Goal: Task Accomplishment & Management: Complete application form

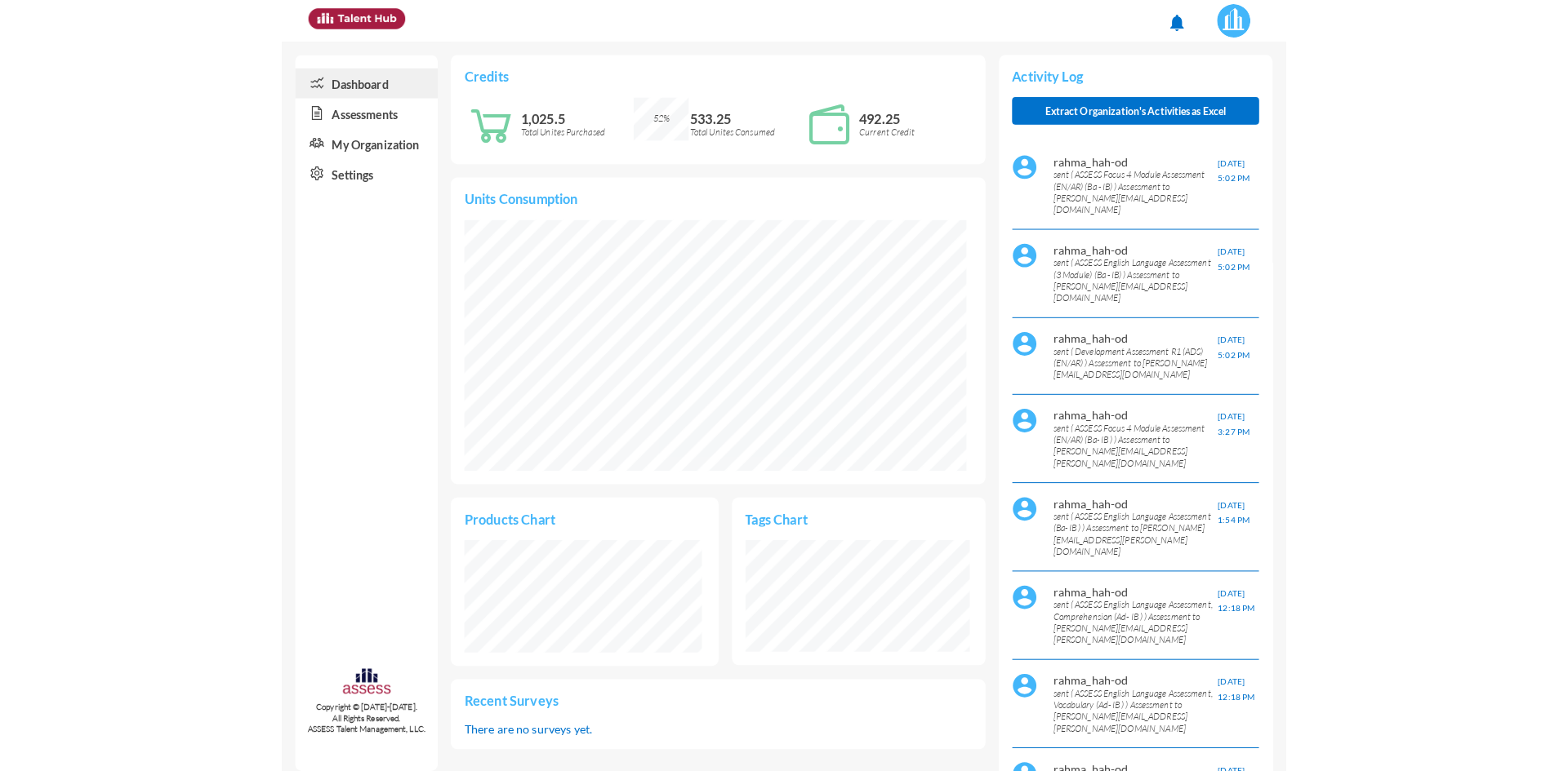
scroll to position [191, 382]
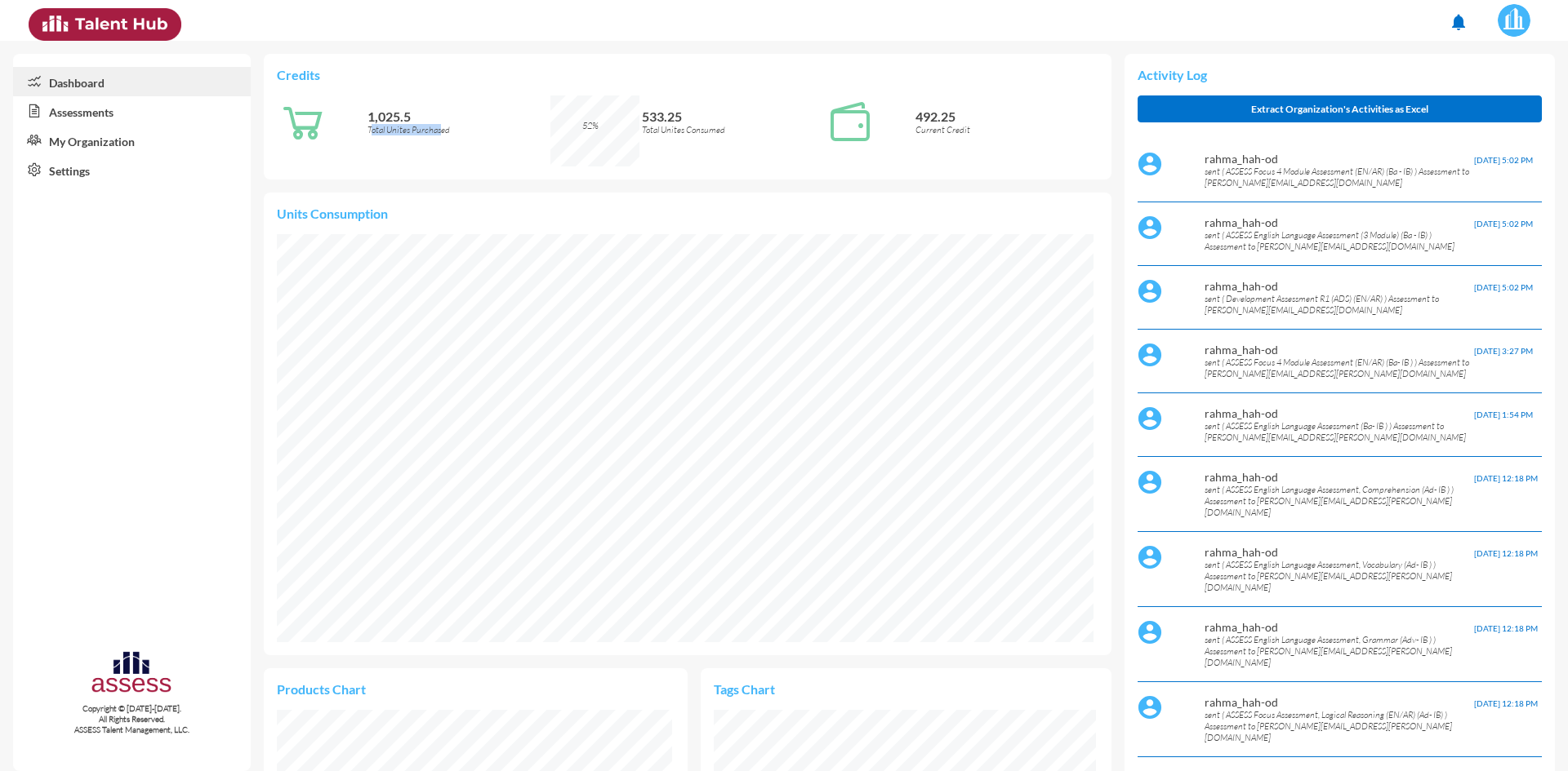
drag, startPoint x: 397, startPoint y: 128, endPoint x: 439, endPoint y: 126, distance: 42.0
click at [439, 126] on p "Total Unites Purchased" at bounding box center [459, 130] width 183 height 12
click at [443, 129] on p "Total Unites Purchased" at bounding box center [459, 130] width 183 height 12
drag, startPoint x: 725, startPoint y: 131, endPoint x: 684, endPoint y: 129, distance: 41.0
click at [684, 129] on p "Total Unites Consumed" at bounding box center [733, 130] width 183 height 12
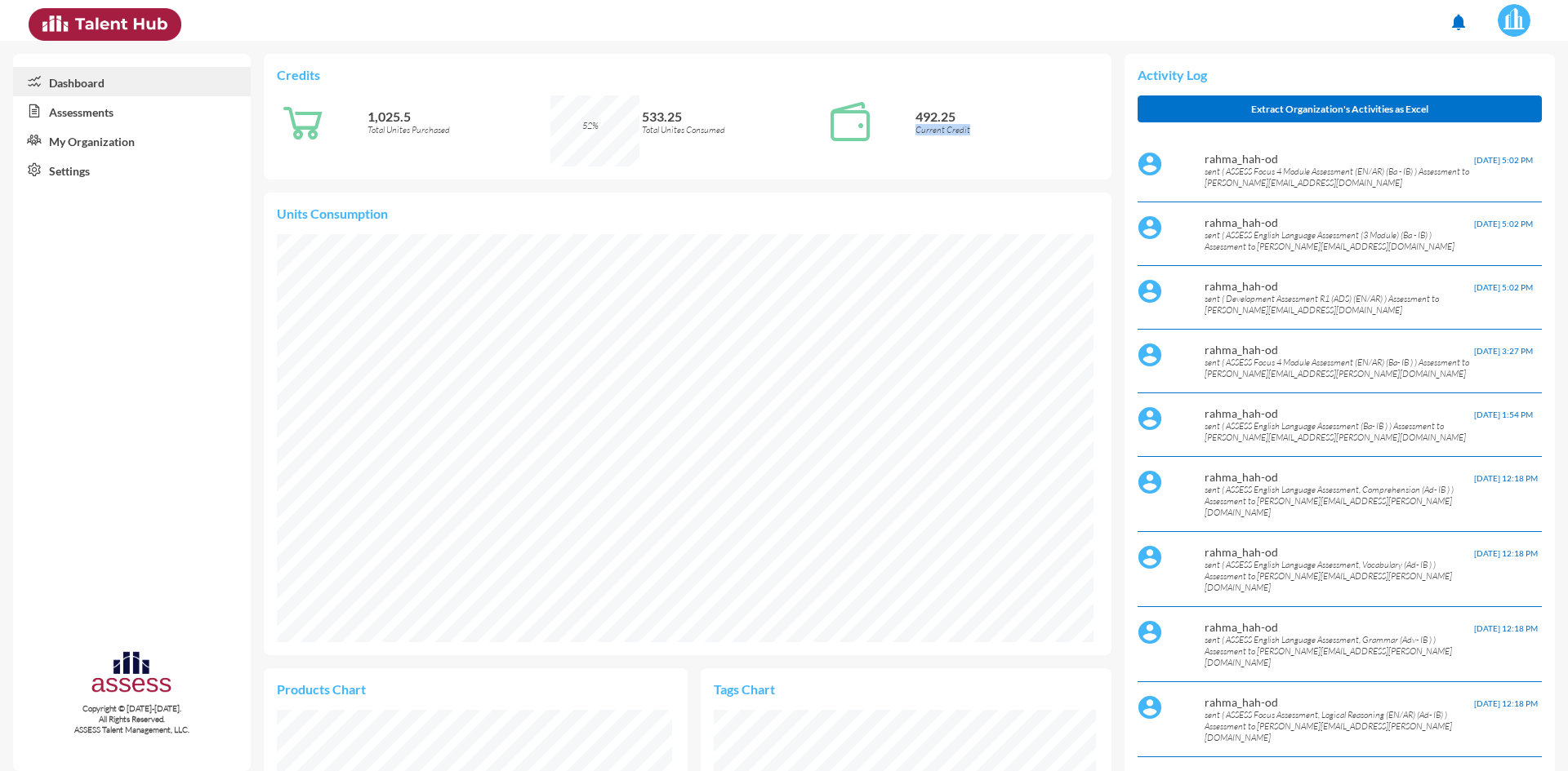
drag, startPoint x: 912, startPoint y: 129, endPoint x: 963, endPoint y: 127, distance: 51.0
click at [963, 127] on p "Current Credit" at bounding box center [1006, 130] width 183 height 12
click at [85, 116] on link "Assessments" at bounding box center [131, 111] width 238 height 29
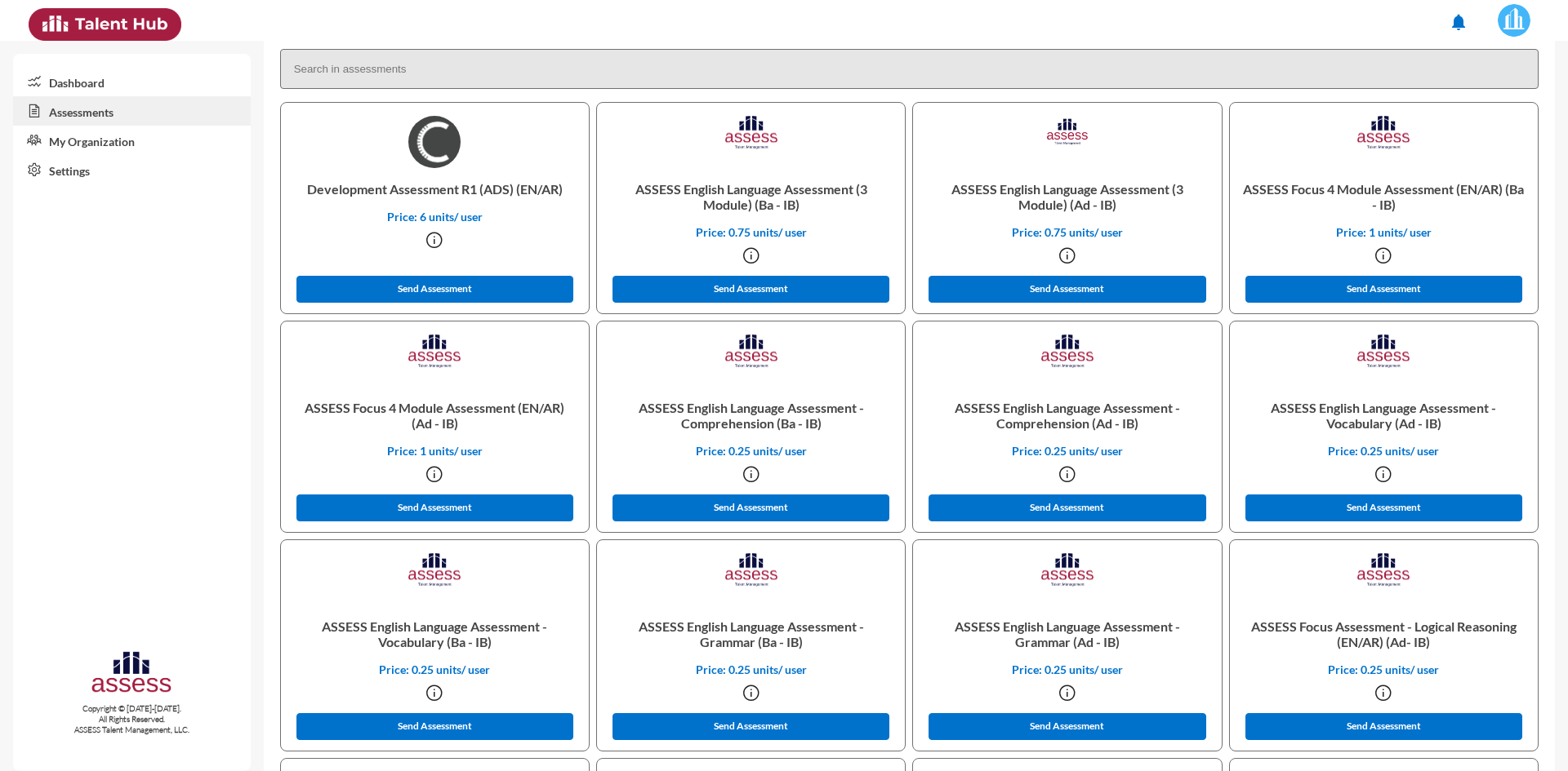
scroll to position [489, 0]
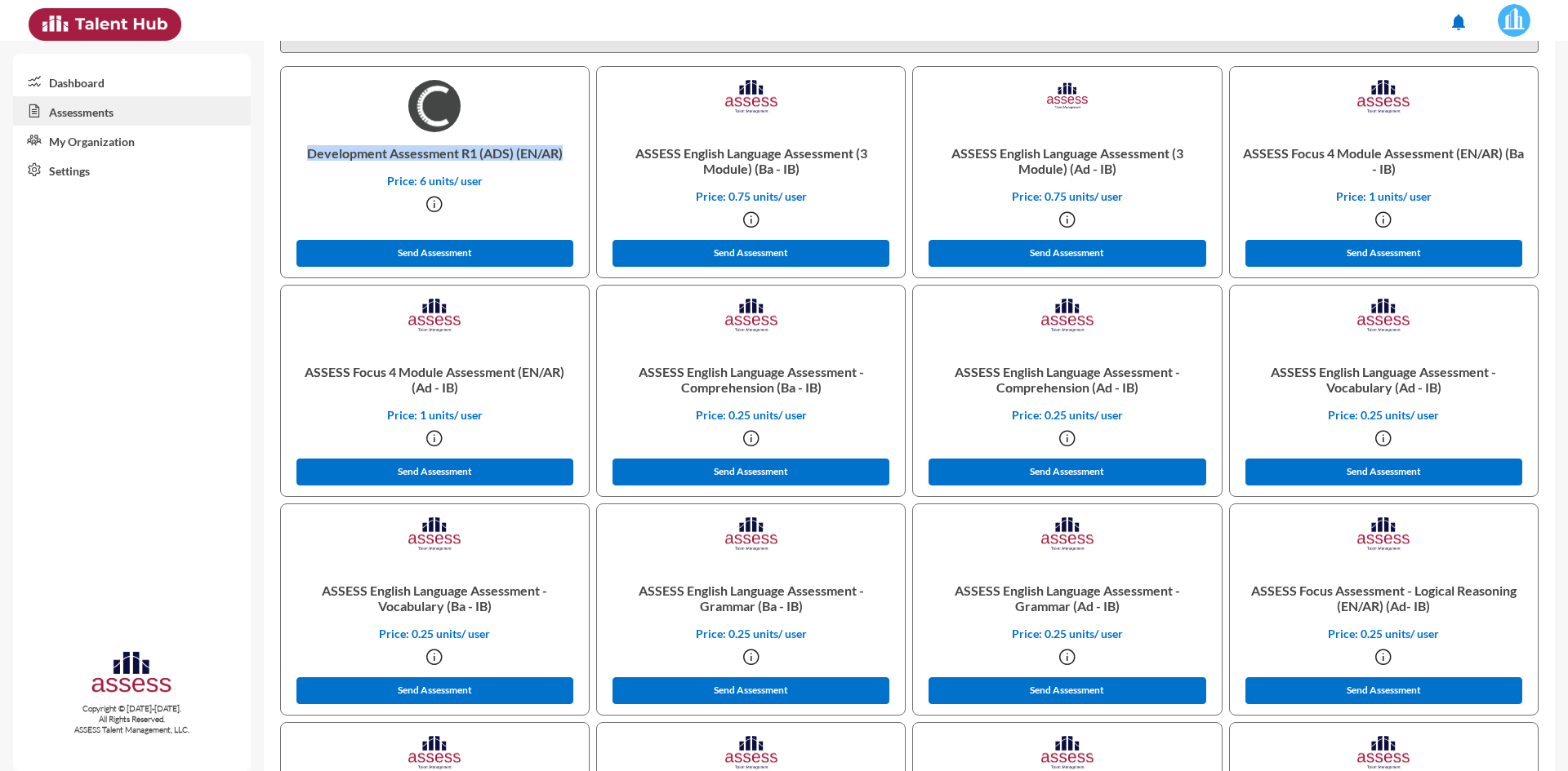
drag, startPoint x: 308, startPoint y: 150, endPoint x: 570, endPoint y: 157, distance: 262.1
click at [570, 157] on p "Development Assessment R1 (ADS) (EN/AR)" at bounding box center [435, 152] width 282 height 42
click at [554, 157] on p "Development Assessment R1 (ADS) (EN/AR)" at bounding box center [435, 152] width 282 height 42
drag, startPoint x: 1303, startPoint y: 151, endPoint x: 1422, endPoint y: 156, distance: 119.1
click at [1422, 156] on p "ASSESS Focus 4 Module Assessment (EN/AR) (Ba - IB)" at bounding box center [1383, 160] width 282 height 57
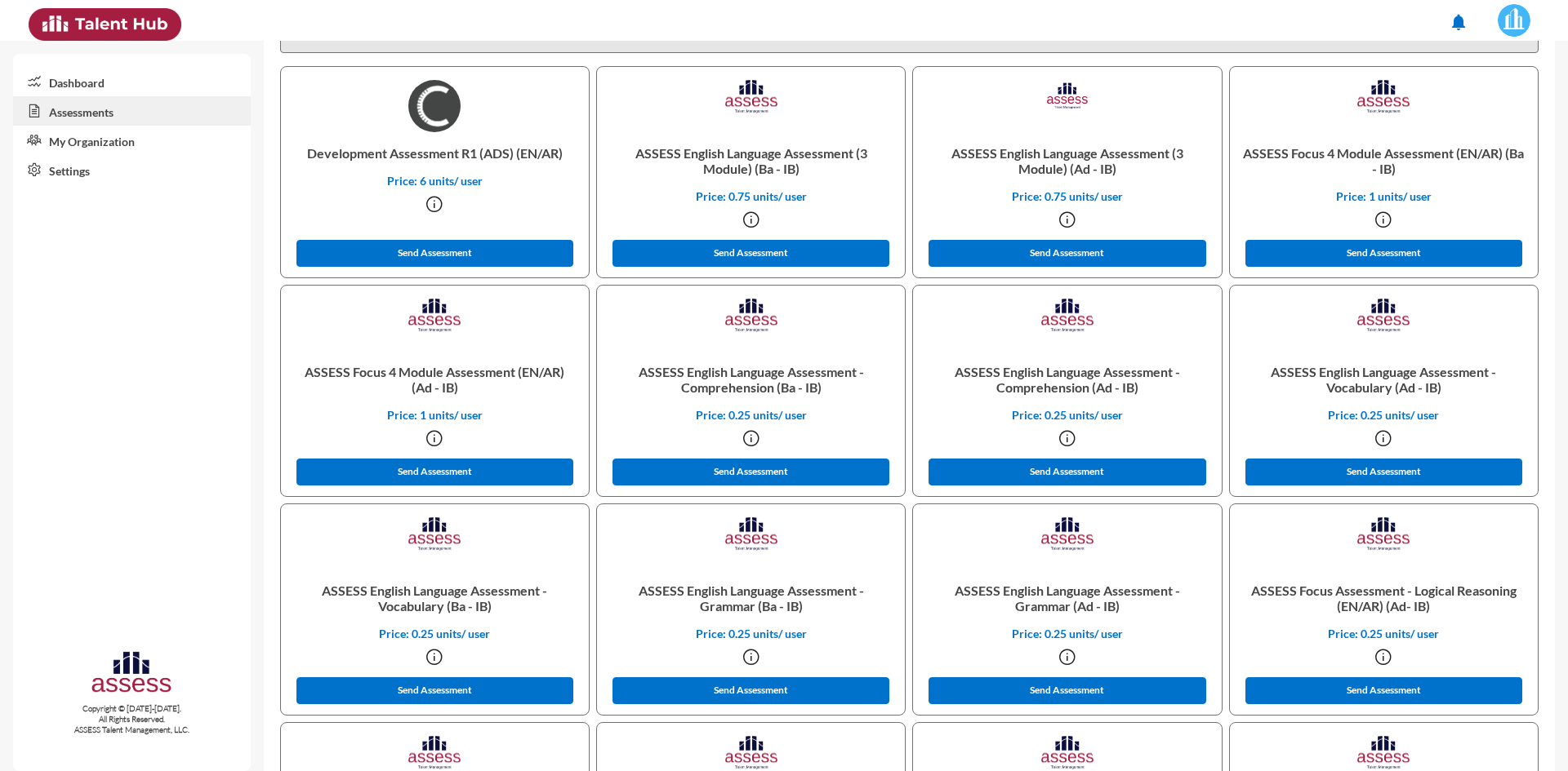
click at [790, 156] on p "ASSESS English Language Assessment (3 Module) (Ba - IB)" at bounding box center [751, 160] width 282 height 57
drag, startPoint x: 682, startPoint y: 153, endPoint x: 763, endPoint y: 153, distance: 81.0
click at [763, 153] on p "ASSESS English Language Assessment (3 Module) (Ba - IB)" at bounding box center [751, 160] width 282 height 57
click at [792, 156] on p "ASSESS English Language Assessment (3 Module) (Ba - IB)" at bounding box center [751, 160] width 282 height 57
drag, startPoint x: 794, startPoint y: 168, endPoint x: 755, endPoint y: 170, distance: 39.1
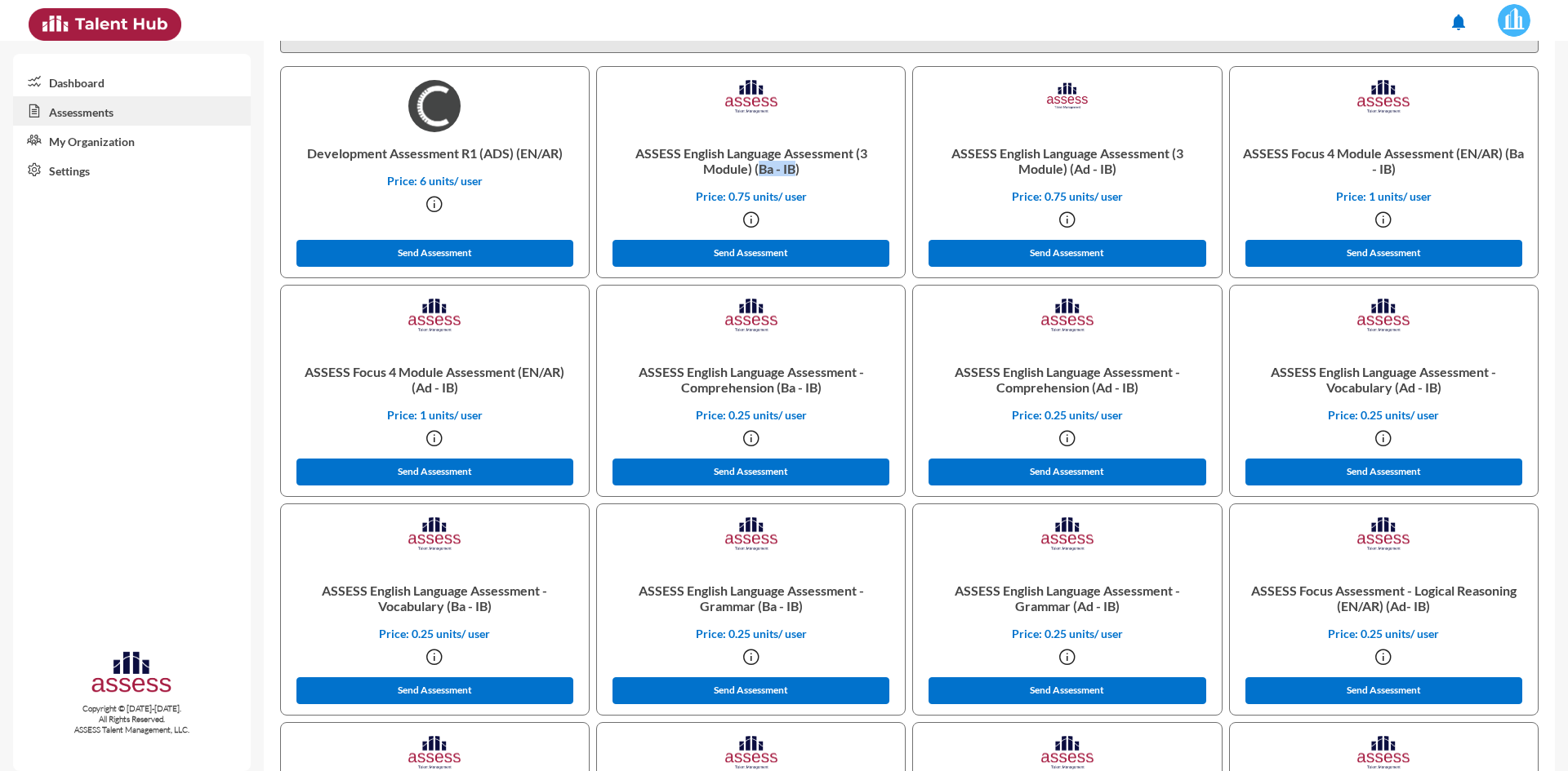
click at [755, 170] on p "ASSESS English Language Assessment (3 Module) (Ba - IB)" at bounding box center [751, 160] width 282 height 57
click at [774, 167] on p "ASSESS English Language Assessment (3 Module) (Ba - IB)" at bounding box center [751, 160] width 282 height 57
drag, startPoint x: 1105, startPoint y: 166, endPoint x: 1068, endPoint y: 167, distance: 37.0
click at [1068, 167] on p "ASSESS English Language Assessment (3 Module) (Ad - IB)" at bounding box center [1067, 160] width 282 height 57
click at [1066, 169] on p "ASSESS English Language Assessment (3 Module) (Ad - IB)" at bounding box center [1067, 160] width 282 height 57
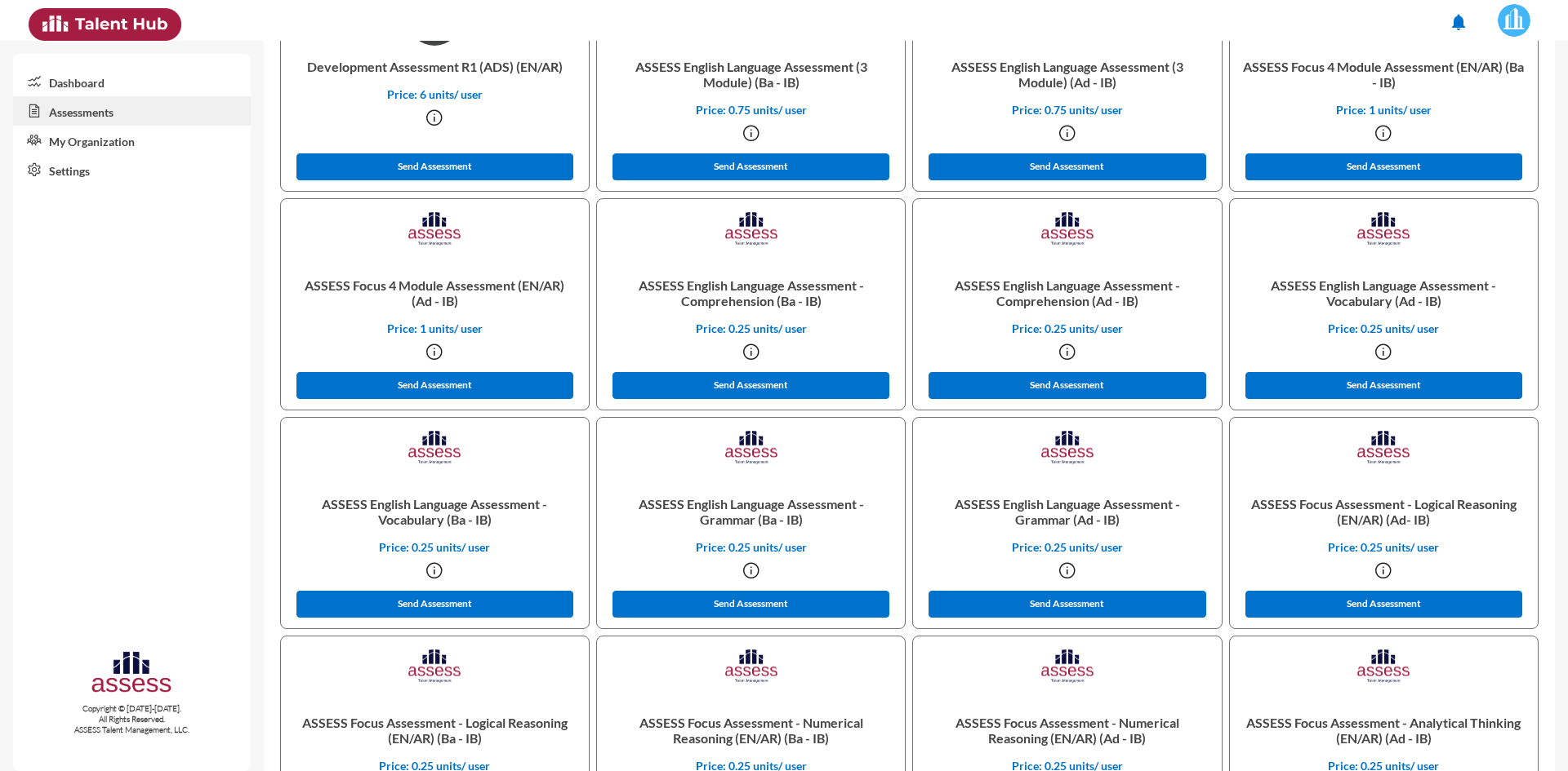
scroll to position [576, 0]
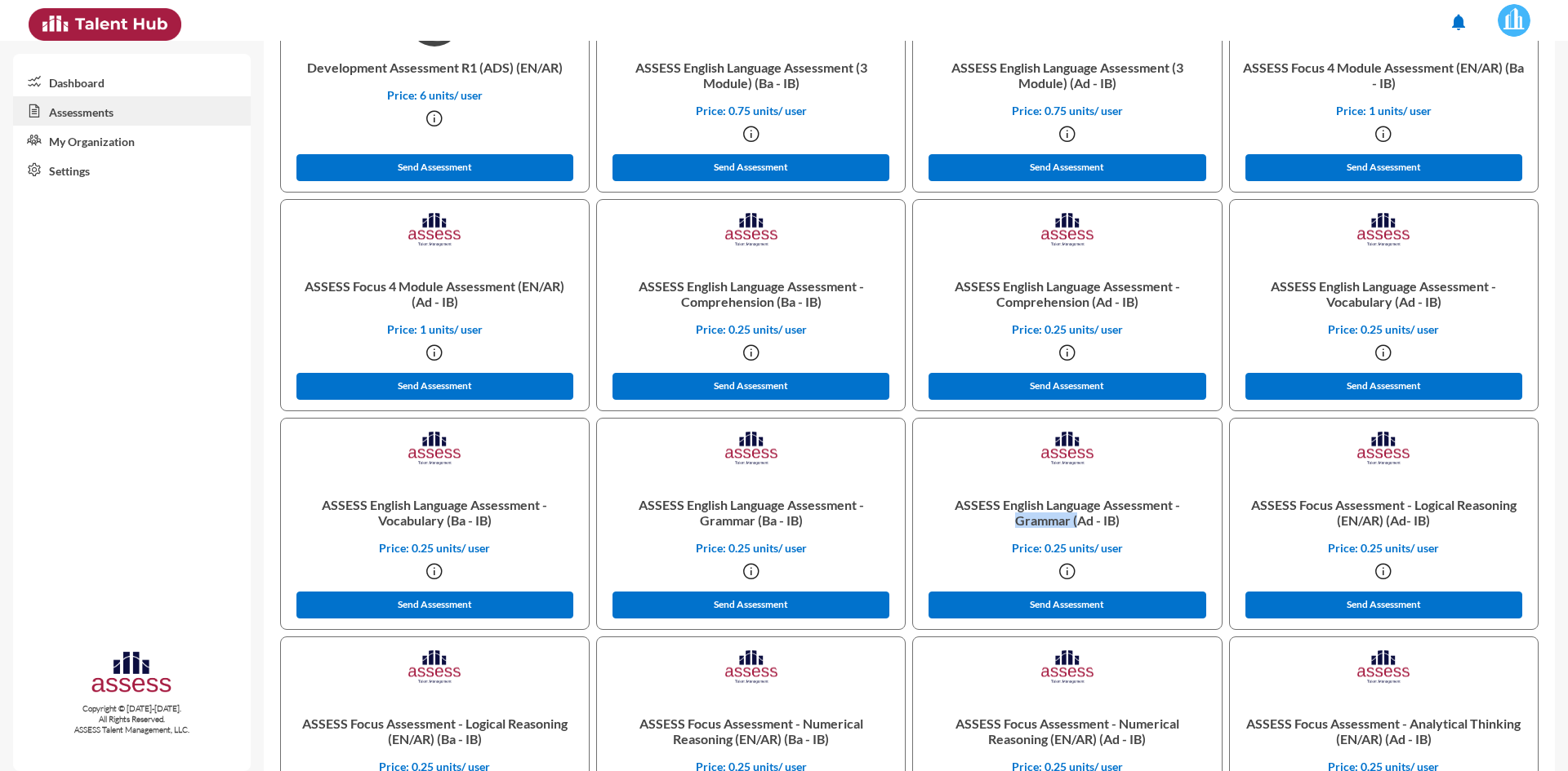
drag, startPoint x: 1073, startPoint y: 518, endPoint x: 982, endPoint y: 521, distance: 91.0
click at [982, 521] on p "ASSESS English Language Assessment - Grammar (Ad - IB)" at bounding box center [1067, 513] width 282 height 57
drag, startPoint x: 769, startPoint y: 305, endPoint x: 665, endPoint y: 296, distance: 104.4
click at [665, 296] on p "ASSESS English Language Assessment - Comprehension (Ba - IB)" at bounding box center [751, 293] width 282 height 57
drag, startPoint x: 1385, startPoint y: 300, endPoint x: 1315, endPoint y: 294, distance: 70.3
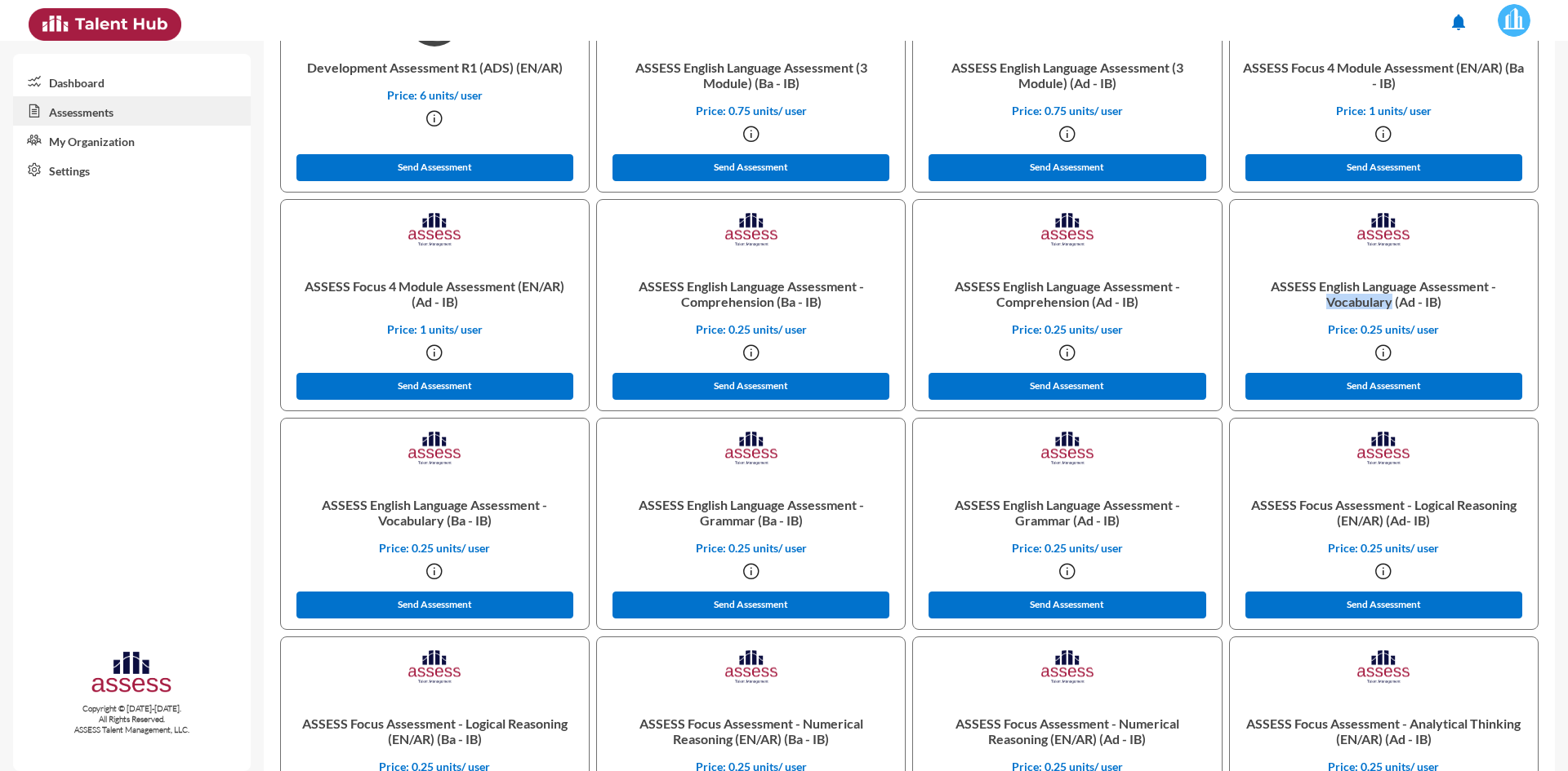
click at [1315, 294] on p "ASSESS English Language Assessment - Vocabulary (Ad - IB)" at bounding box center [1383, 293] width 282 height 57
click at [1366, 304] on p "ASSESS English Language Assessment - Vocabulary (Ad - IB)" at bounding box center [1383, 293] width 282 height 57
drag, startPoint x: 1107, startPoint y: 304, endPoint x: 1093, endPoint y: 301, distance: 14.3
click at [1093, 301] on p "ASSESS English Language Assessment - Comprehension (Ad - IB)" at bounding box center [1067, 293] width 282 height 57
drag, startPoint x: 791, startPoint y: 304, endPoint x: 779, endPoint y: 301, distance: 12.4
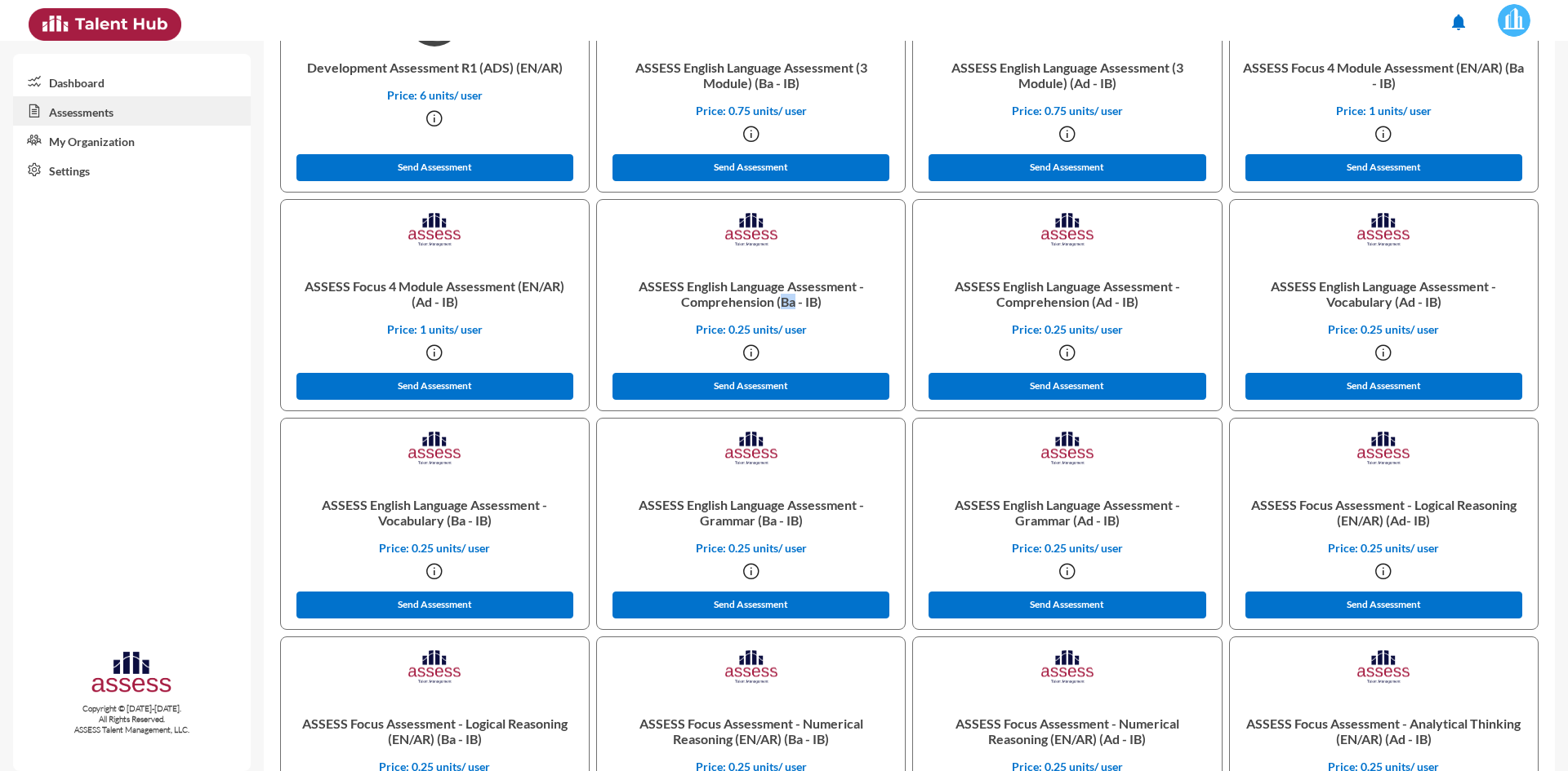
click at [779, 301] on p "ASSESS English Language Assessment - Comprehension (Ba - IB)" at bounding box center [751, 293] width 282 height 57
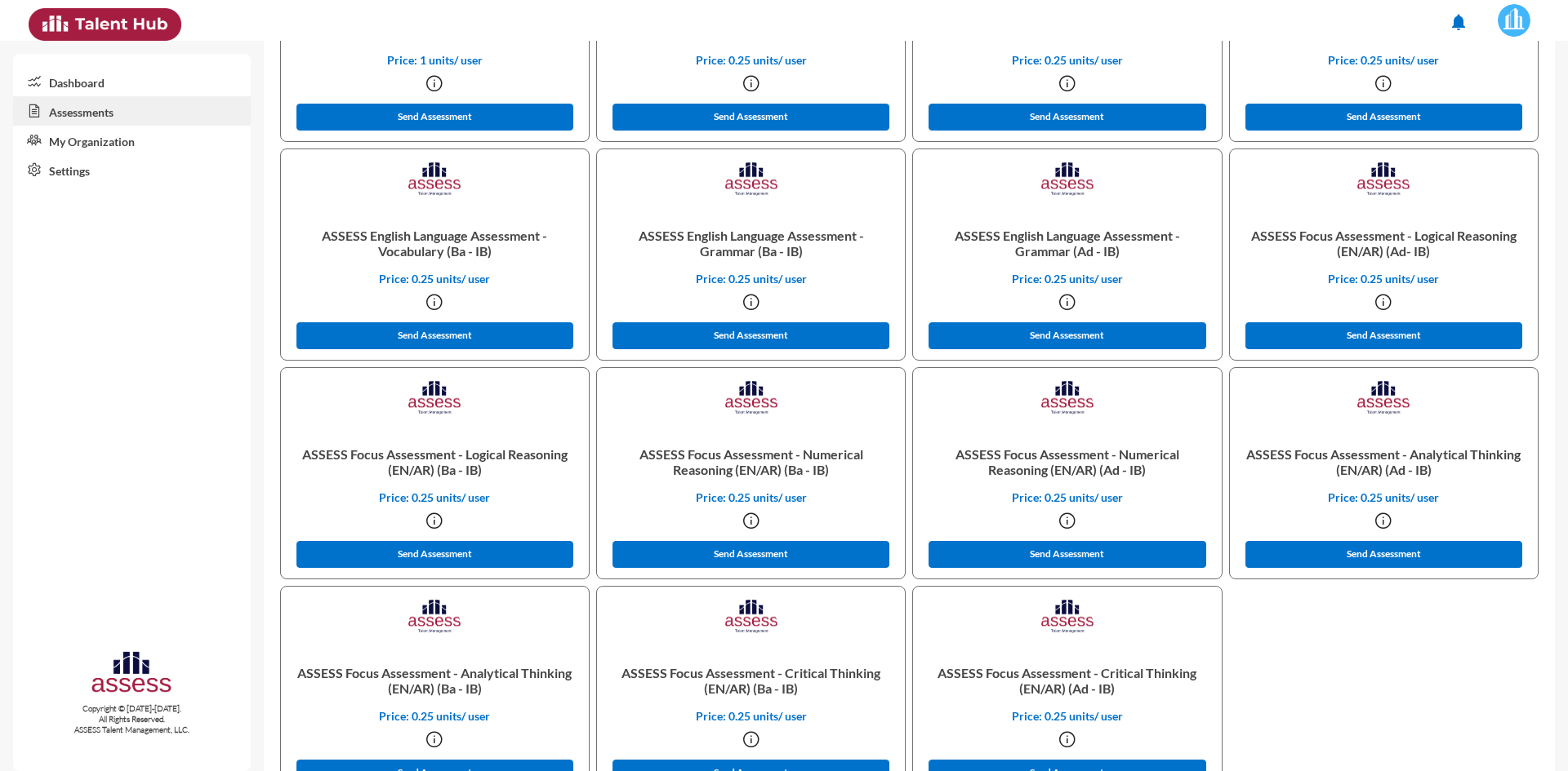
scroll to position [844, 0]
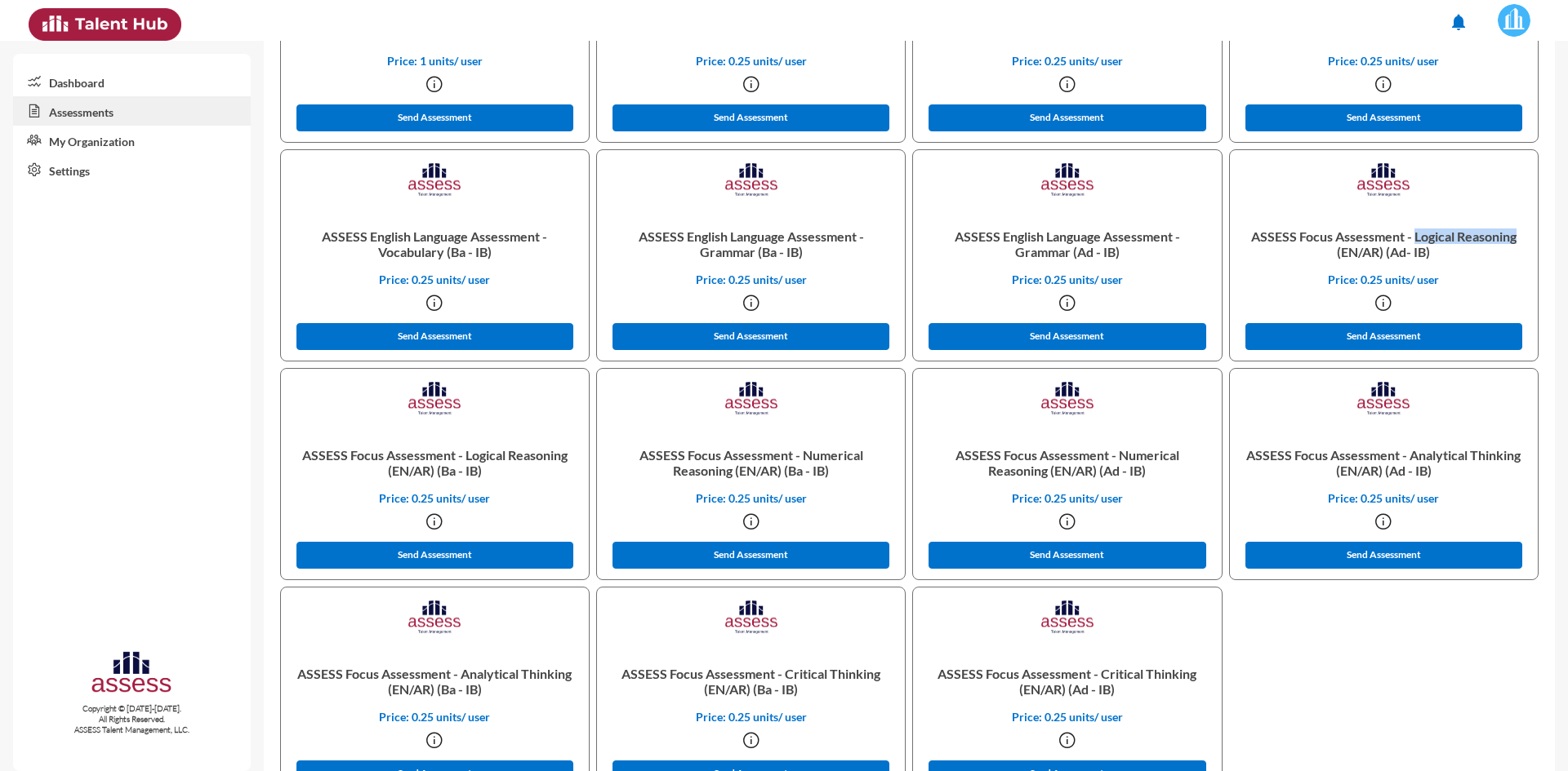
drag, startPoint x: 1407, startPoint y: 234, endPoint x: 1510, endPoint y: 238, distance: 103.1
click at [1510, 238] on p "ASSESS Focus Assessment - Logical Reasoning (EN/AR) (Ad- IB)" at bounding box center [1383, 244] width 282 height 57
drag, startPoint x: 801, startPoint y: 452, endPoint x: 841, endPoint y: 474, distance: 45.7
click at [841, 474] on p "ASSESS Focus Assessment - Numerical Reasoning (EN/AR) (Ba - IB)" at bounding box center [751, 462] width 282 height 57
click at [1120, 456] on p "ASSESS Focus Assessment - Numerical Reasoning (EN/AR) (Ad - IB)" at bounding box center [1067, 462] width 282 height 57
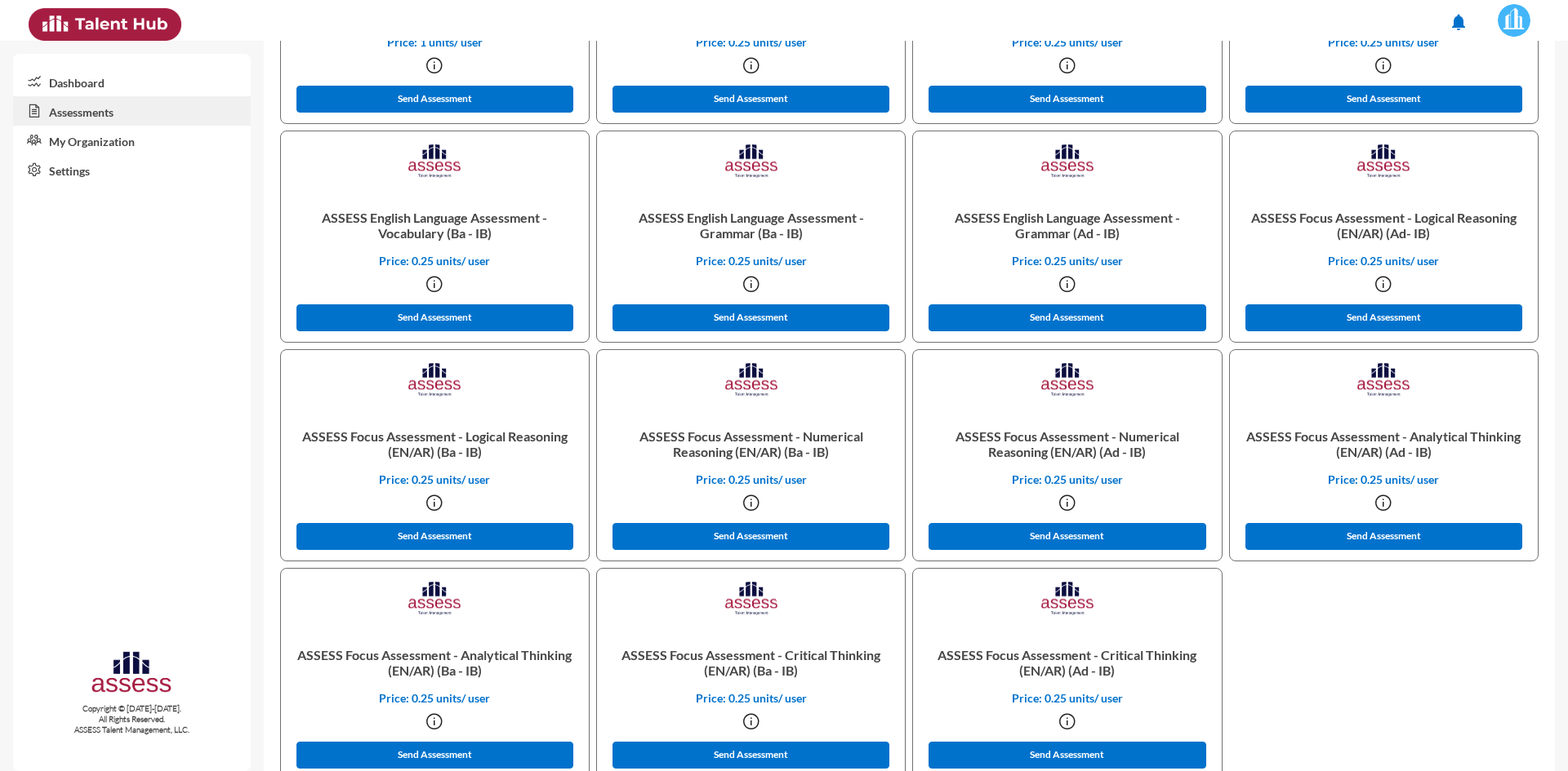
scroll to position [863, 0]
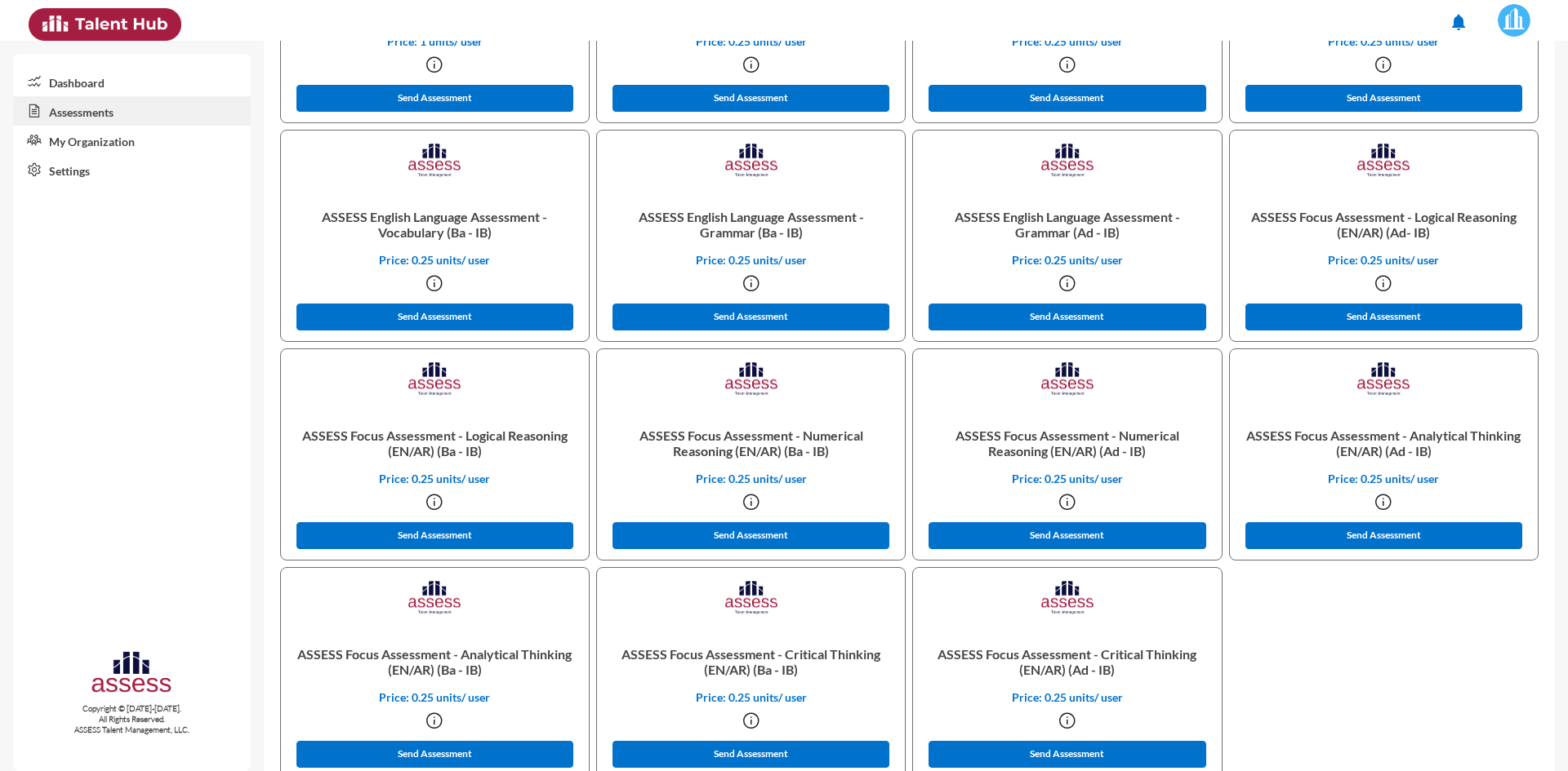
click at [746, 502] on icon at bounding box center [751, 502] width 19 height 19
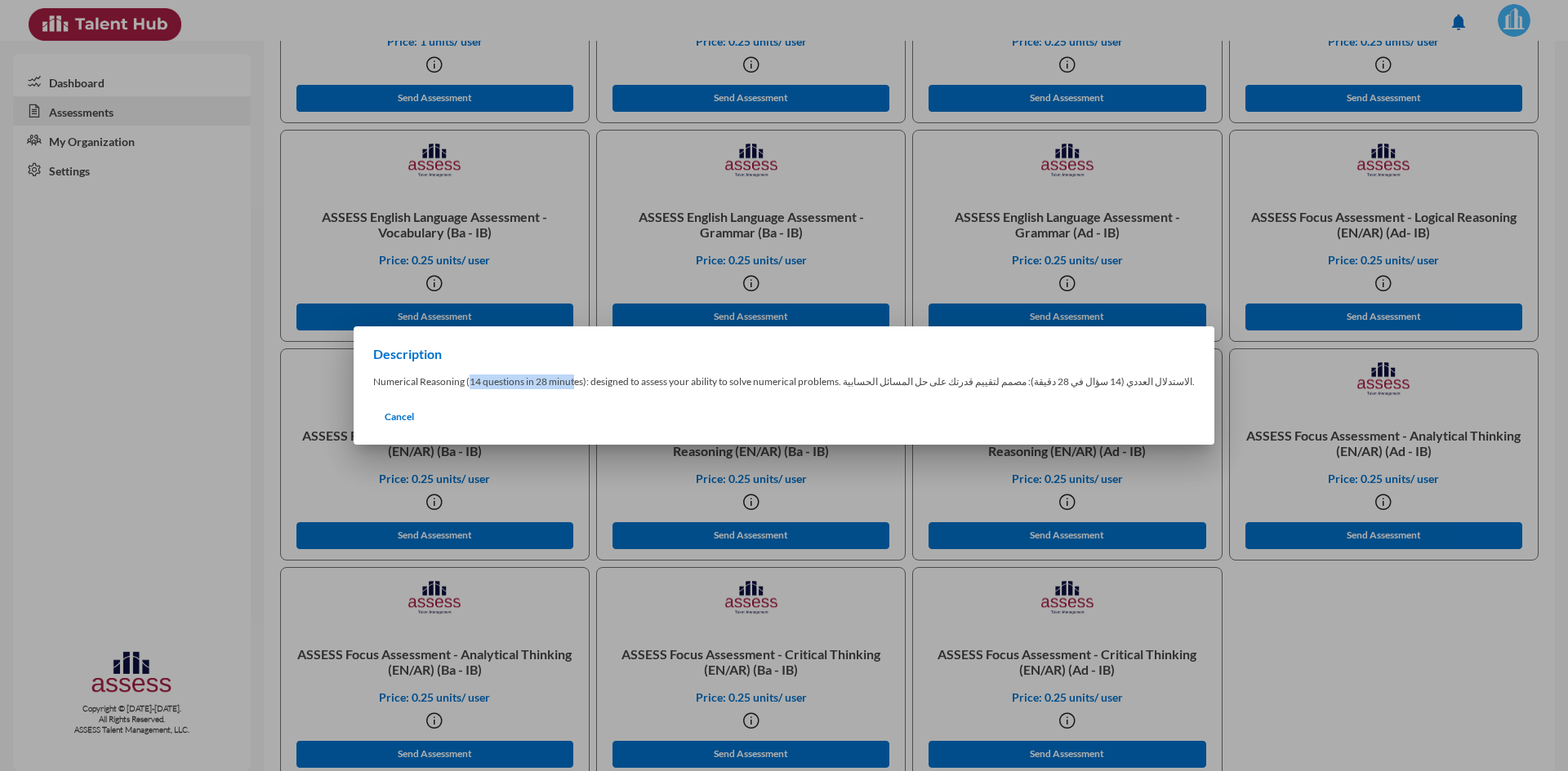
drag, startPoint x: 510, startPoint y: 385, endPoint x: 612, endPoint y: 384, distance: 102.0
click at [612, 384] on p "Numerical Reasoning (14 questions in 28 minutes): designed to assess your abili…" at bounding box center [784, 382] width 822 height 15
click at [516, 386] on p "Numerical Reasoning (14 questions in 28 minutes): designed to assess your abili…" at bounding box center [784, 382] width 822 height 15
drag, startPoint x: 509, startPoint y: 385, endPoint x: 529, endPoint y: 386, distance: 20.0
click at [529, 386] on p "Numerical Reasoning (14 questions in 28 minutes): designed to assess your abili…" at bounding box center [784, 382] width 822 height 15
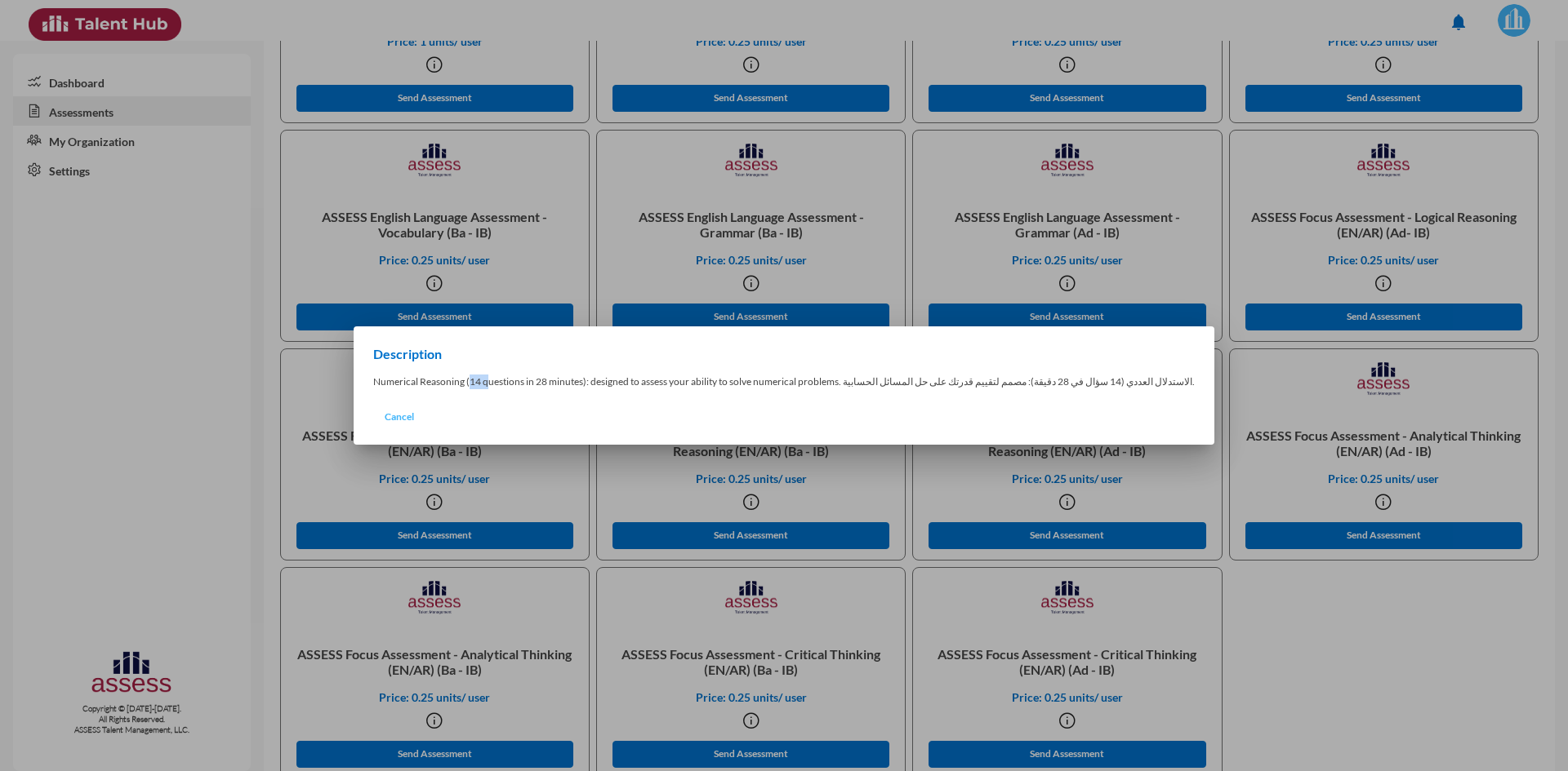
click at [414, 415] on span "Cancel" at bounding box center [399, 417] width 29 height 13
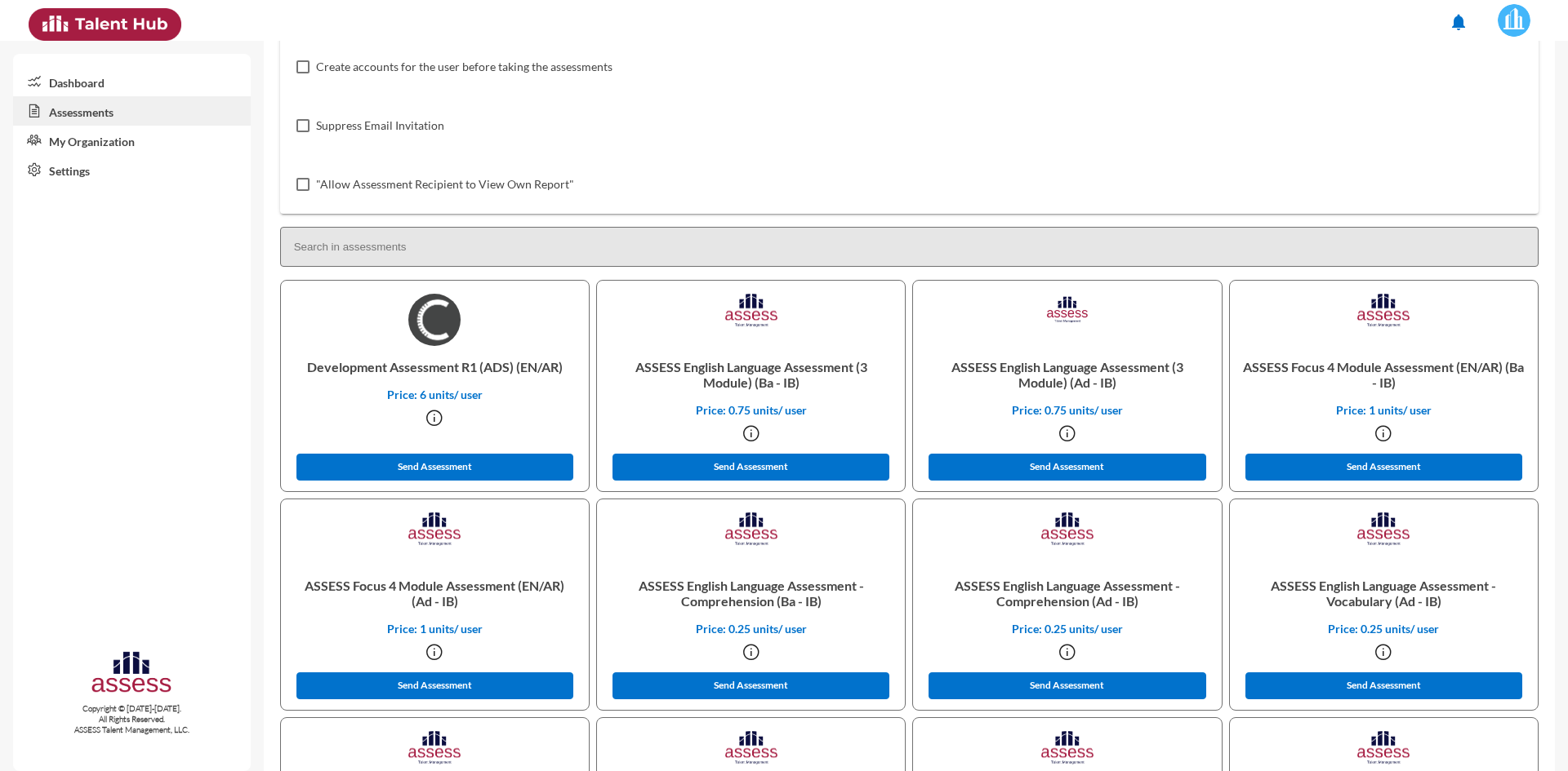
scroll to position [277, 0]
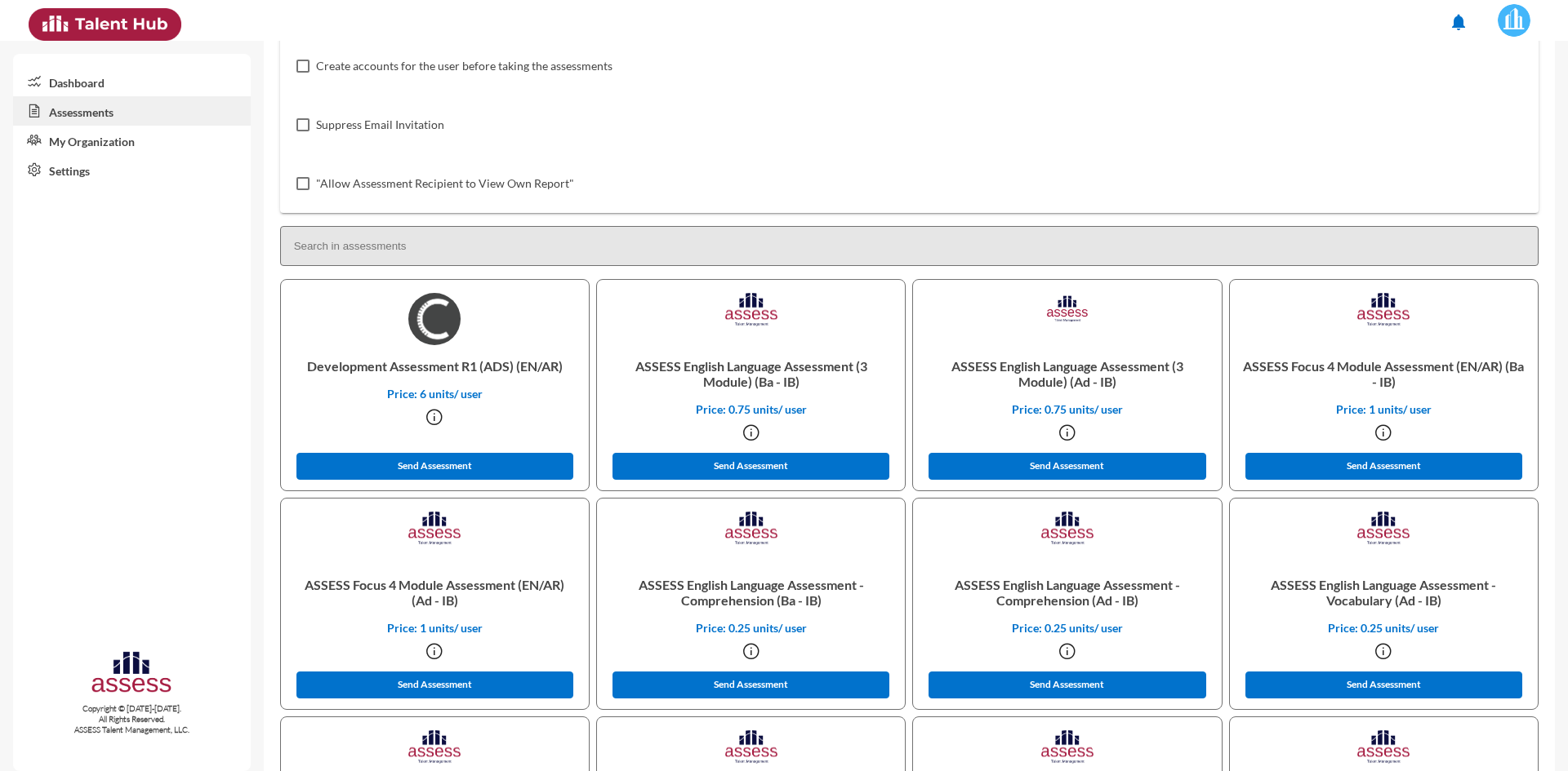
click at [431, 415] on icon at bounding box center [434, 417] width 19 height 19
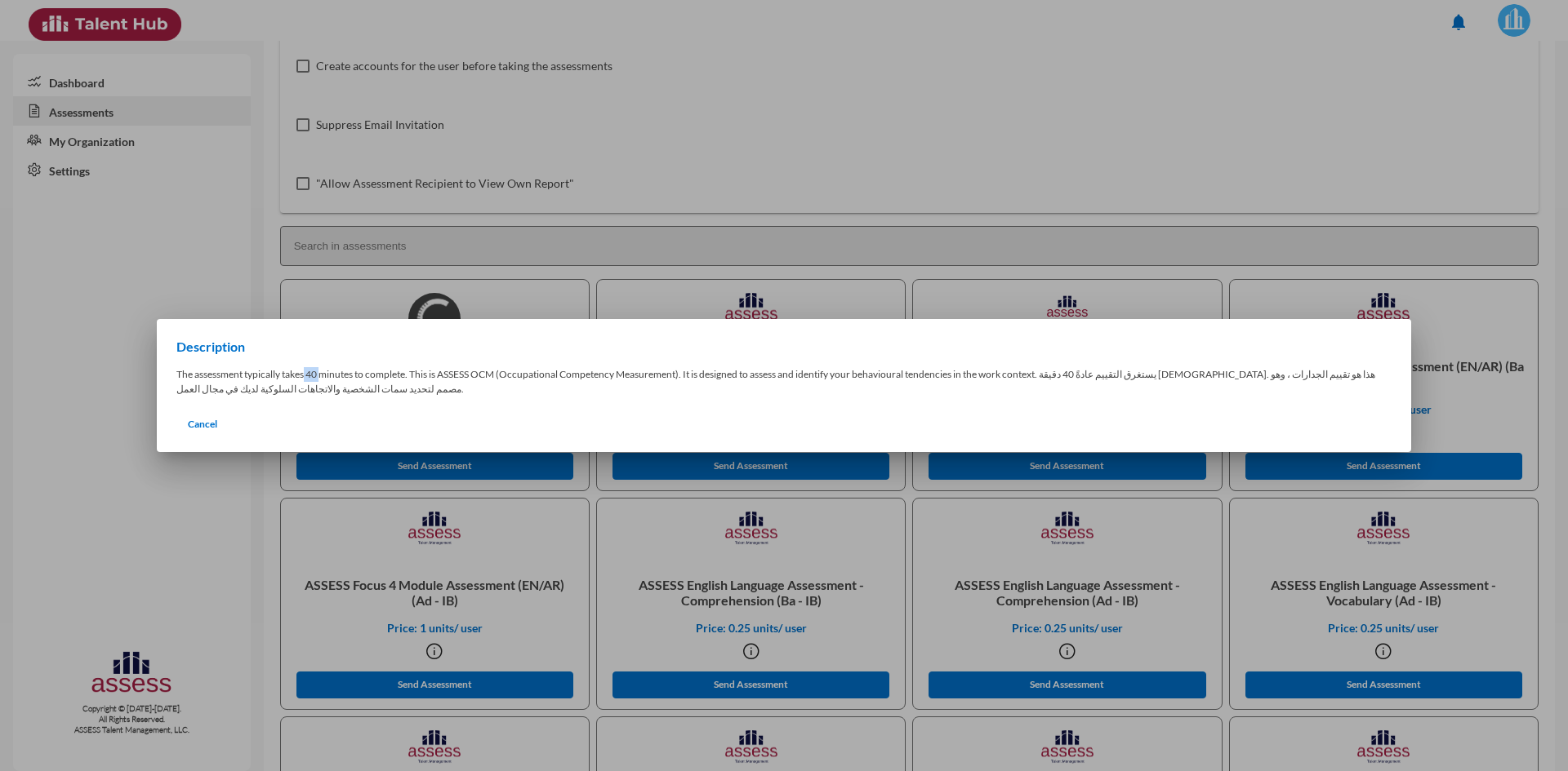
drag, startPoint x: 307, startPoint y: 374, endPoint x: 324, endPoint y: 382, distance: 18.8
click at [324, 382] on p "The assessment typically takes 40 minutes to complete. This is ASSESS OCM (Occu…" at bounding box center [784, 382] width 1215 height 29
click at [210, 426] on span "Cancel" at bounding box center [202, 423] width 29 height 13
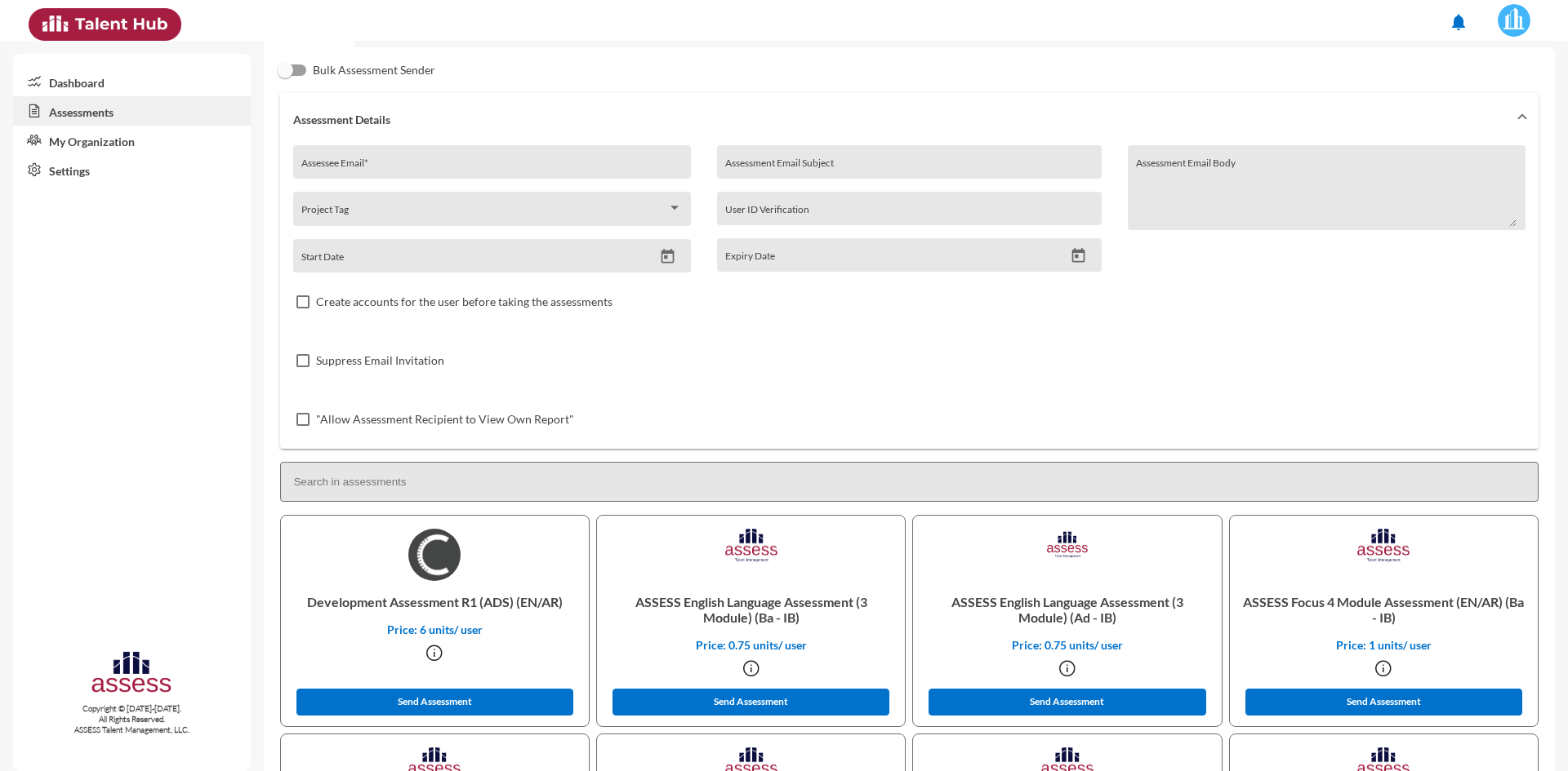
scroll to position [0, 0]
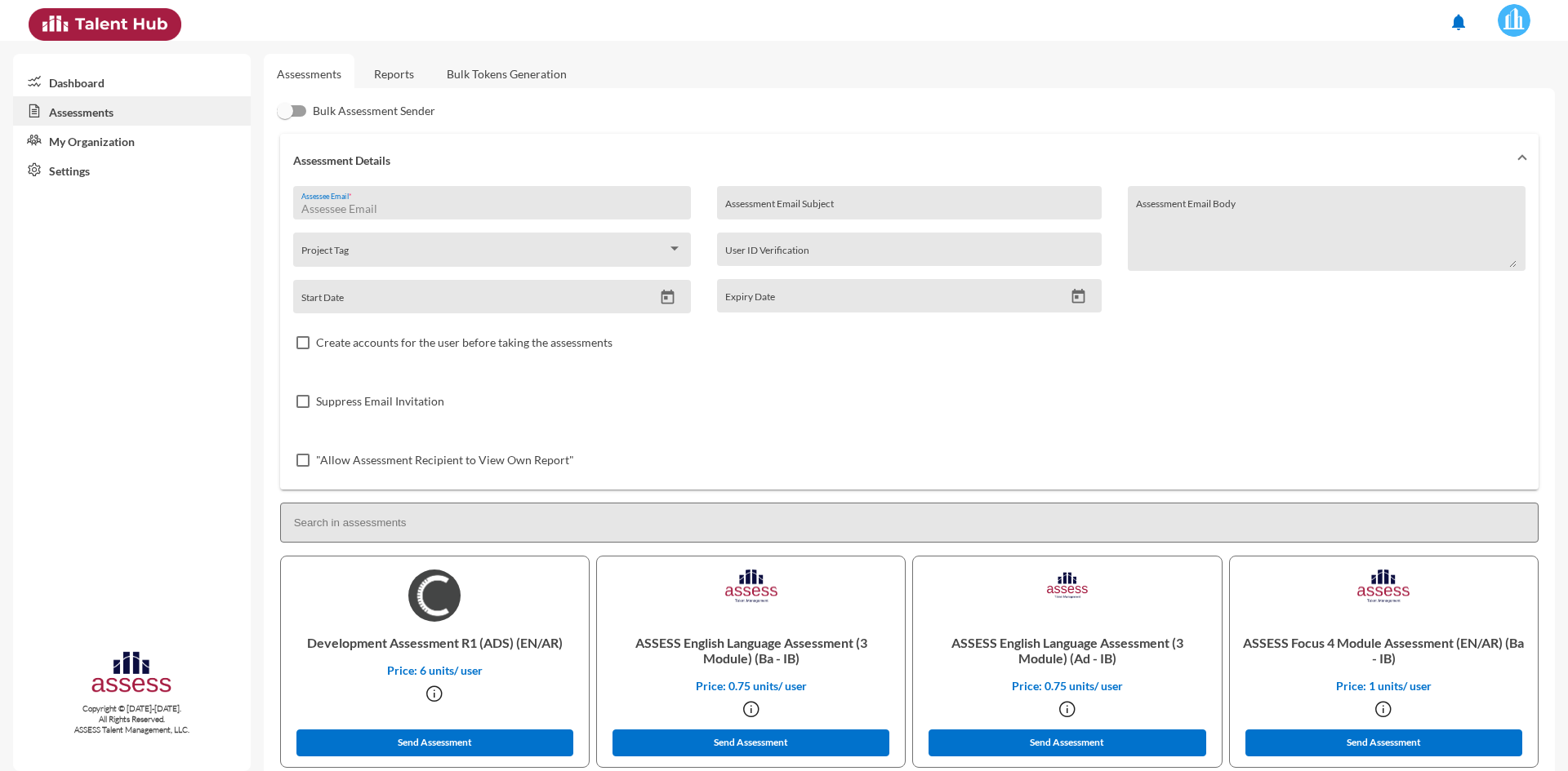
click at [355, 207] on input "Assessee Email *" at bounding box center [492, 208] width 381 height 13
type input "rahma.taha@hassanallam.com"
click at [780, 198] on div "Assessment Email Subject" at bounding box center [908, 207] width 367 height 24
type input "Assessment Bahvioral"
click at [1270, 209] on textarea "Assessment Email Body" at bounding box center [1326, 235] width 381 height 68
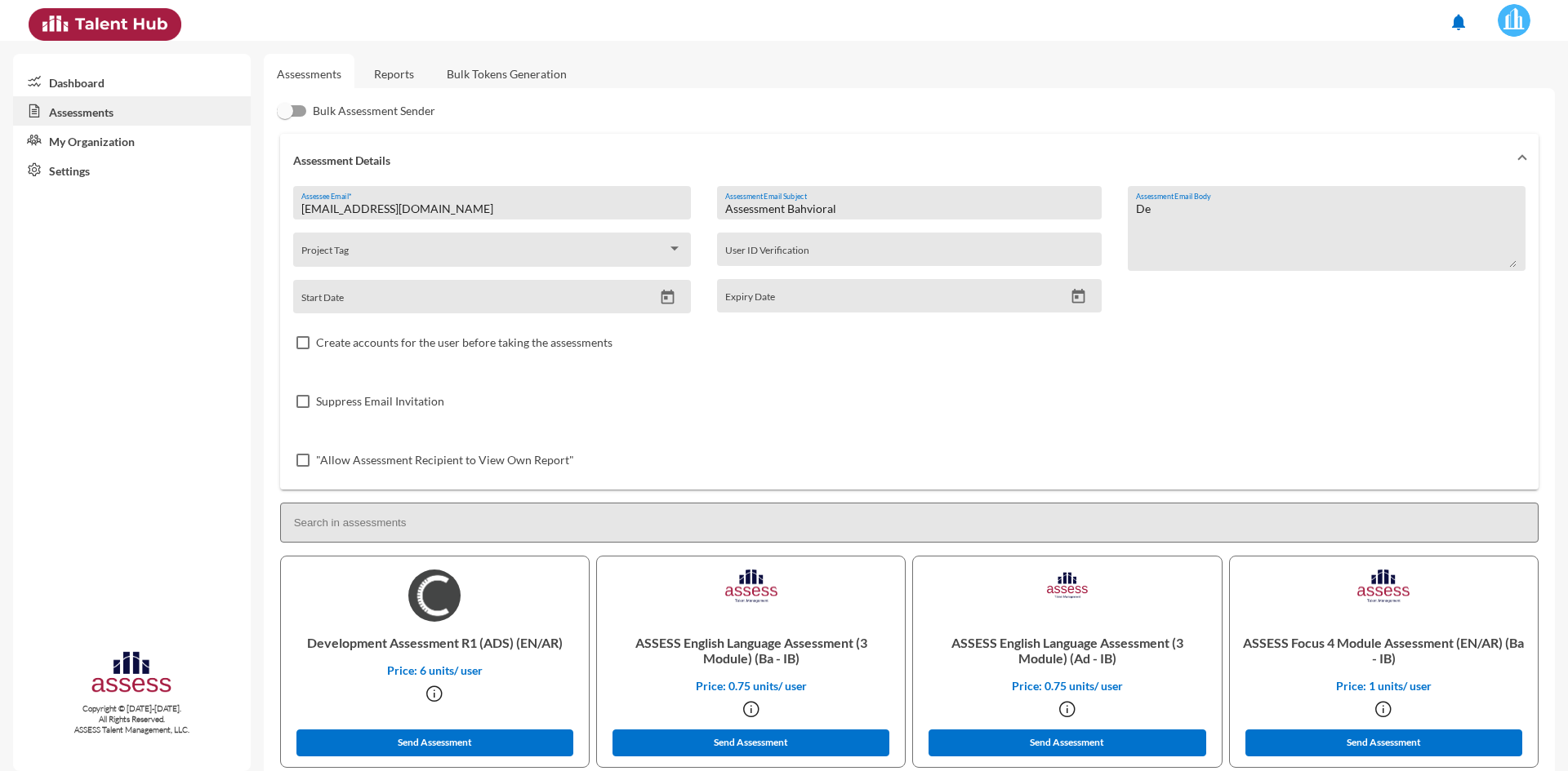
type textarea "D"
drag, startPoint x: 837, startPoint y: 212, endPoint x: 725, endPoint y: 203, distance: 112.4
click at [725, 203] on input "Assessment Bahvioral" at bounding box center [908, 208] width 367 height 13
click at [359, 255] on span at bounding box center [484, 254] width 366 height 13
click at [703, 304] on div at bounding box center [784, 386] width 1568 height 771
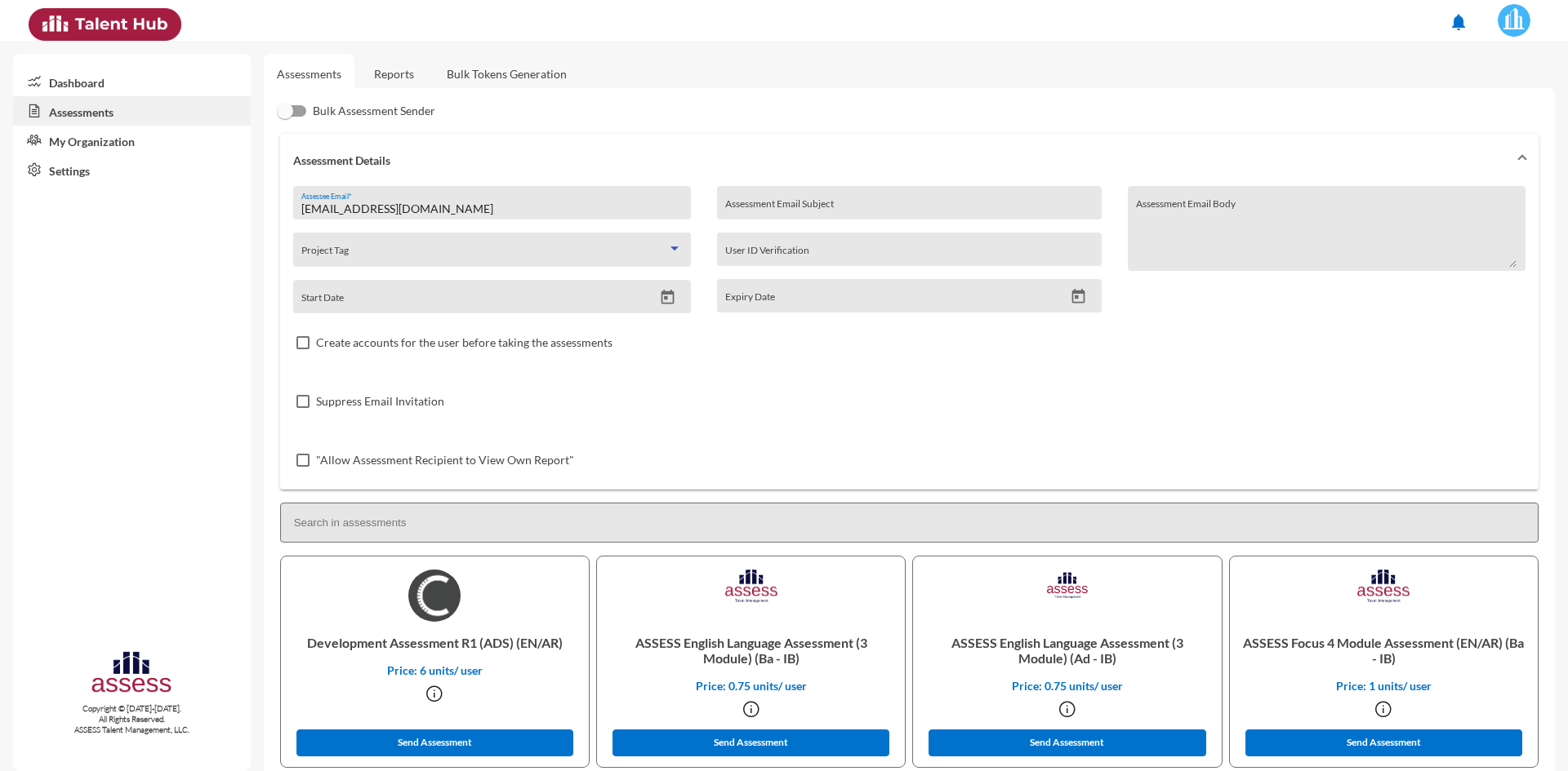
click at [455, 253] on span at bounding box center [484, 254] width 366 height 13
click at [700, 296] on div at bounding box center [784, 386] width 1568 height 771
click at [816, 253] on input "User ID Verification" at bounding box center [908, 254] width 367 height 13
drag, startPoint x: 479, startPoint y: 213, endPoint x: 273, endPoint y: 218, distance: 206.1
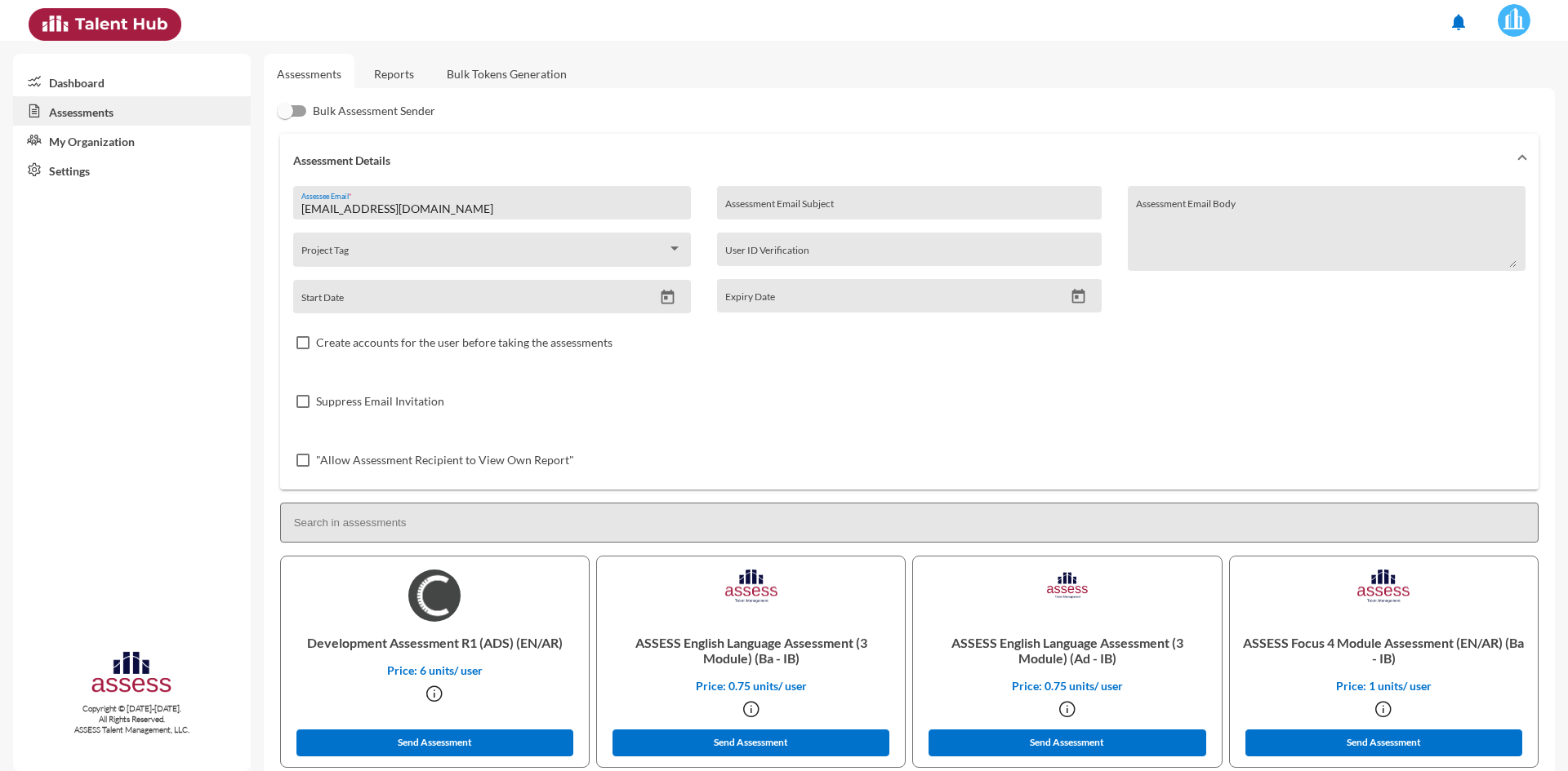
click at [770, 203] on input "Assessment Email Subject" at bounding box center [908, 208] width 367 height 13
click at [1294, 241] on textarea "Assessment Email Body" at bounding box center [1326, 235] width 381 height 68
click at [866, 368] on div "Create accounts for the user before taking the assessments" at bounding box center [909, 343] width 1233 height 59
drag, startPoint x: 480, startPoint y: 213, endPoint x: 260, endPoint y: 225, distance: 220.3
click at [260, 225] on mat-sidenav-container "Dashboard Assessments My Organization Settings Copyright © 2015-2024. All Right…" at bounding box center [784, 406] width 1568 height 730
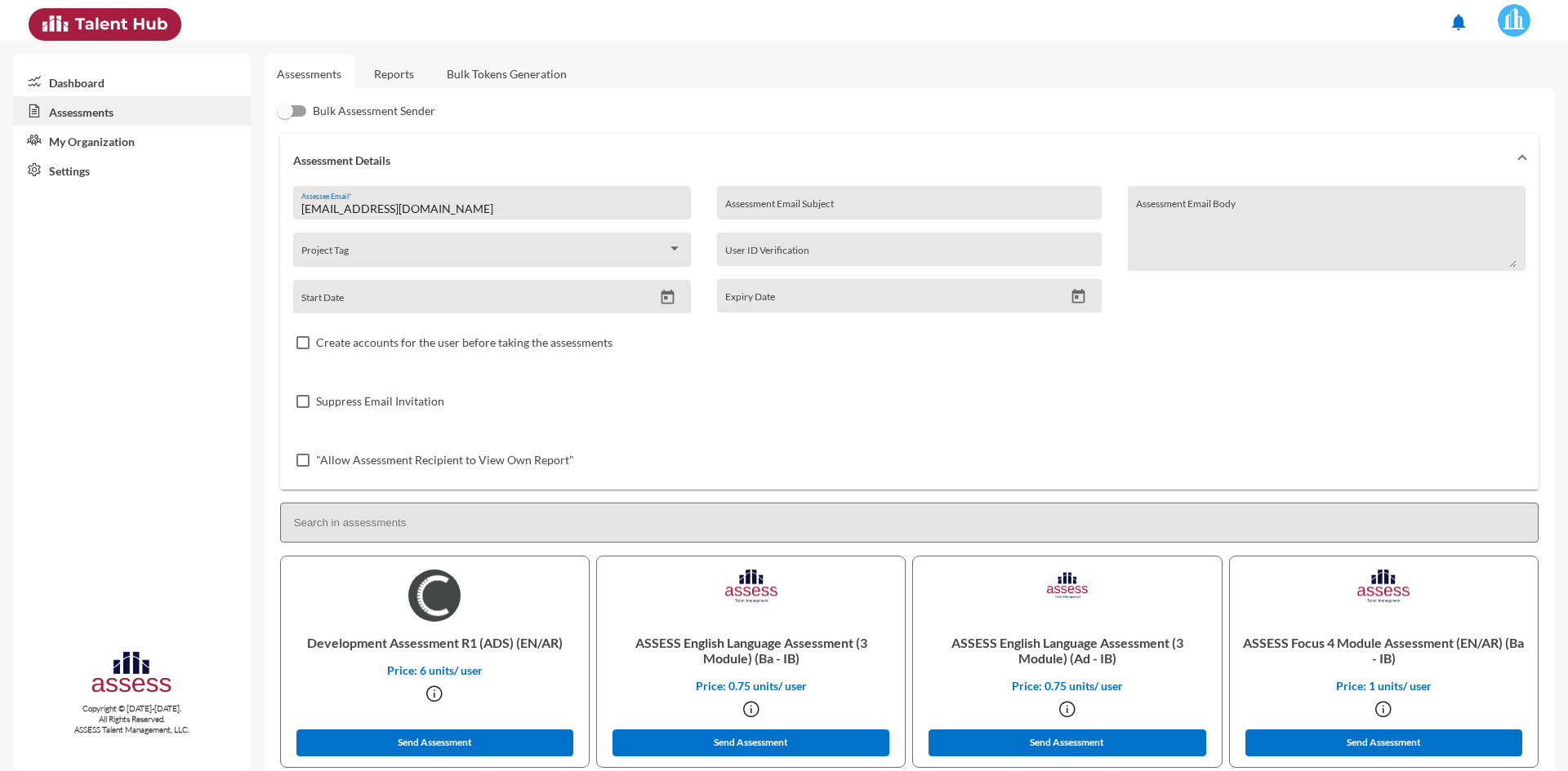
click at [788, 299] on input "Expiry Date" at bounding box center [894, 300] width 339 height 13
click at [762, 303] on input "Expiry Date" at bounding box center [894, 300] width 339 height 13
drag, startPoint x: 471, startPoint y: 211, endPoint x: 300, endPoint y: 212, distance: 171.0
click at [300, 212] on div "rahma.taha@hassanallam.com Assessee Email *" at bounding box center [492, 203] width 397 height 33
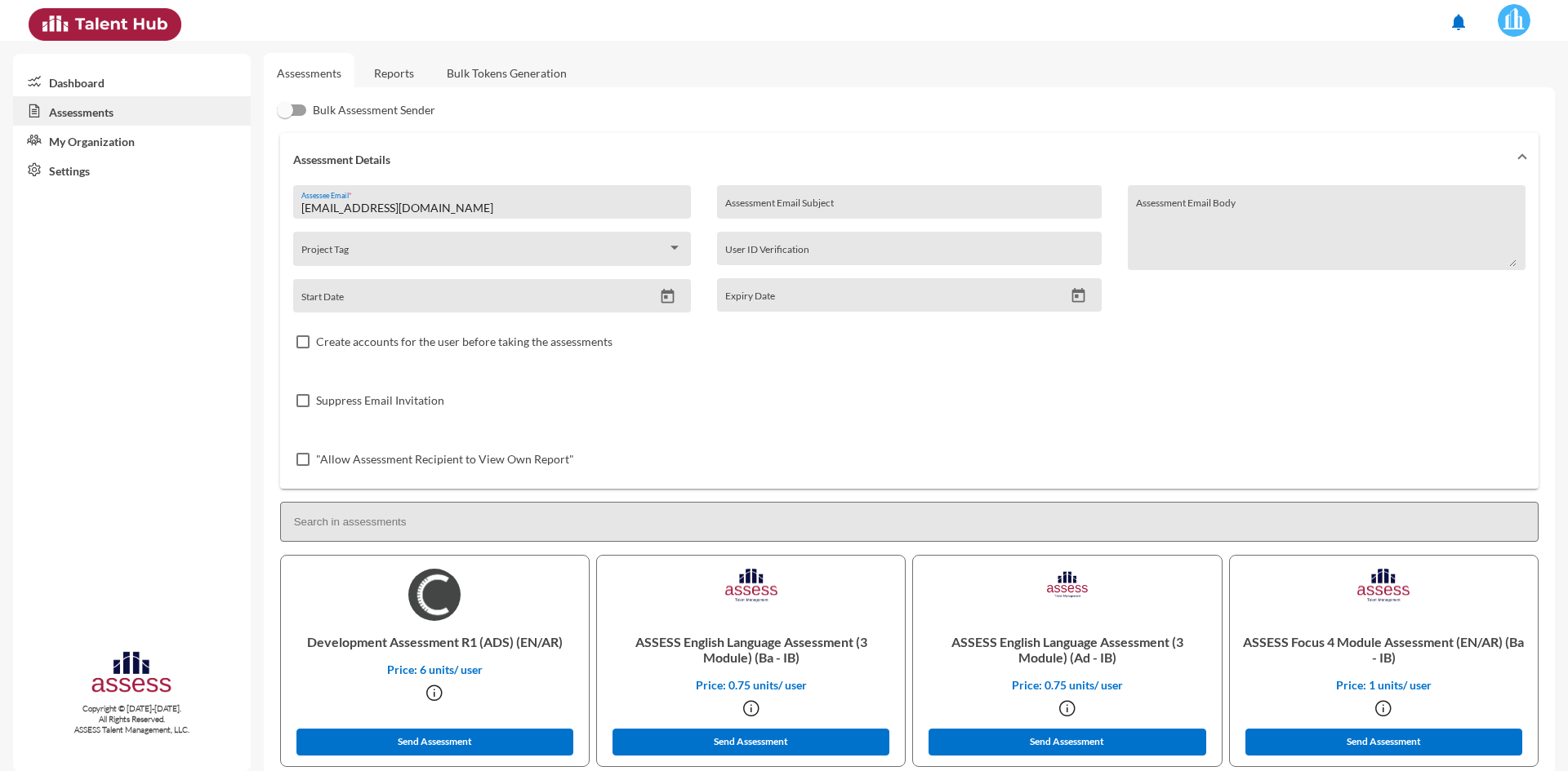
click at [474, 208] on input "rahma.taha@hassanallam.com" at bounding box center [492, 208] width 381 height 13
click at [453, 199] on div "Assessee Email *" at bounding box center [492, 206] width 381 height 24
click at [303, 463] on span at bounding box center [302, 459] width 13 height 13
click at [303, 466] on input ""Allow Assessment Recipient to View Own Report"" at bounding box center [302, 466] width 1 height 1
checkbox input "true"
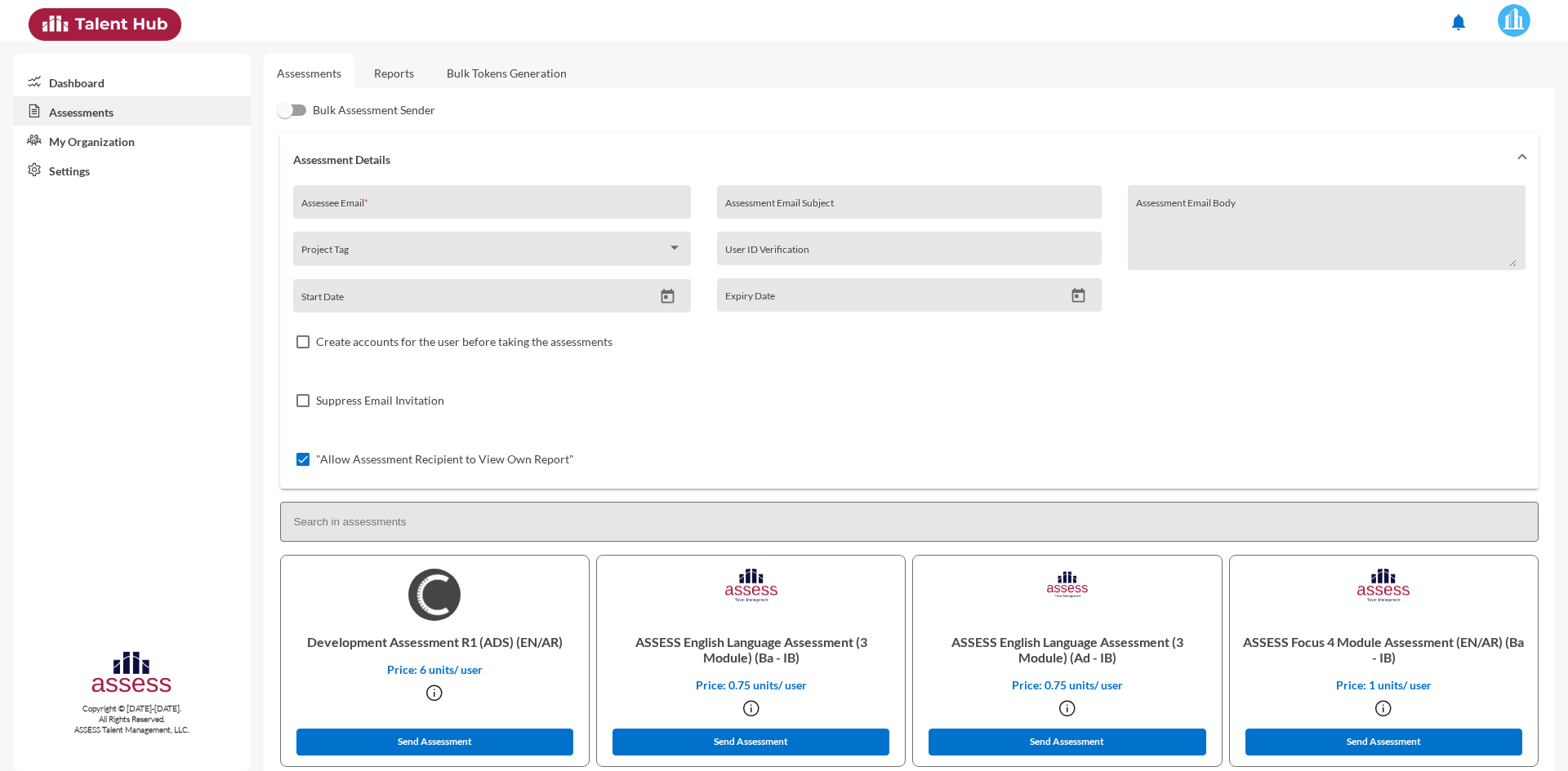
click at [300, 346] on span at bounding box center [302, 342] width 13 height 13
click at [302, 349] on input "Create accounts for the user before taking the assessments" at bounding box center [302, 349] width 1 height 1
click at [303, 339] on span at bounding box center [302, 342] width 13 height 13
click at [303, 349] on input "Create accounts for the user before taking the assessments" at bounding box center [302, 349] width 1 height 1
click at [311, 338] on label "Create accounts for the user before taking the assessments" at bounding box center [454, 342] width 316 height 19
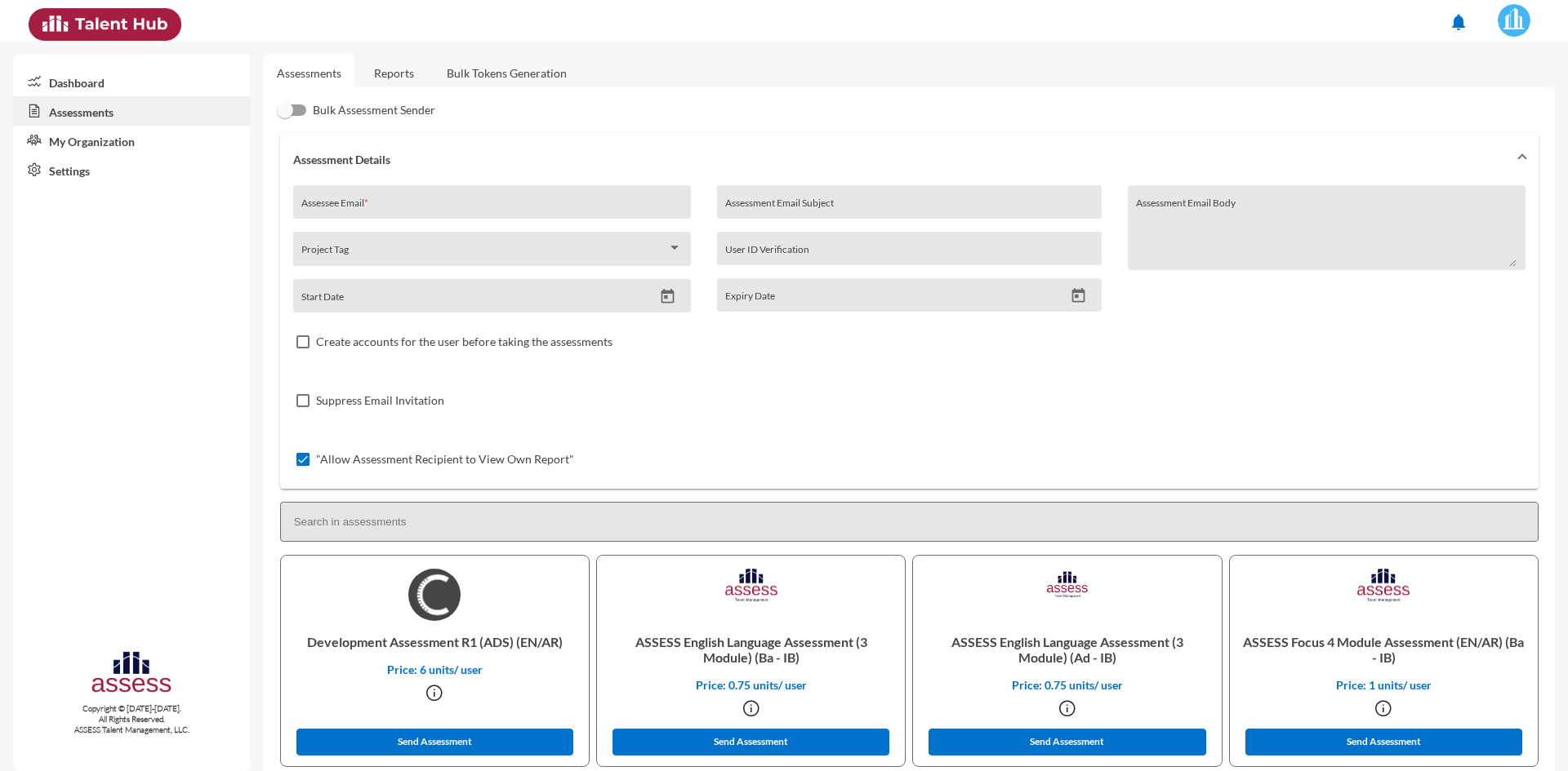
click at [303, 349] on input "Create accounts for the user before taking the assessments" at bounding box center [302, 349] width 1 height 1
checkbox input "true"
click at [349, 202] on input "Assessee Email *" at bounding box center [492, 208] width 381 height 13
type input "rahma.taha@hassanallam.com"
click at [303, 336] on span at bounding box center [302, 342] width 13 height 13
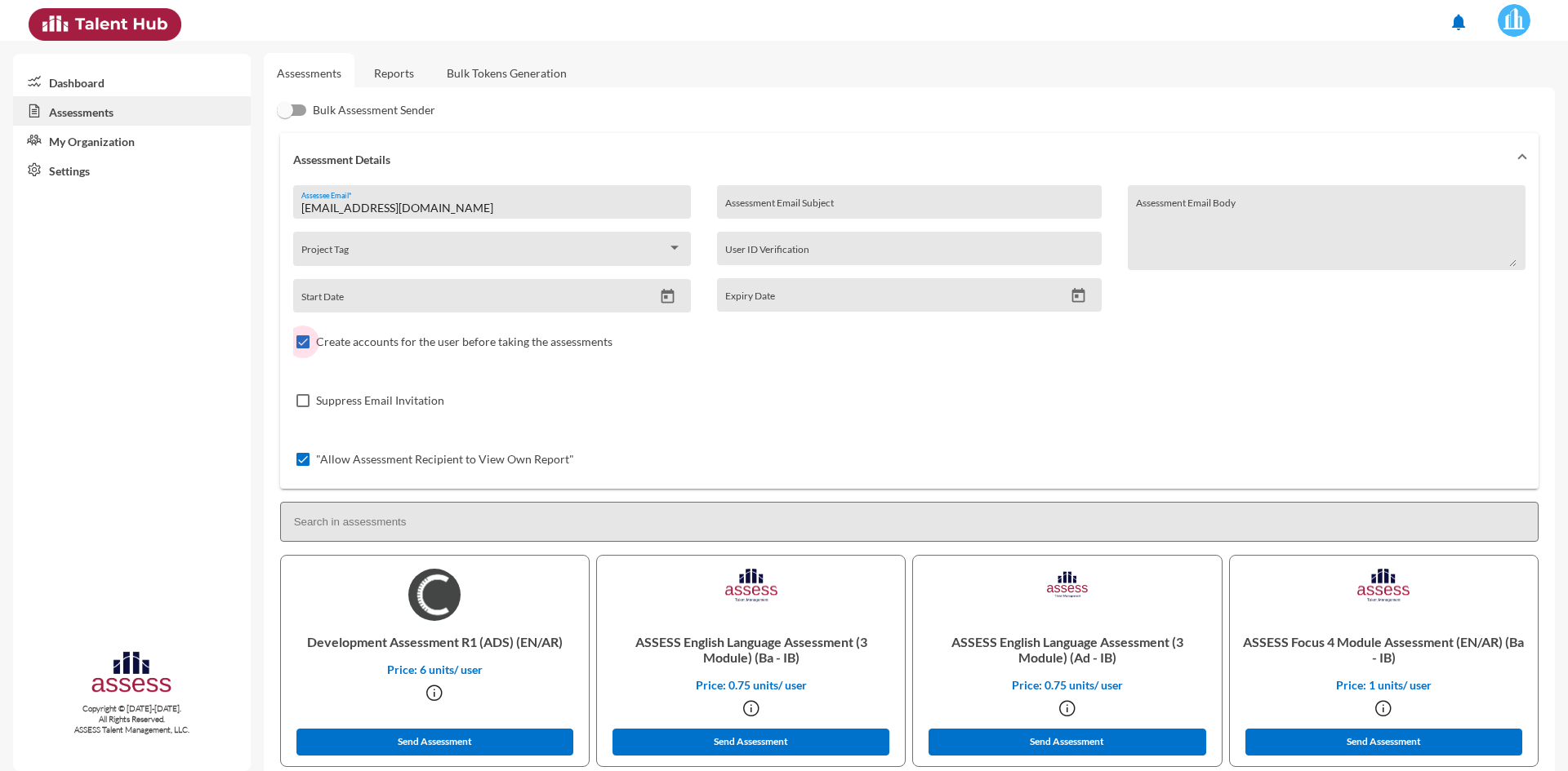
click at [303, 349] on input "Create accounts for the user before taking the assessments" at bounding box center [302, 349] width 1 height 1
checkbox input "false"
click at [310, 468] on label ""Allow Assessment Recipient to View Own Report"" at bounding box center [435, 459] width 278 height 19
click at [303, 467] on input ""Allow Assessment Recipient to View Own Report"" at bounding box center [302, 466] width 1 height 1
checkbox input "false"
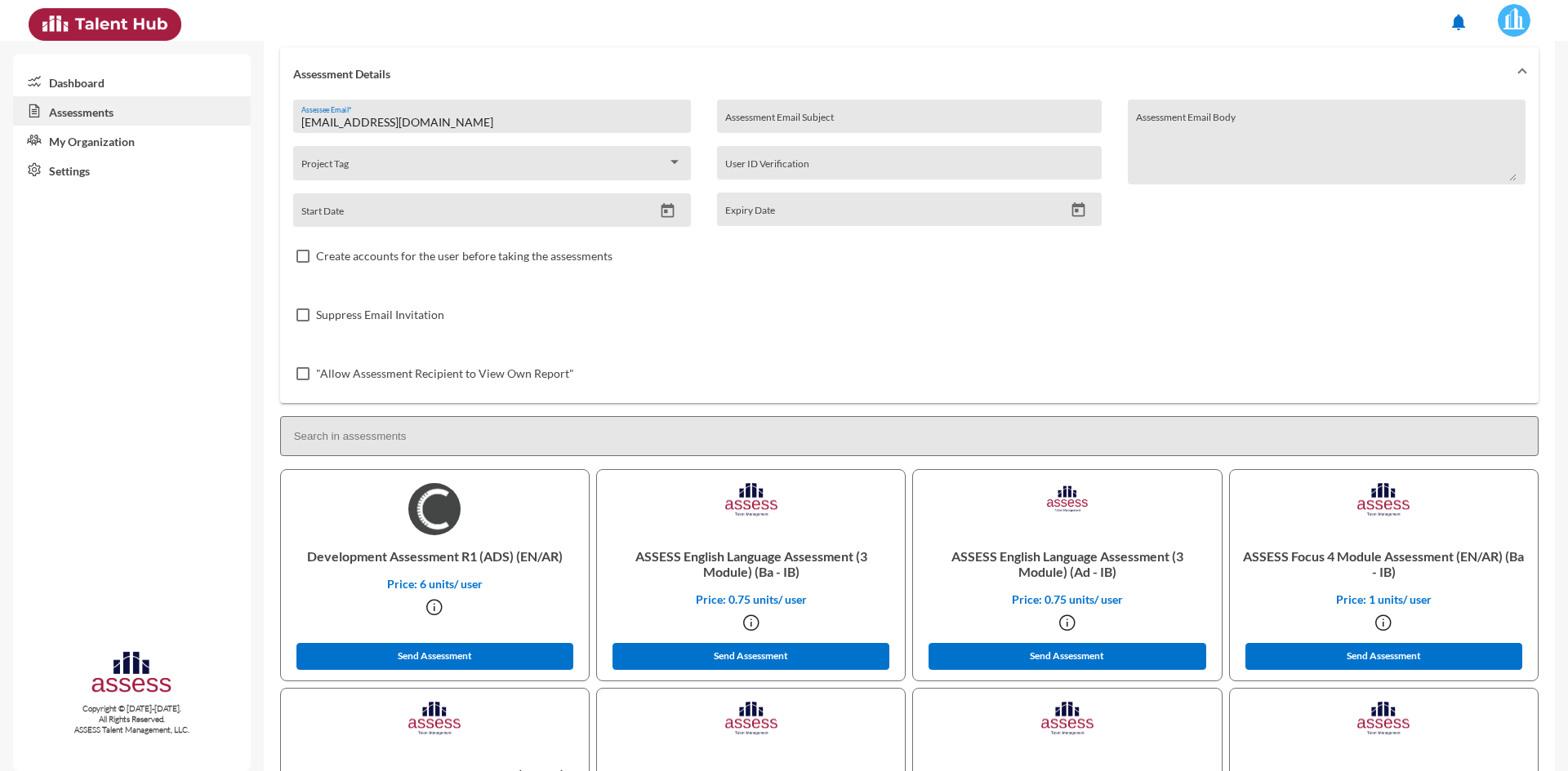
scroll to position [87, 0]
drag, startPoint x: 469, startPoint y: 117, endPoint x: 280, endPoint y: 121, distance: 189.0
click at [280, 121] on div "rahma.taha@hassanallam.com Assessee Email * Project Tag Start Date Assessment E…" at bounding box center [908, 251] width 1258 height 304
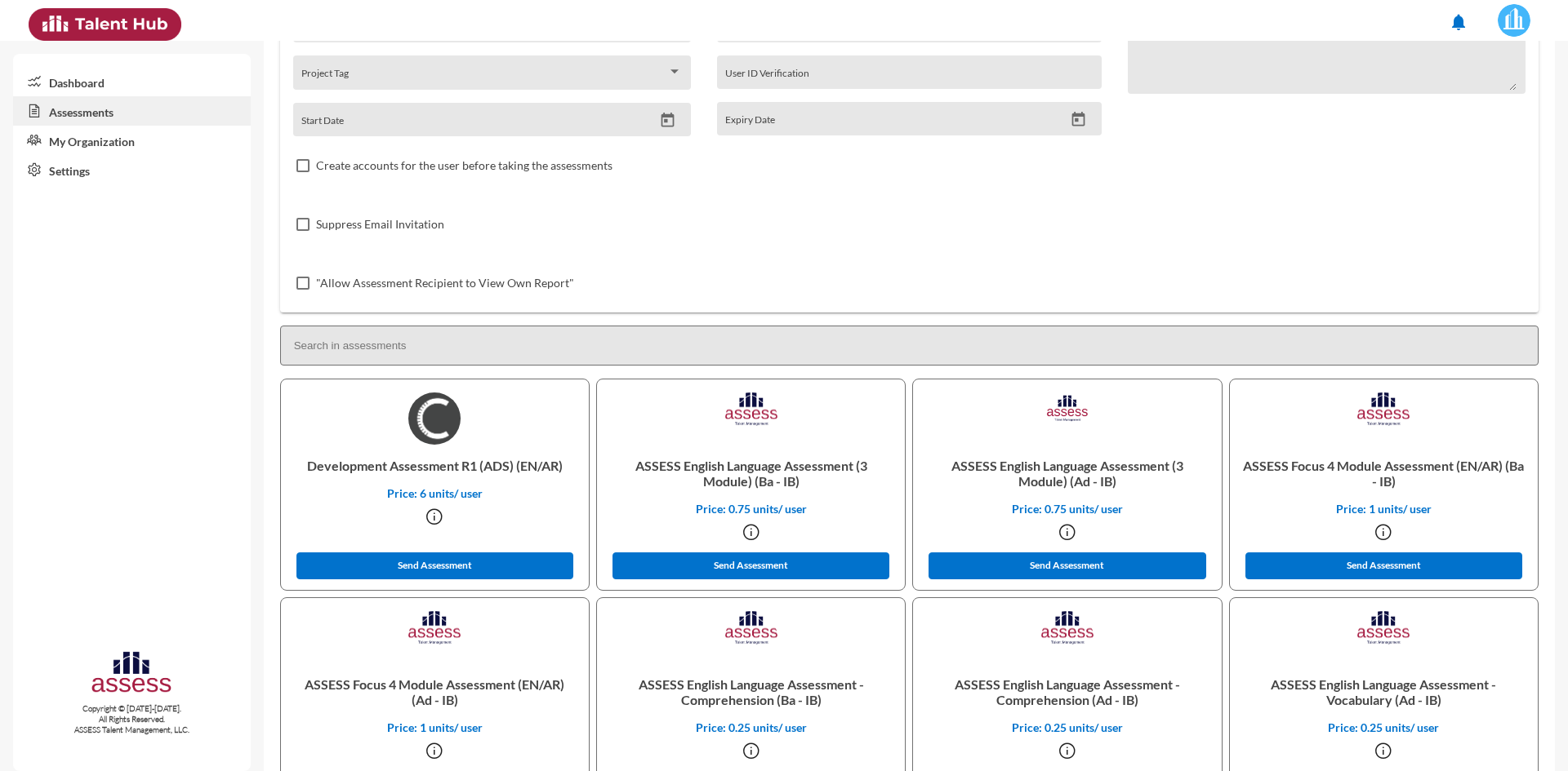
scroll to position [177, 0]
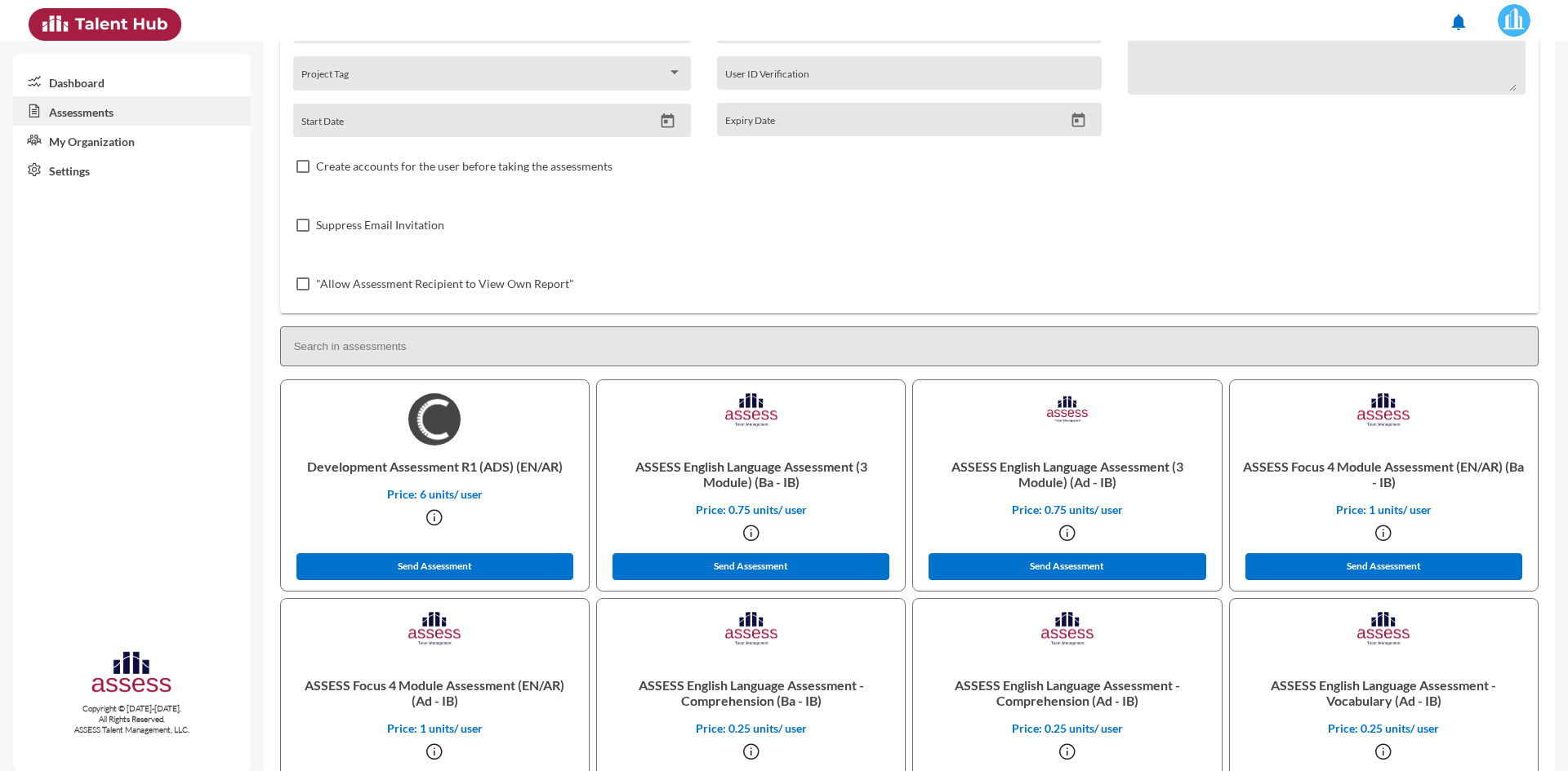
click at [582, 349] on input at bounding box center [908, 346] width 1258 height 40
click at [428, 565] on button "Send Assessment" at bounding box center [435, 567] width 278 height 27
drag, startPoint x: 724, startPoint y: 214, endPoint x: 724, endPoint y: 225, distance: 11.0
click at [724, 214] on div "Suppress Email Invitation" at bounding box center [909, 225] width 1233 height 59
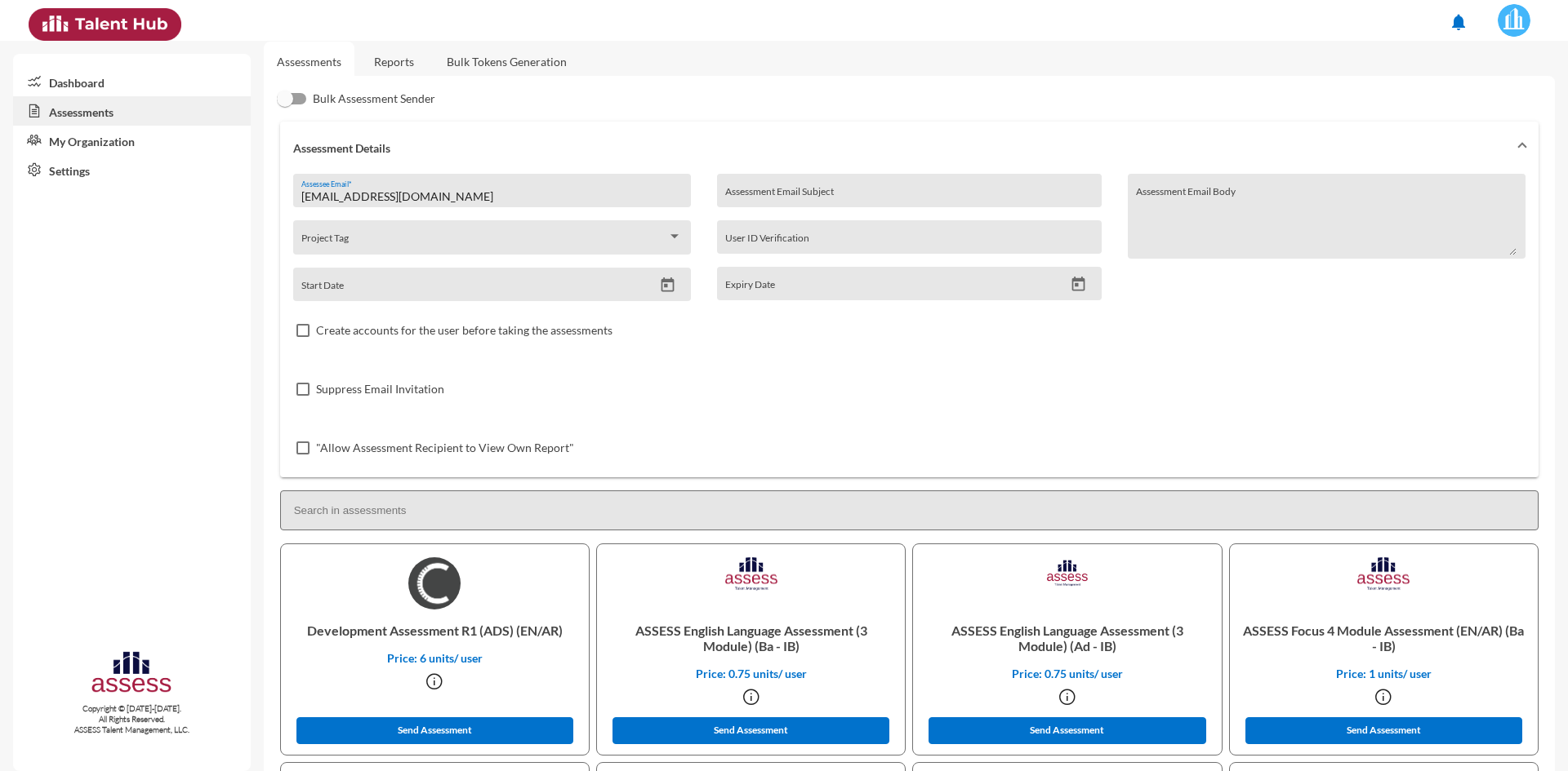
scroll to position [0, 0]
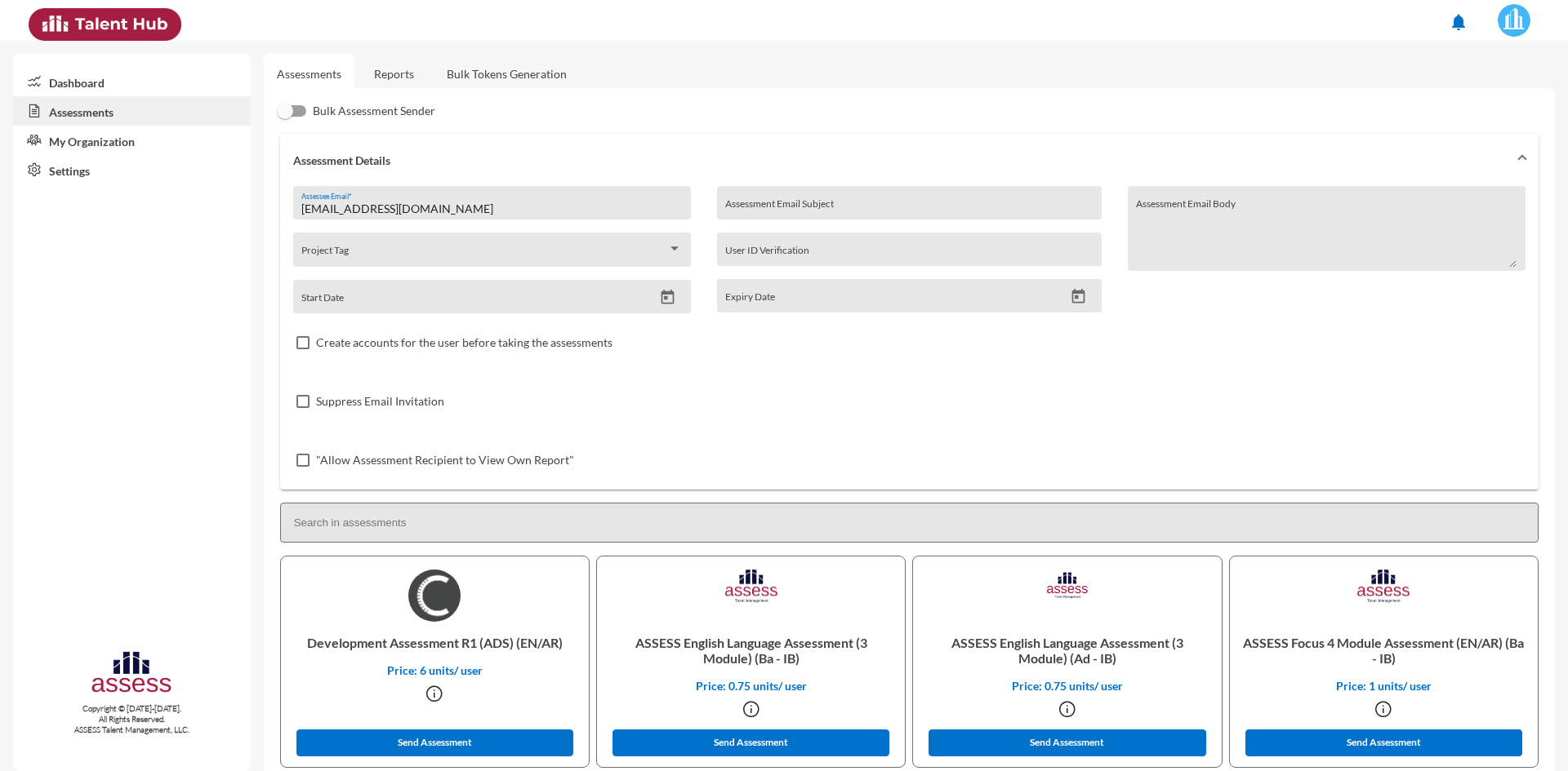
click at [389, 67] on link "Reports" at bounding box center [394, 73] width 66 height 40
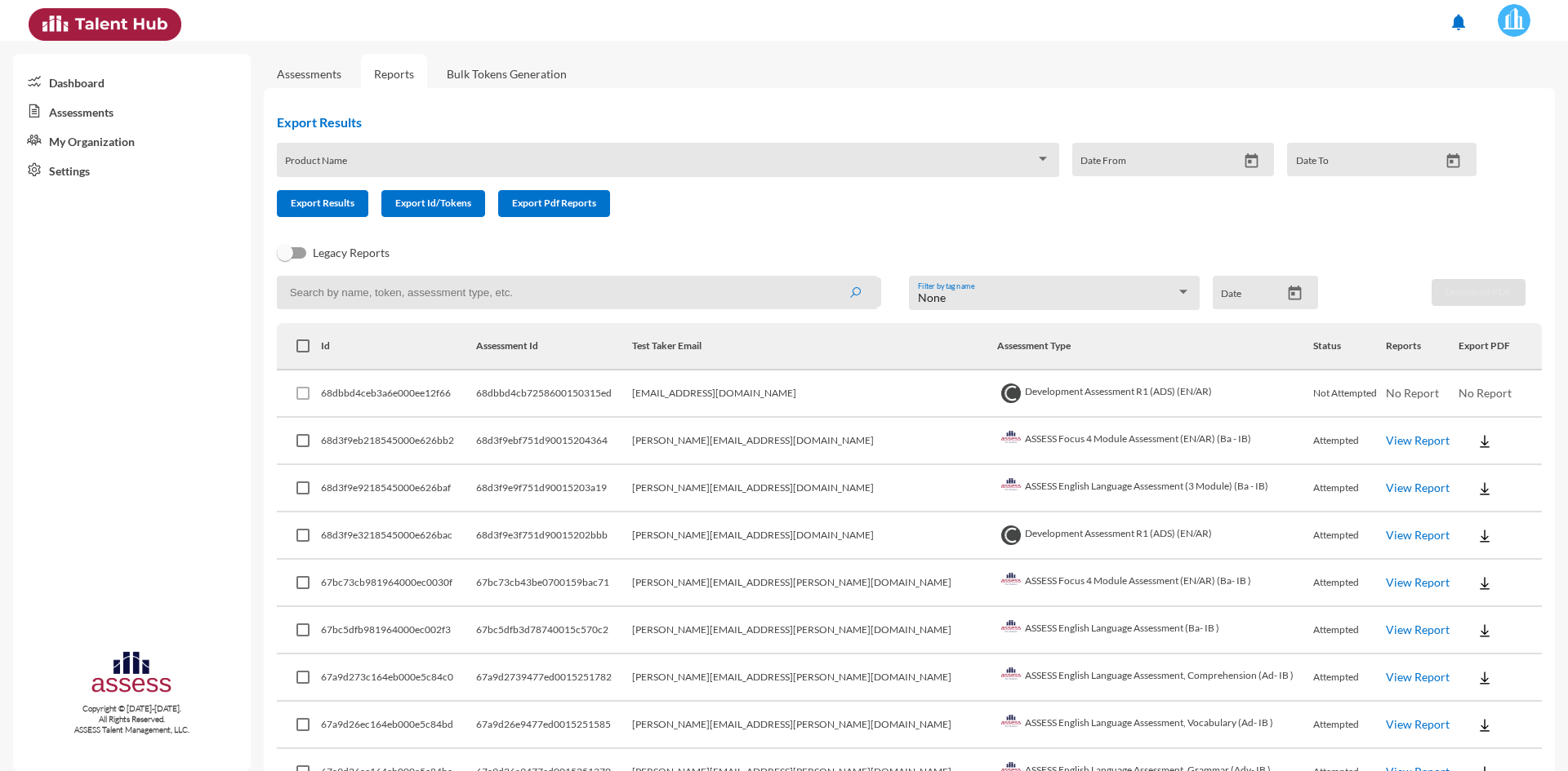
click at [771, 220] on div "Export Results Product Name Date From Date To Export Results Export Id/Tokens E…" at bounding box center [883, 165] width 1239 height 129
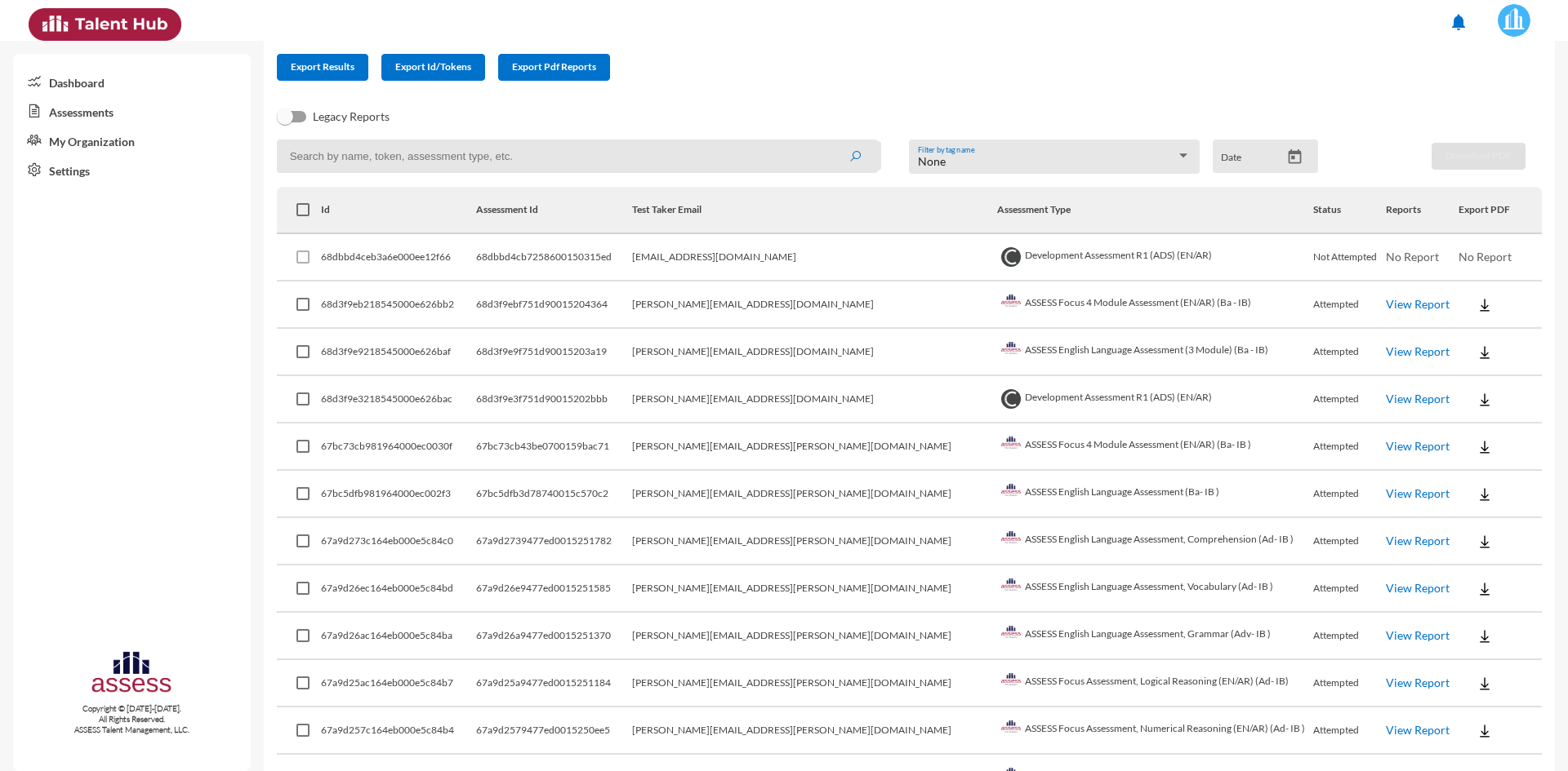
scroll to position [163, 0]
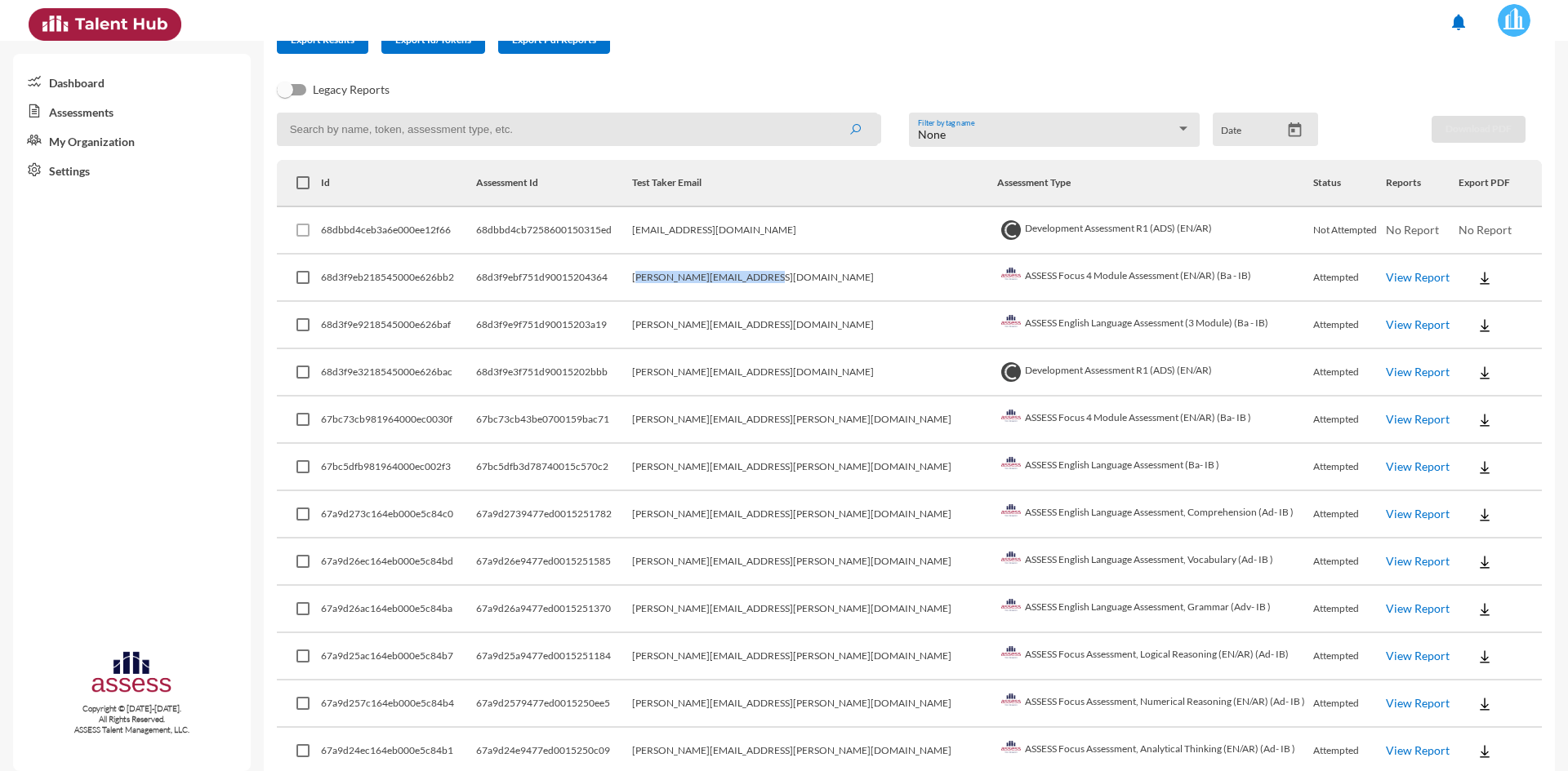
drag, startPoint x: 695, startPoint y: 274, endPoint x: 833, endPoint y: 279, distance: 138.1
click at [833, 279] on td "sara.mohsenmakar@yahoo.com" at bounding box center [815, 278] width 365 height 48
drag, startPoint x: 992, startPoint y: 268, endPoint x: 1210, endPoint y: 277, distance: 218.2
click at [1210, 277] on td "ASSESS Focus 4 Module Assessment (EN/AR) (Ba - IB)" at bounding box center [1154, 278] width 316 height 48
drag, startPoint x: 1028, startPoint y: 320, endPoint x: 1184, endPoint y: 327, distance: 156.2
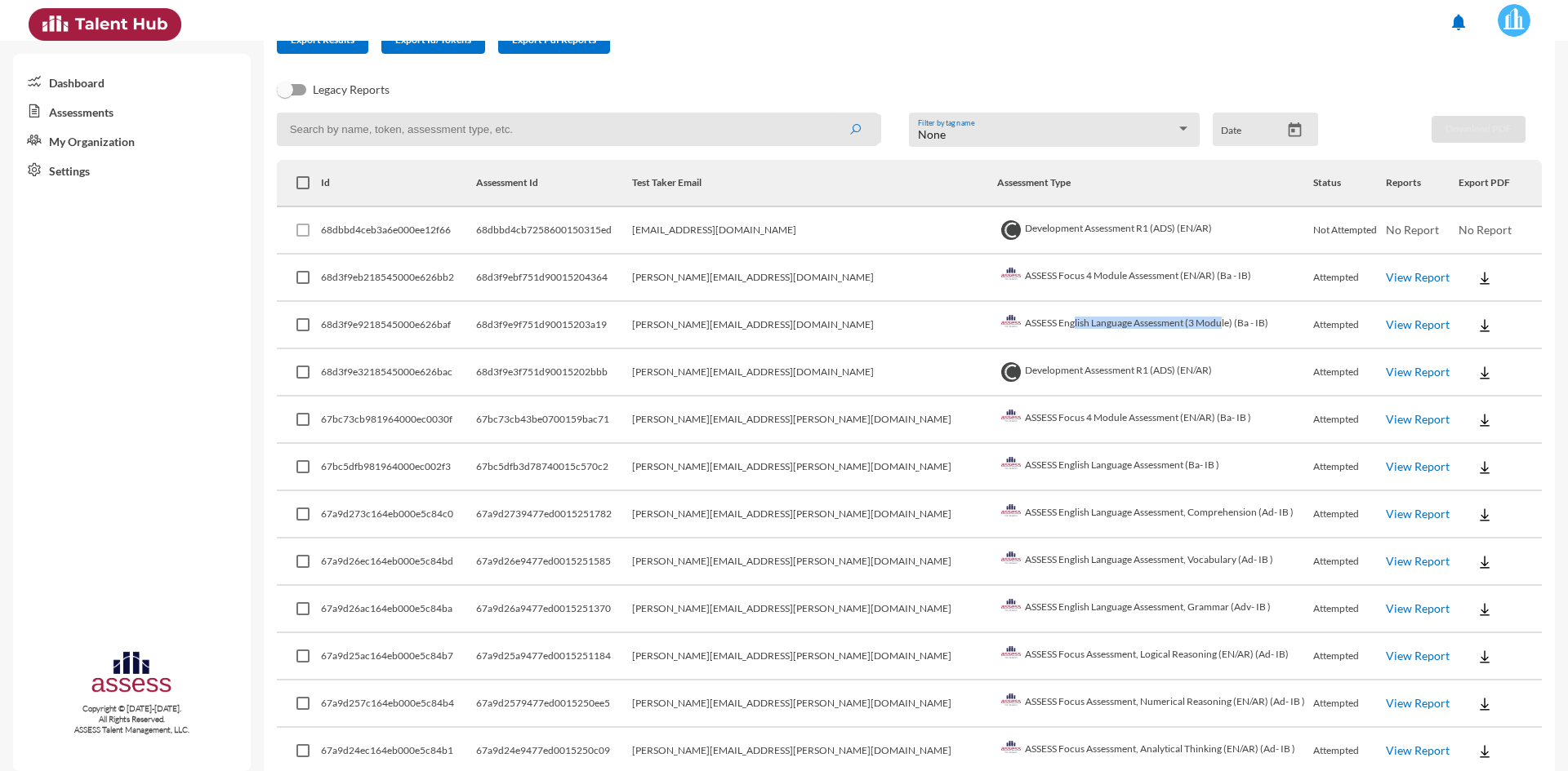
click at [1184, 327] on td "ASSESS English Language Assessment (3 Module) (Ba - IB)" at bounding box center [1154, 325] width 316 height 48
click at [513, 135] on input at bounding box center [577, 129] width 601 height 33
type input "rahma.taha"
click at [829, 115] on button "submit" at bounding box center [855, 129] width 52 height 29
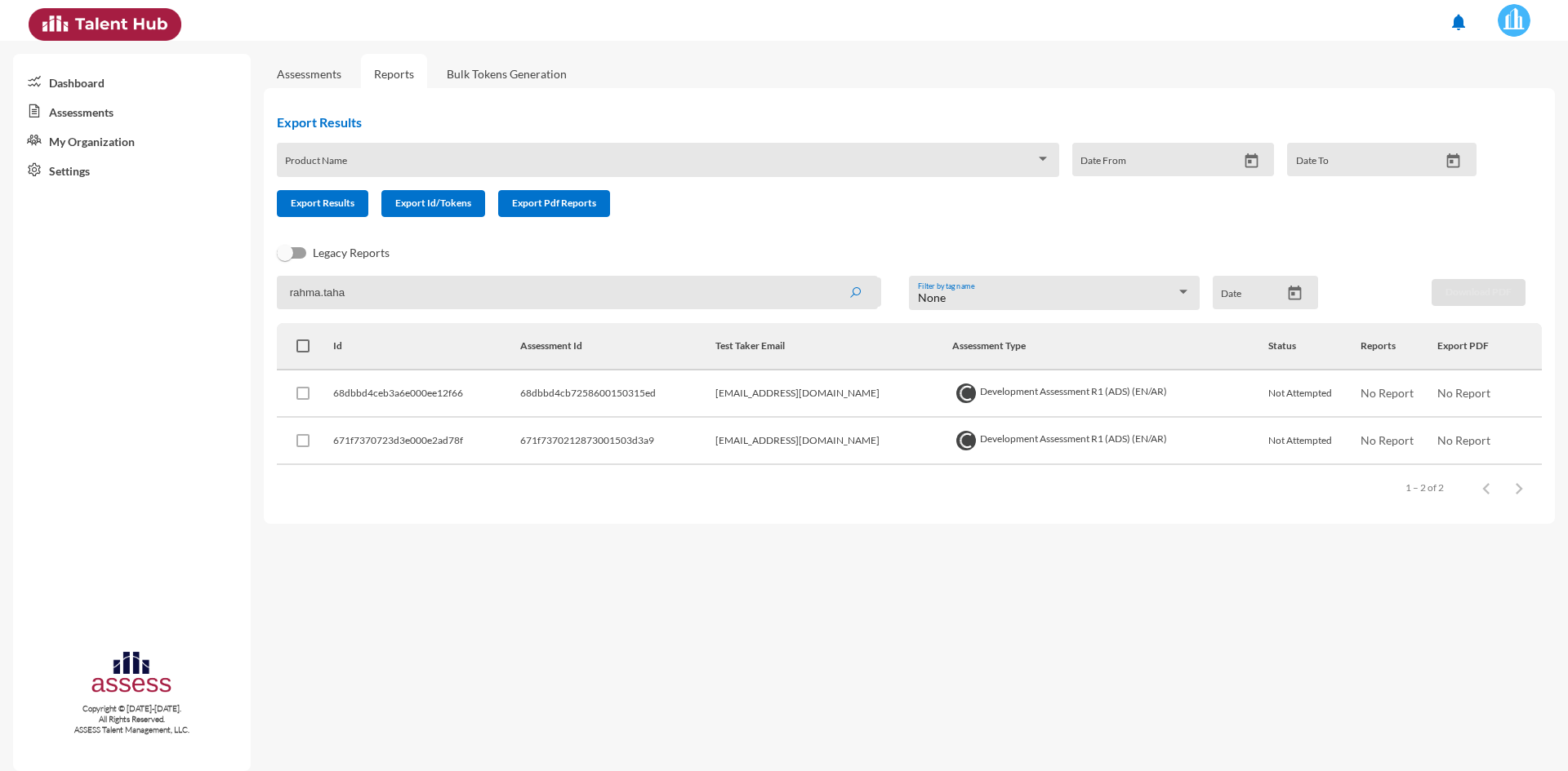
drag, startPoint x: 432, startPoint y: 283, endPoint x: 213, endPoint y: 282, distance: 219.0
click at [213, 282] on mat-sidenav-container "Dashboard Assessments My Organization Settings Copyright © 2015-2024. All Right…" at bounding box center [784, 406] width 1568 height 730
click at [838, 252] on div "Legacy Reports" at bounding box center [897, 260] width 1265 height 33
click at [467, 164] on span at bounding box center [660, 165] width 751 height 13
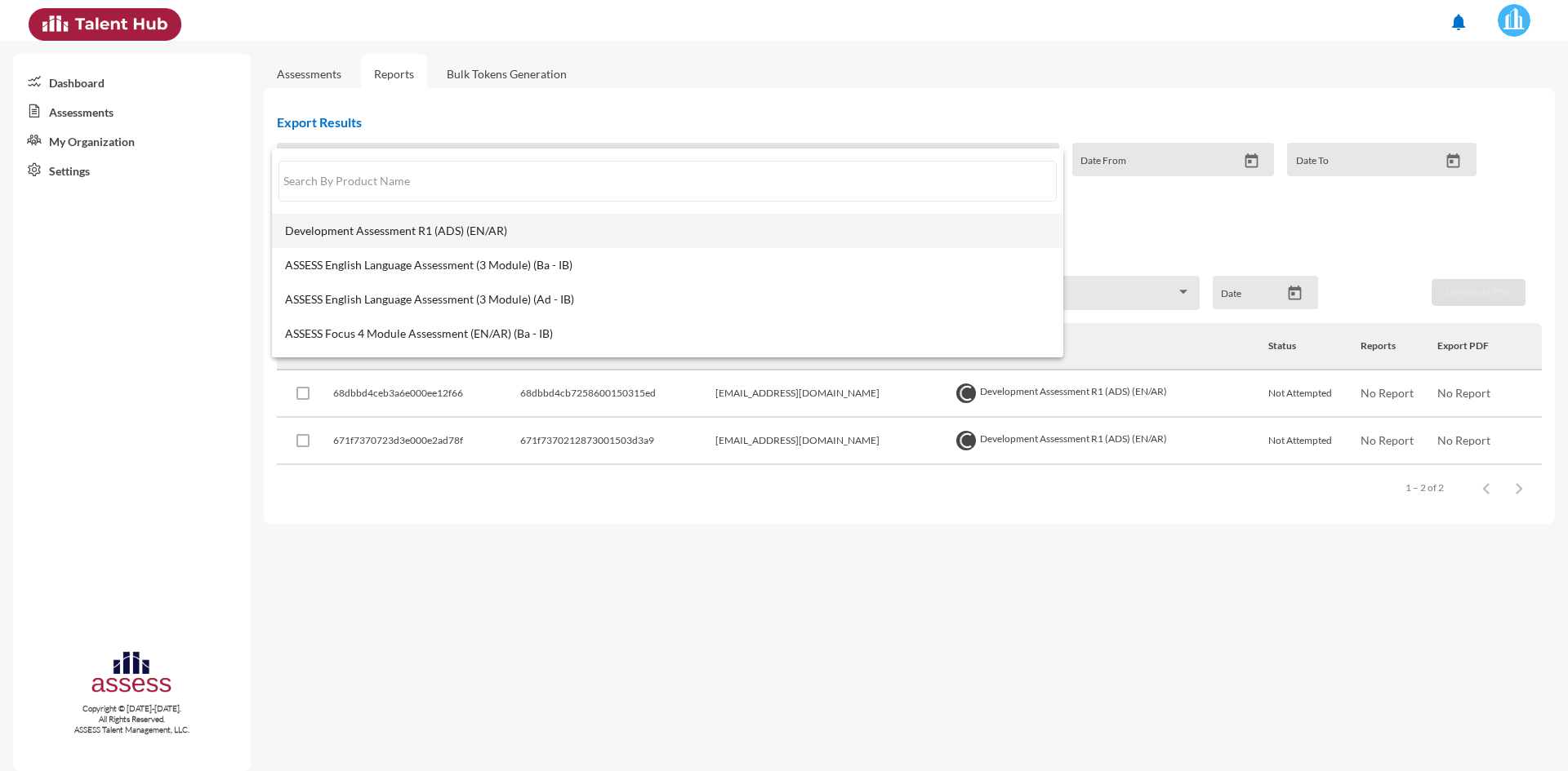
click at [440, 231] on span "Development Assessment R1 (ADS) (EN/AR)" at bounding box center [667, 230] width 766 height 13
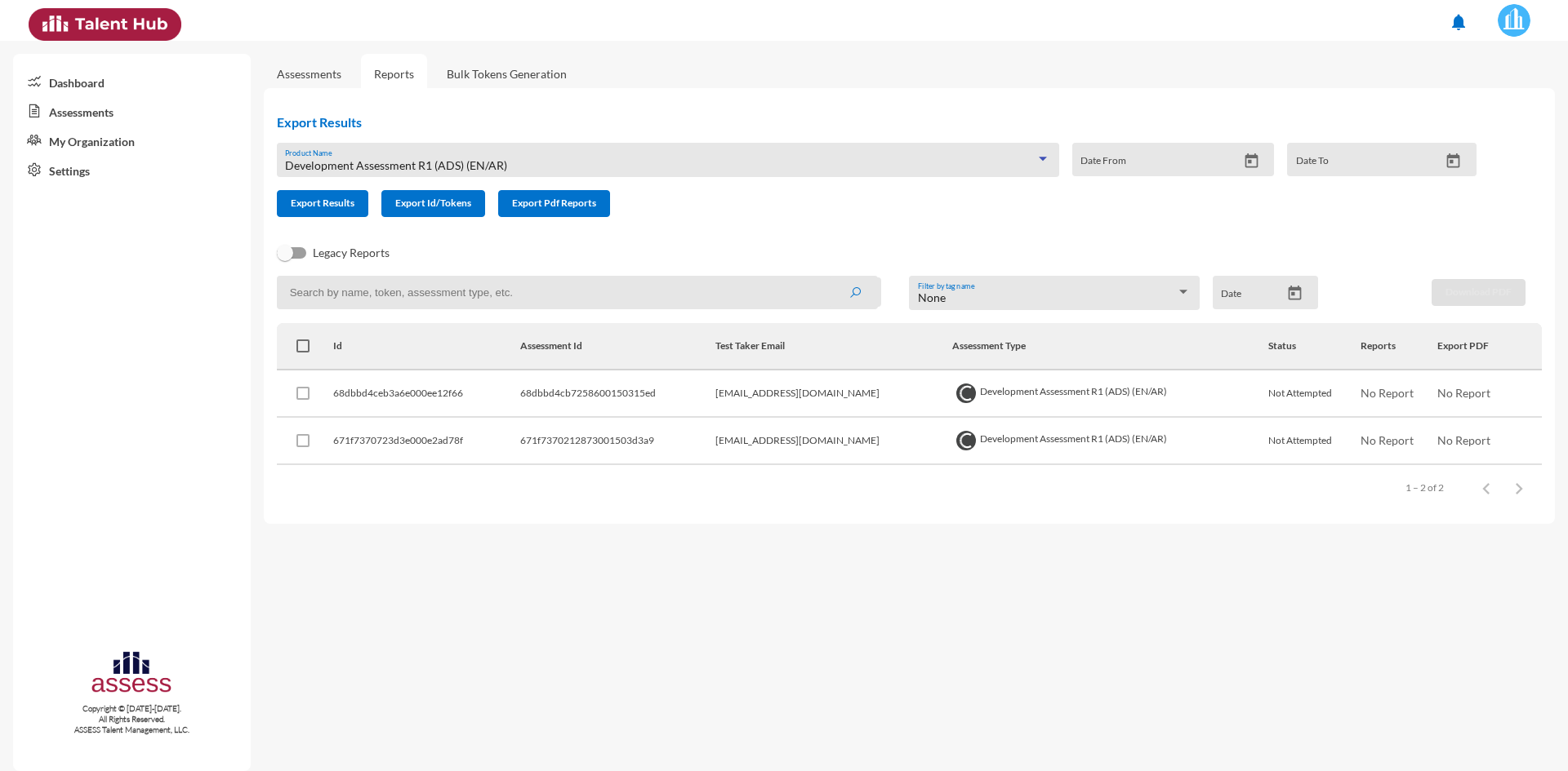
drag, startPoint x: 458, startPoint y: 300, endPoint x: 452, endPoint y: 288, distance: 13.4
click at [458, 300] on input at bounding box center [577, 292] width 601 height 33
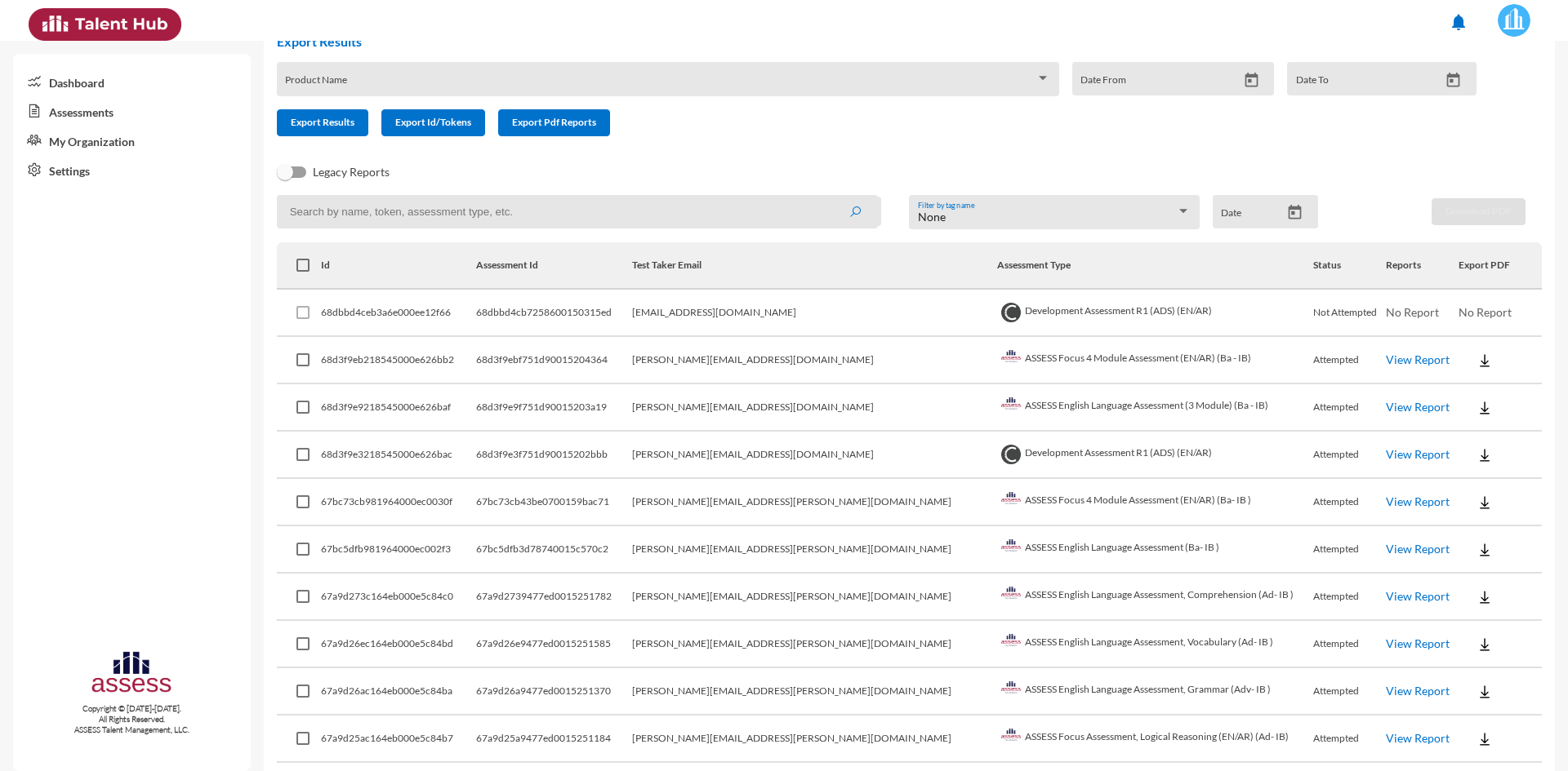
scroll to position [82, 0]
drag, startPoint x: 709, startPoint y: 356, endPoint x: 878, endPoint y: 355, distance: 169.0
click at [878, 355] on td "sara.mohsenmakar@yahoo.com" at bounding box center [815, 359] width 365 height 48
click at [1143, 352] on td "ASSESS Focus 4 Module Assessment (EN/AR) (Ba - IB)" at bounding box center [1154, 359] width 316 height 48
drag, startPoint x: 1207, startPoint y: 354, endPoint x: 991, endPoint y: 354, distance: 216.0
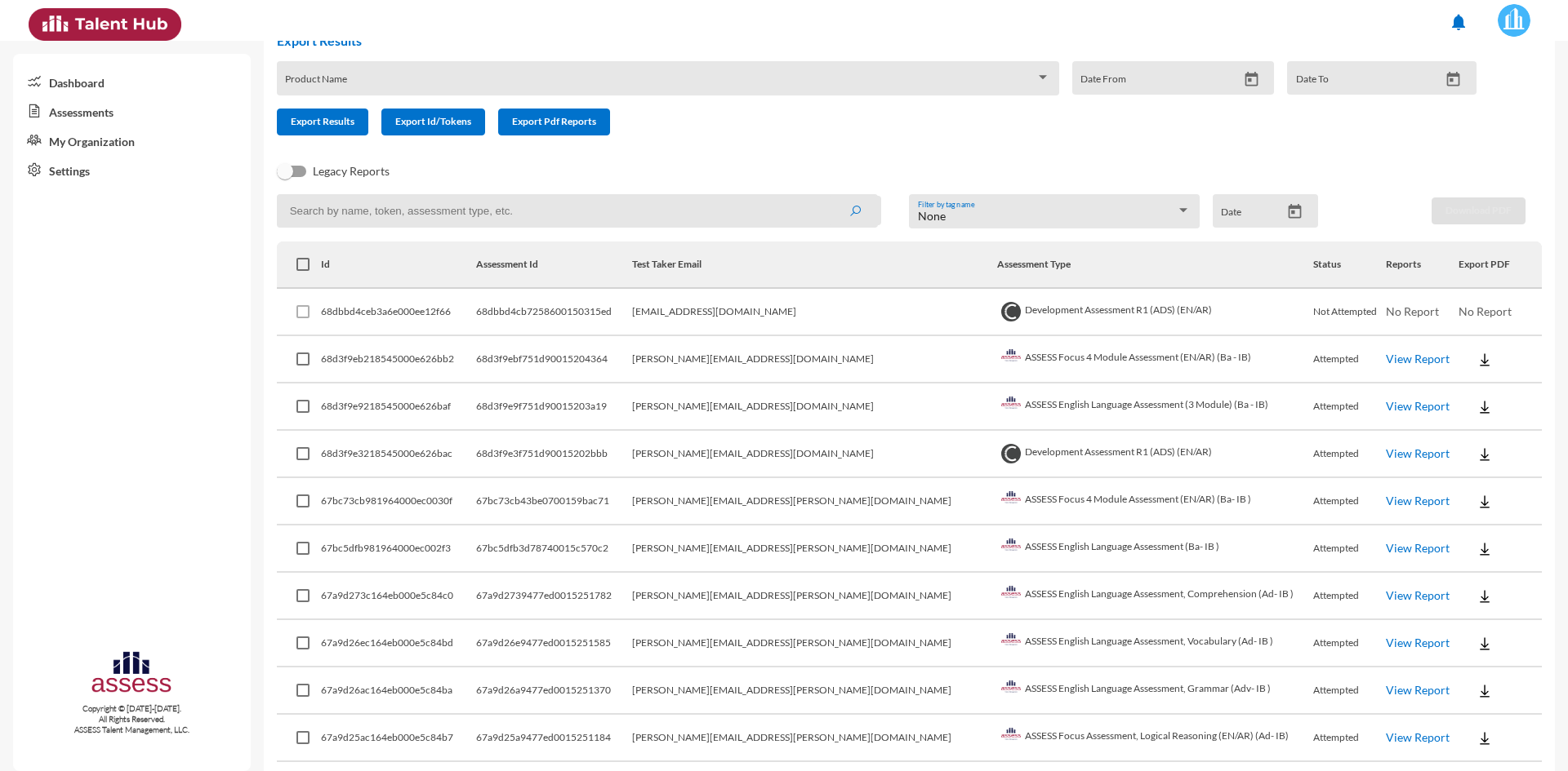
click at [997, 354] on td "ASSESS Focus 4 Module Assessment (EN/AR) (Ba - IB)" at bounding box center [1154, 359] width 316 height 48
click at [1064, 418] on td "ASSESS English Language Assessment (3 Module) (Ba - IB)" at bounding box center [1154, 407] width 316 height 48
click at [1386, 453] on link "View Report" at bounding box center [1418, 453] width 64 height 14
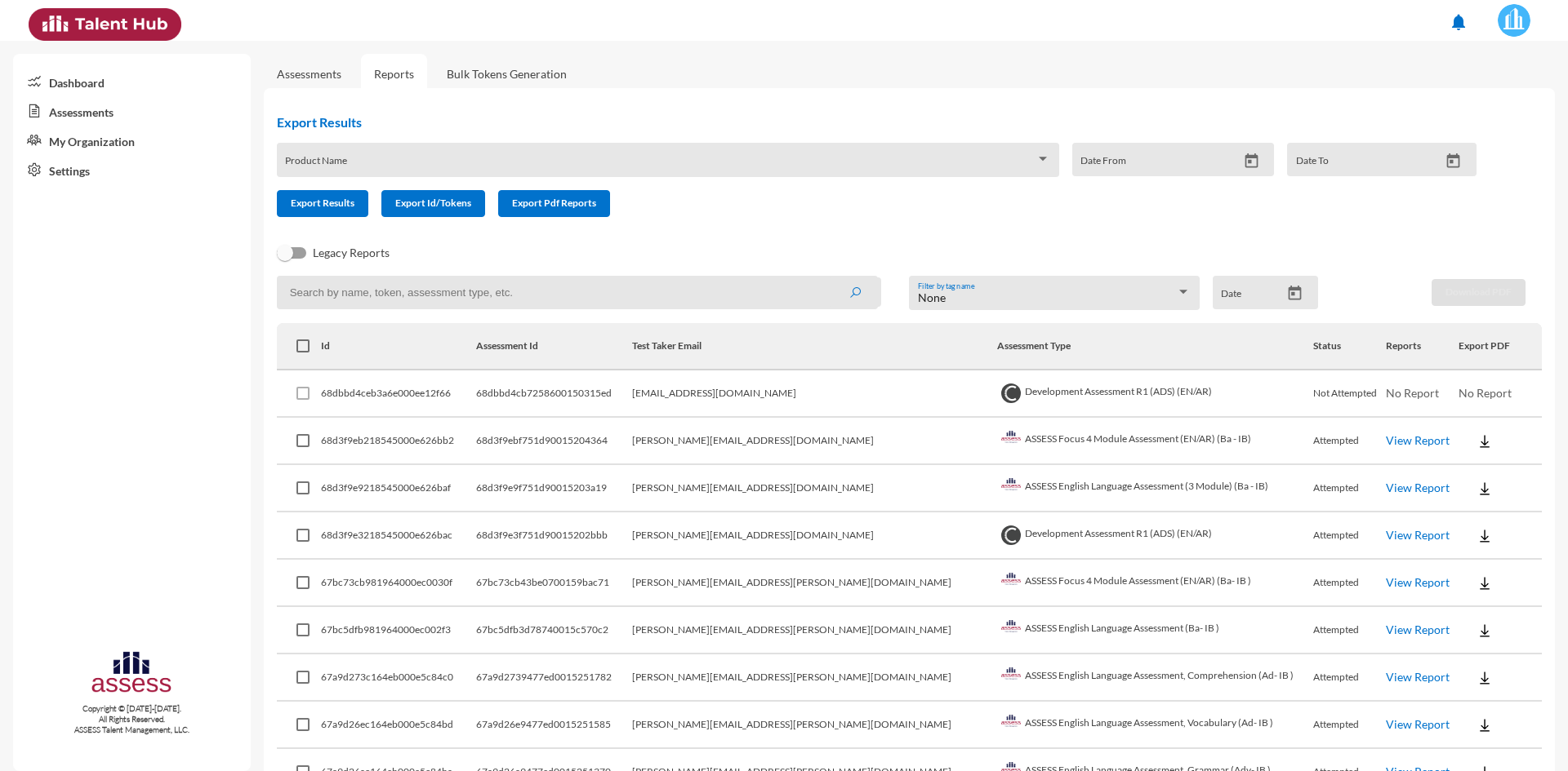
click at [1386, 489] on link "View Report" at bounding box center [1418, 487] width 64 height 14
click at [1387, 443] on link "View Report" at bounding box center [1418, 440] width 64 height 14
click at [325, 78] on link "Assessments" at bounding box center [309, 74] width 64 height 14
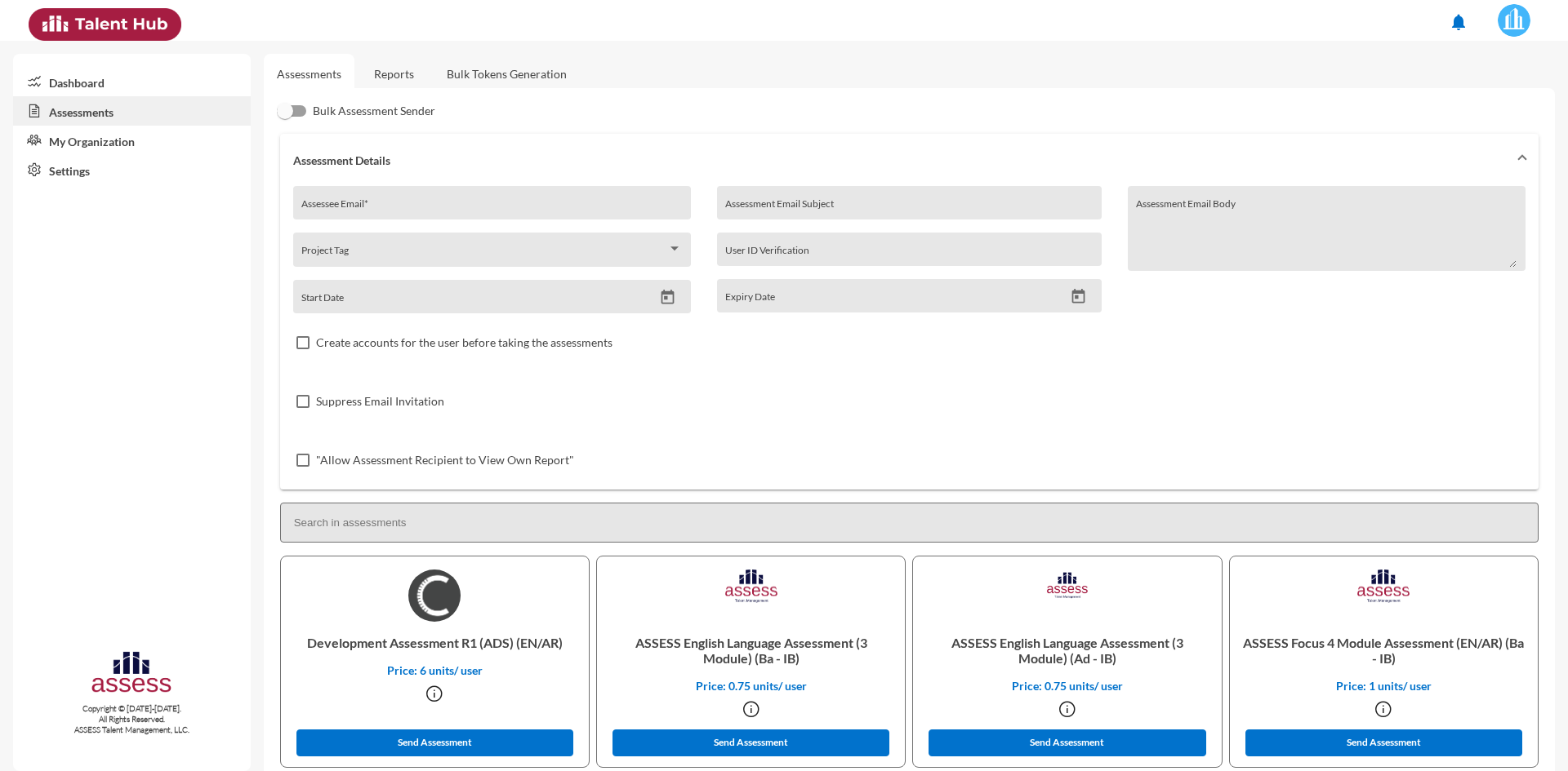
click at [499, 75] on link "Bulk Tokens Generation" at bounding box center [506, 73] width 146 height 40
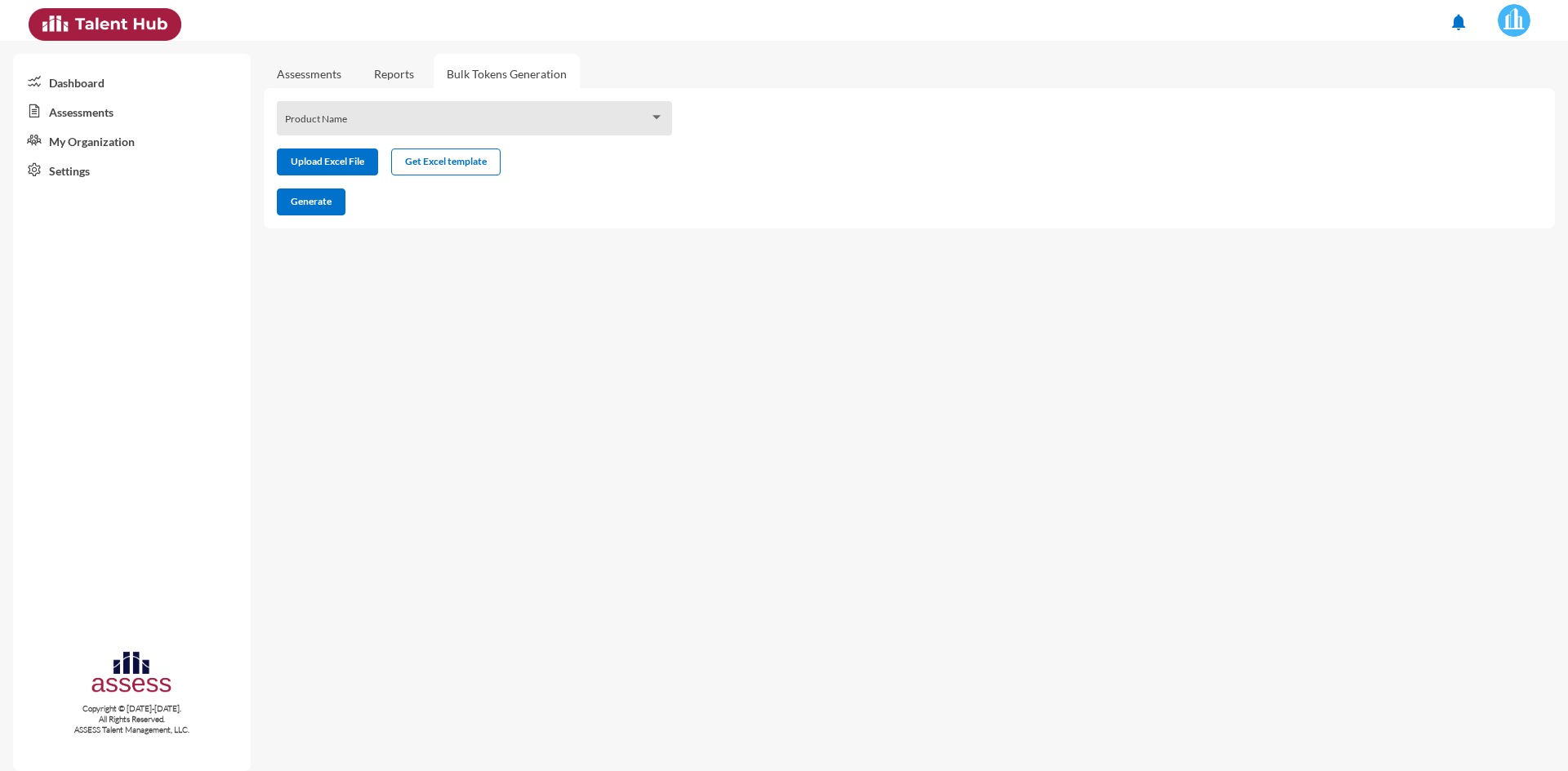
click at [381, 132] on div "Product Name" at bounding box center [473, 122] width 378 height 25
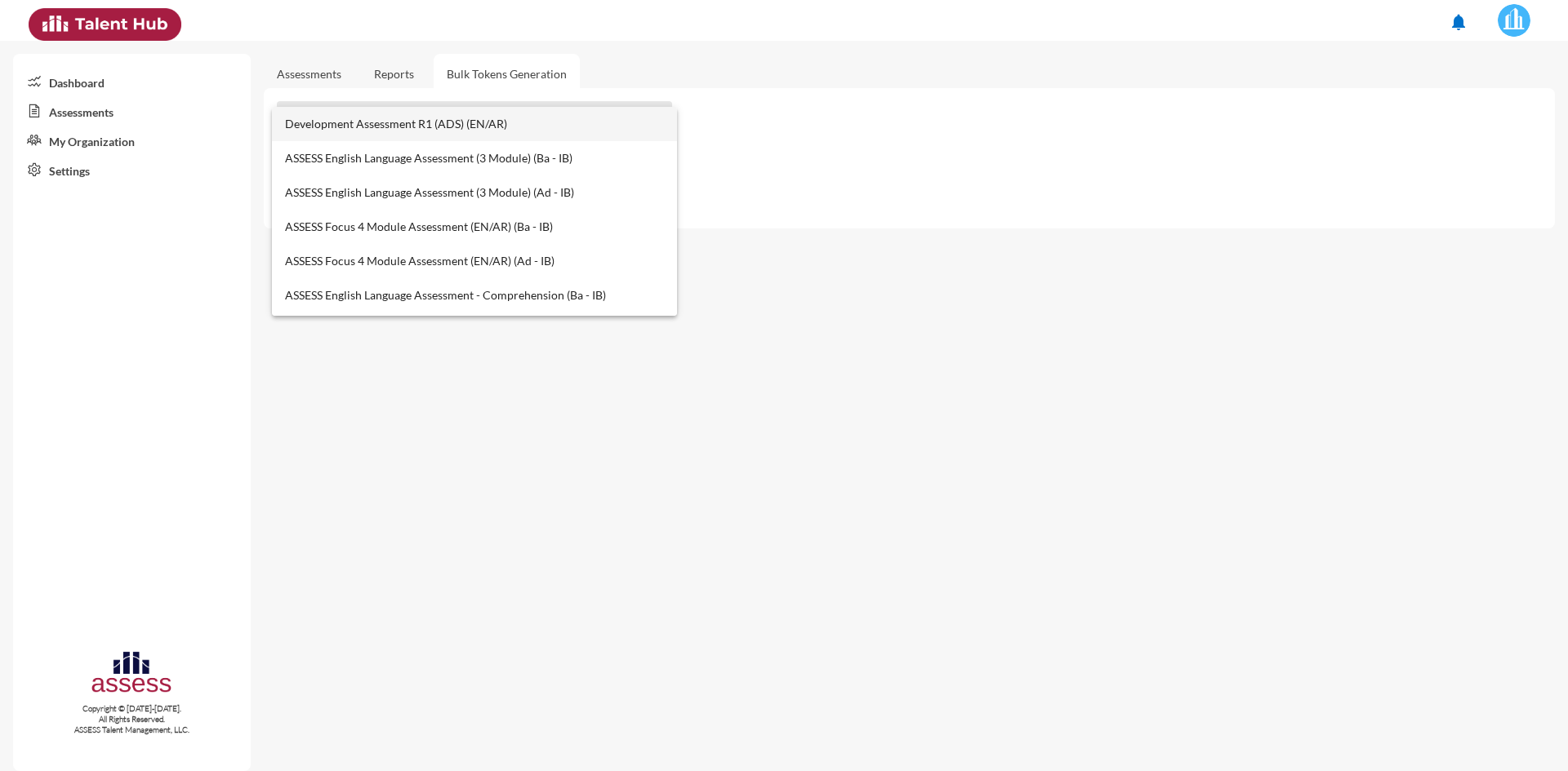
click at [463, 125] on span "Development Assessment R1 (ADS) (EN/AR)" at bounding box center [473, 123] width 378 height 34
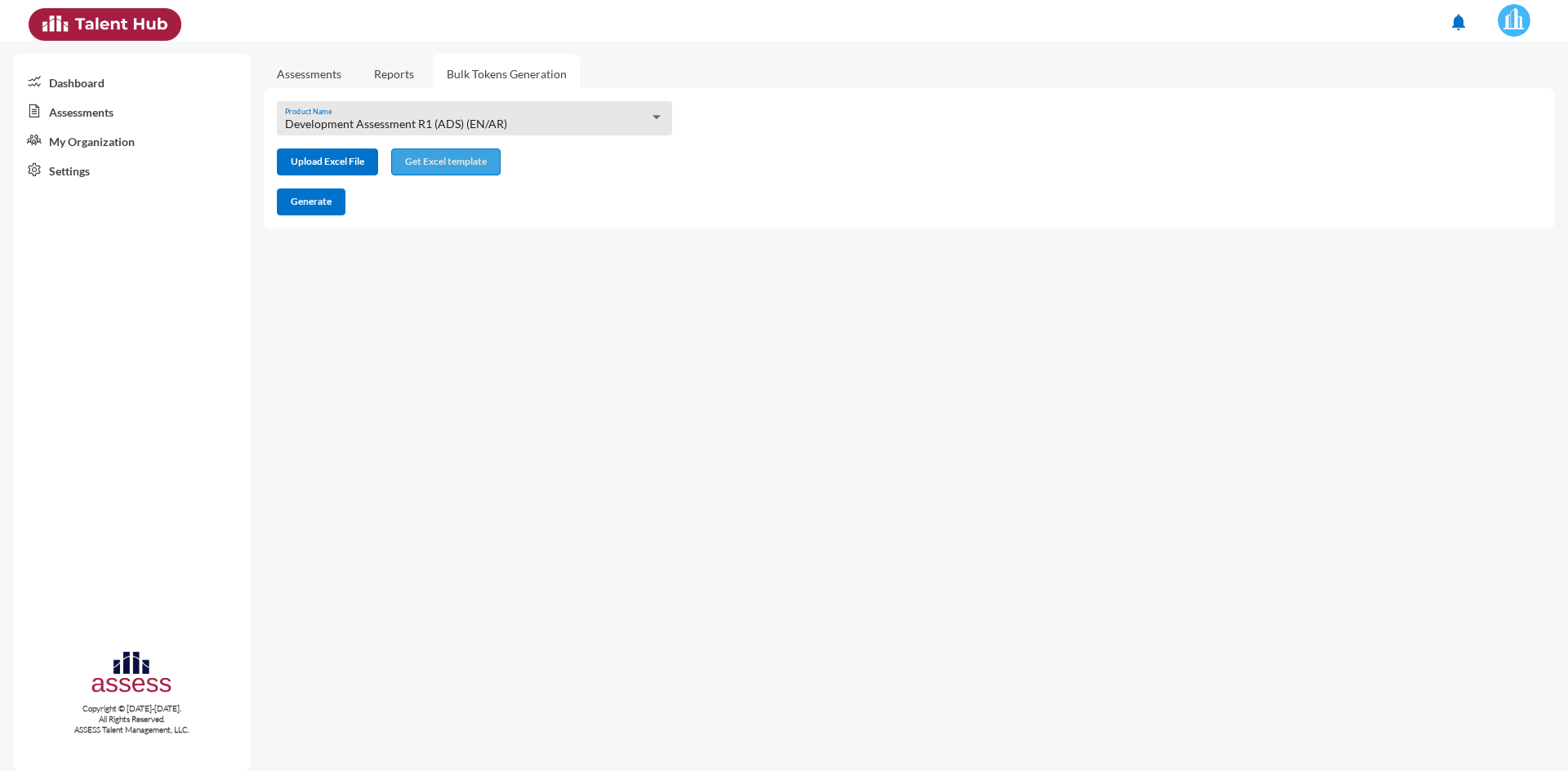
click at [447, 159] on span "Get Excel template" at bounding box center [446, 161] width 82 height 13
click at [303, 75] on link "Assessments" at bounding box center [309, 74] width 64 height 14
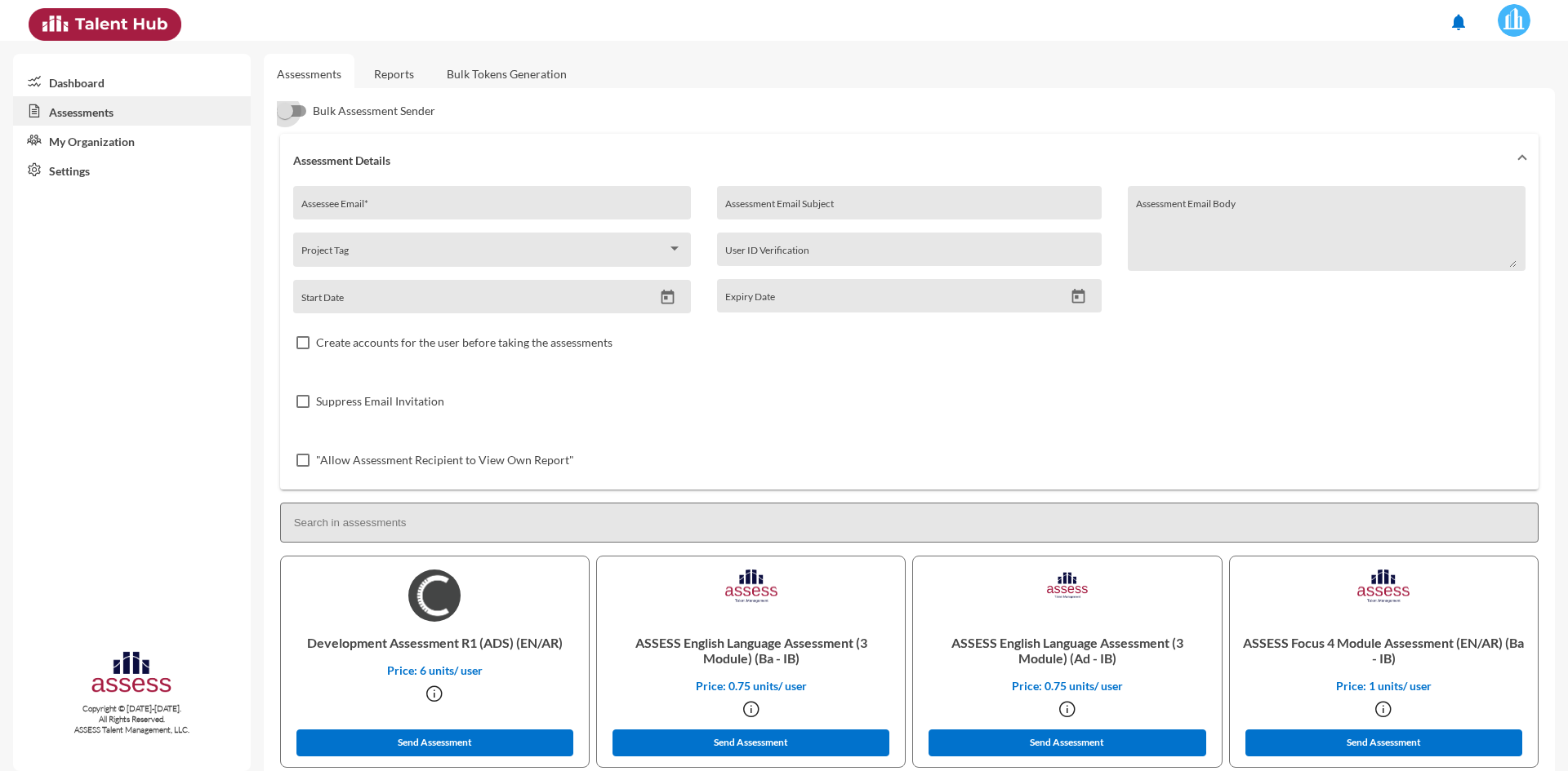
click at [294, 105] on label "Bulk Assessment Sender" at bounding box center [356, 111] width 158 height 19
click at [285, 117] on input "Bulk Assessment Sender" at bounding box center [285, 117] width 1 height 1
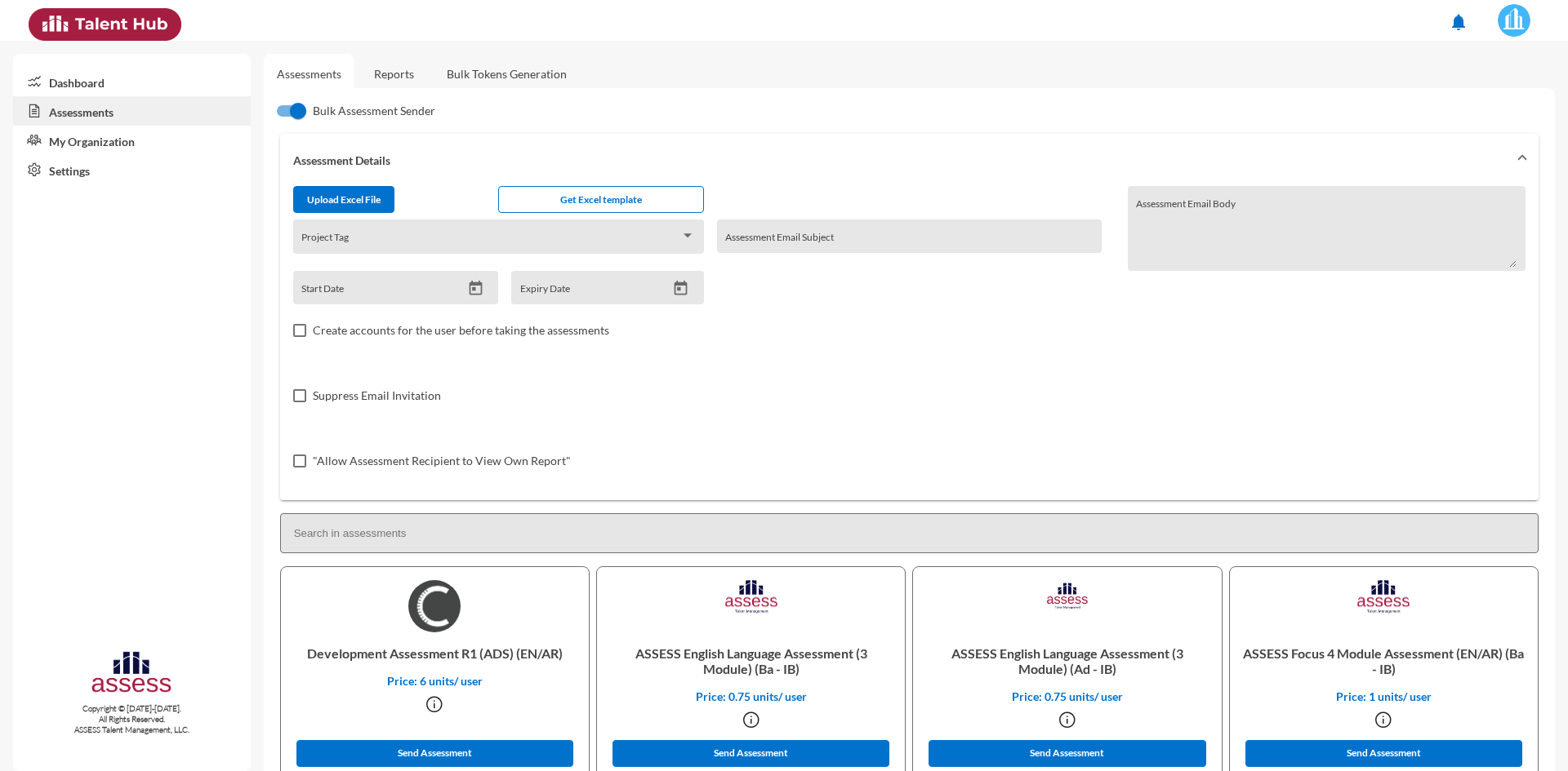
click at [283, 110] on div at bounding box center [291, 111] width 29 height 12
click at [285, 117] on input "Bulk Assessment Sender" at bounding box center [285, 117] width 1 height 1
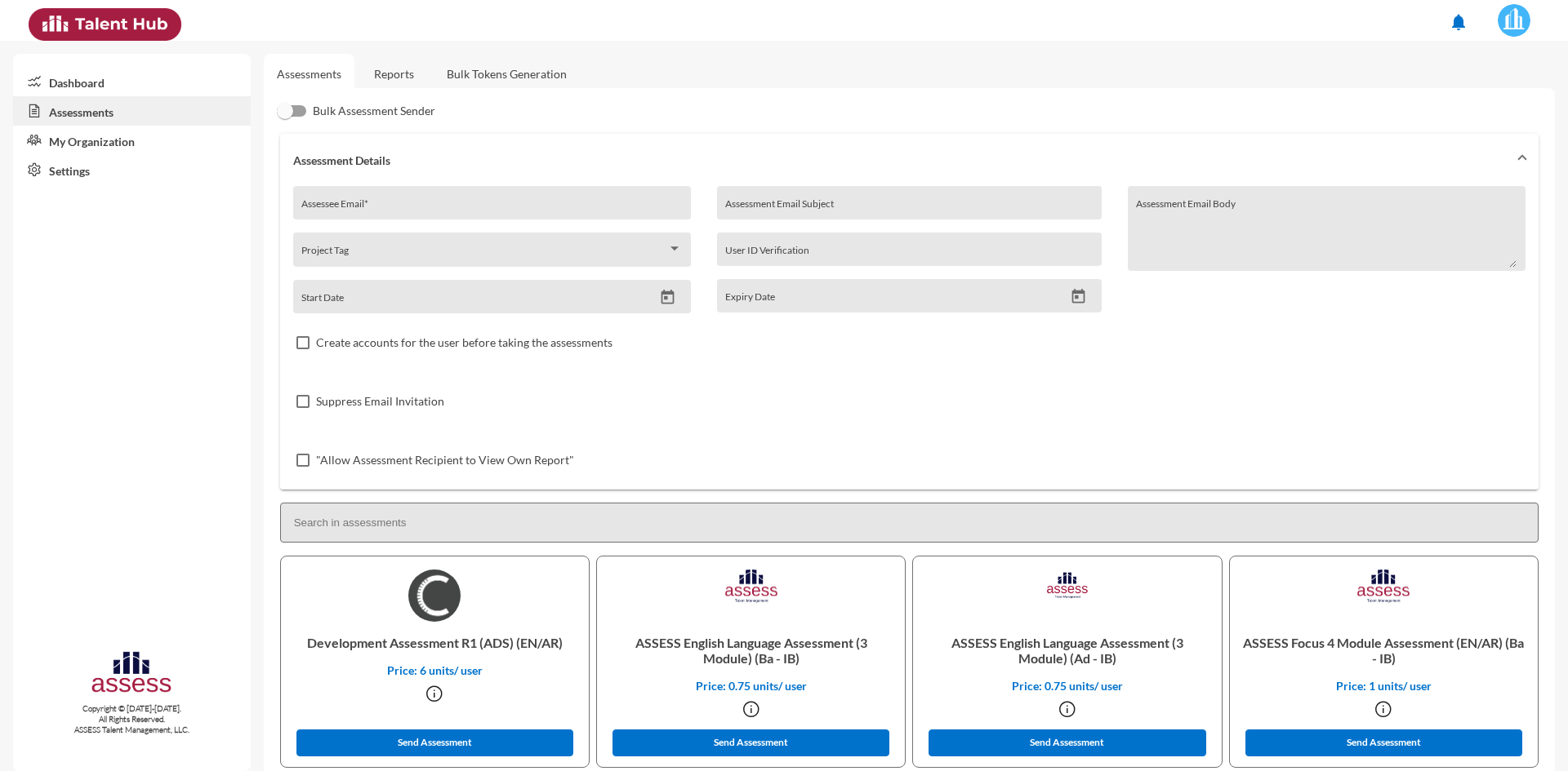
drag, startPoint x: 296, startPoint y: 110, endPoint x: 368, endPoint y: 125, distance: 73.5
click at [296, 110] on div at bounding box center [291, 111] width 29 height 12
click at [285, 117] on input "Bulk Assessment Sender" at bounding box center [285, 117] width 1 height 1
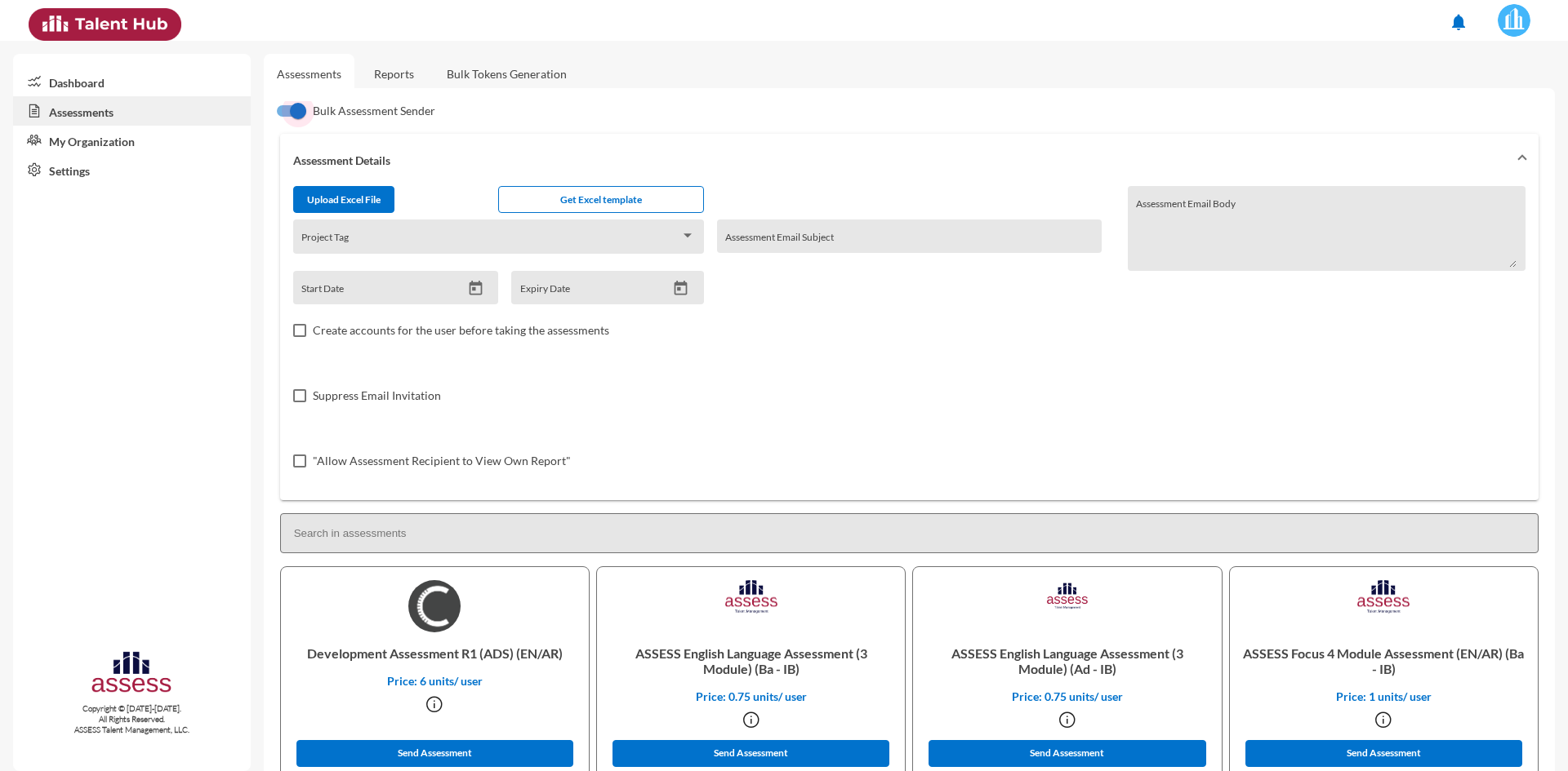
click at [290, 110] on div at bounding box center [297, 111] width 17 height 17
click at [285, 117] on input "Bulk Assessment Sender" at bounding box center [285, 117] width 1 height 1
checkbox input "false"
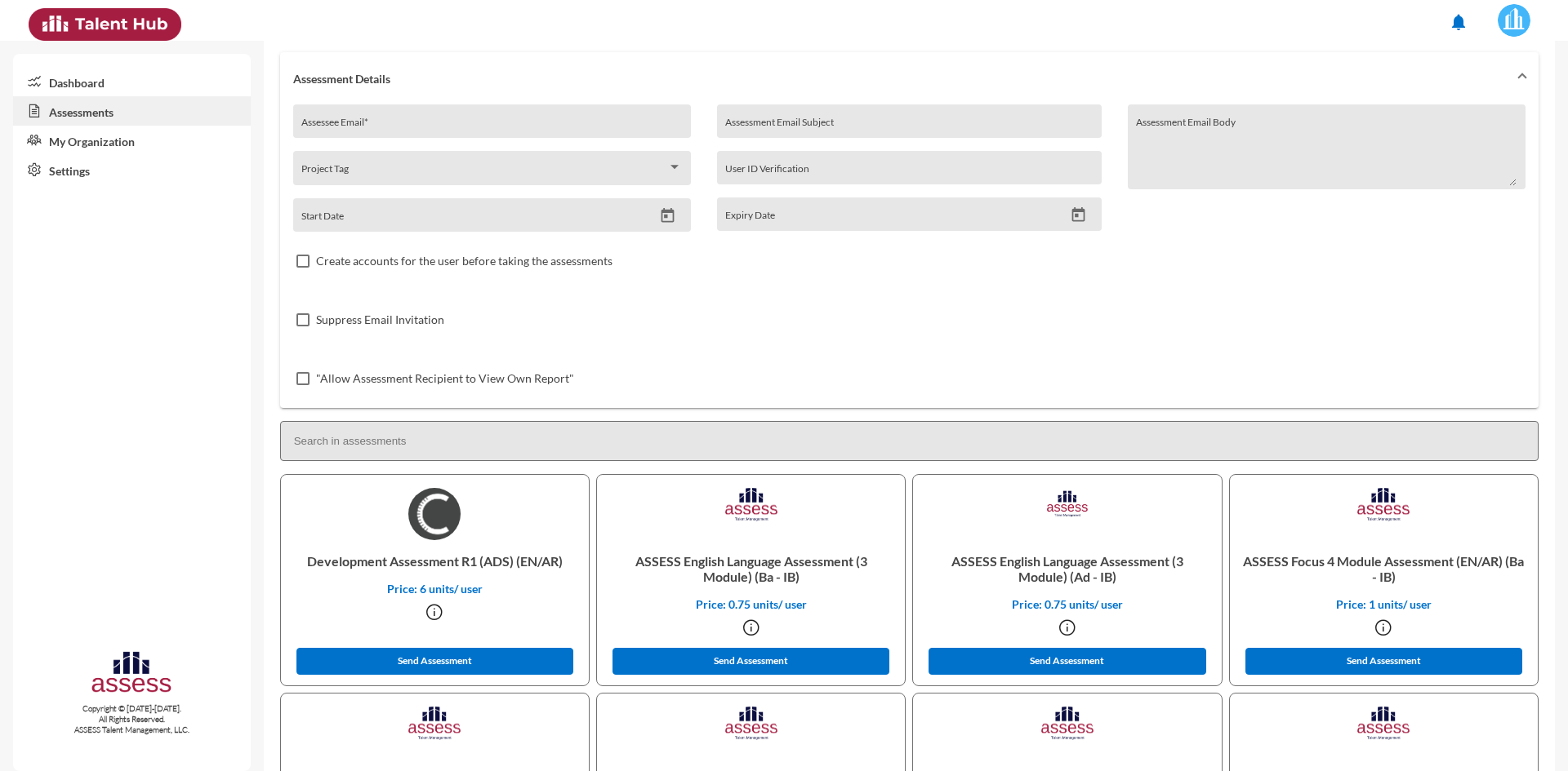
scroll to position [163, 0]
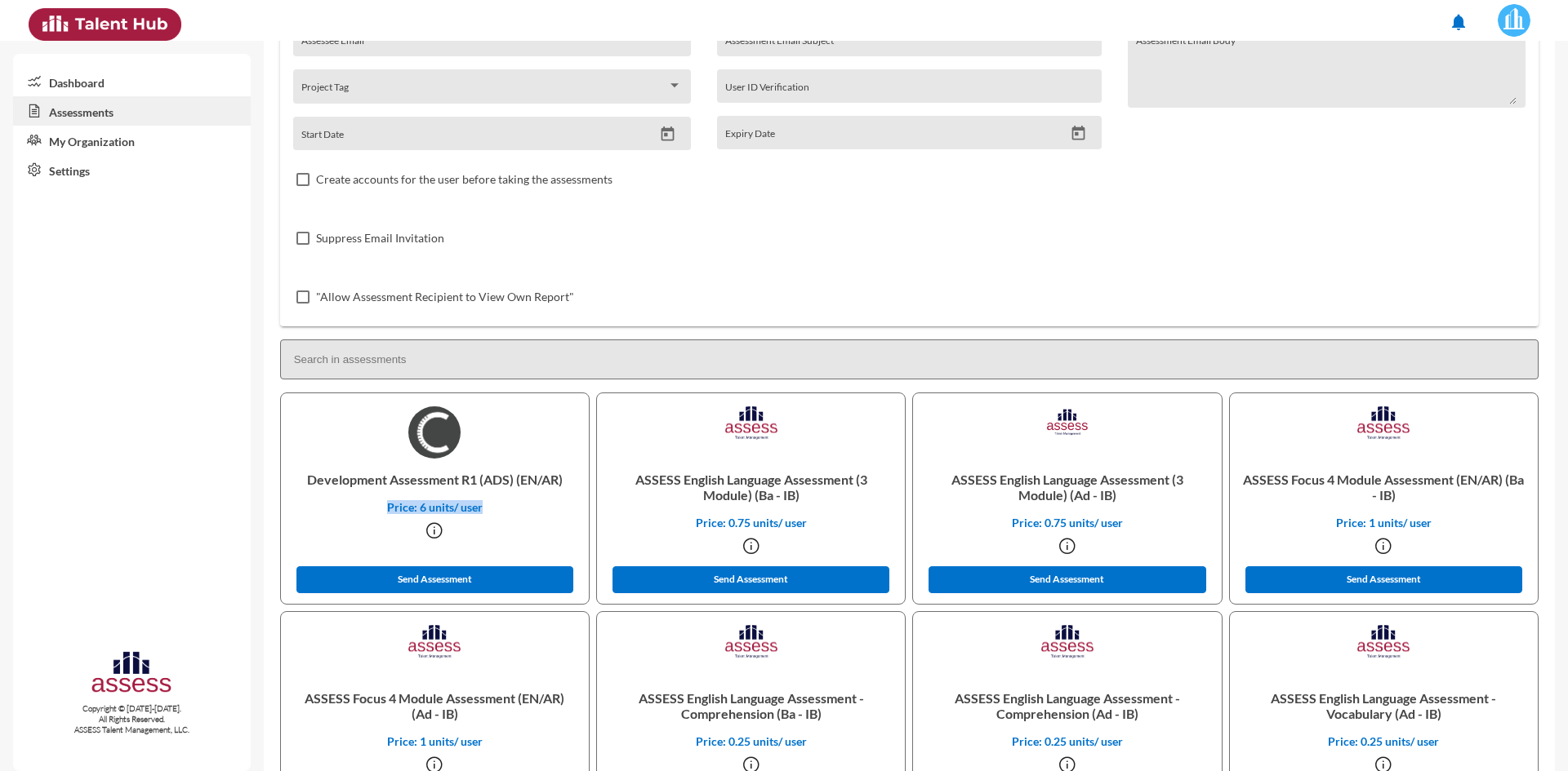
drag, startPoint x: 479, startPoint y: 505, endPoint x: 388, endPoint y: 505, distance: 91.0
click at [388, 505] on p "Price: 6 units/ user" at bounding box center [435, 507] width 282 height 14
click at [402, 509] on p "Price: 6 units/ user" at bounding box center [435, 507] width 282 height 14
drag, startPoint x: 421, startPoint y: 507, endPoint x: 479, endPoint y: 506, distance: 58.0
click at [479, 506] on p "Price: 6 units/ user" at bounding box center [435, 507] width 282 height 14
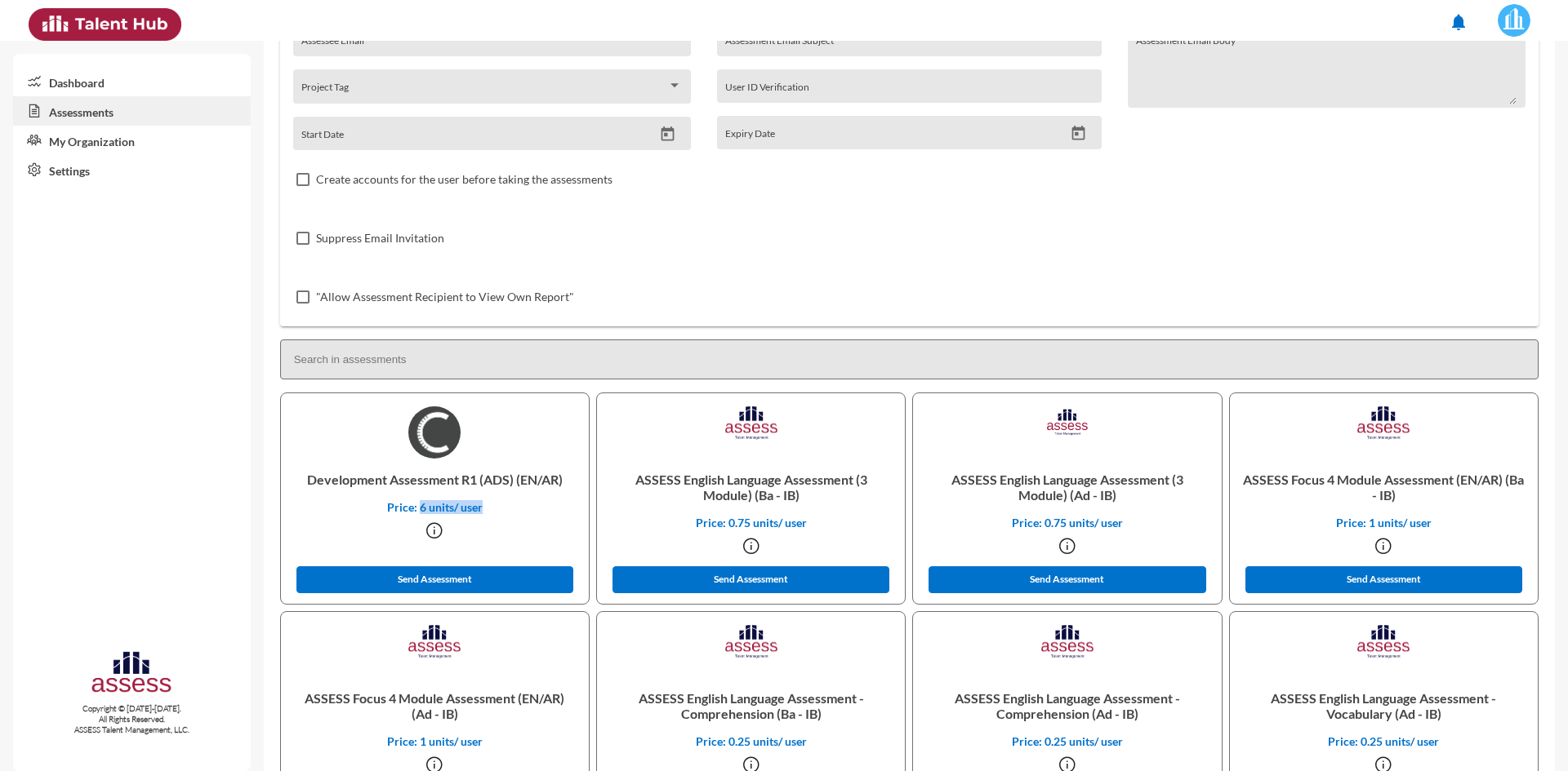
click at [446, 509] on p "Price: 6 units/ user" at bounding box center [435, 507] width 282 height 14
drag, startPoint x: 480, startPoint y: 505, endPoint x: 418, endPoint y: 507, distance: 62.0
click at [418, 507] on p "Price: 6 units/ user" at bounding box center [435, 507] width 282 height 14
drag, startPoint x: 799, startPoint y: 520, endPoint x: 724, endPoint y: 520, distance: 75.0
click at [724, 520] on p "Price: 0.75 units/ user" at bounding box center [751, 522] width 282 height 14
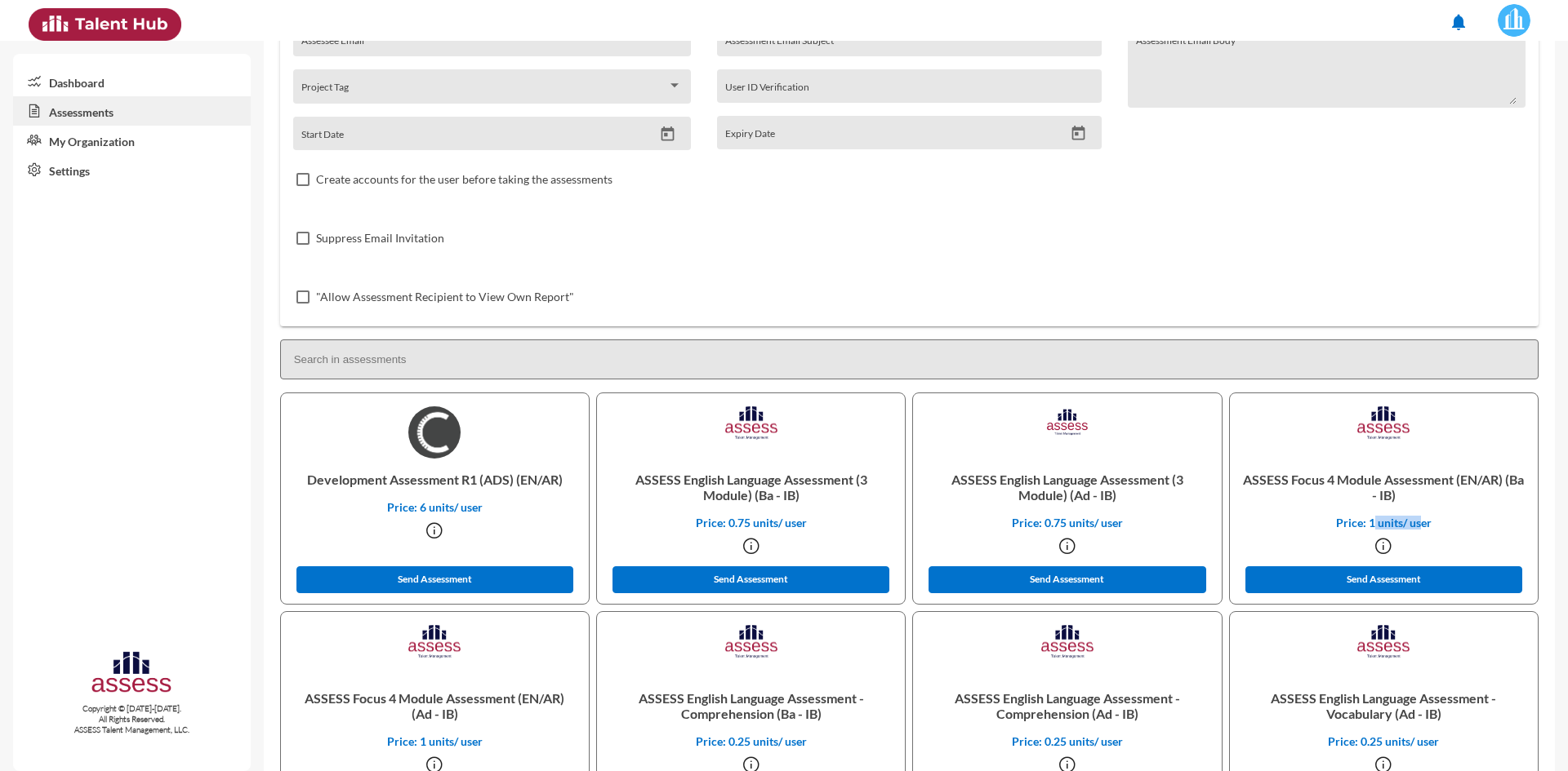
drag, startPoint x: 1415, startPoint y: 520, endPoint x: 1366, endPoint y: 520, distance: 49.0
click at [1366, 520] on p "Price: 1 units/ user" at bounding box center [1383, 522] width 282 height 14
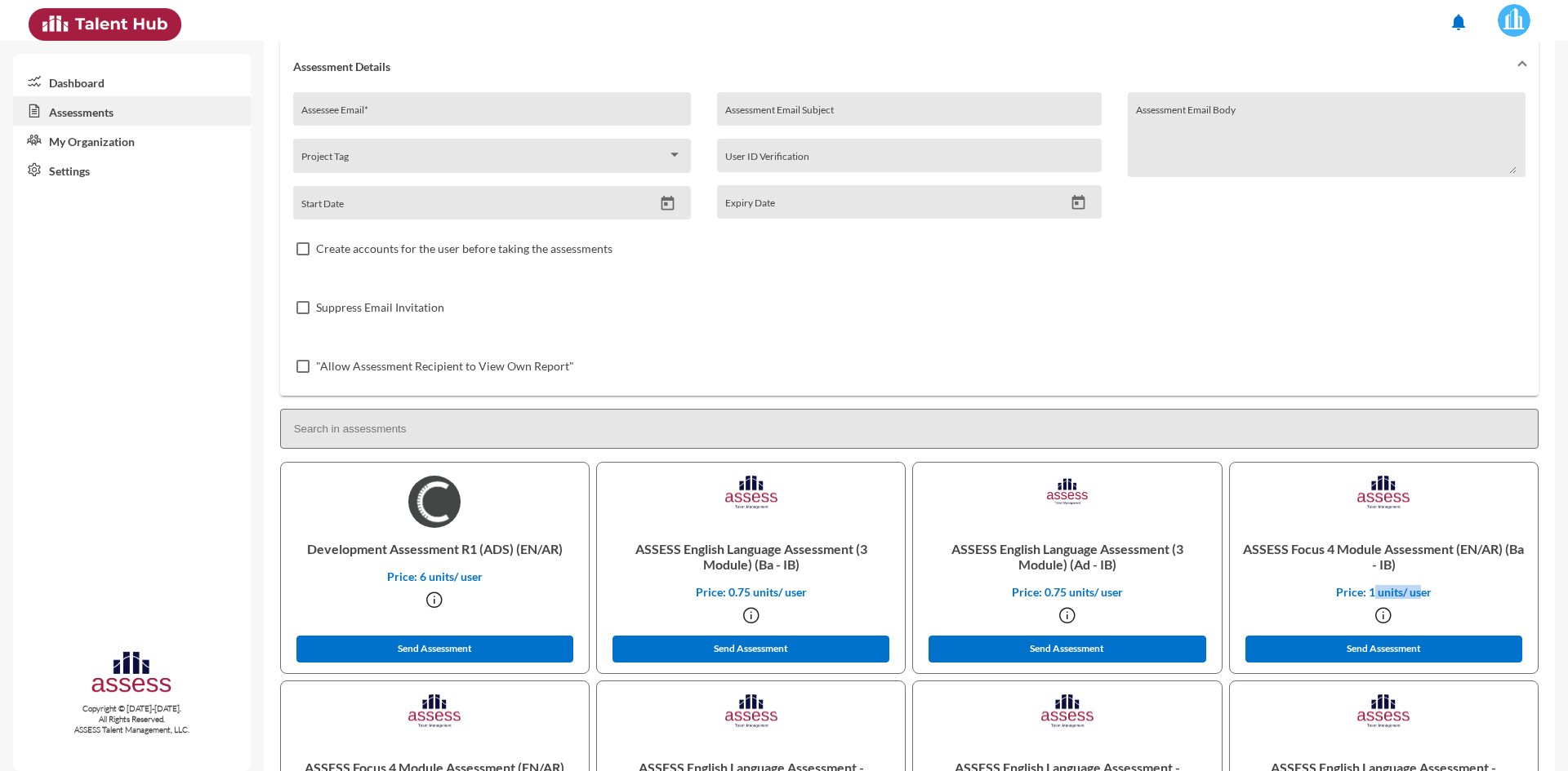
scroll to position [0, 0]
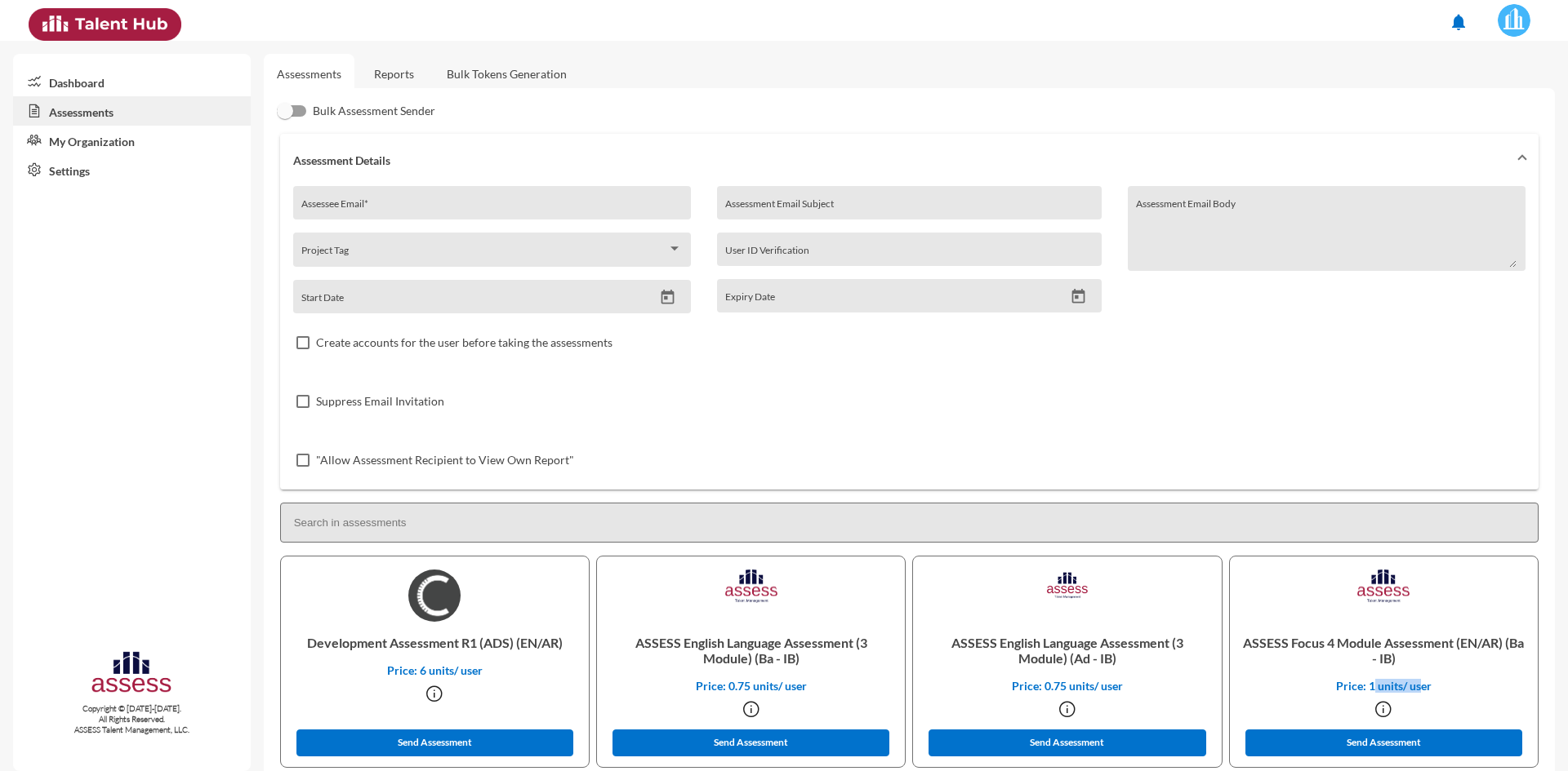
click at [108, 85] on link "Dashboard" at bounding box center [131, 82] width 238 height 29
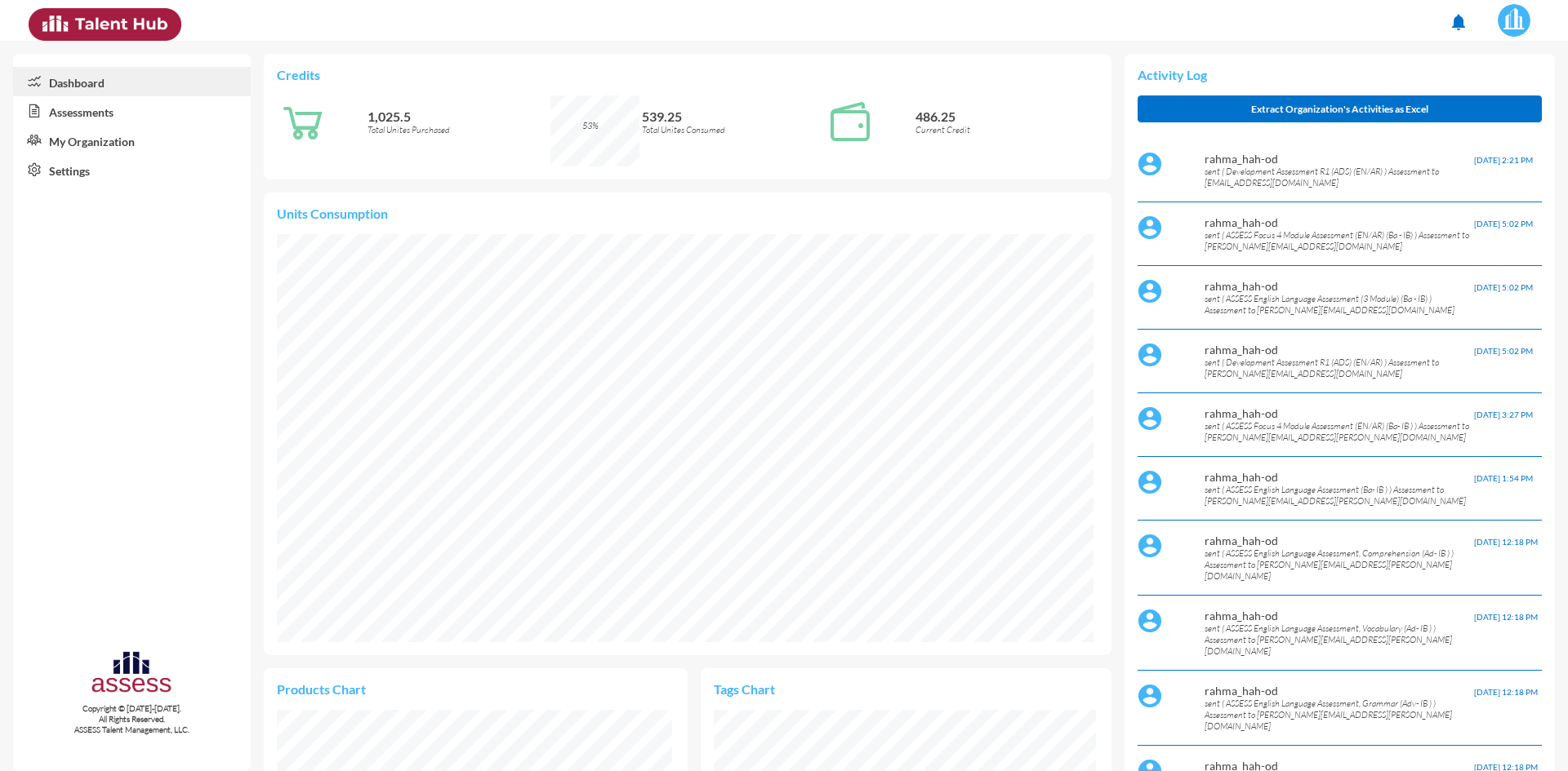
scroll to position [187, 395]
drag, startPoint x: 725, startPoint y: 130, endPoint x: 638, endPoint y: 130, distance: 87.0
click at [642, 130] on p "Total Unites Consumed" at bounding box center [733, 130] width 183 height 12
drag, startPoint x: 684, startPoint y: 111, endPoint x: 642, endPoint y: 111, distance: 42.0
click at [642, 111] on p "539.25" at bounding box center [733, 117] width 183 height 16
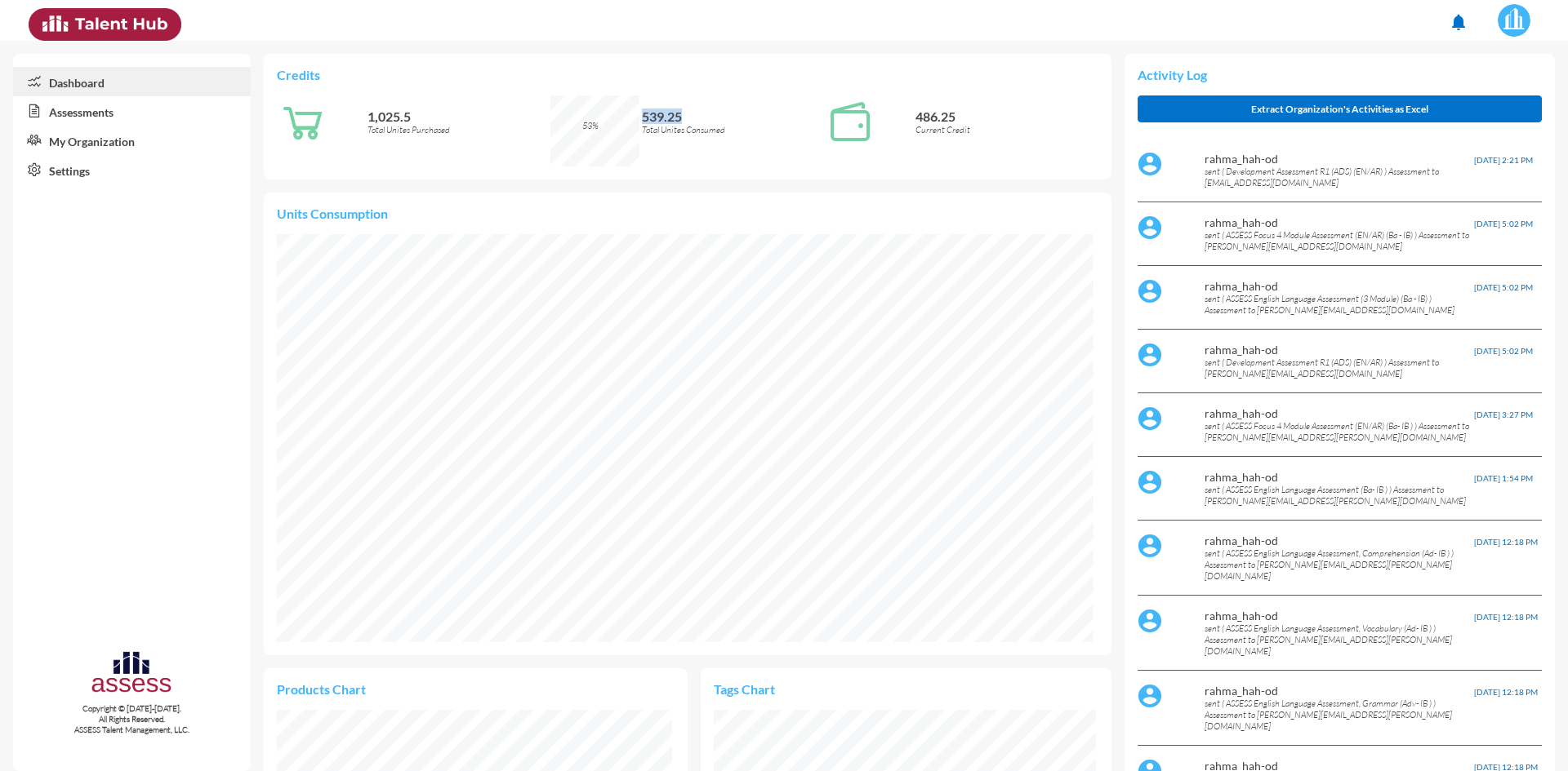
click at [684, 108] on div "539.25 Total Unites Consumed" at bounding box center [733, 130] width 183 height 71
drag, startPoint x: 665, startPoint y: 116, endPoint x: 641, endPoint y: 117, distance: 24.0
click at [642, 117] on p "539.25" at bounding box center [733, 117] width 183 height 16
click at [666, 125] on p "Total Unites Consumed" at bounding box center [733, 130] width 183 height 12
drag, startPoint x: 394, startPoint y: 117, endPoint x: 364, endPoint y: 117, distance: 30.0
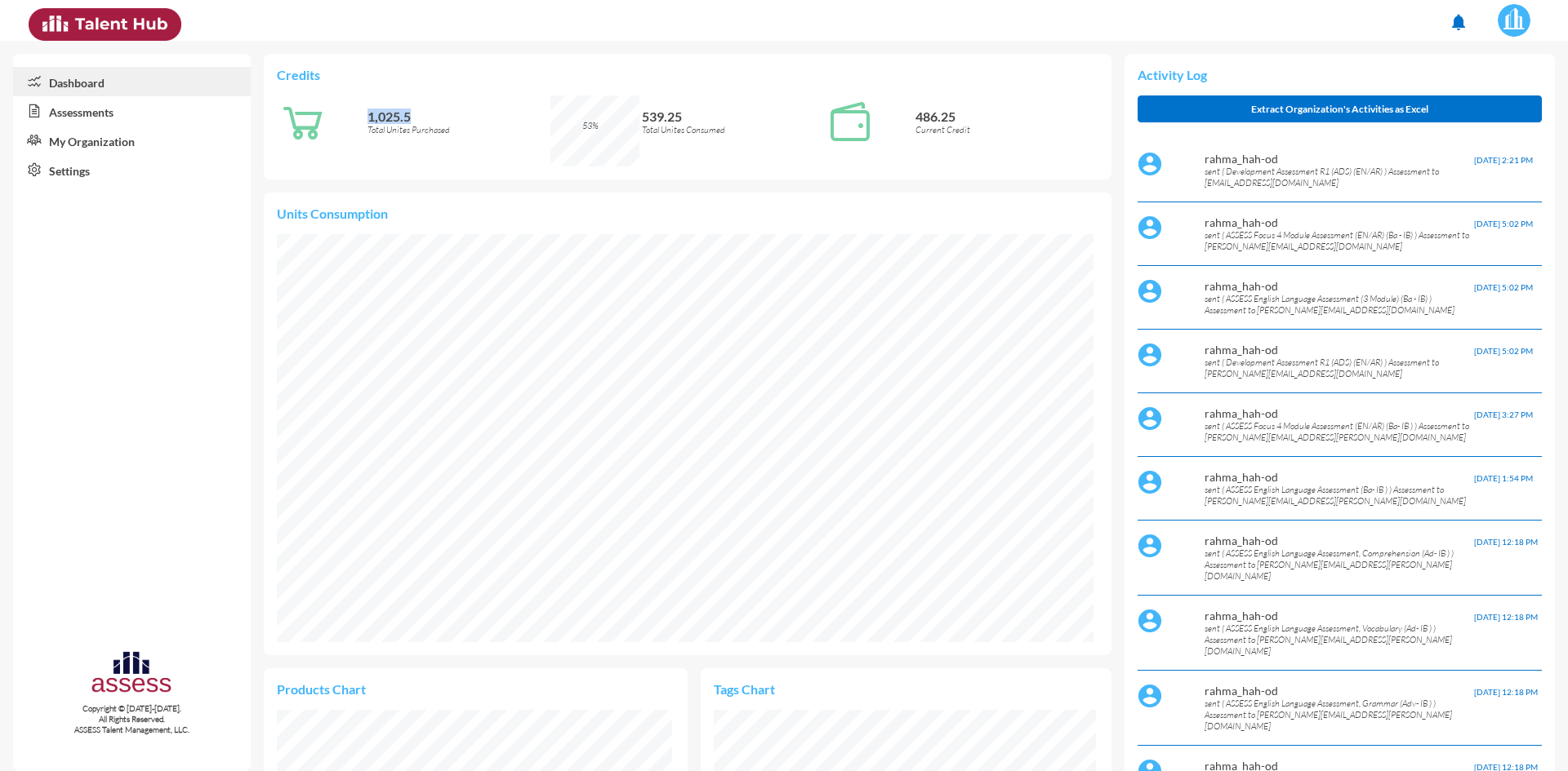
click at [364, 117] on div "1,025.5 Total Unites Purchased" at bounding box center [414, 121] width 274 height 52
drag, startPoint x: 679, startPoint y: 116, endPoint x: 638, endPoint y: 116, distance: 41.0
click at [642, 116] on p "539.25" at bounding box center [733, 117] width 183 height 16
drag, startPoint x: 949, startPoint y: 113, endPoint x: 908, endPoint y: 115, distance: 41.0
click at [908, 115] on div "486.25 Current Credit" at bounding box center [961, 121] width 274 height 52
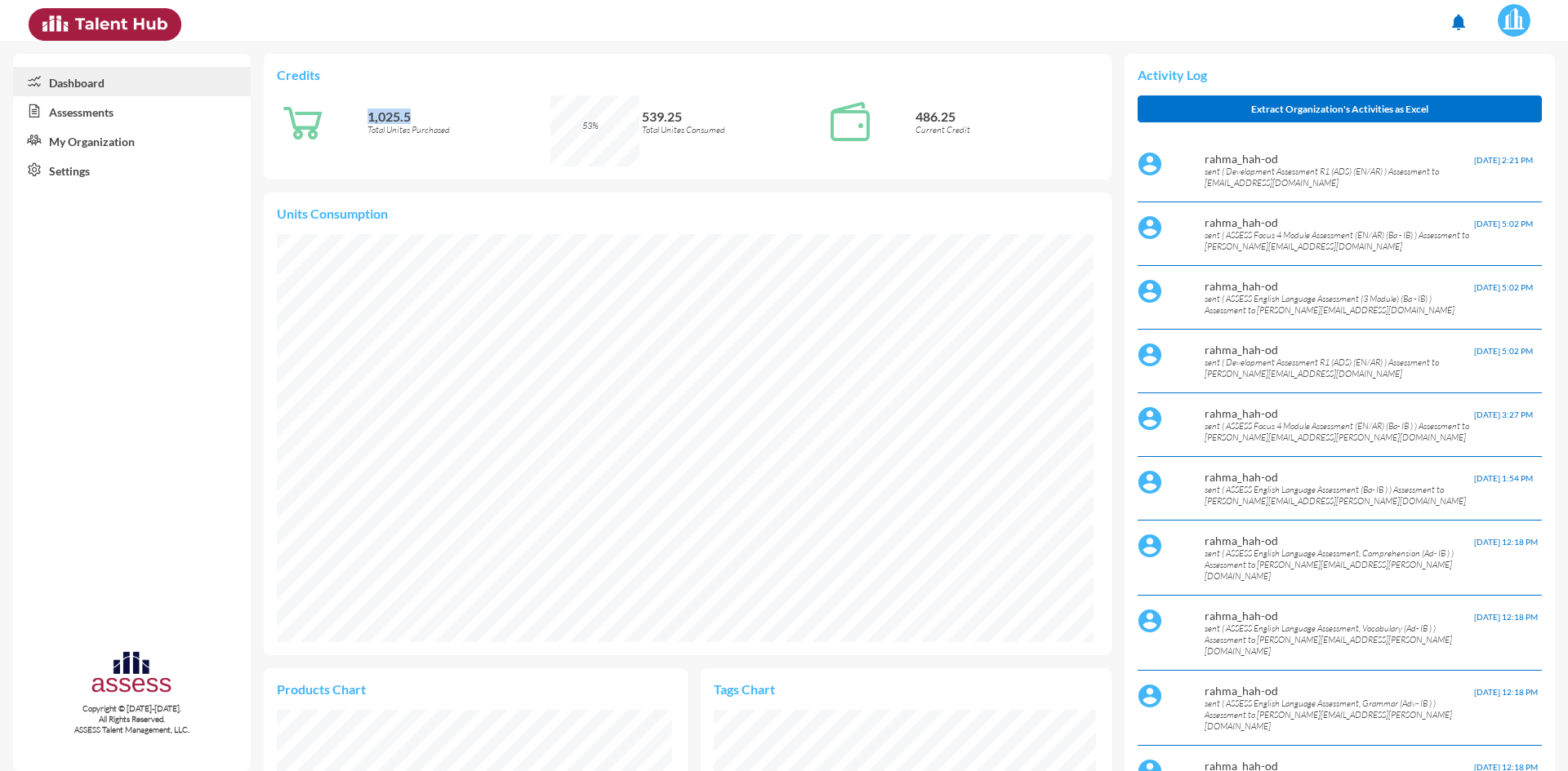
drag, startPoint x: 424, startPoint y: 119, endPoint x: 365, endPoint y: 116, distance: 59.1
click at [365, 116] on div "1,025.5 Total Unites Purchased" at bounding box center [414, 121] width 274 height 52
click at [460, 129] on p "Total Unites Purchased" at bounding box center [459, 130] width 183 height 12
drag, startPoint x: 458, startPoint y: 129, endPoint x: 363, endPoint y: 120, distance: 95.4
click at [363, 120] on div "1,025.5 Total Unites Purchased" at bounding box center [414, 121] width 274 height 52
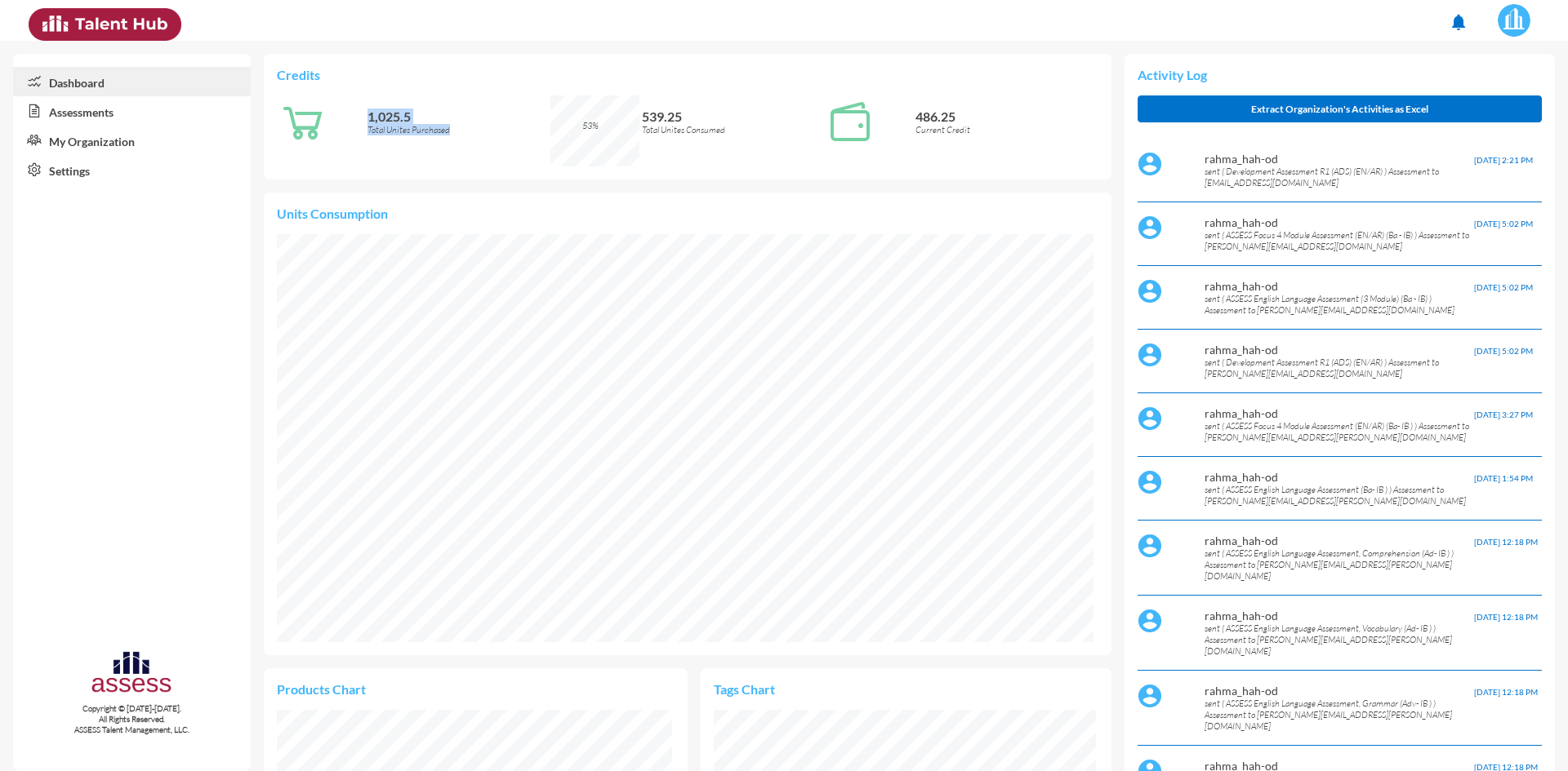
click at [97, 116] on link "Assessments" at bounding box center [131, 111] width 238 height 29
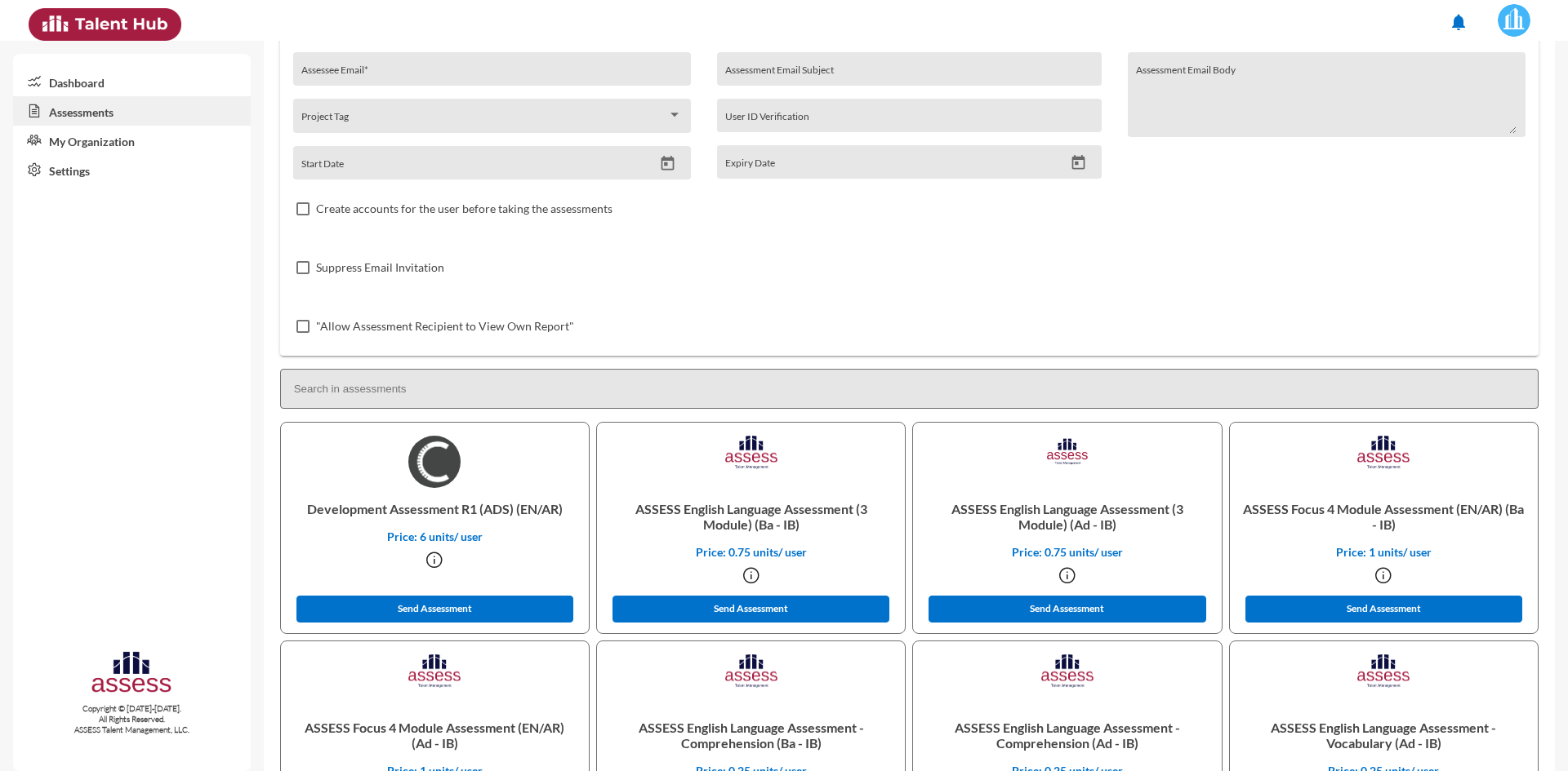
scroll to position [163, 0]
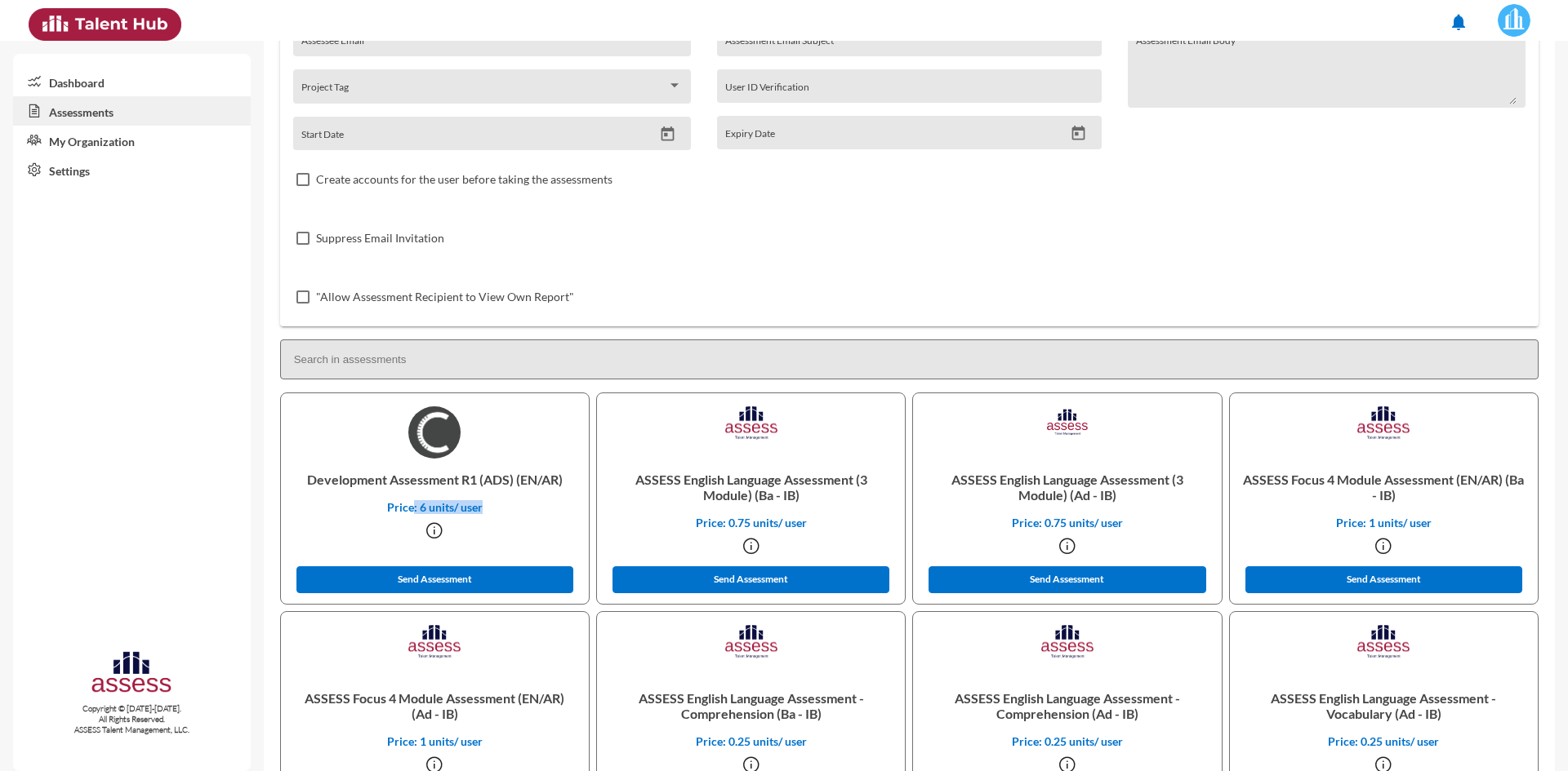
drag, startPoint x: 423, startPoint y: 509, endPoint x: 481, endPoint y: 509, distance: 58.0
click at [481, 509] on p "Price: 6 units/ user" at bounding box center [435, 507] width 282 height 14
click at [792, 517] on p "Price: 0.75 units/ user" at bounding box center [751, 522] width 282 height 14
drag, startPoint x: 733, startPoint y: 518, endPoint x: 819, endPoint y: 518, distance: 86.0
click at [819, 518] on p "Price: 0.75 units/ user" at bounding box center [751, 522] width 282 height 14
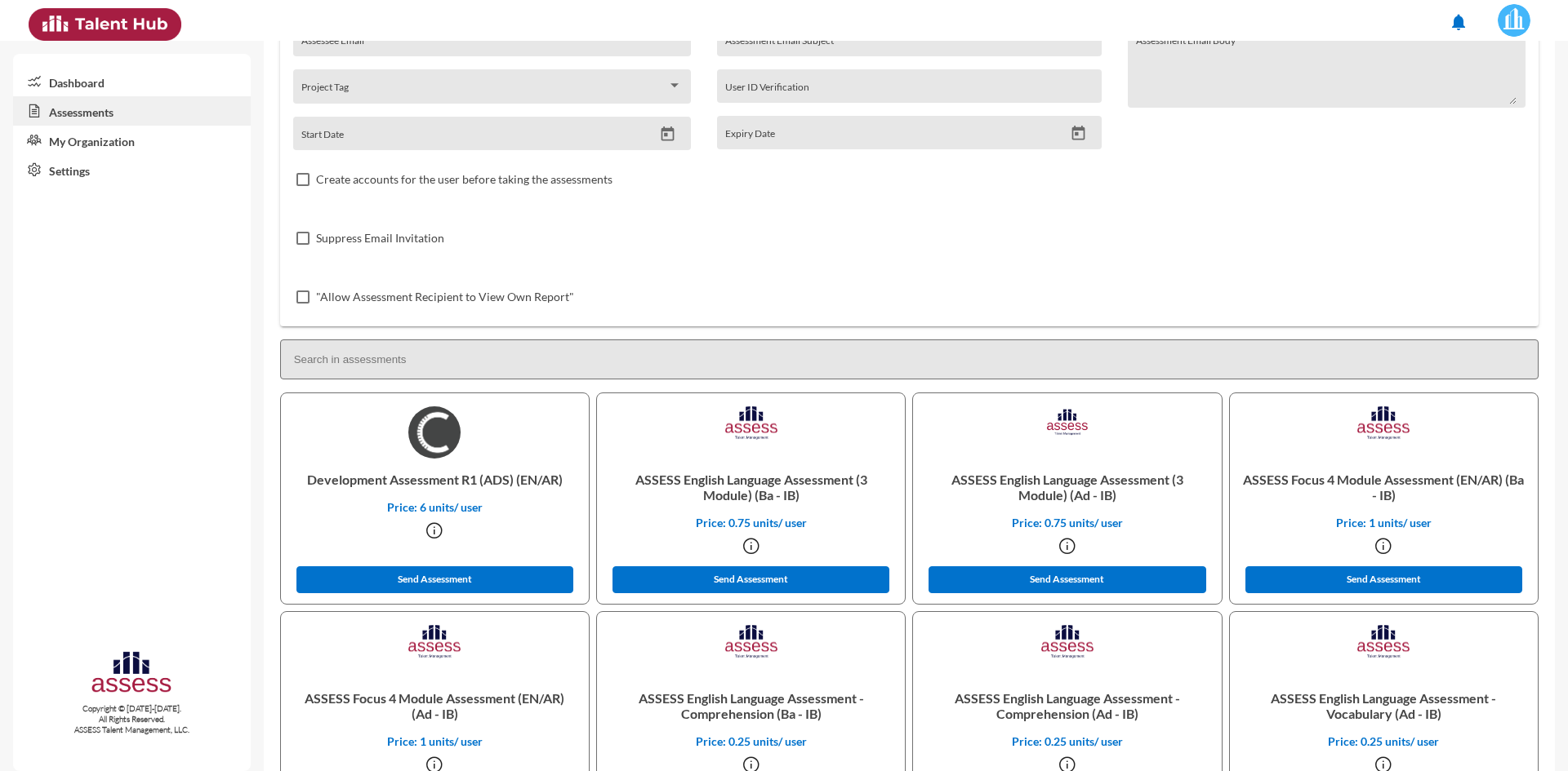
click at [1080, 520] on p "Price: 0.75 units/ user" at bounding box center [1067, 522] width 282 height 14
drag, startPoint x: 1132, startPoint y: 519, endPoint x: 1067, endPoint y: 521, distance: 65.0
click at [1067, 521] on p "Price: 0.75 units/ user" at bounding box center [1067, 522] width 282 height 14
drag, startPoint x: 1408, startPoint y: 520, endPoint x: 1342, endPoint y: 520, distance: 66.0
click at [1342, 520] on p "Price: 1 units/ user" at bounding box center [1383, 522] width 282 height 14
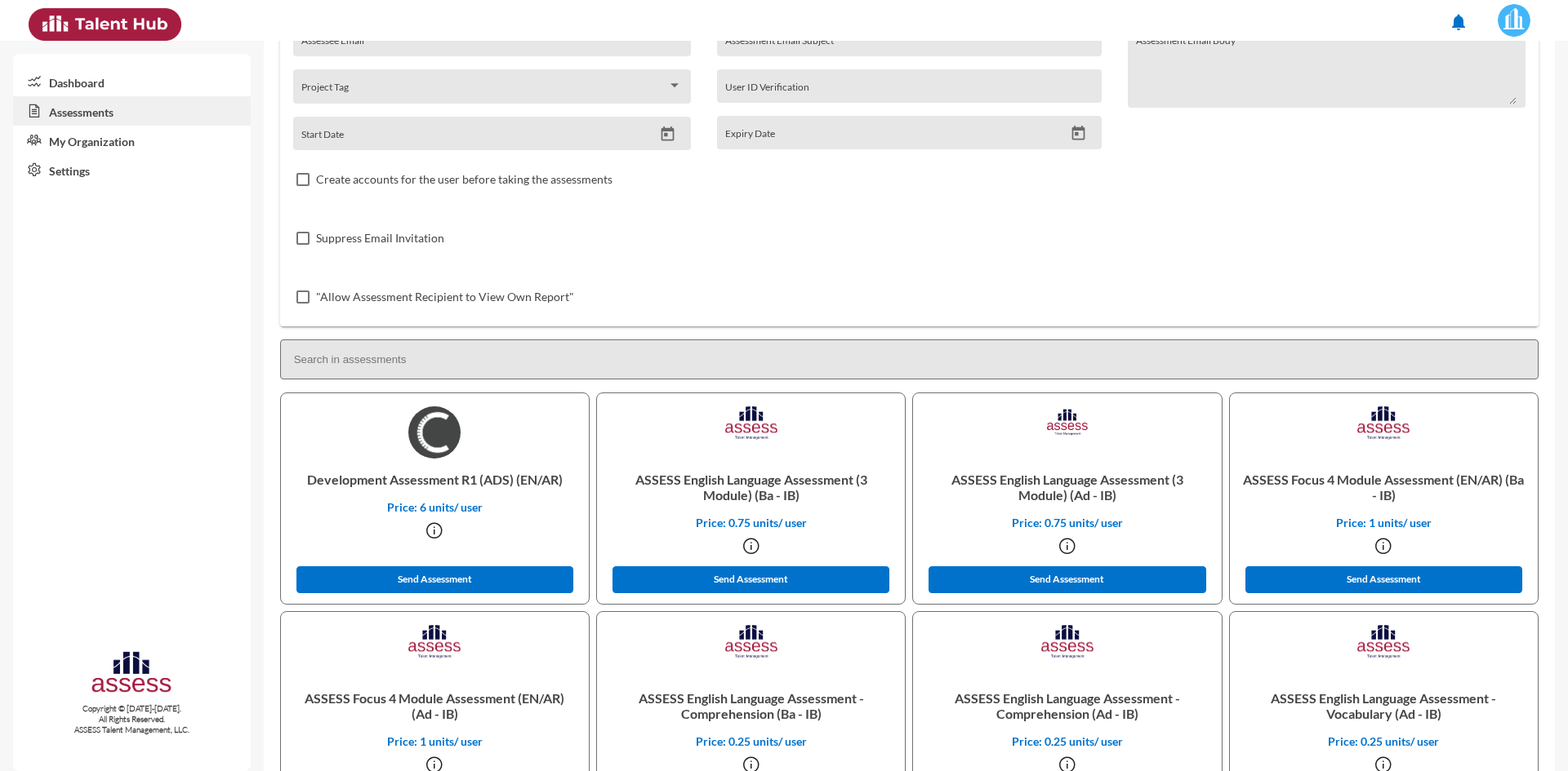
click at [1248, 274] on div ""Allow Assessment Recipient to View Own Report"" at bounding box center [909, 297] width 1233 height 59
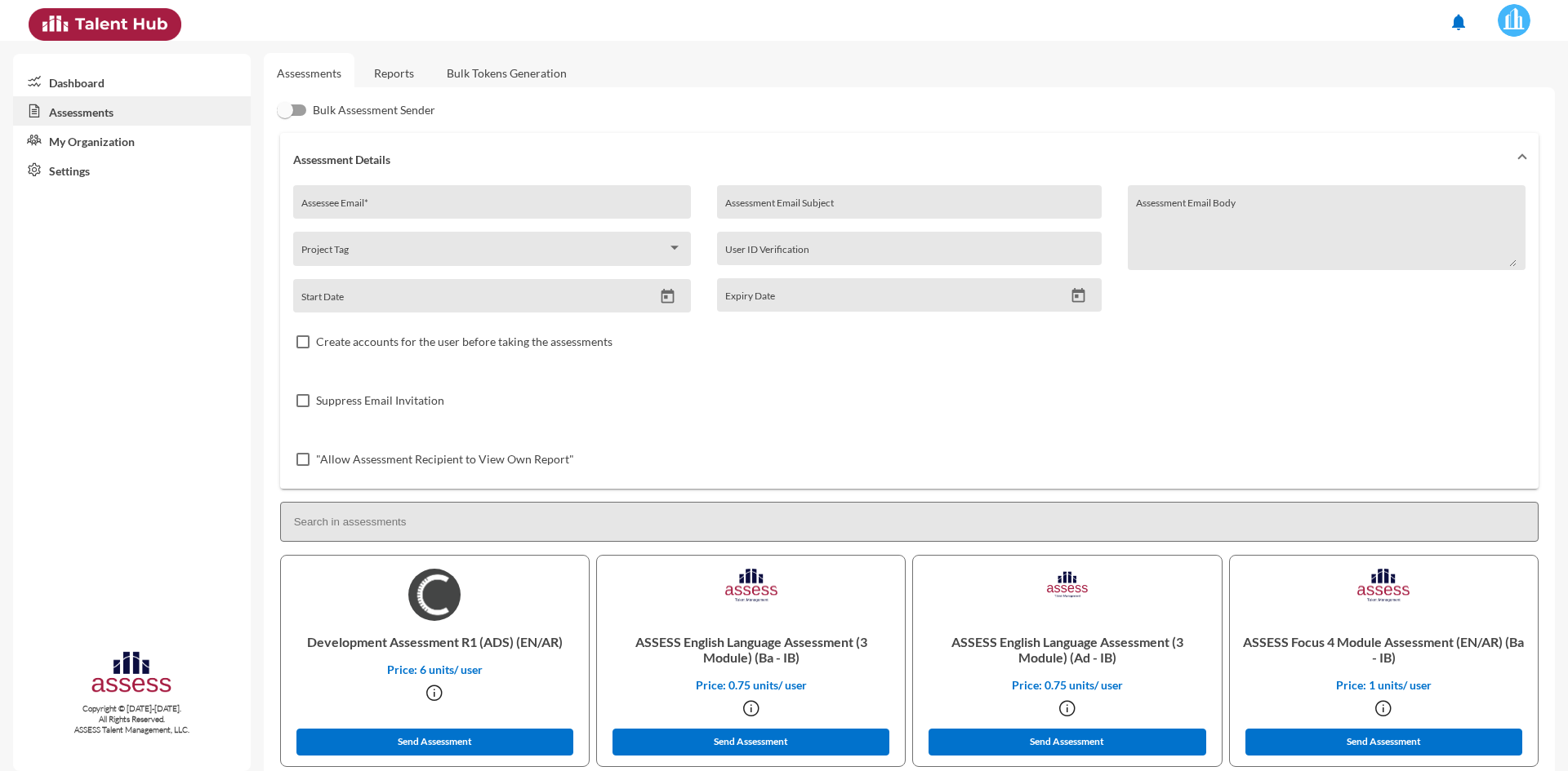
scroll to position [0, 0]
click at [118, 83] on link "Dashboard" at bounding box center [131, 82] width 238 height 29
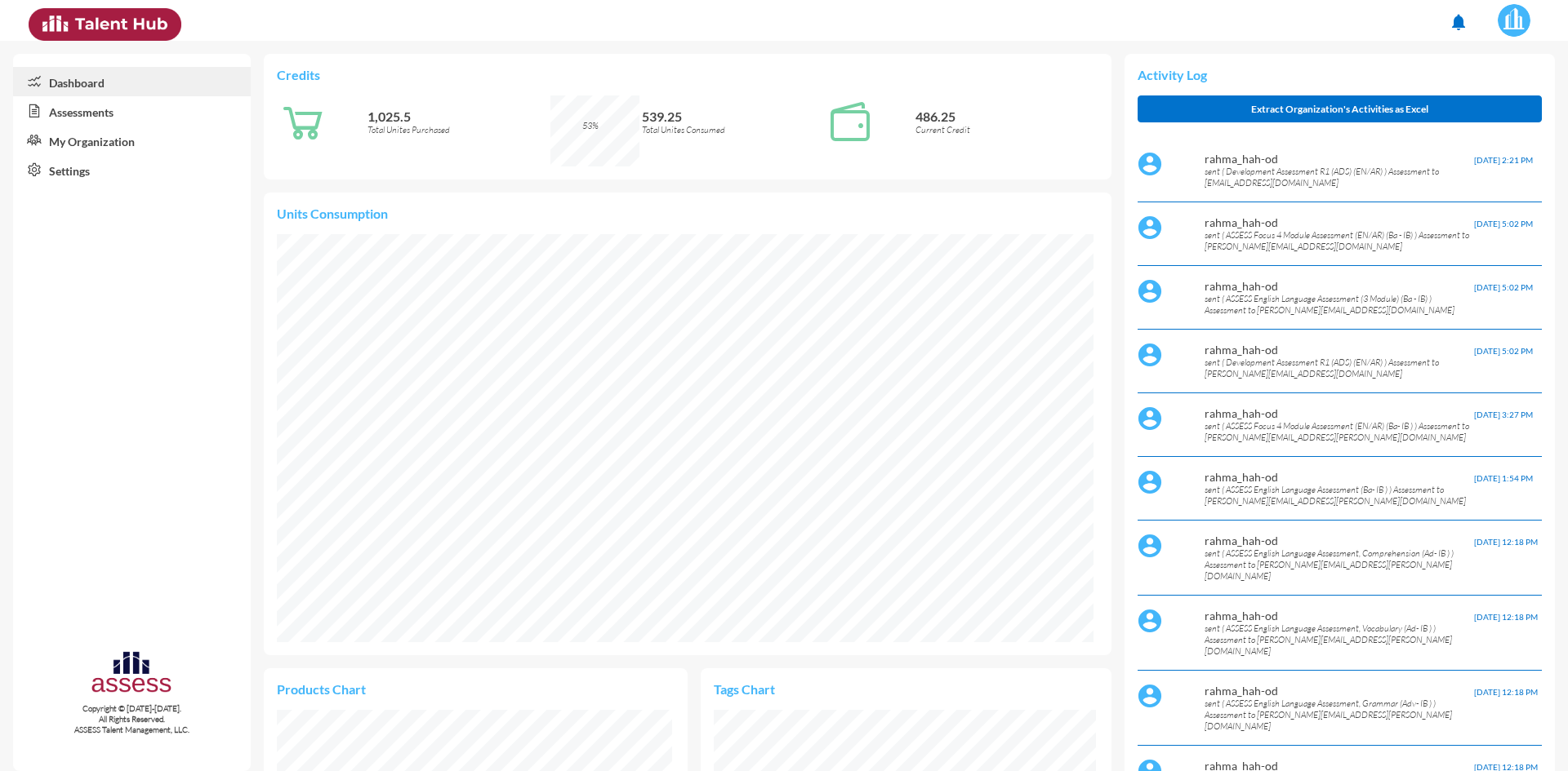
scroll to position [191, 382]
drag, startPoint x: 279, startPoint y: 211, endPoint x: 388, endPoint y: 209, distance: 109.0
click at [388, 209] on p "Units Consumption" at bounding box center [688, 214] width 822 height 16
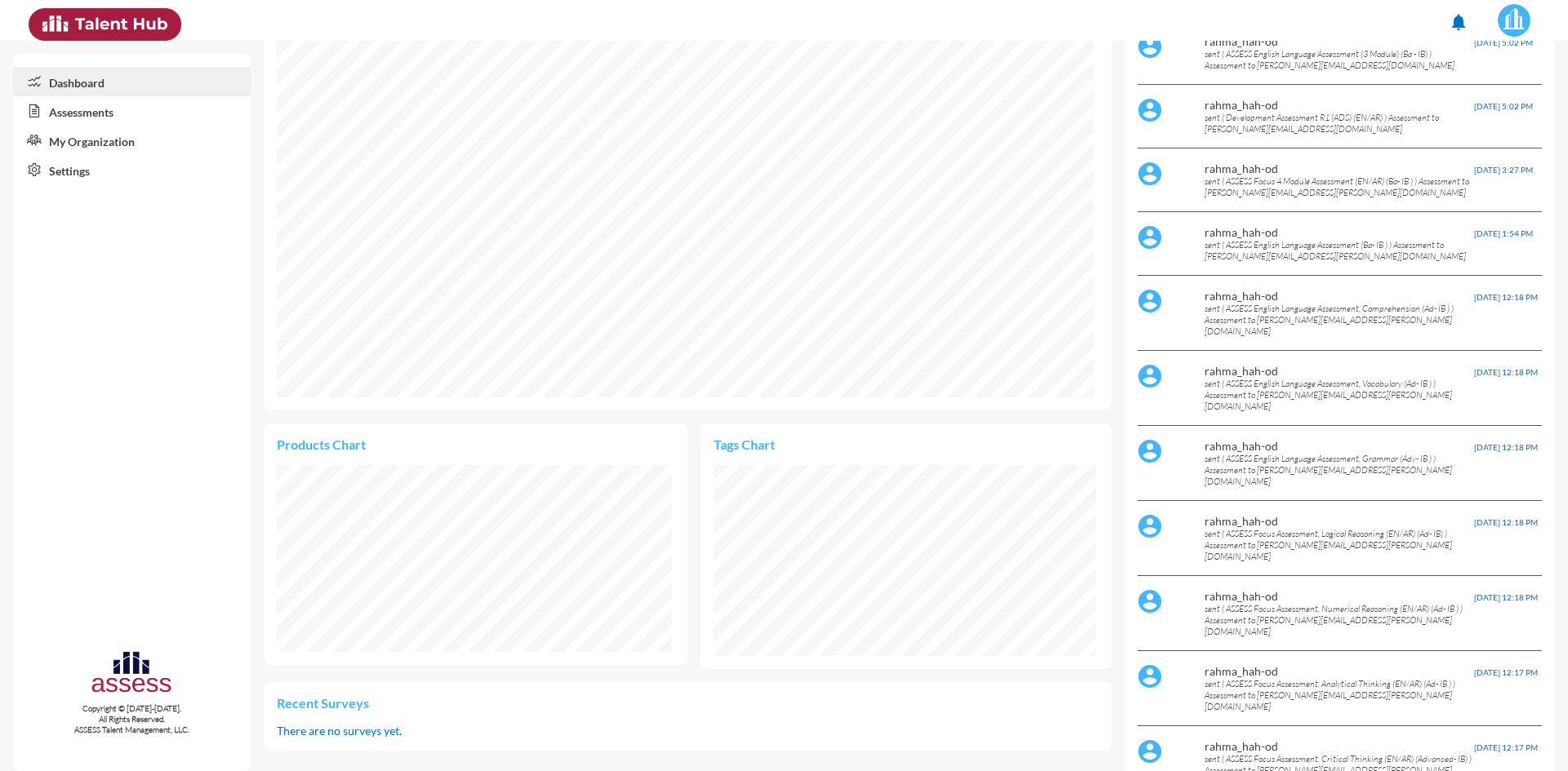
scroll to position [0, 0]
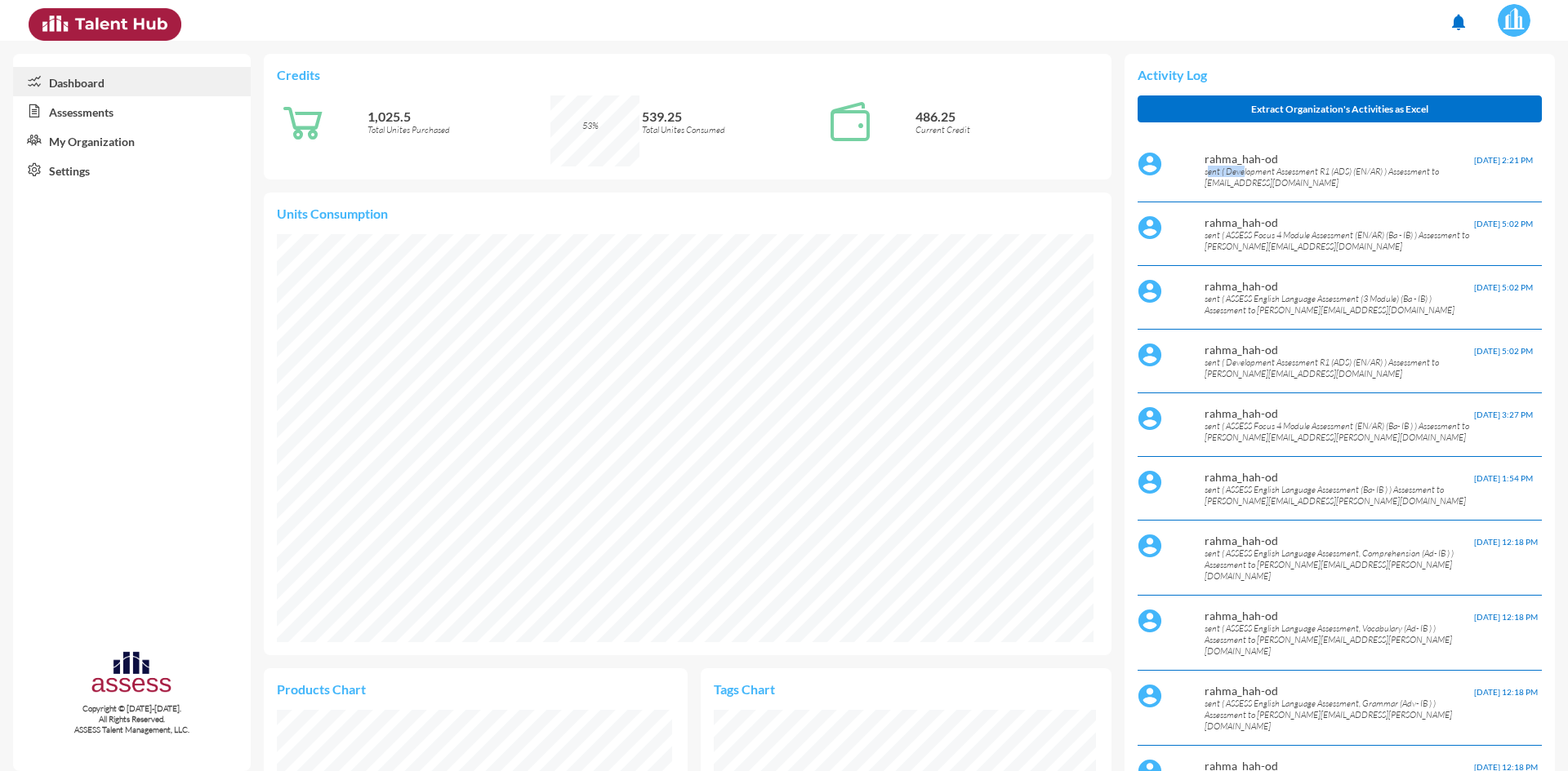
drag, startPoint x: 1200, startPoint y: 170, endPoint x: 1236, endPoint y: 175, distance: 36.3
click at [1236, 175] on p "sent ( Development Assessment R1 (ADS) (EN/AR) ) Assessment to rahma.taha@hassa…" at bounding box center [1339, 178] width 269 height 23
click at [1288, 175] on p "sent ( Development Assessment R1 (ADS) (EN/AR) ) Assessment to rahma.taha@hassa…" at bounding box center [1339, 178] width 269 height 23
drag, startPoint x: 1317, startPoint y: 182, endPoint x: 1207, endPoint y: 179, distance: 110.0
click at [1207, 179] on p "sent ( Development Assessment R1 (ADS) (EN/AR) ) Assessment to rahma.taha@hassa…" at bounding box center [1339, 178] width 269 height 23
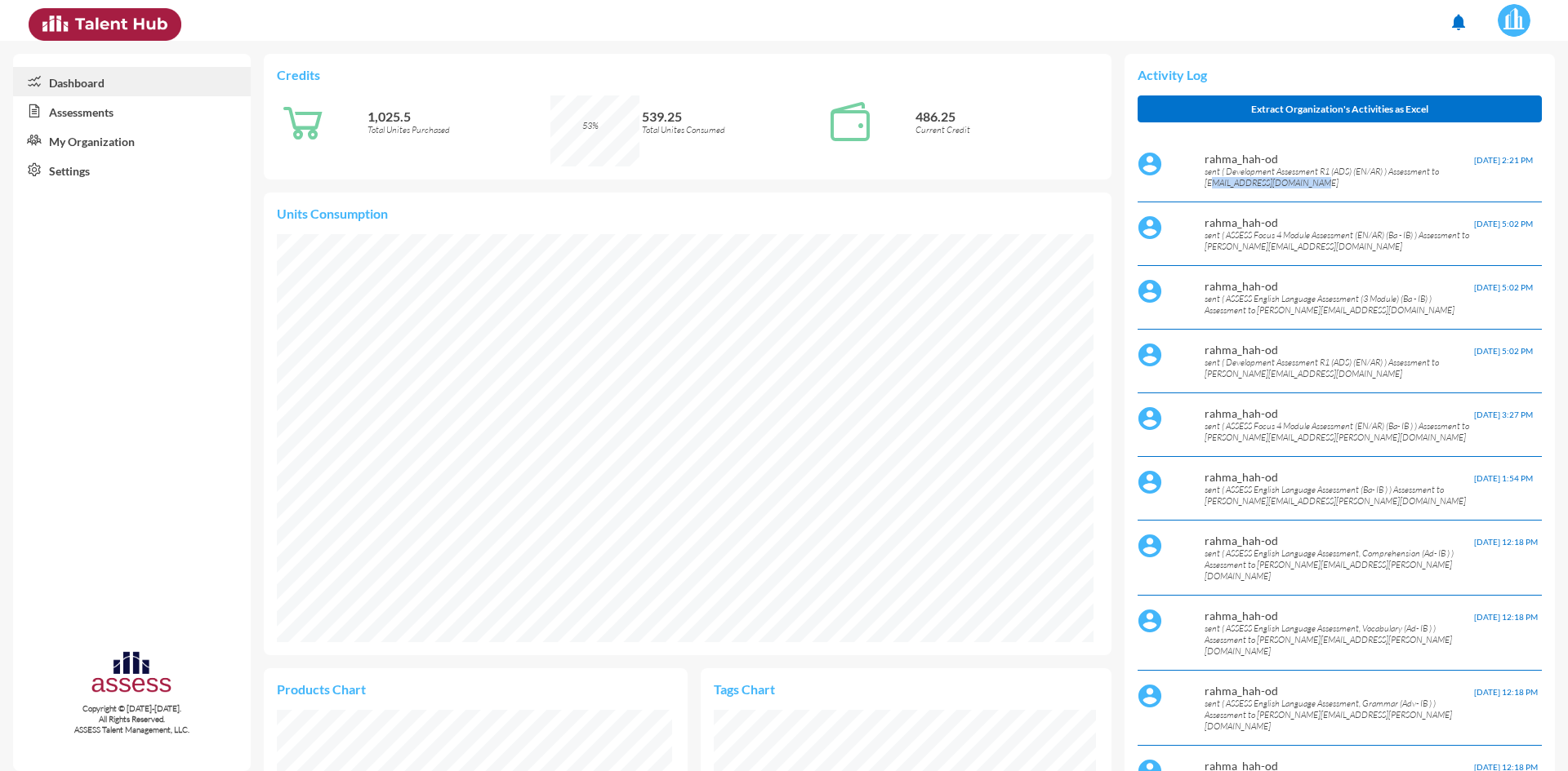
click at [1335, 179] on p "sent ( Development Assessment R1 (ADS) (EN/AR) ) Assessment to rahma.taha@hassa…" at bounding box center [1339, 178] width 269 height 23
drag, startPoint x: 1494, startPoint y: 161, endPoint x: 1512, endPoint y: 161, distance: 18.0
click at [1512, 161] on span "9/30/25, 2:21 PM" at bounding box center [1503, 160] width 59 height 10
drag, startPoint x: 1466, startPoint y: 161, endPoint x: 1479, endPoint y: 161, distance: 13.0
click at [1479, 161] on span "9/30/25, 2:21 PM" at bounding box center [1503, 160] width 59 height 10
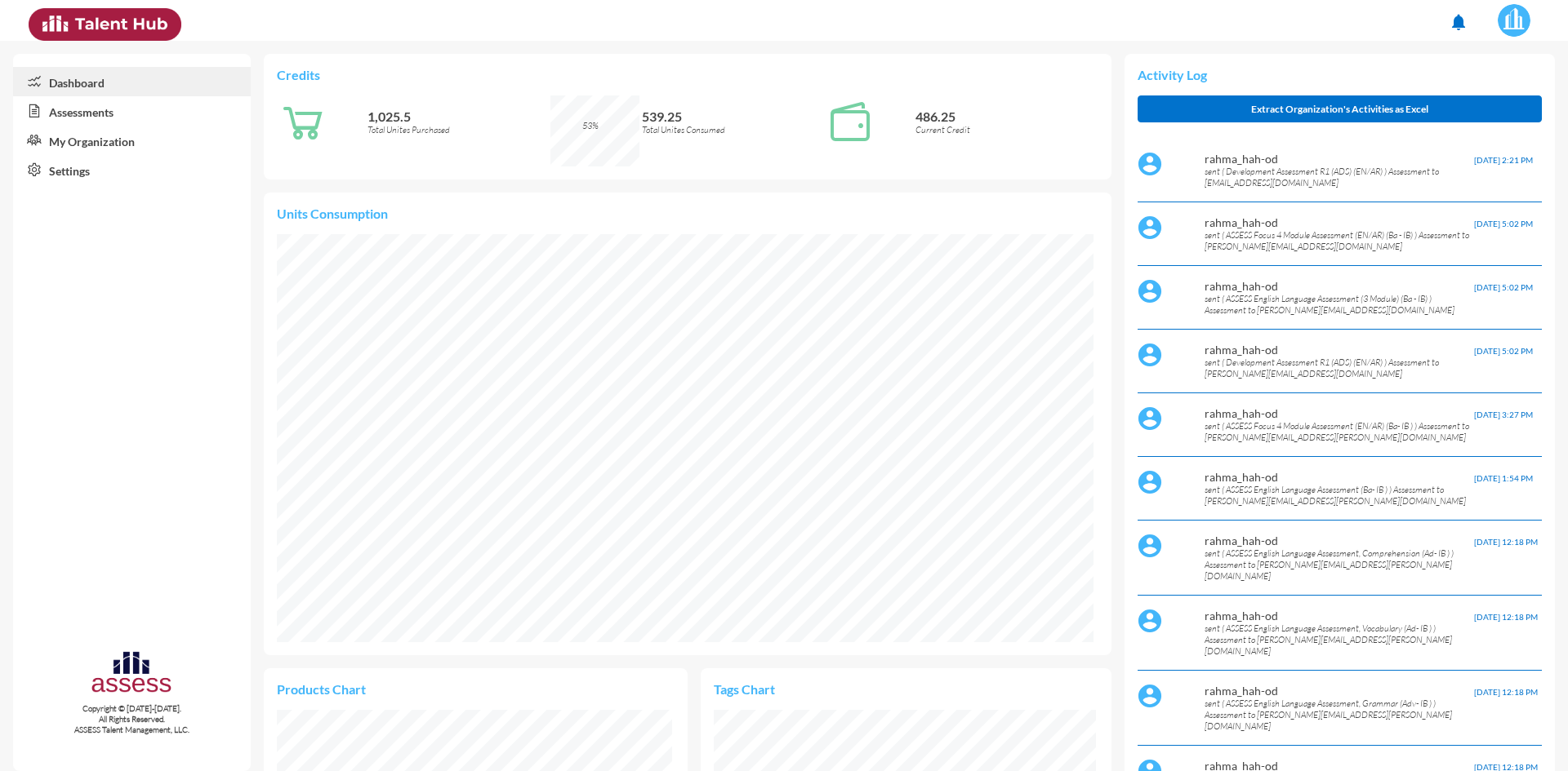
click at [1427, 166] on p "sent ( Development Assessment R1 (ADS) (EN/AR) ) Assessment to rahma.taha@hassa…" at bounding box center [1339, 178] width 269 height 23
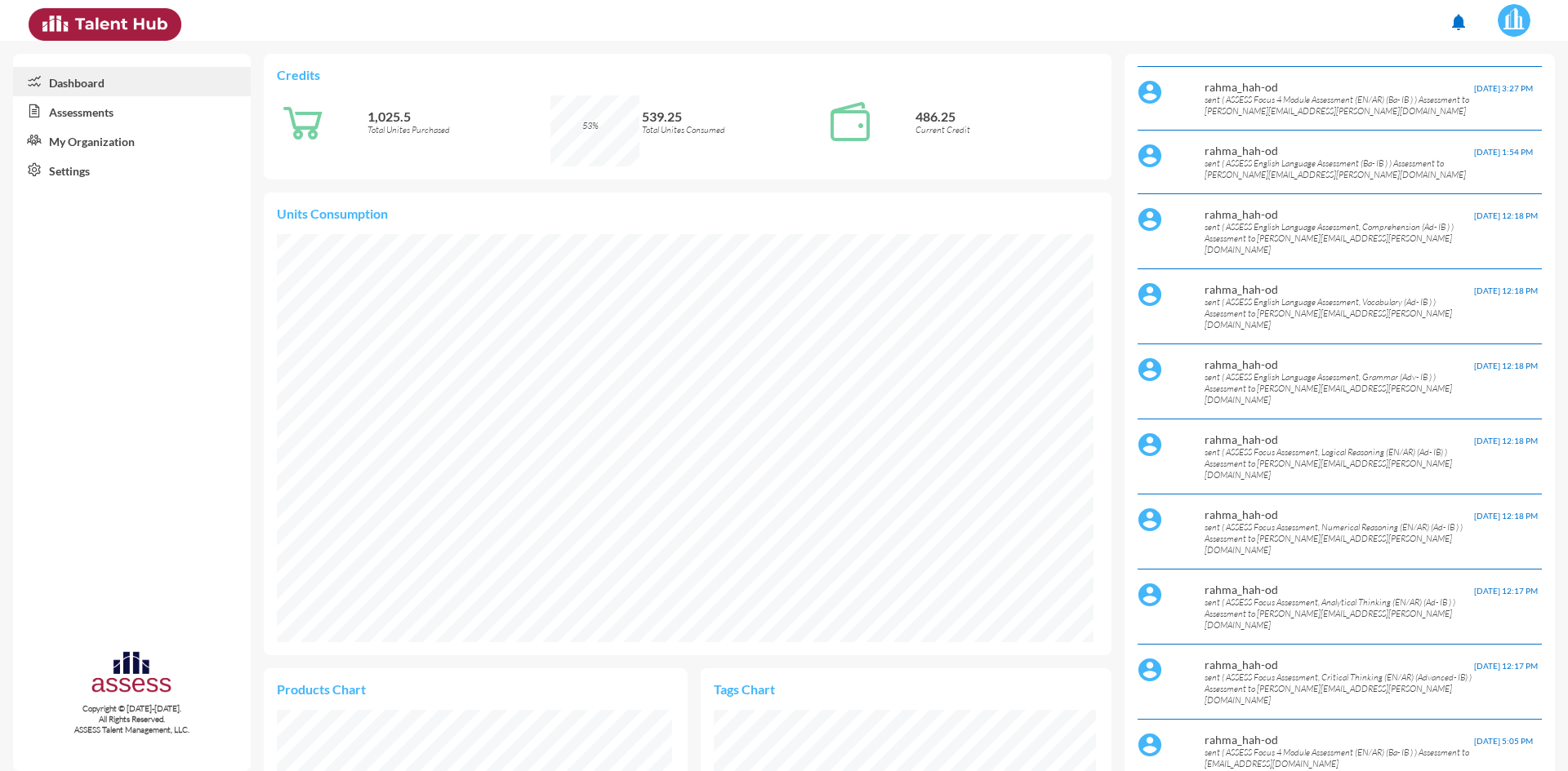
click at [127, 110] on link "Assessments" at bounding box center [131, 111] width 238 height 29
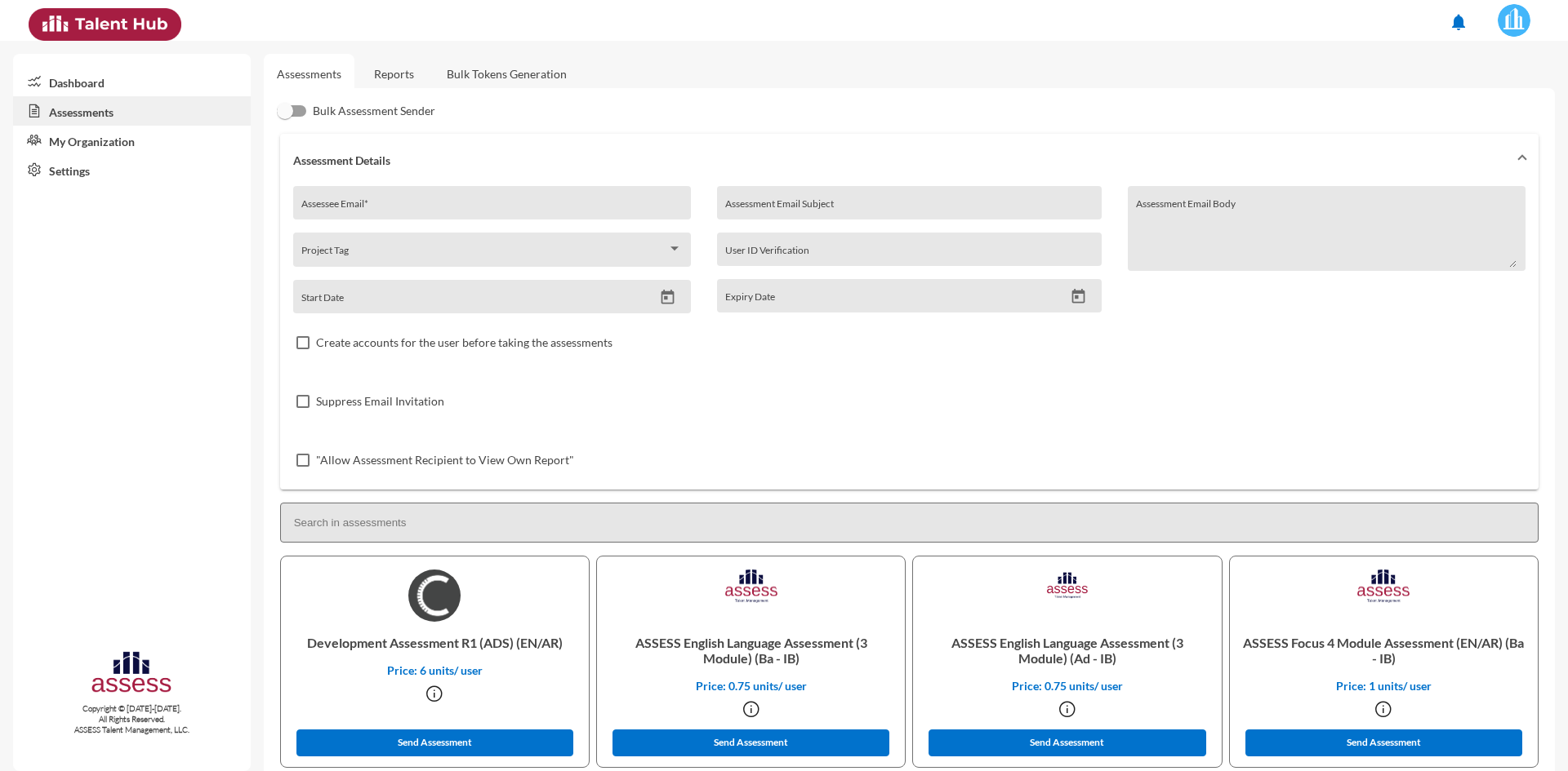
click at [478, 247] on div "Project Tag" at bounding box center [492, 253] width 381 height 25
click at [954, 382] on div at bounding box center [784, 386] width 1568 height 771
click at [89, 84] on link "Dashboard" at bounding box center [131, 82] width 238 height 29
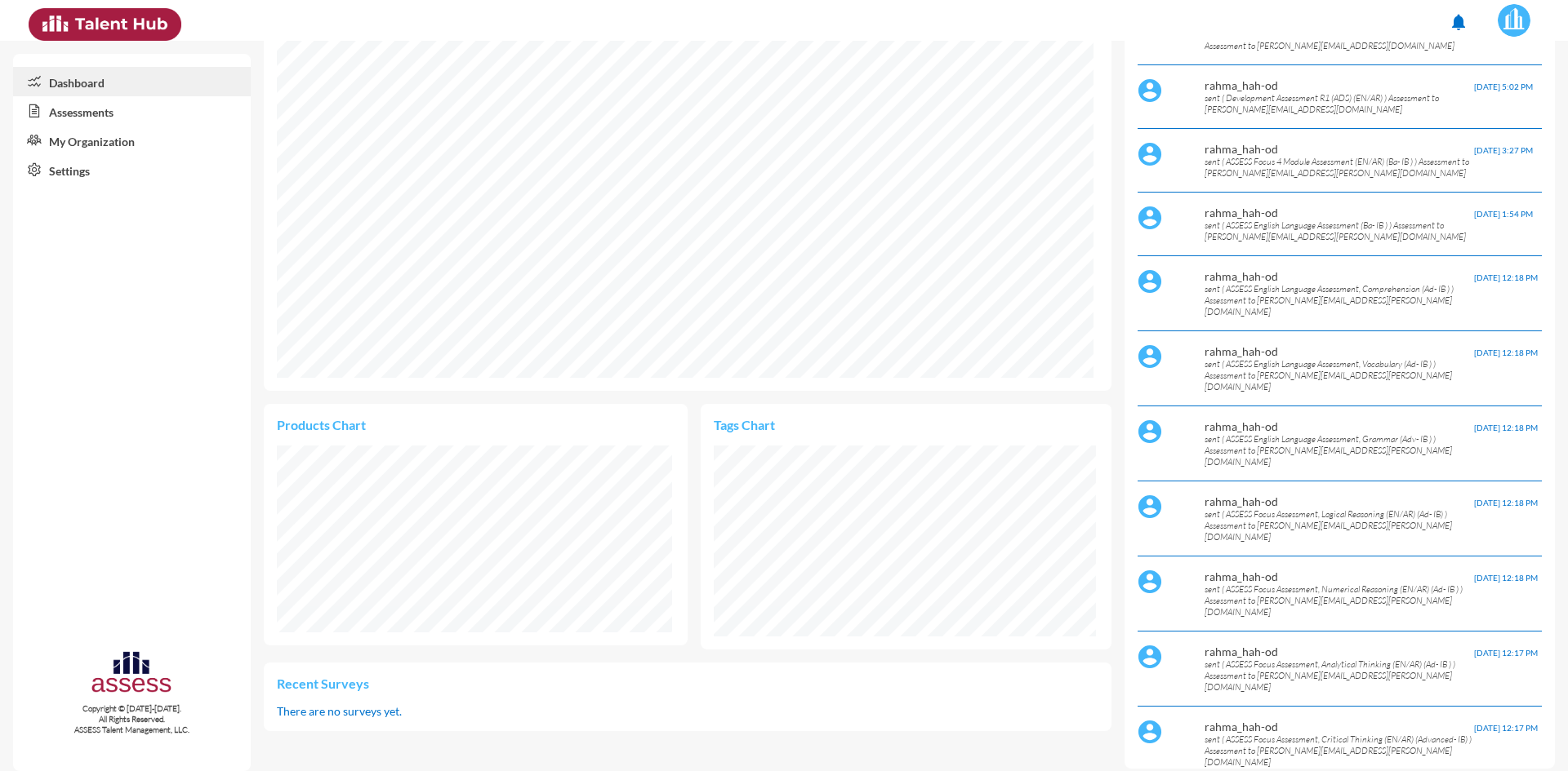
scroll to position [275, 0]
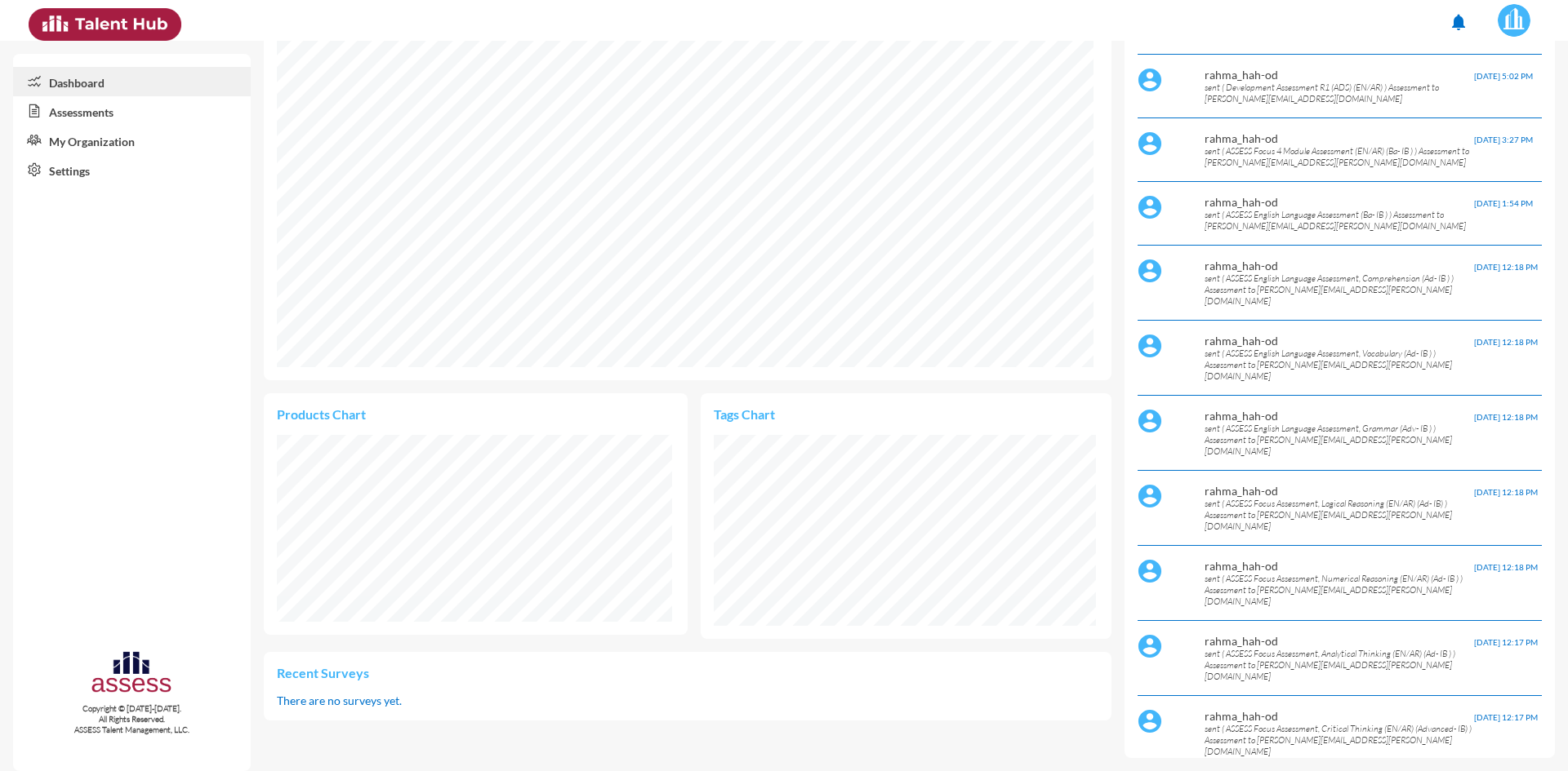
click at [128, 139] on link "My Organization" at bounding box center [131, 140] width 238 height 29
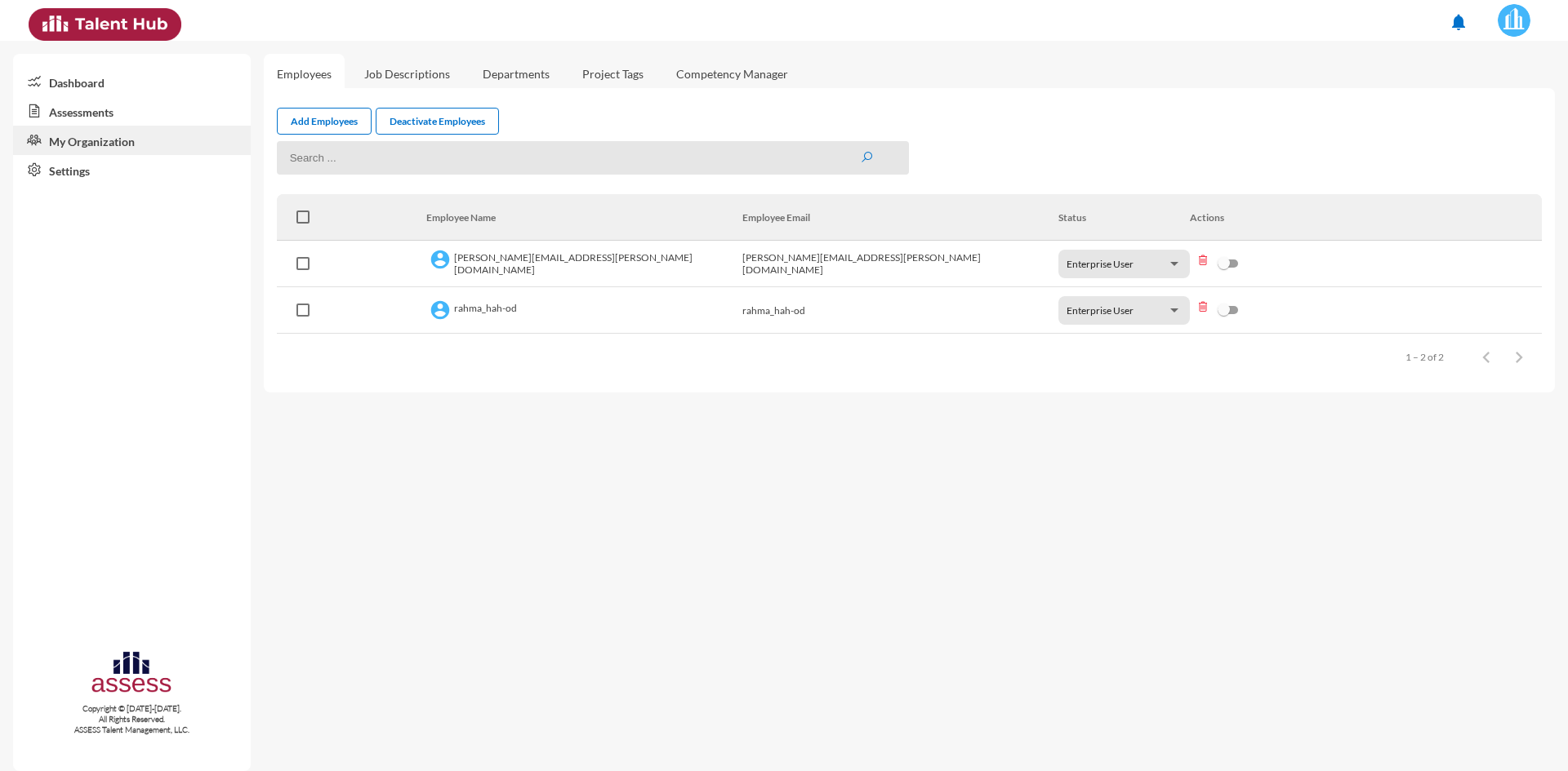
click at [613, 81] on link "Project Tags" at bounding box center [613, 73] width 87 height 40
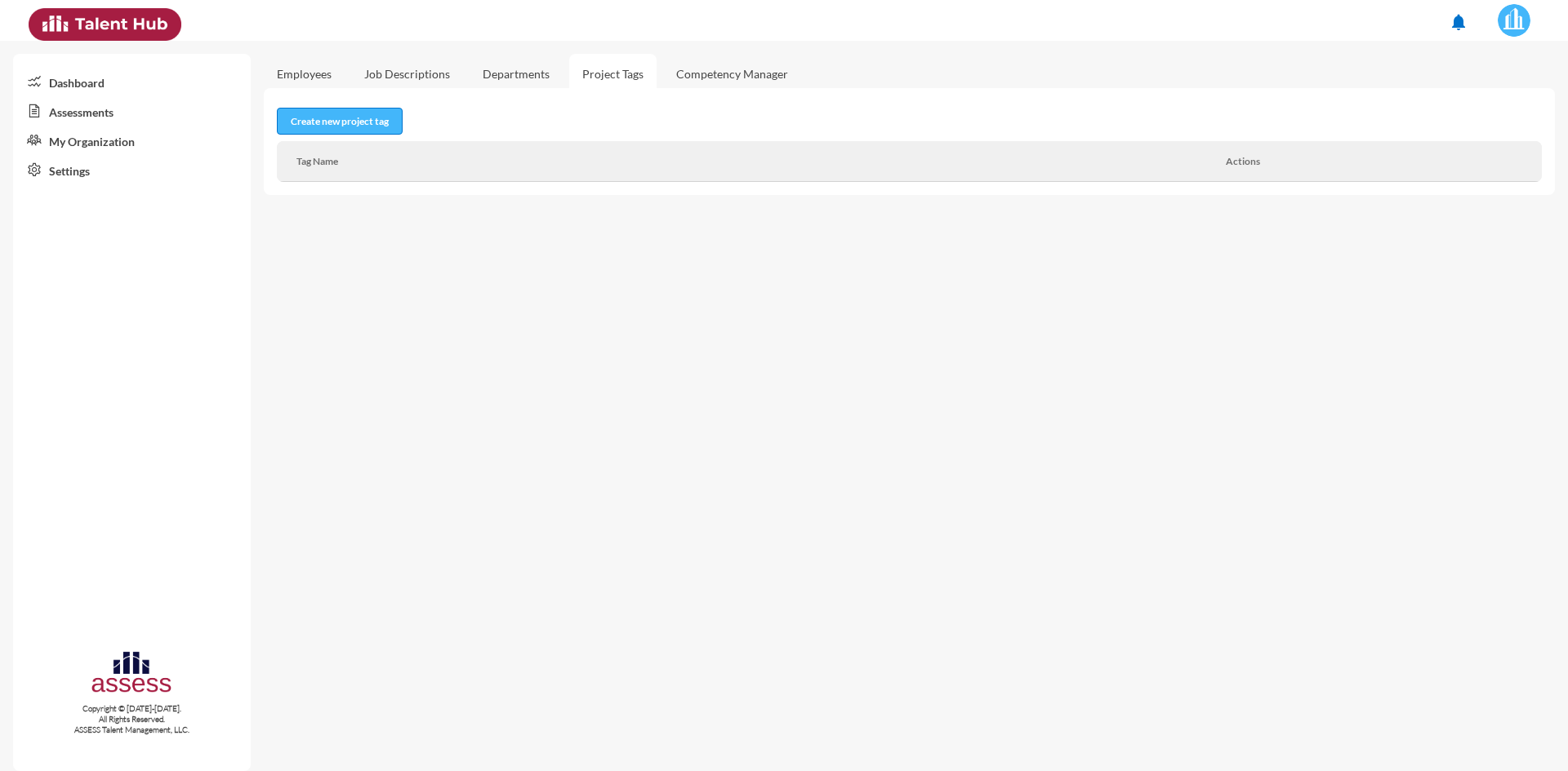
click at [342, 120] on link "Create new project tag" at bounding box center [339, 121] width 125 height 27
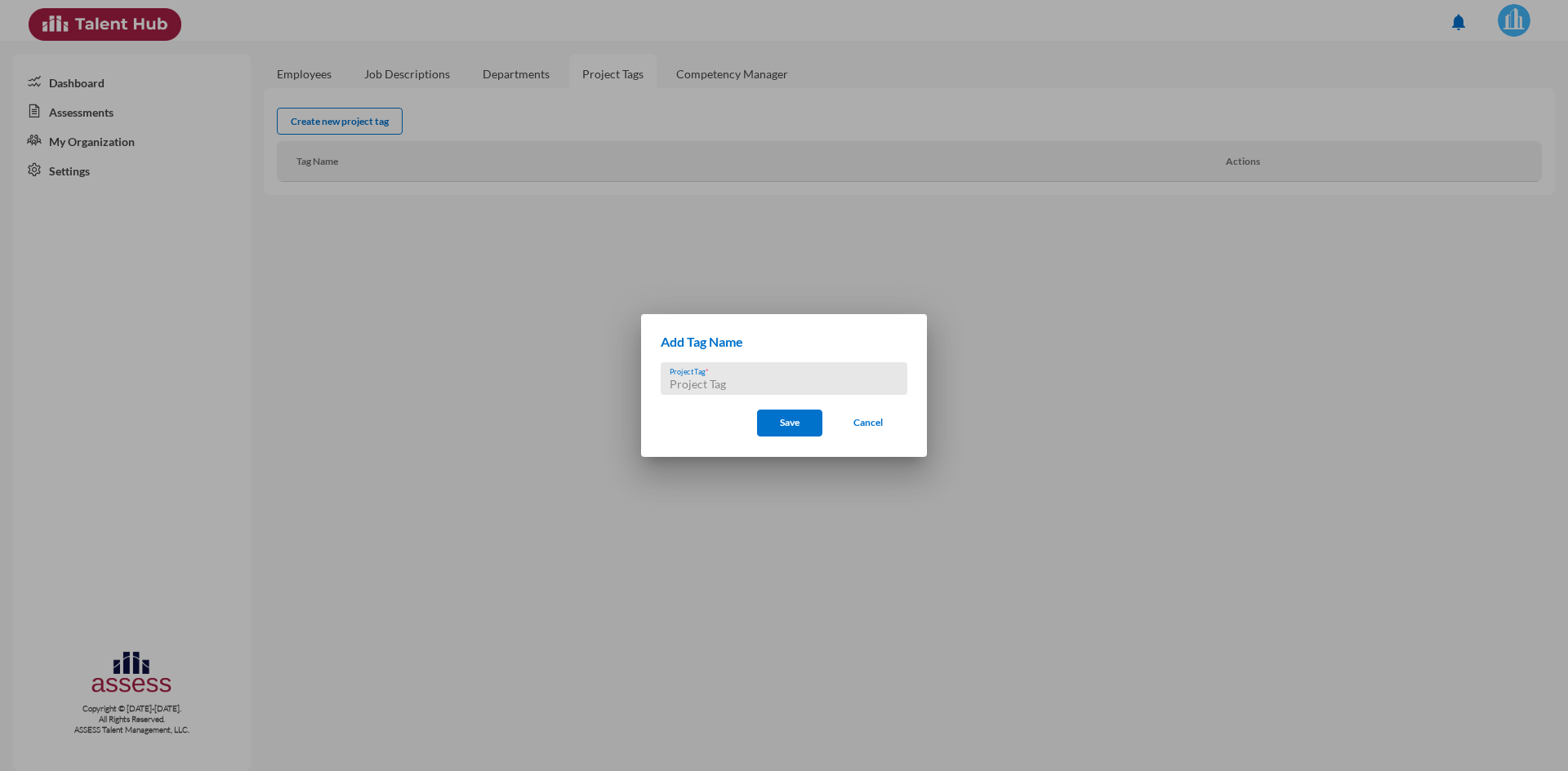
click at [713, 385] on input "Project Tag *" at bounding box center [784, 384] width 229 height 13
type input "Hiring"
click at [855, 430] on button "Cancel" at bounding box center [869, 422] width 52 height 29
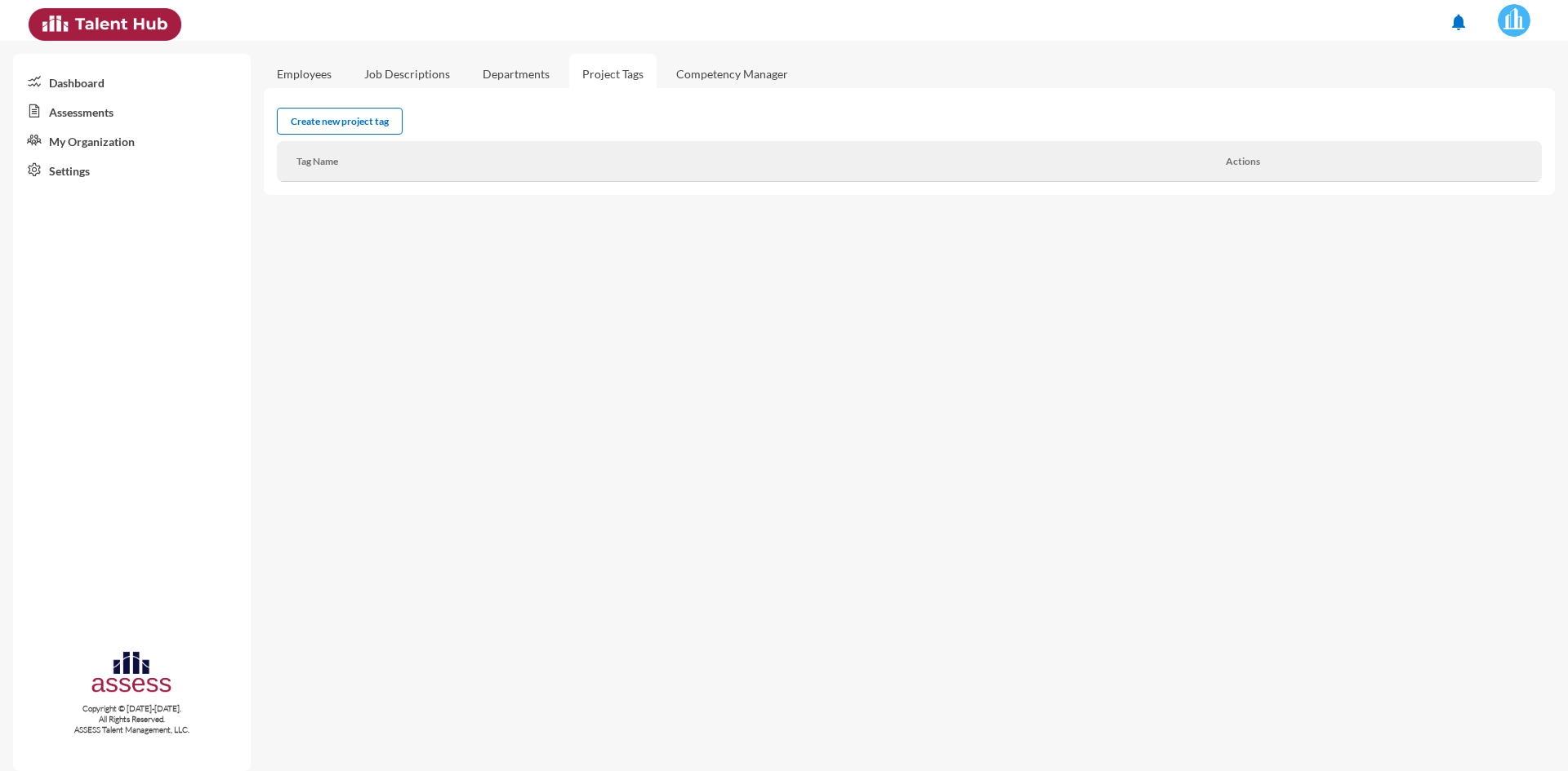
click at [385, 76] on link "Job Descriptions" at bounding box center [406, 73] width 112 height 40
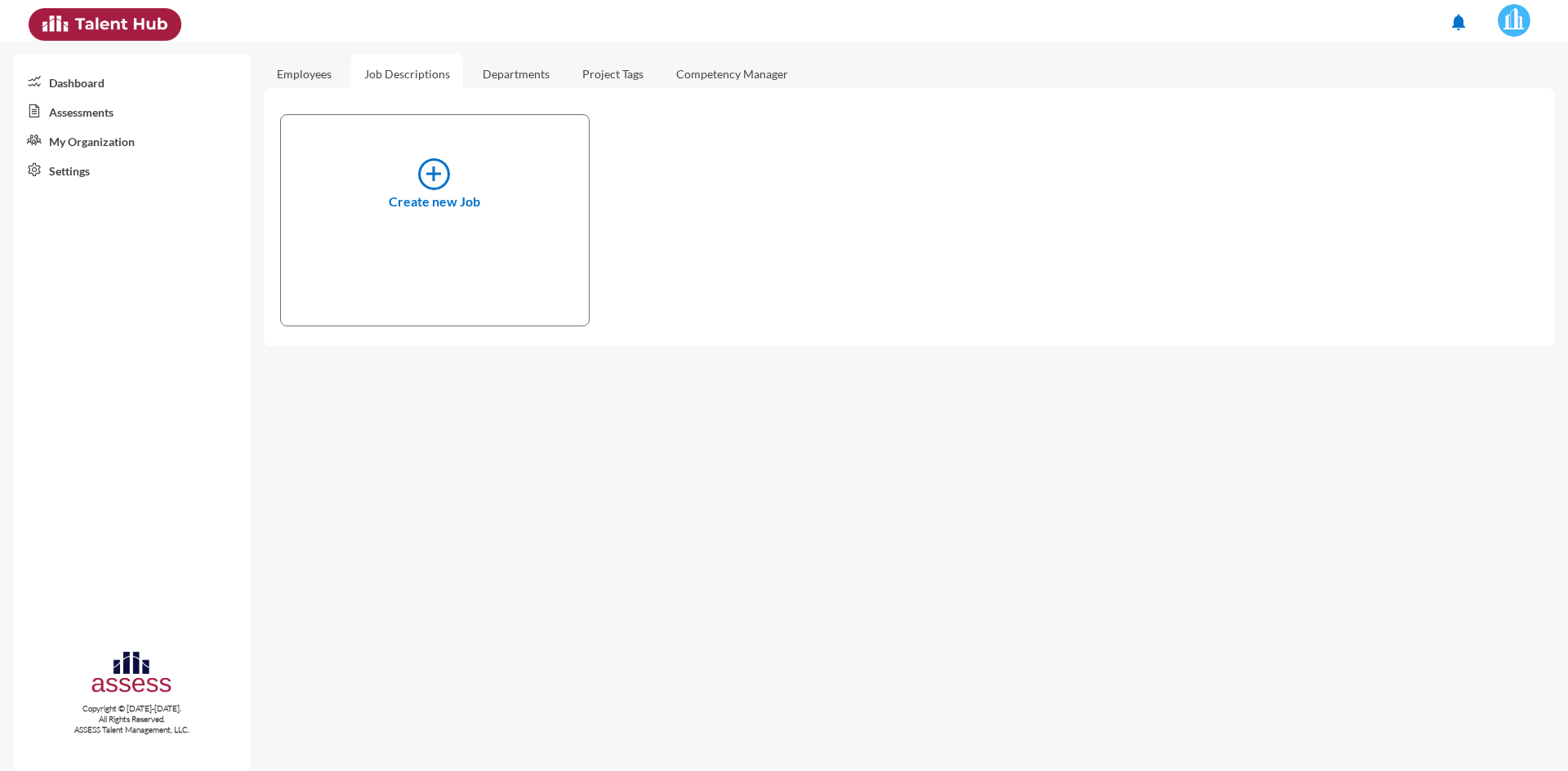
click at [535, 74] on link "Departments" at bounding box center [516, 73] width 93 height 40
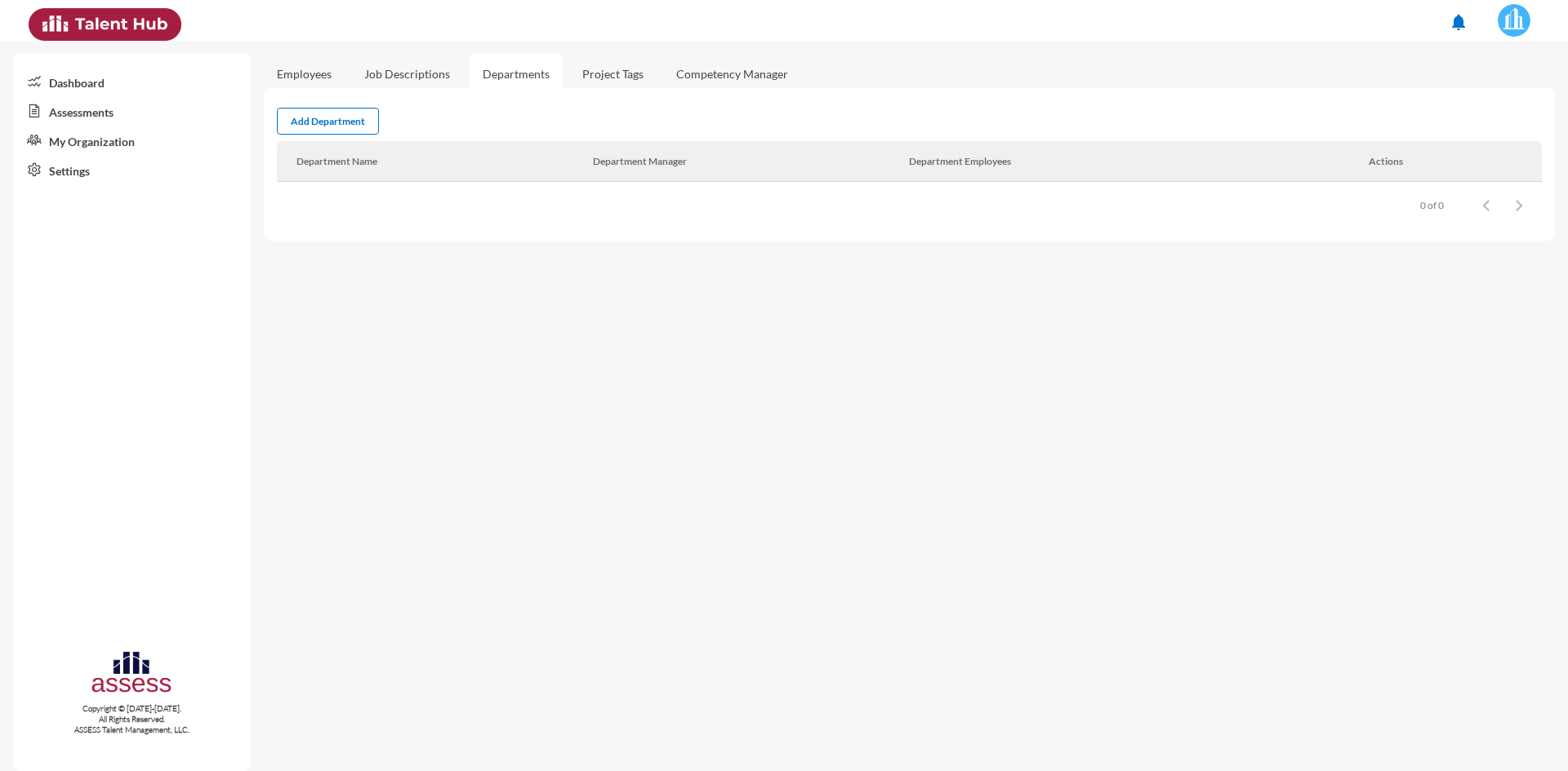
click at [602, 77] on link "Project Tags" at bounding box center [613, 73] width 87 height 40
click at [110, 116] on link "Assessments" at bounding box center [131, 111] width 238 height 29
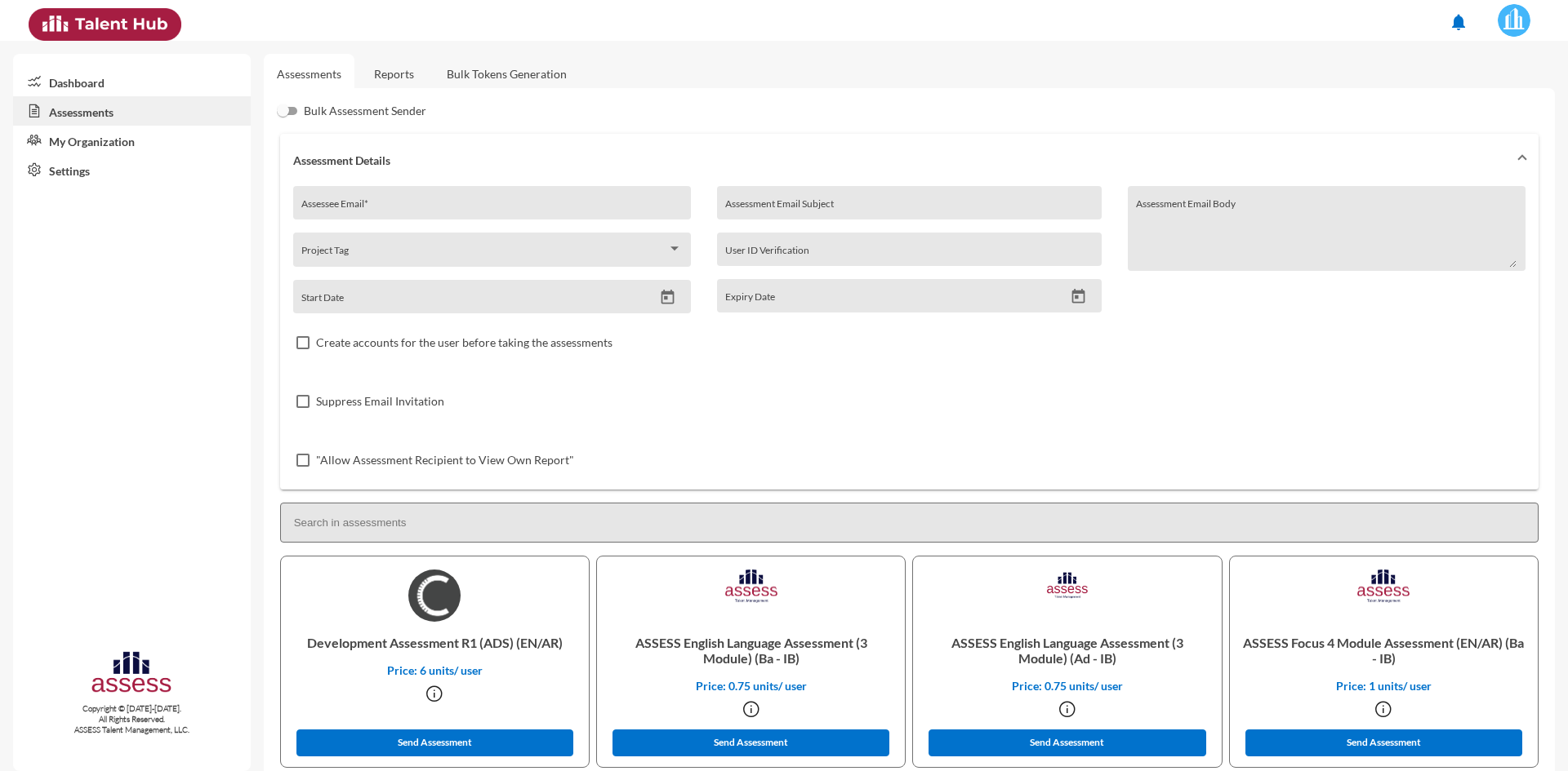
click at [93, 85] on link "Dashboard" at bounding box center [131, 82] width 238 height 29
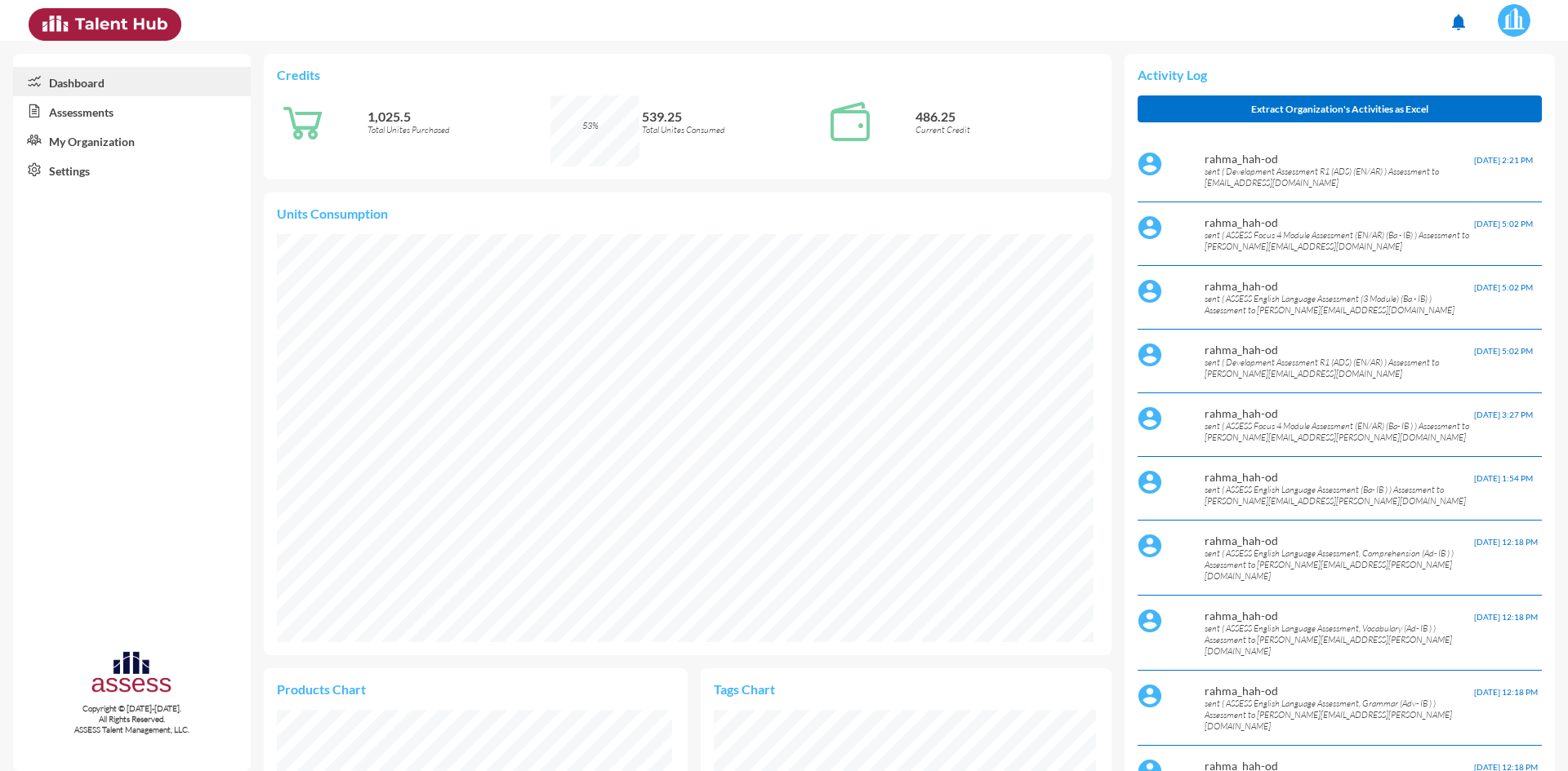
scroll to position [187, 395]
drag, startPoint x: 966, startPoint y: 129, endPoint x: 731, endPoint y: 125, distance: 235.0
click at [731, 125] on div "1,025.5 Total Unites Purchased 53% 539.25 Total Unites Consumed 486.25 Current …" at bounding box center [688, 130] width 822 height 71
click at [688, 125] on p "Total Unites Consumed" at bounding box center [733, 130] width 183 height 12
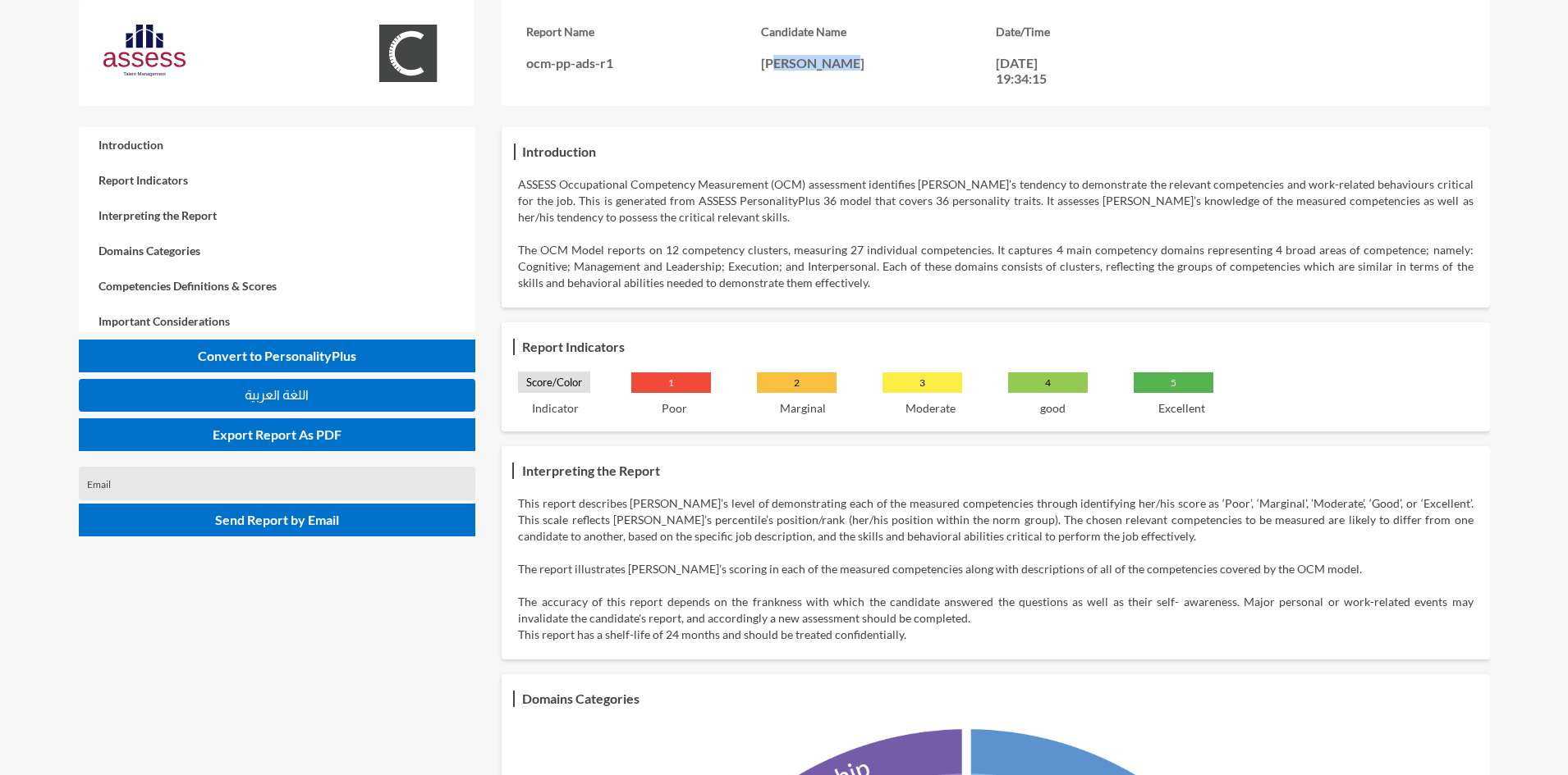
drag, startPoint x: 768, startPoint y: 58, endPoint x: 845, endPoint y: 62, distance: 77.1
click at [845, 62] on p "[PERSON_NAME]" at bounding box center [878, 62] width 234 height 16
click at [823, 62] on p "[PERSON_NAME]" at bounding box center [878, 62] width 234 height 16
drag, startPoint x: 1003, startPoint y: 37, endPoint x: 1037, endPoint y: 37, distance: 34.0
click at [1037, 37] on h3 "Date/Time" at bounding box center [1113, 31] width 234 height 14
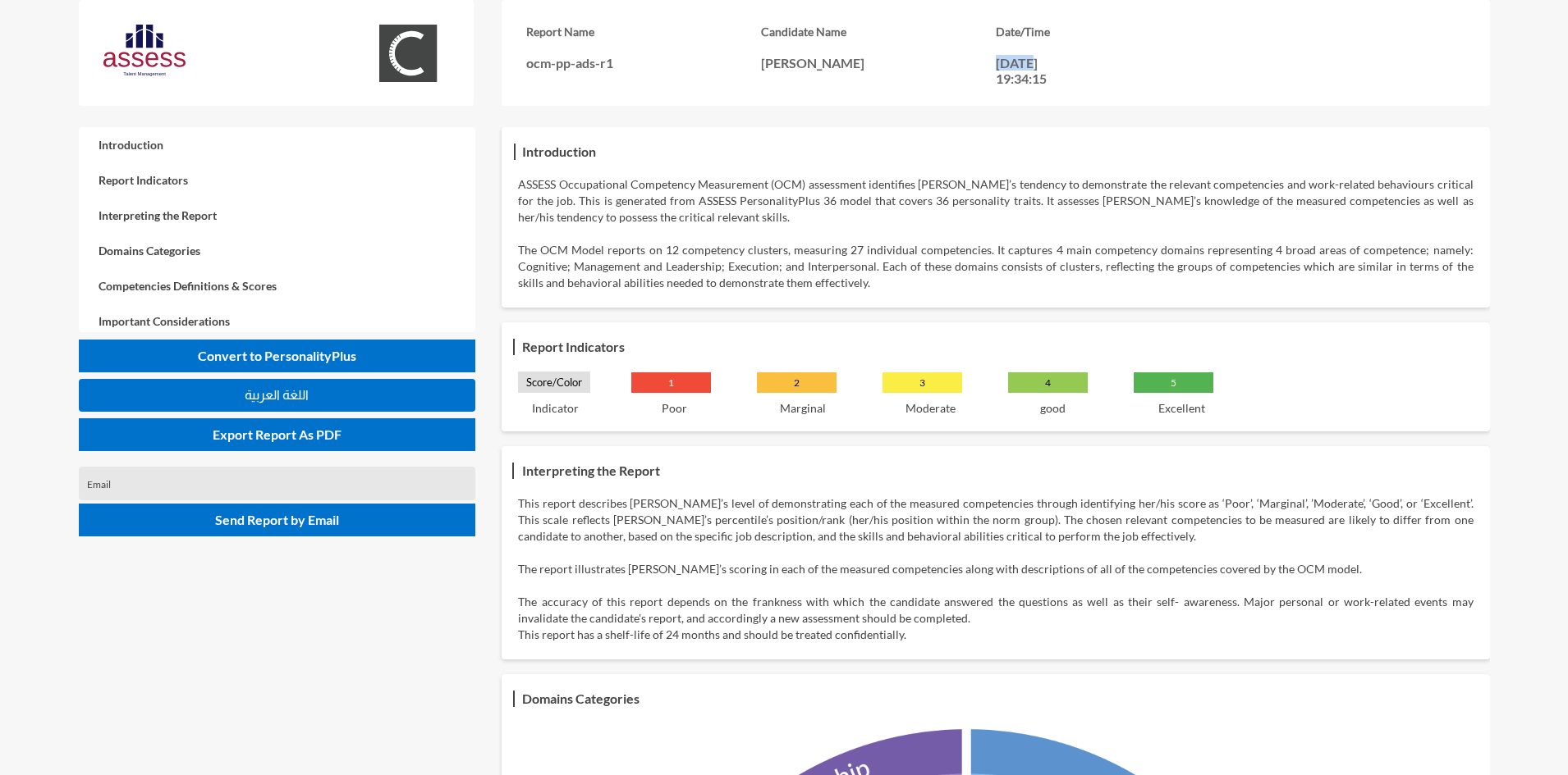
drag, startPoint x: 998, startPoint y: 68, endPoint x: 1031, endPoint y: 67, distance: 33.0
click at [1031, 67] on p "27-09-2025, 19:34:15" at bounding box center [1033, 70] width 74 height 31
drag, startPoint x: 1005, startPoint y: 85, endPoint x: 1046, endPoint y: 86, distance: 41.0
click at [1046, 86] on div "Report Name ocm-pp-ads-r1 Candidate Name Sara Mohsen Date/Time 27-09-2025, 19:3…" at bounding box center [995, 53] width 987 height 105
click at [957, 219] on p "ASSESS Occupational Competency Measurement (OCM) assessment identifies Sara’s t…" at bounding box center [995, 201] width 955 height 49
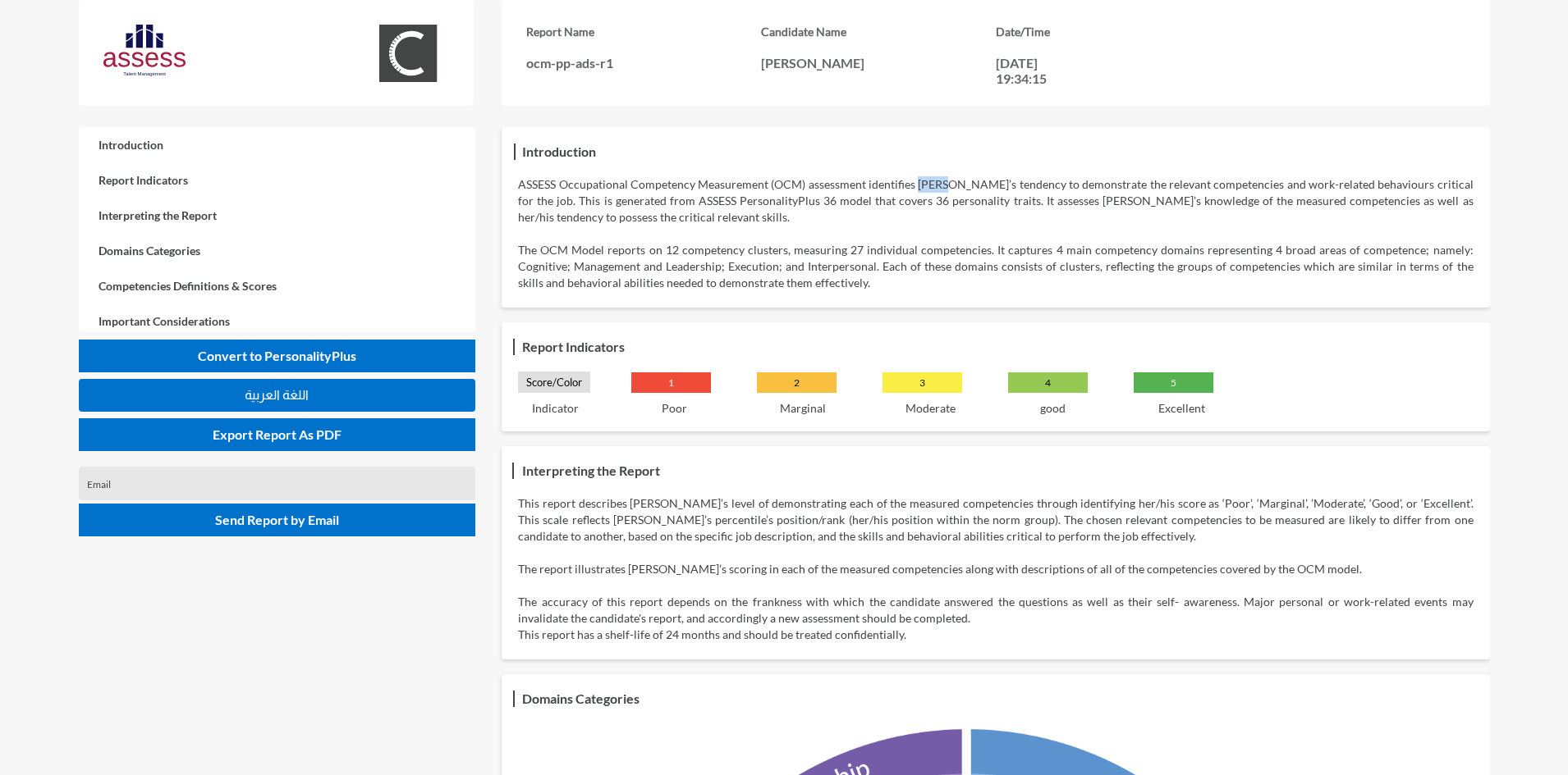
drag, startPoint x: 916, startPoint y: 183, endPoint x: 938, endPoint y: 183, distance: 22.0
click at [938, 183] on p "ASSESS Occupational Competency Measurement (OCM) assessment identifies Sara’s t…" at bounding box center [995, 201] width 955 height 49
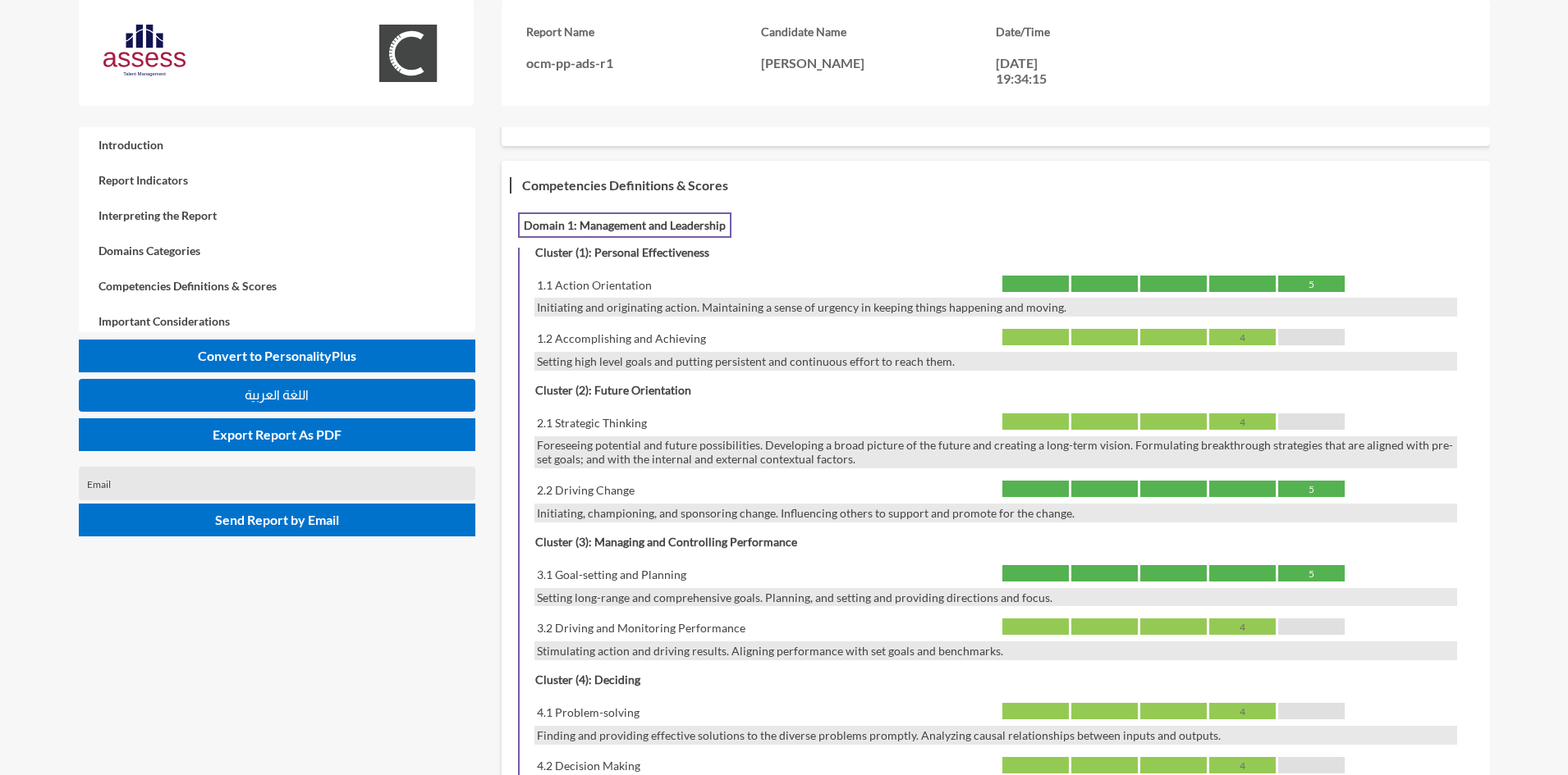
scroll to position [1313, 0]
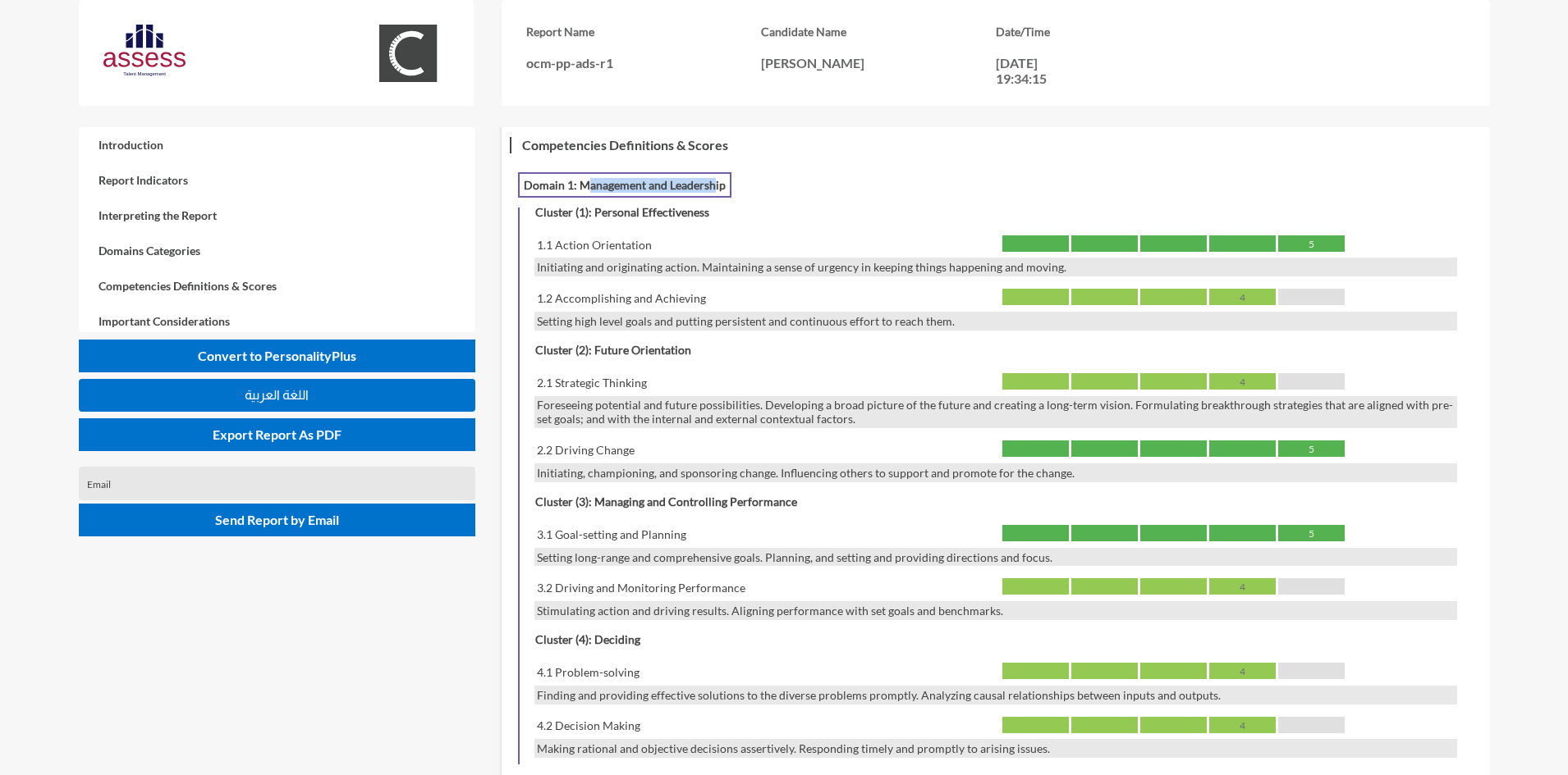
drag, startPoint x: 584, startPoint y: 188, endPoint x: 714, endPoint y: 187, distance: 130.0
click at [714, 187] on h3 "Domain 1: Management and Leadership" at bounding box center [624, 185] width 214 height 25
click at [684, 211] on h4 "Cluster (1): Personal Effectiveness" at bounding box center [622, 212] width 183 height 22
drag, startPoint x: 641, startPoint y: 245, endPoint x: 529, endPoint y: 245, distance: 112.0
click at [529, 245] on div "Cluster (1): Personal Effectiveness 1.1 Action Orientation 5 Initiating and ori…" at bounding box center [995, 265] width 955 height 130
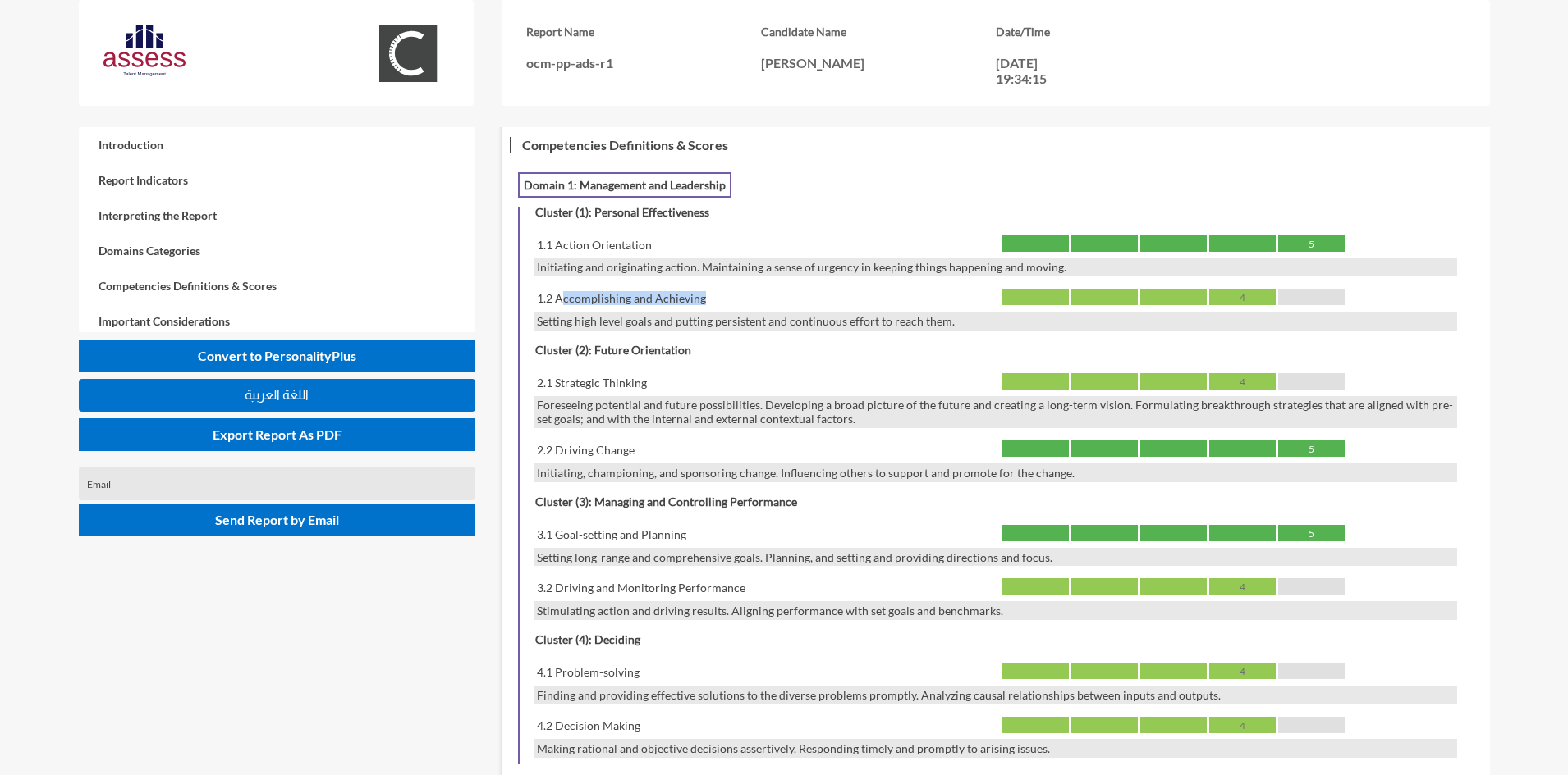
drag, startPoint x: 712, startPoint y: 305, endPoint x: 562, endPoint y: 297, distance: 150.2
click at [562, 297] on div "1.2 Accomplishing and Achieving" at bounding box center [764, 298] width 461 height 19
drag, startPoint x: 689, startPoint y: 348, endPoint x: 590, endPoint y: 347, distance: 99.0
click at [590, 347] on h4 "Cluster (2): Future Orientation" at bounding box center [613, 349] width 164 height 22
click at [671, 372] on div "Cluster (2): Future Orientation 2.1 Strategic Thinking 4 Foreseeing potential a…" at bounding box center [995, 410] width 955 height 143
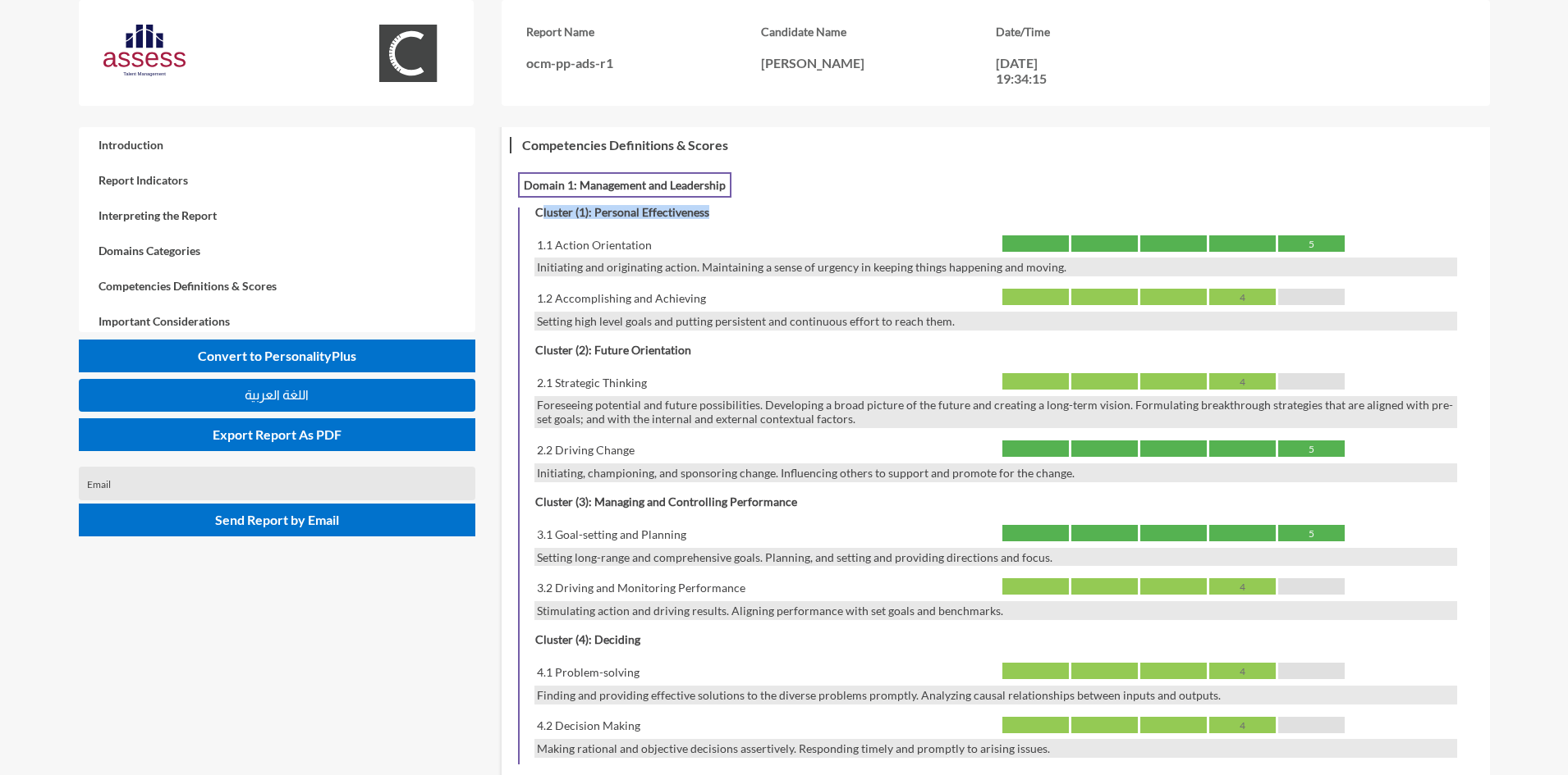
drag, startPoint x: 660, startPoint y: 217, endPoint x: 713, endPoint y: 217, distance: 53.0
click at [713, 217] on div "Cluster (1): Personal Effectiveness 1.1 Action Orientation 5 Initiating and ori…" at bounding box center [995, 265] width 955 height 130
drag, startPoint x: 538, startPoint y: 244, endPoint x: 609, endPoint y: 240, distance: 71.1
click at [609, 240] on div "1.1 Action Orientation" at bounding box center [764, 244] width 461 height 19
drag, startPoint x: 540, startPoint y: 305, endPoint x: 682, endPoint y: 314, distance: 142.3
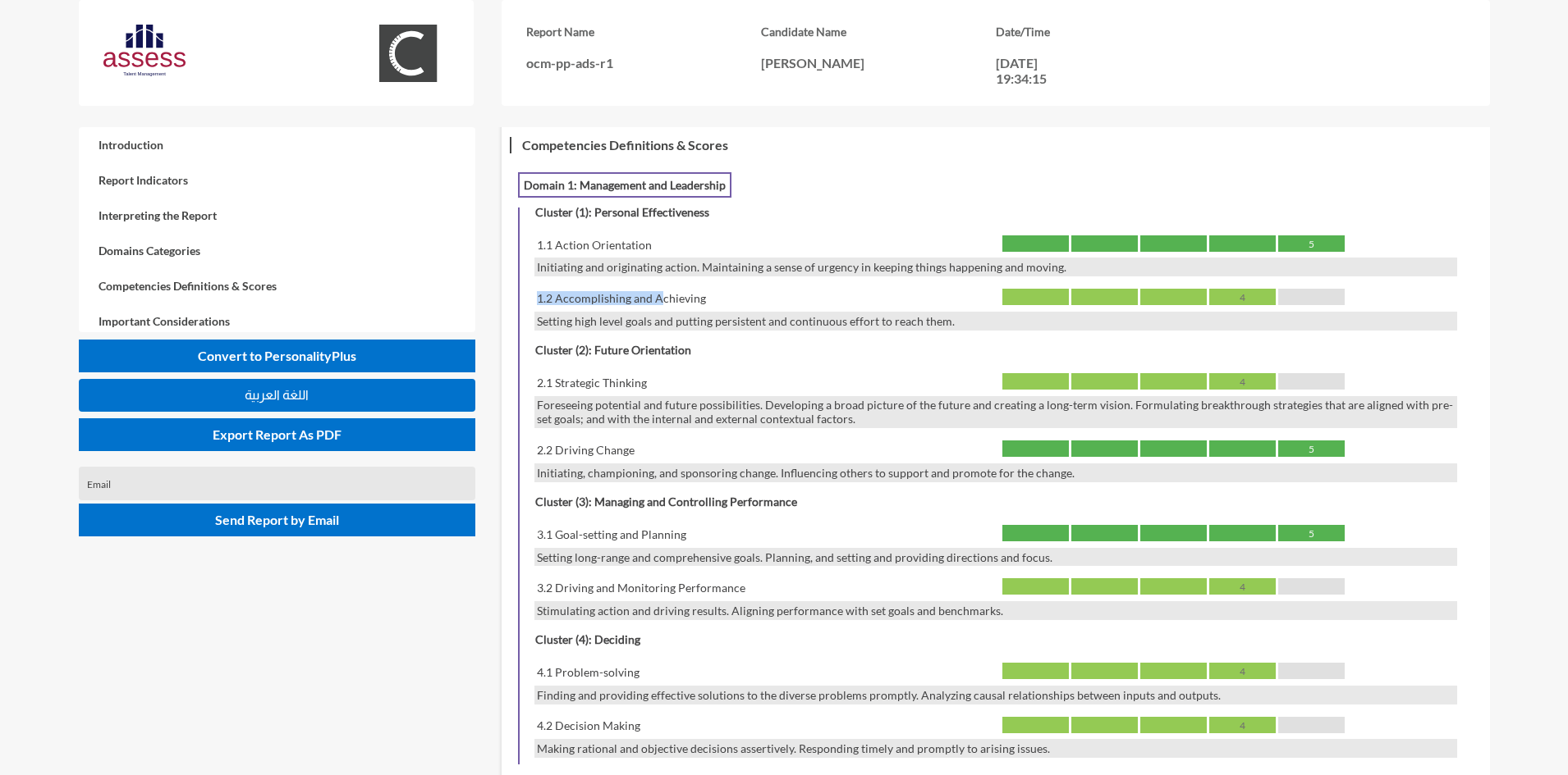
click at [682, 309] on div "1.2 Accomplishing and Achieving 4" at bounding box center [995, 301] width 922 height 23
click at [766, 311] on div "Setting high level goals and putting persistent and continuous effort to reach …" at bounding box center [995, 320] width 922 height 19
drag, startPoint x: 750, startPoint y: 298, endPoint x: 558, endPoint y: 296, distance: 192.0
click at [558, 296] on div "1.2 Accomplishing and Achieving" at bounding box center [764, 298] width 461 height 19
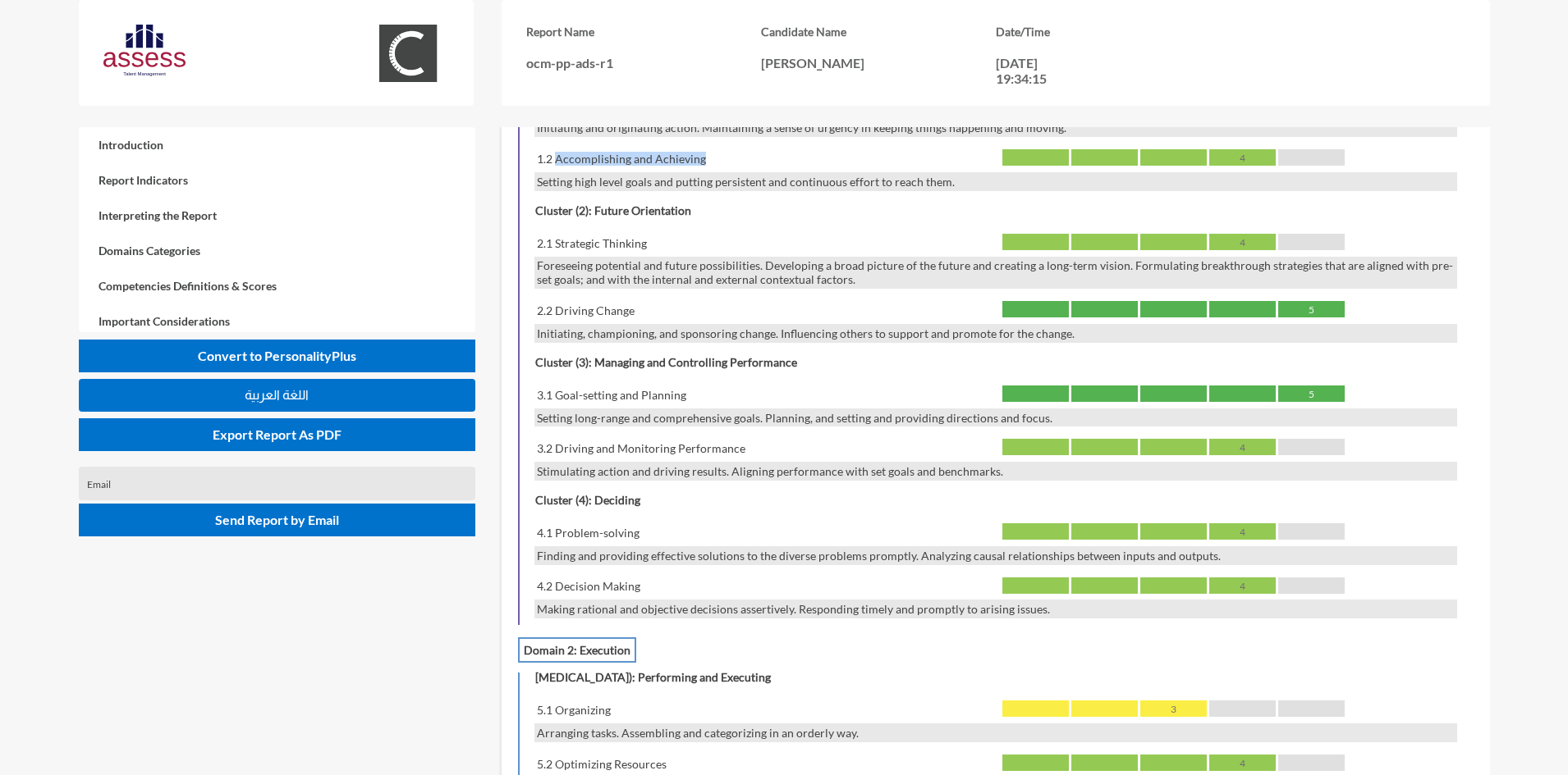
scroll to position [1477, 0]
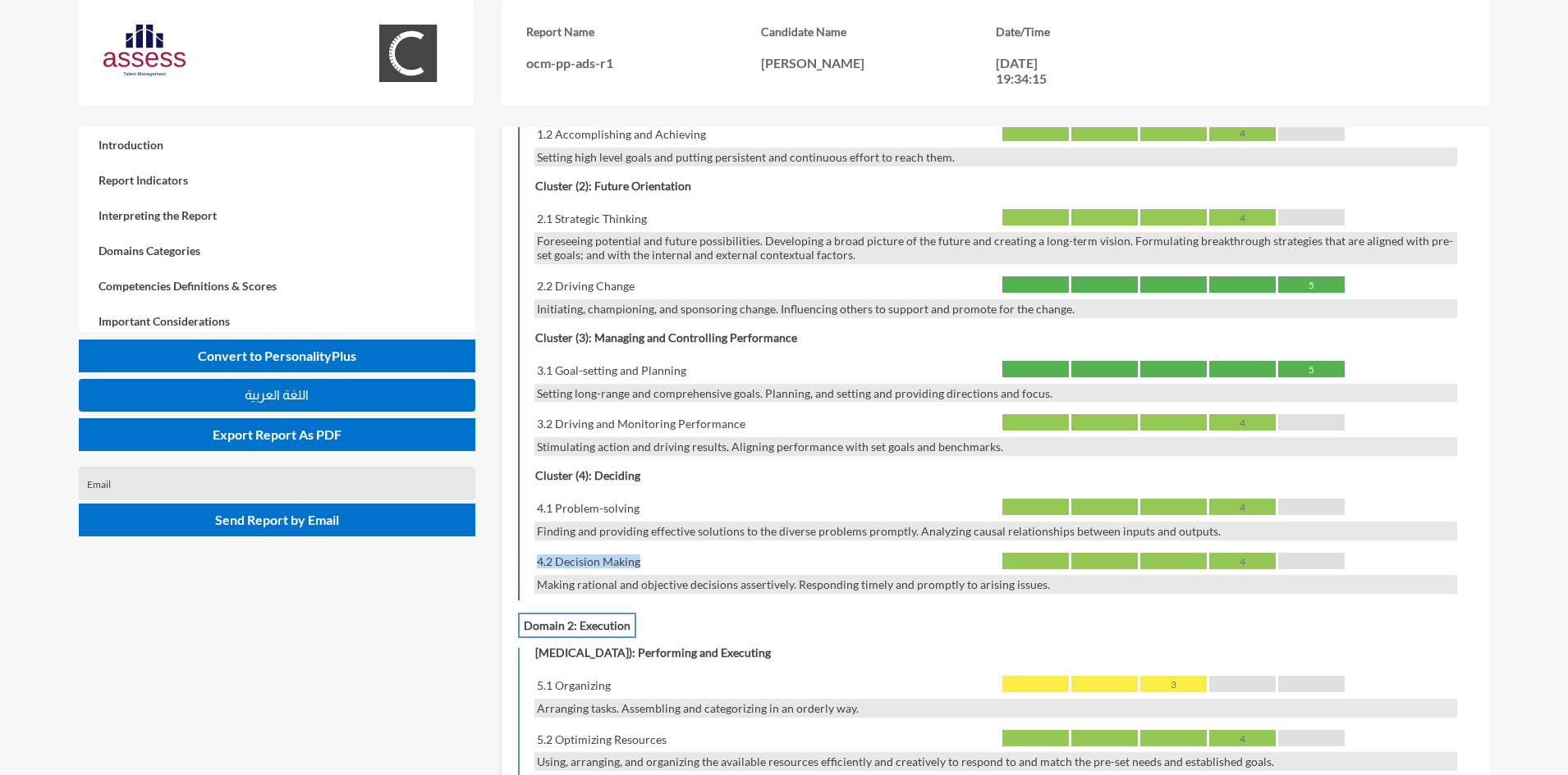
drag, startPoint x: 651, startPoint y: 562, endPoint x: 532, endPoint y: 562, distance: 119.0
click at [532, 562] on div "Cluster (4): Deciding 4.1 Problem-solving 4 Finding and providing effective sol…" at bounding box center [995, 529] width 955 height 130
click at [600, 569] on div "4.2 Decision Making" at bounding box center [764, 562] width 461 height 19
drag, startPoint x: 650, startPoint y: 219, endPoint x: 537, endPoint y: 219, distance: 113.0
click at [537, 219] on div "2.1 Strategic Thinking" at bounding box center [764, 218] width 461 height 19
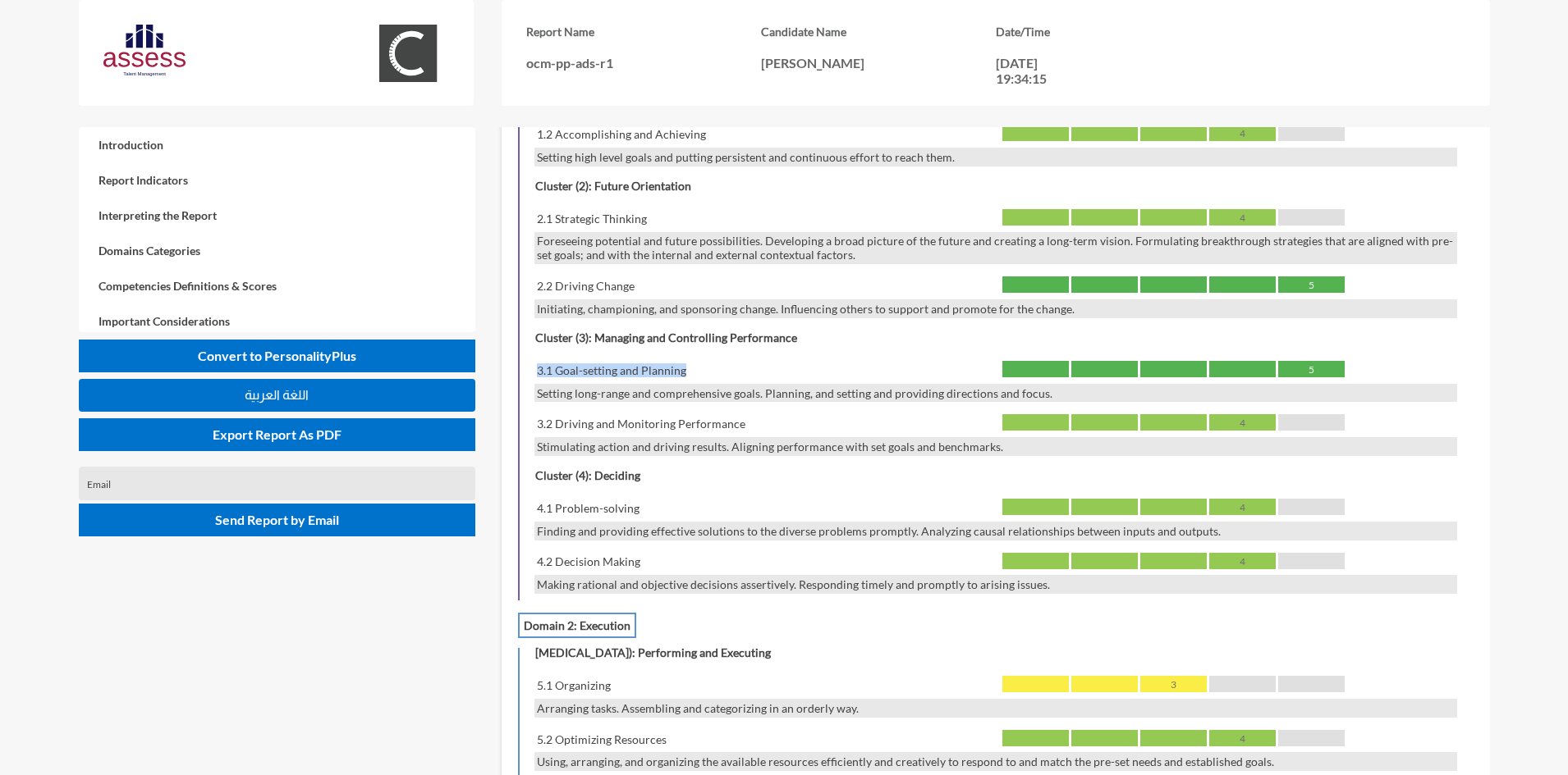
drag, startPoint x: 672, startPoint y: 368, endPoint x: 535, endPoint y: 369, distance: 137.0
click at [535, 369] on div "3.1 Goal-setting and Planning" at bounding box center [764, 370] width 461 height 19
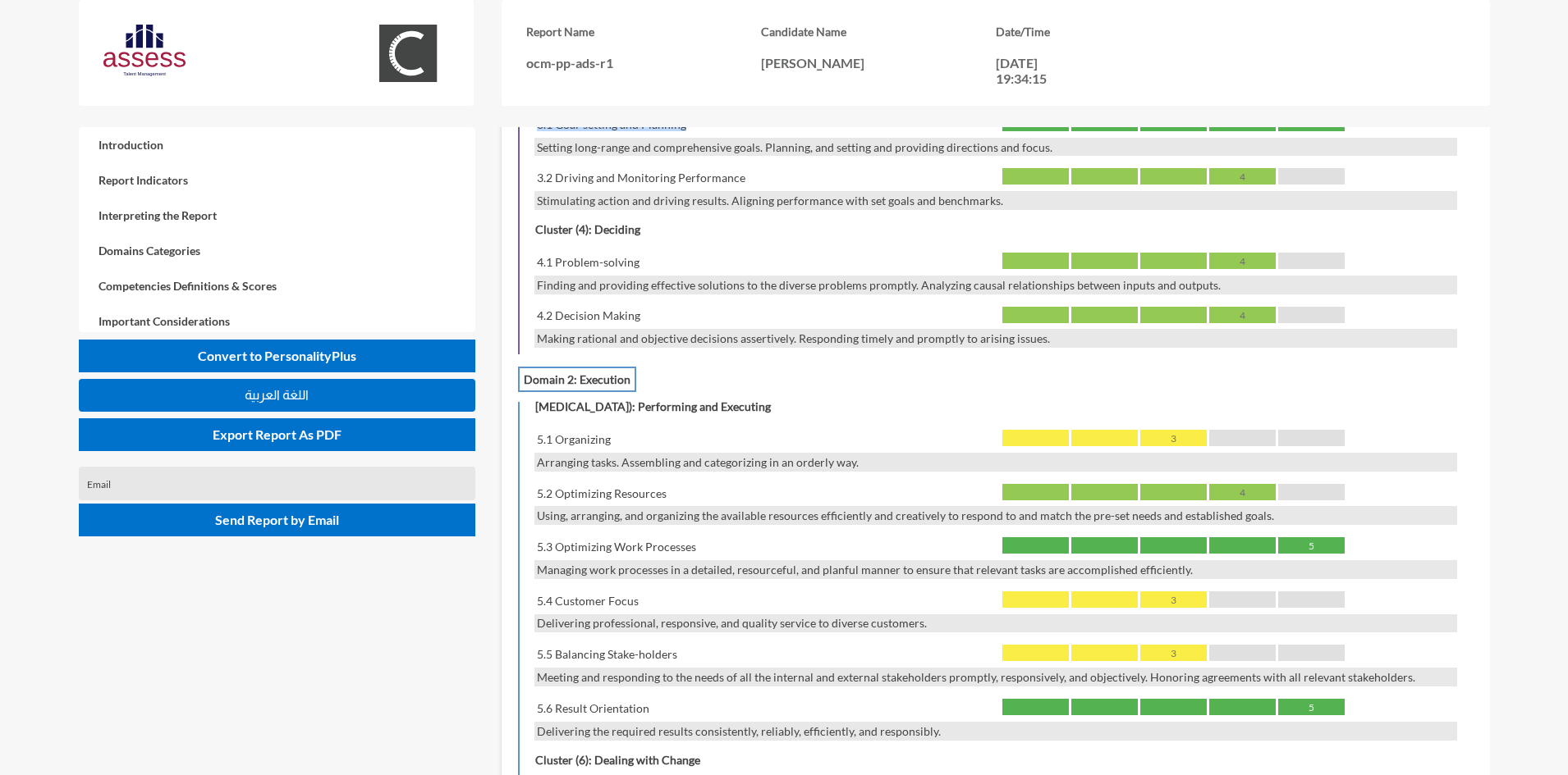
scroll to position [1805, 0]
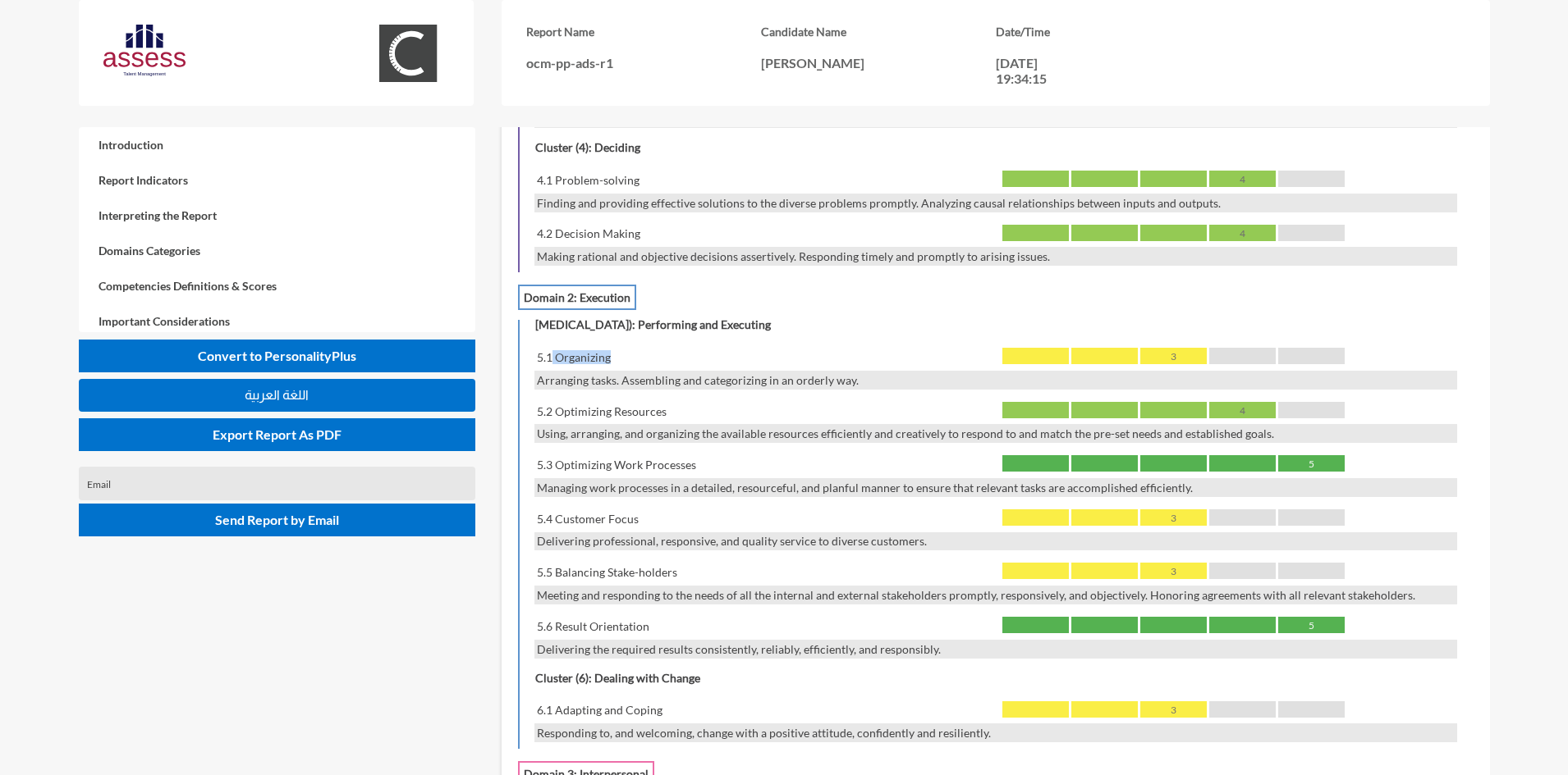
drag, startPoint x: 616, startPoint y: 347, endPoint x: 550, endPoint y: 366, distance: 68.7
click at [550, 366] on div "5.1 Organizing" at bounding box center [764, 356] width 461 height 19
drag, startPoint x: 610, startPoint y: 471, endPoint x: 578, endPoint y: 472, distance: 32.0
click at [578, 472] on div "5.3 Optimizing Work Processes" at bounding box center [764, 465] width 461 height 19
drag, startPoint x: 683, startPoint y: 577, endPoint x: 557, endPoint y: 571, distance: 126.1
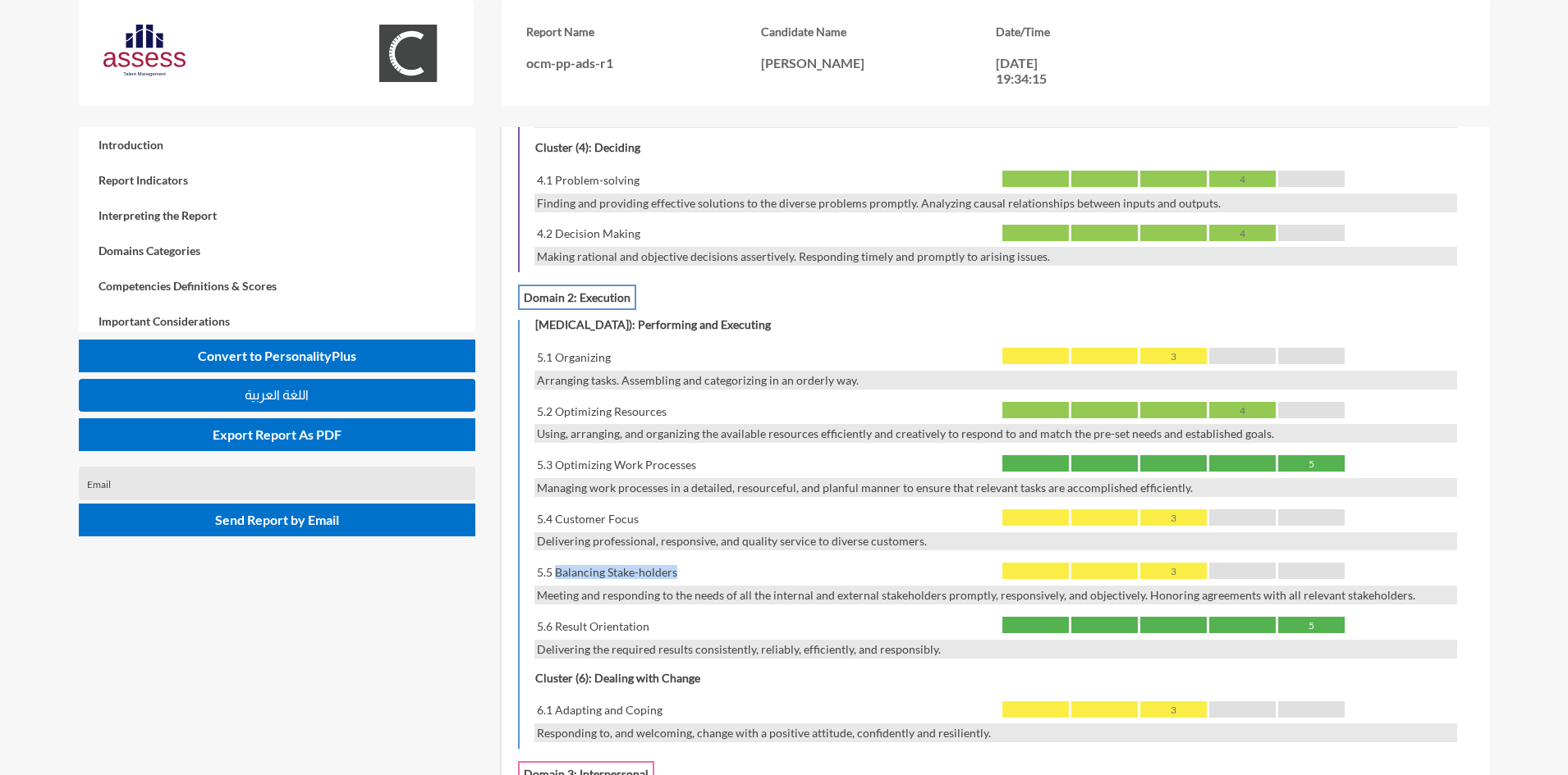
click at [557, 571] on div "5.5 Balancing Stake-holders" at bounding box center [764, 572] width 461 height 19
drag, startPoint x: 637, startPoint y: 632, endPoint x: 557, endPoint y: 635, distance: 80.1
click at [557, 635] on div "5.6 Result Orientation" at bounding box center [764, 626] width 461 height 19
drag, startPoint x: 620, startPoint y: 363, endPoint x: 518, endPoint y: 367, distance: 102.1
click at [518, 367] on div "Cluster (5): Performing and Executing 5.1 Organizing 3 Arranging tasks. Assembl…" at bounding box center [995, 528] width 955 height 429
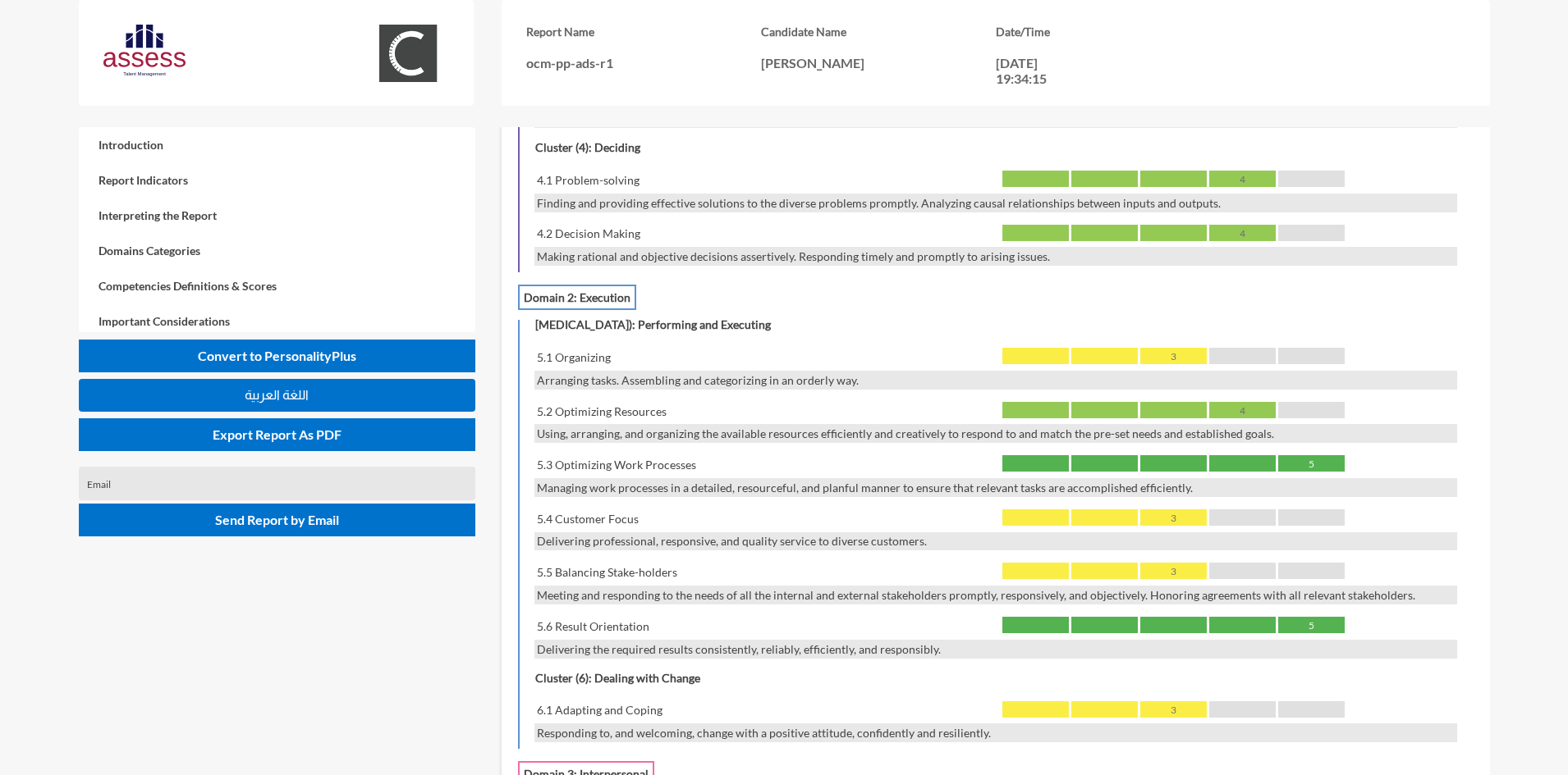
click at [550, 368] on div "5.1 Organizing 3" at bounding box center [995, 359] width 922 height 23
drag, startPoint x: 544, startPoint y: 380, endPoint x: 780, endPoint y: 383, distance: 236.0
click at [780, 383] on div "Arranging tasks. Assembling and categorizing in an orderly way." at bounding box center [995, 380] width 922 height 19
click at [858, 379] on div "Arranging tasks. Assembling and categorizing in an orderly way." at bounding box center [995, 380] width 922 height 19
drag, startPoint x: 888, startPoint y: 380, endPoint x: 553, endPoint y: 386, distance: 335.1
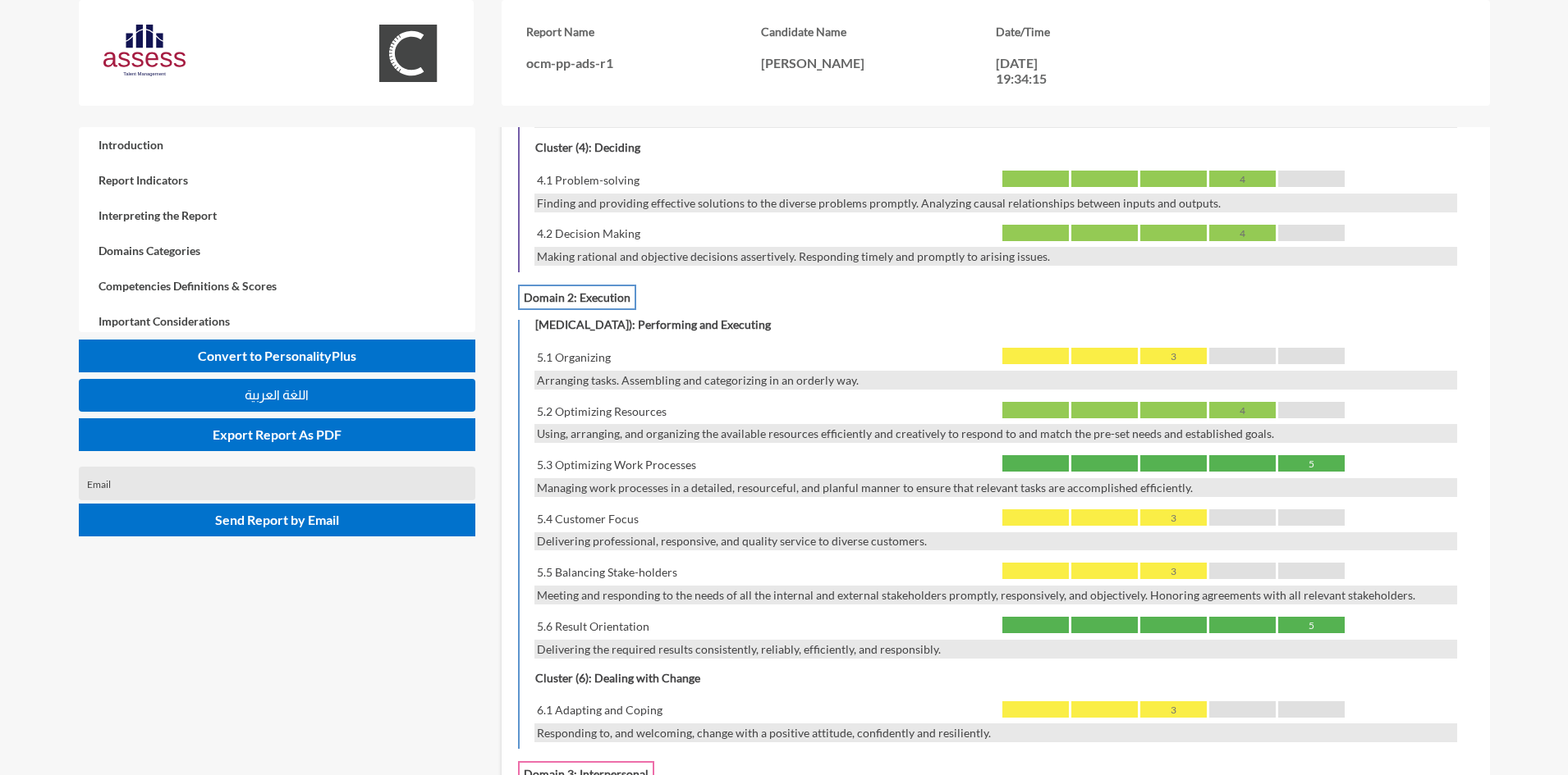
click at [554, 389] on div "Cluster (5): Performing and Executing 5.1 Organizing 3 Arranging tasks. Assembl…" at bounding box center [995, 485] width 955 height 345
click at [543, 383] on div "Arranging tasks. Assembling and categorizing in an orderly way." at bounding box center [995, 380] width 922 height 19
drag, startPoint x: 541, startPoint y: 428, endPoint x: 811, endPoint y: 428, distance: 270.0
click at [811, 428] on div "Using, arranging, and organizing the available resources efficiently and creati…" at bounding box center [995, 433] width 922 height 19
drag, startPoint x: 590, startPoint y: 492, endPoint x: 777, endPoint y: 485, distance: 187.1
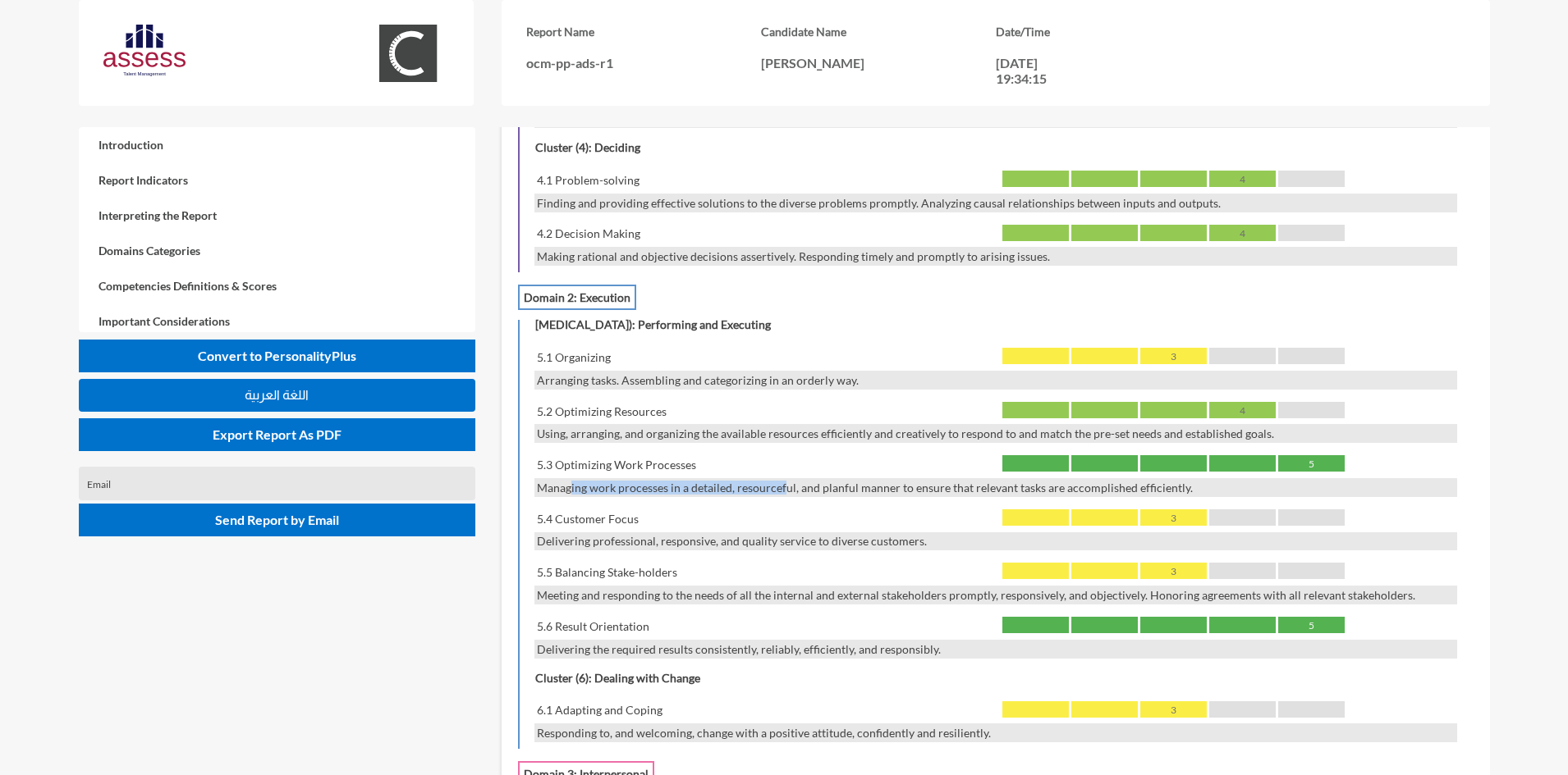
click at [777, 485] on div "Managing work processes in a detailed, resourceful, and planful manner to ensur…" at bounding box center [995, 487] width 922 height 19
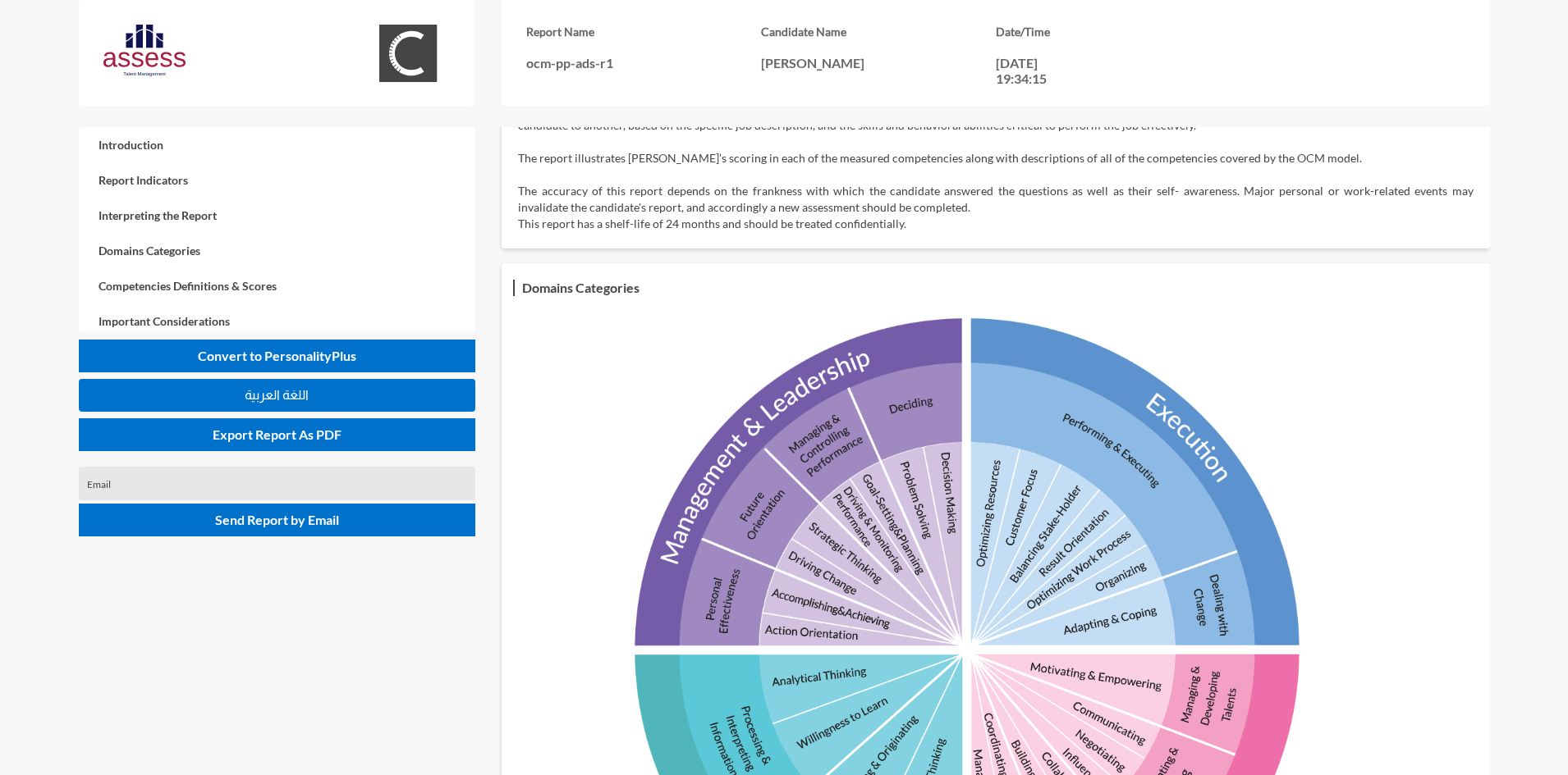
scroll to position [410, 0]
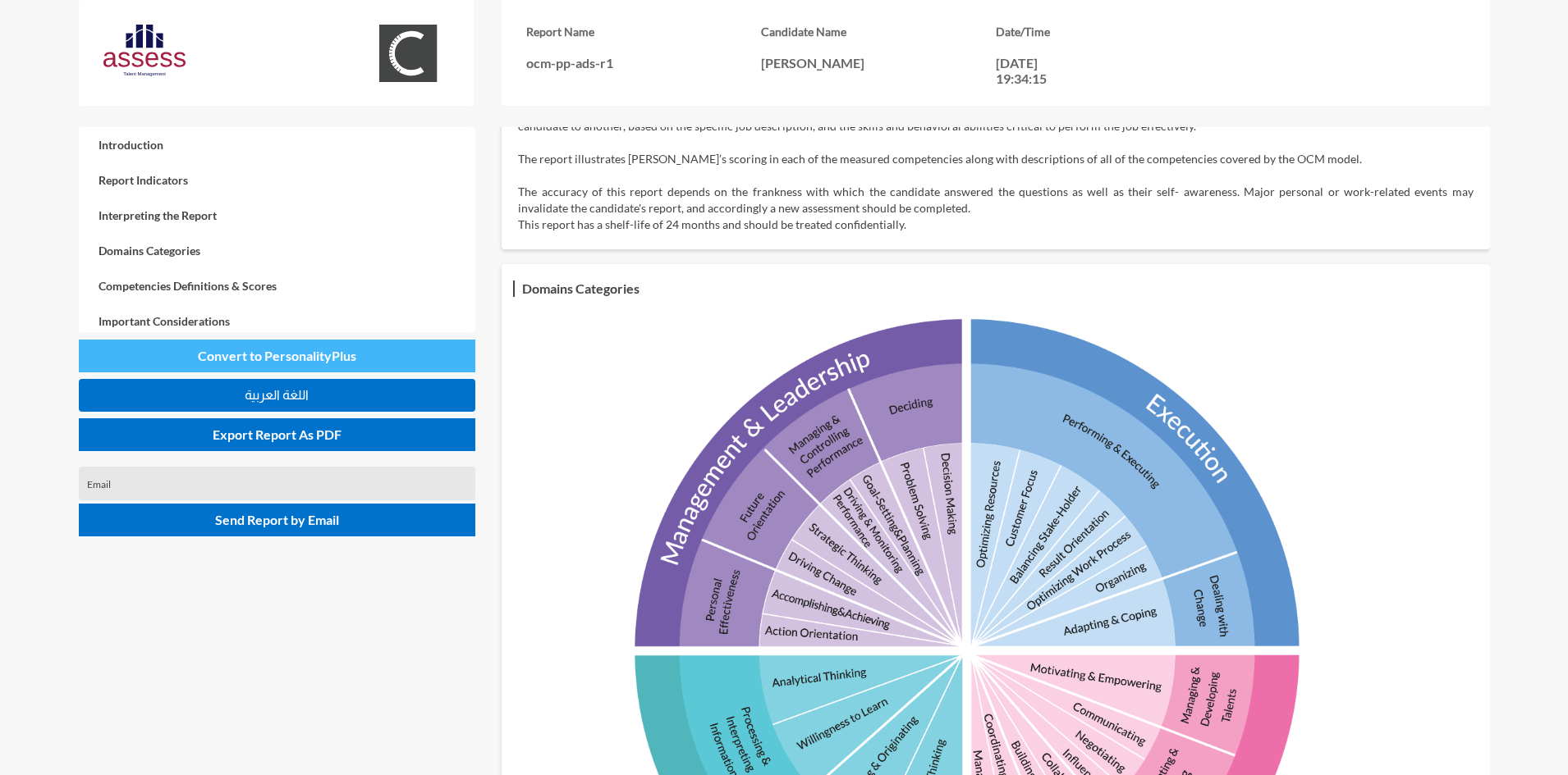
click at [336, 358] on span "Convert to PersonalityPlus" at bounding box center [277, 355] width 158 height 16
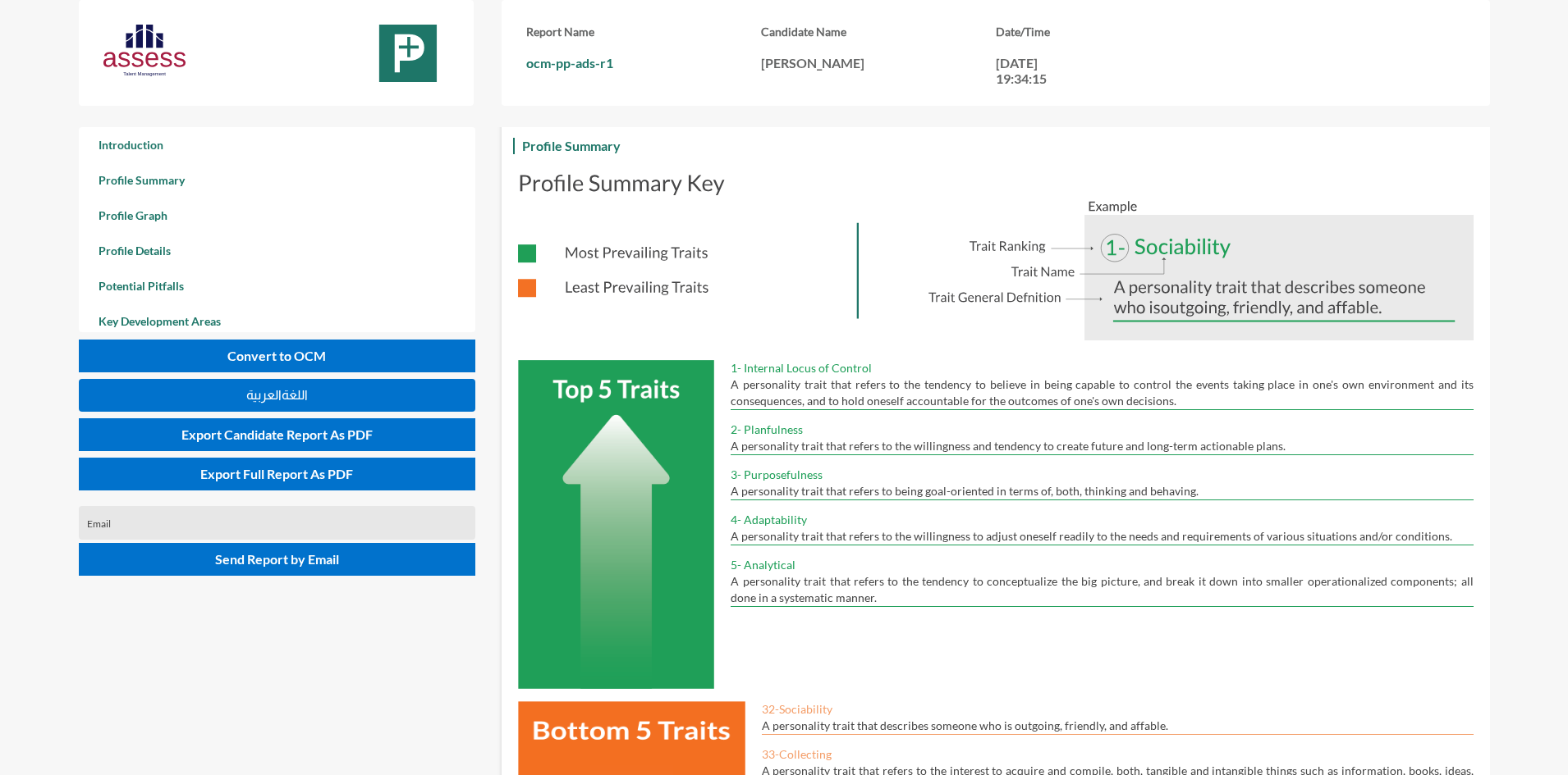
scroll to position [328, 0]
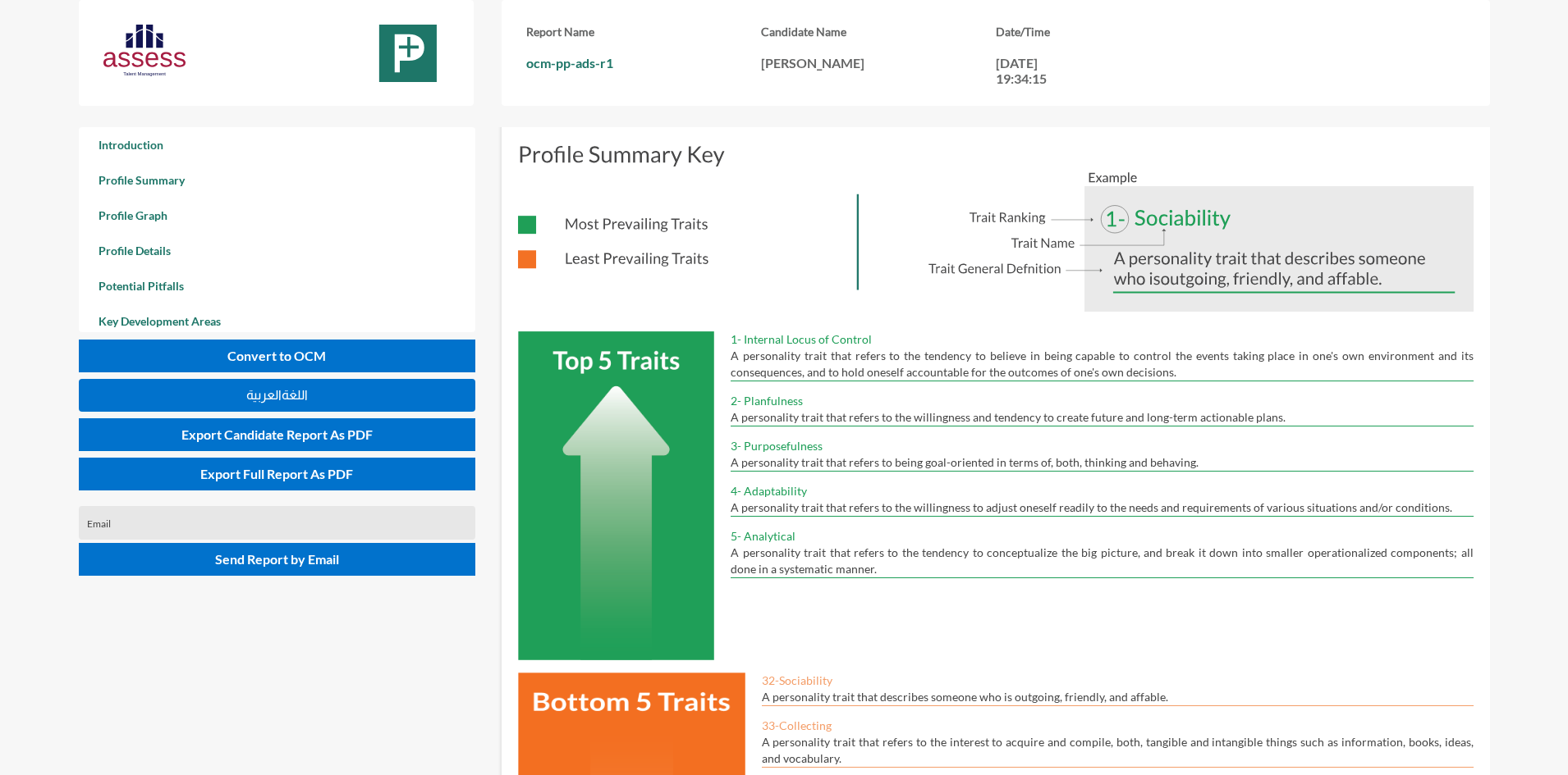
drag, startPoint x: 885, startPoint y: 326, endPoint x: 756, endPoint y: 329, distance: 129.0
click at [756, 332] on p "1- Internal Locus of Control" at bounding box center [1101, 340] width 742 height 17
drag, startPoint x: 890, startPoint y: 342, endPoint x: 1100, endPoint y: 342, distance: 210.0
click at [1100, 347] on p "A personality trait that refers to the tendency to believe in being capable to …" at bounding box center [1101, 364] width 742 height 33
click at [637, 203] on img at bounding box center [995, 226] width 955 height 170
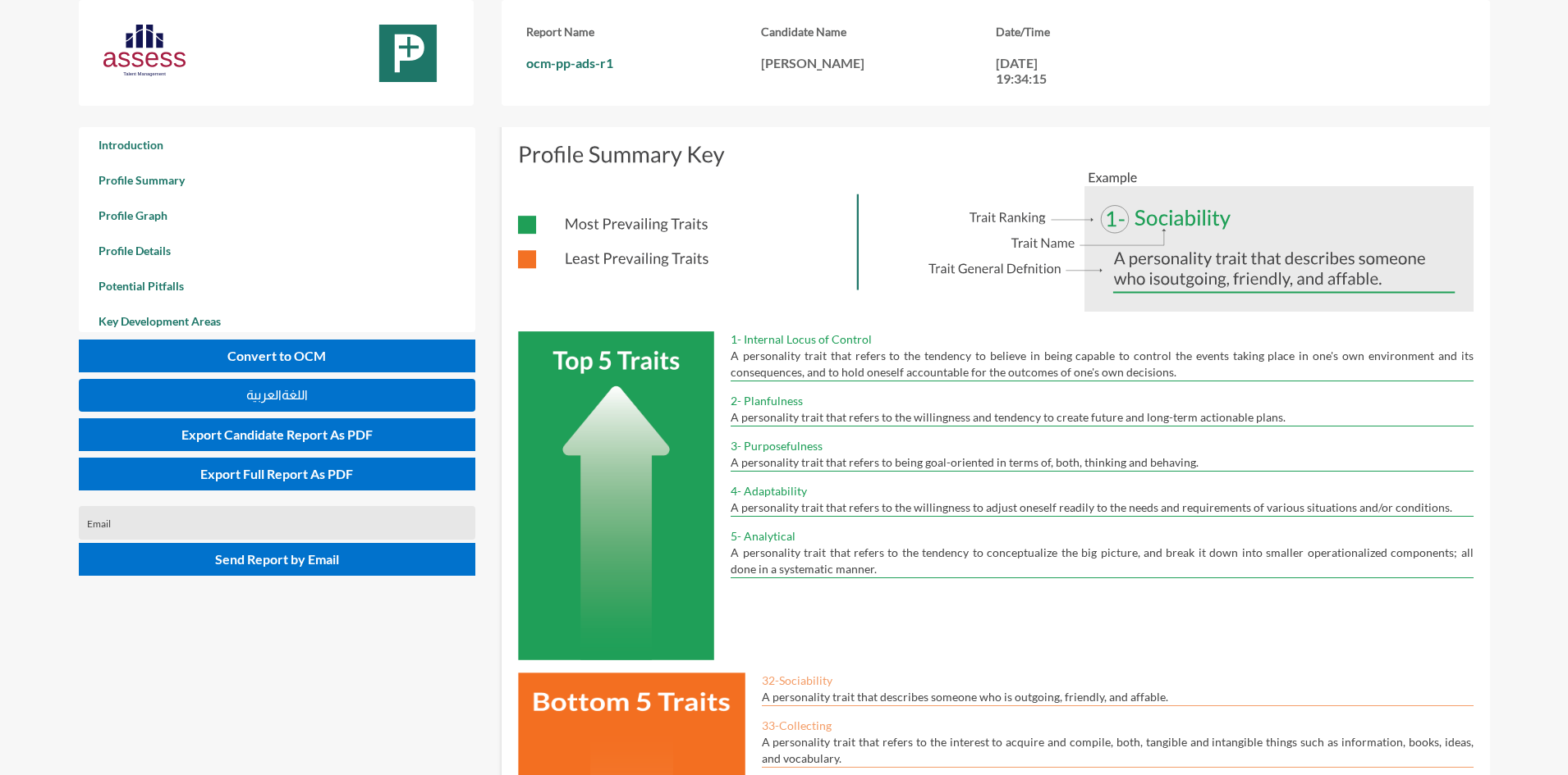
click at [841, 347] on p "A personality trait that refers to the tendency to believe in being capable to …" at bounding box center [1101, 364] width 742 height 33
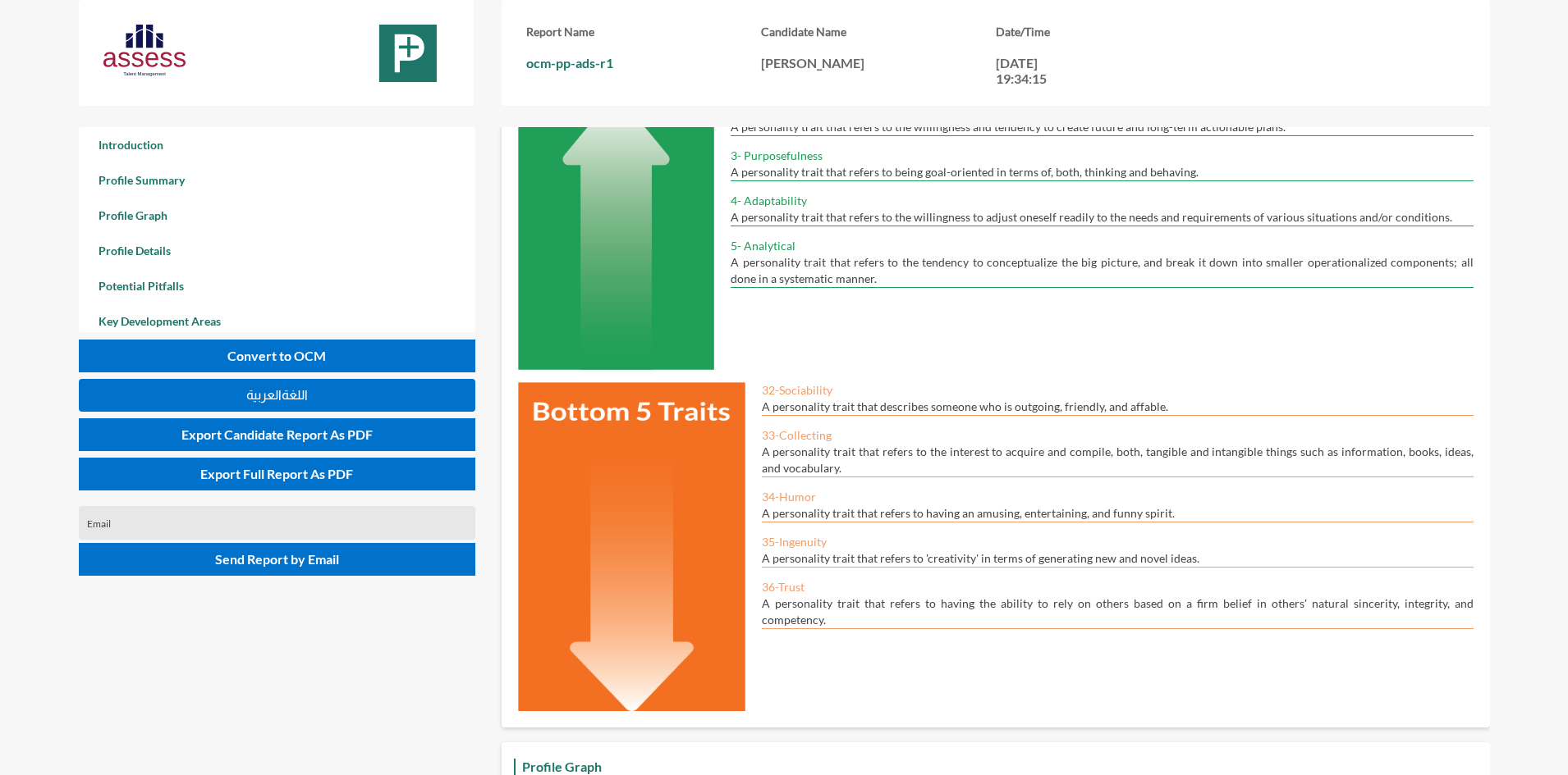
scroll to position [620, 0]
drag, startPoint x: 807, startPoint y: 570, endPoint x: 780, endPoint y: 574, distance: 27.3
click at [780, 579] on p "36-Trust" at bounding box center [1117, 587] width 712 height 17
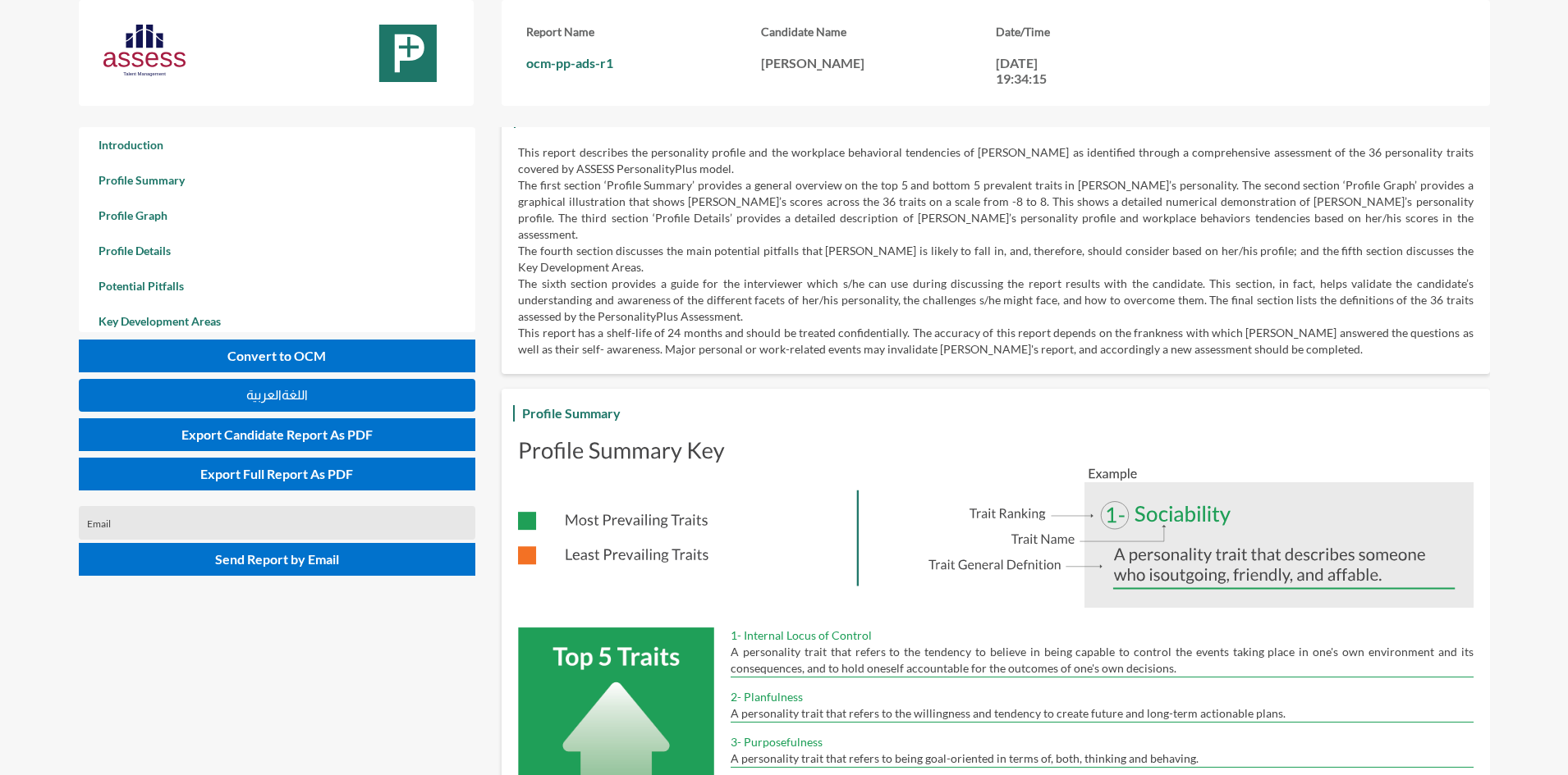
scroll to position [0, 0]
